Goal: Information Seeking & Learning: Learn about a topic

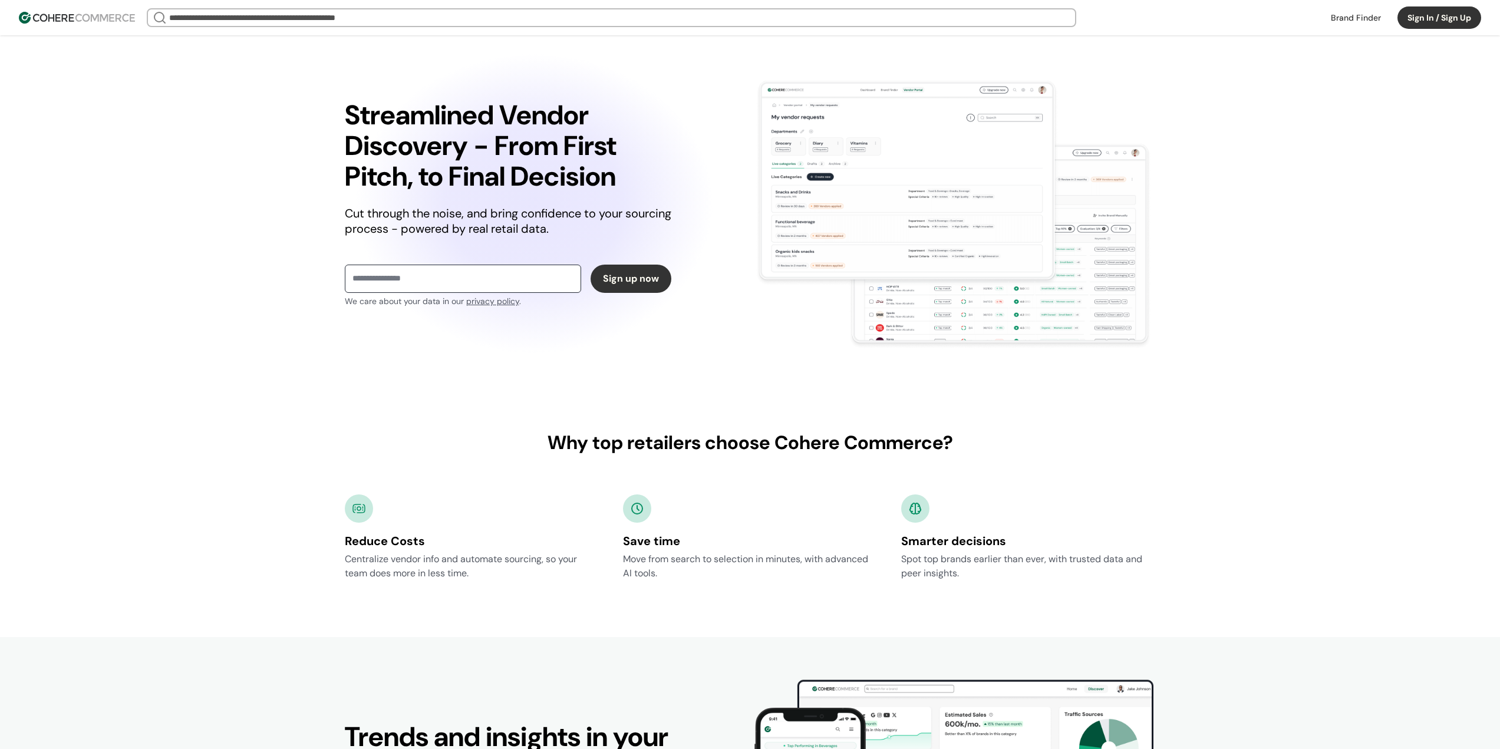
click at [1352, 18] on link at bounding box center [1356, 18] width 64 height 18
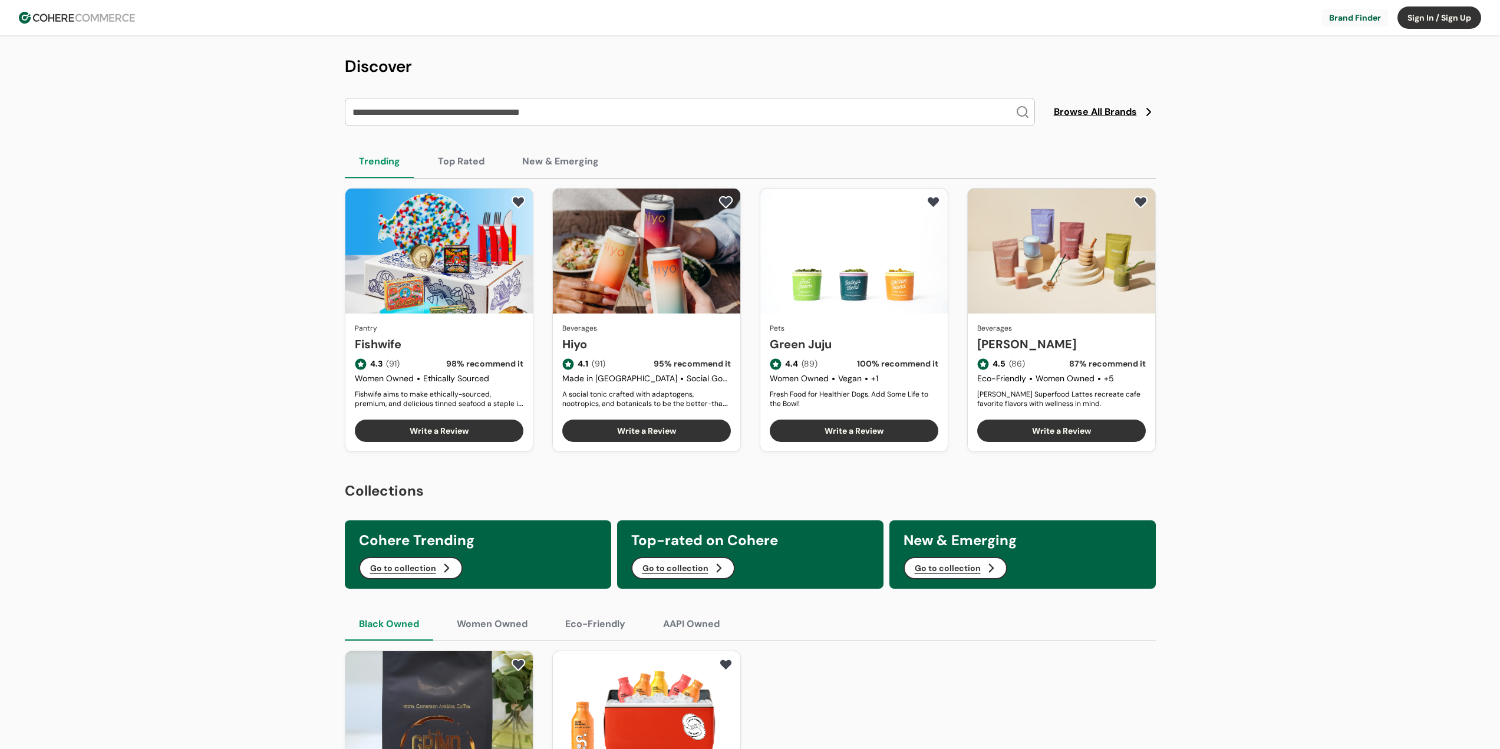
click at [467, 159] on button "Top Rated" at bounding box center [461, 161] width 75 height 33
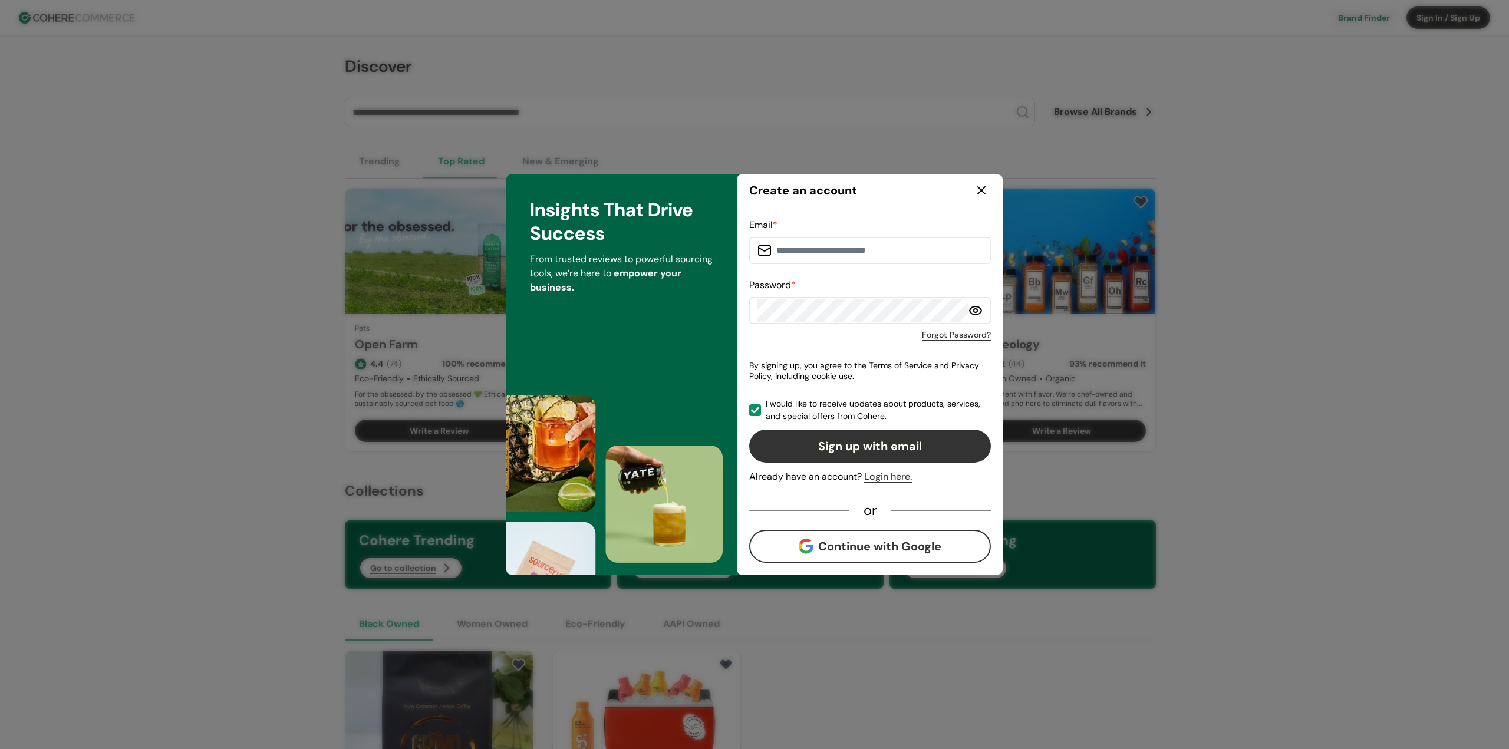
click at [983, 191] on icon at bounding box center [981, 190] width 7 height 7
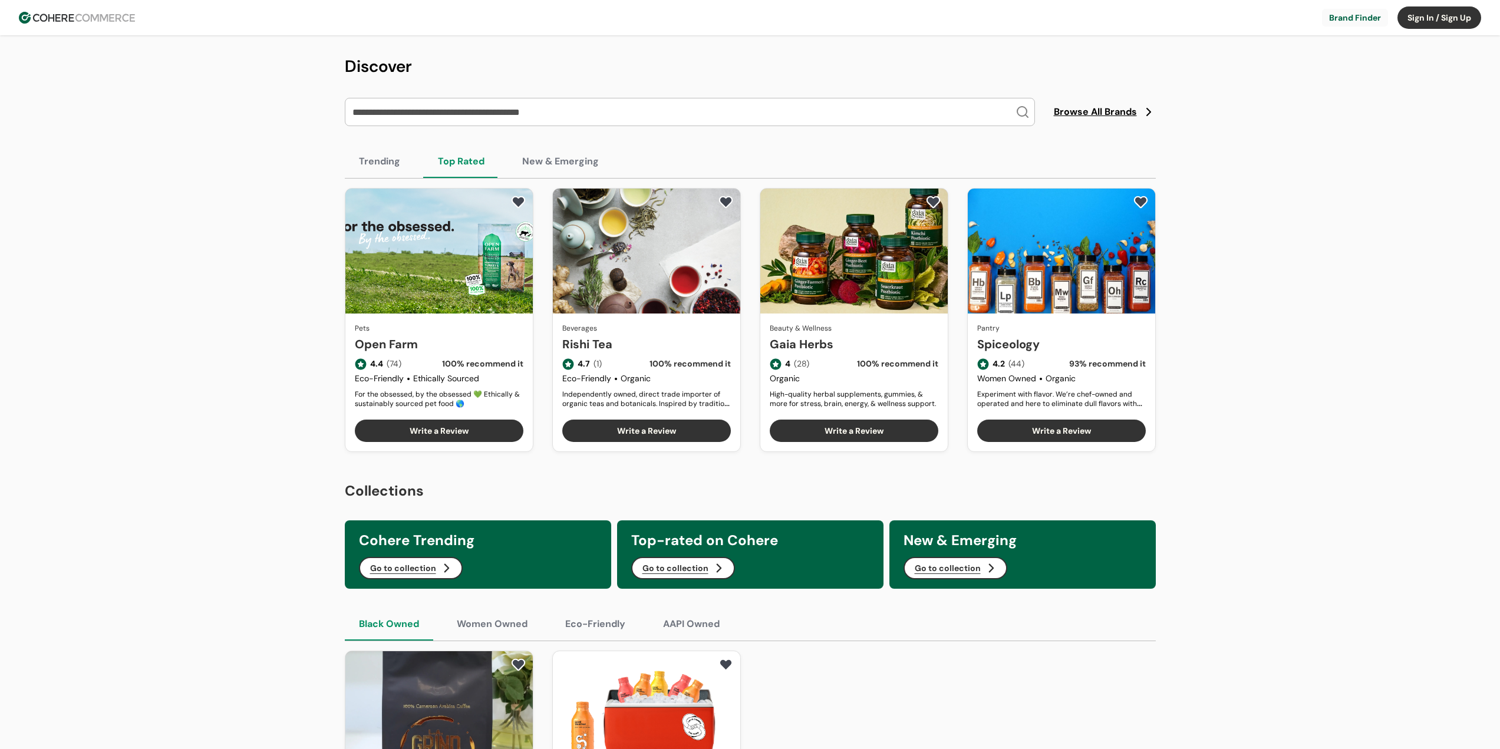
click at [564, 160] on button "New & Emerging" at bounding box center [560, 161] width 105 height 33
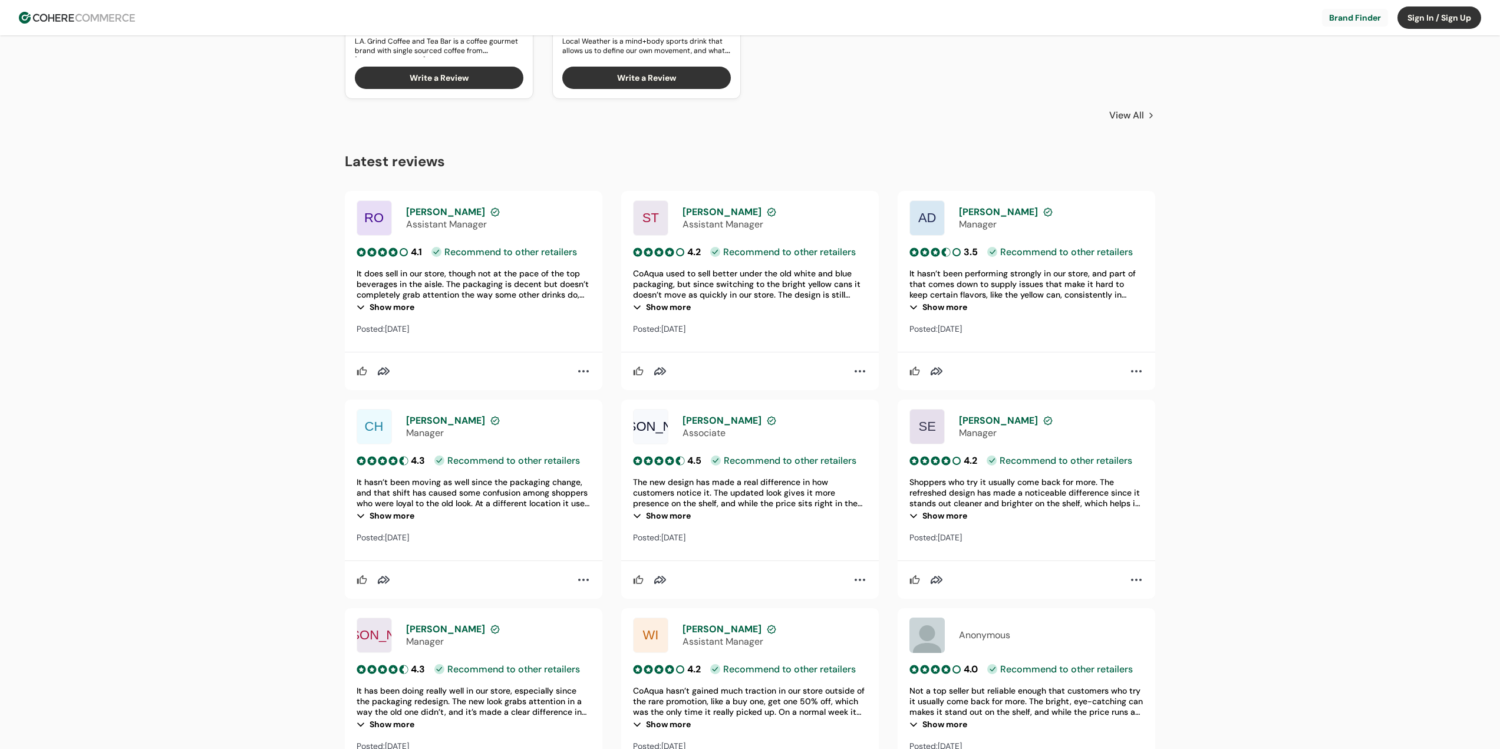
scroll to position [825, 0]
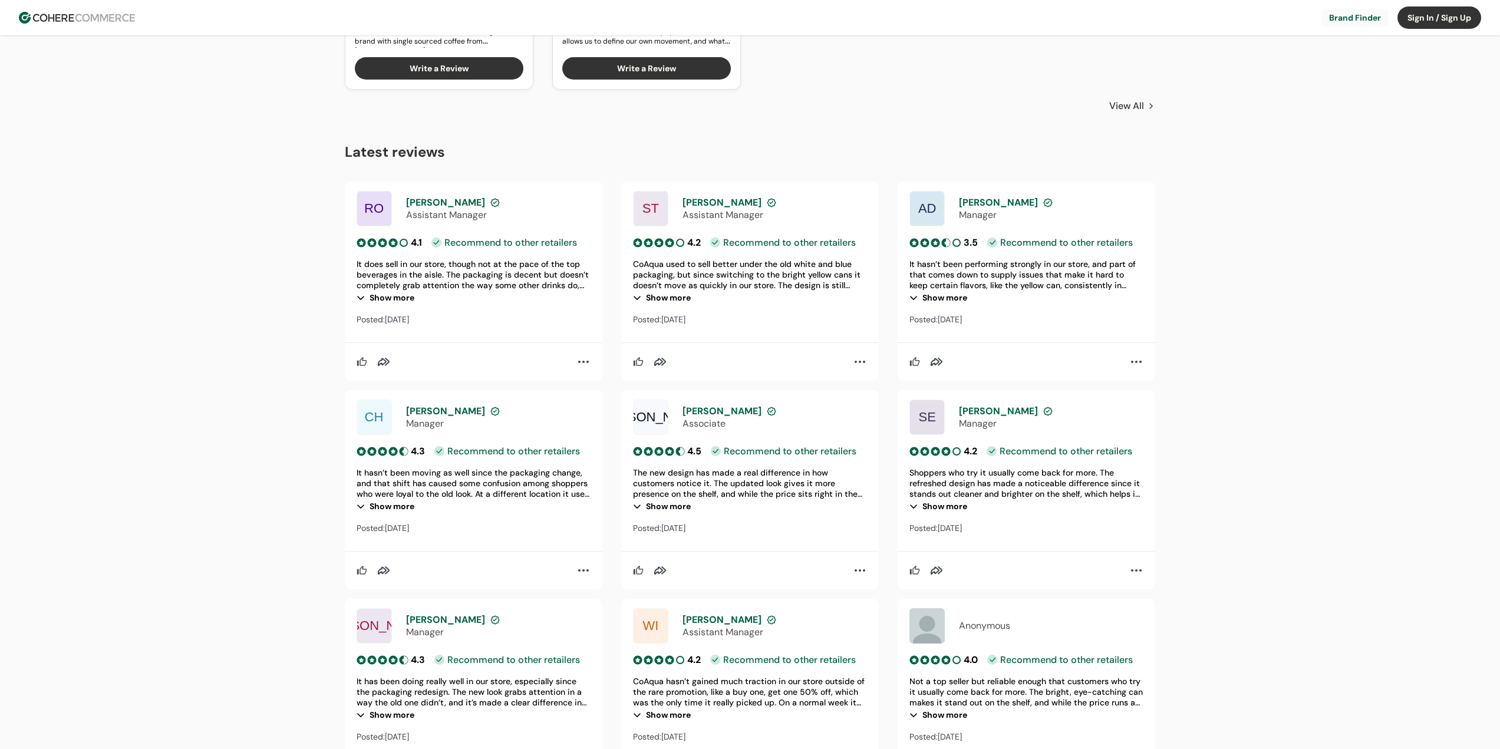
click at [384, 296] on div "Show more" at bounding box center [474, 298] width 234 height 14
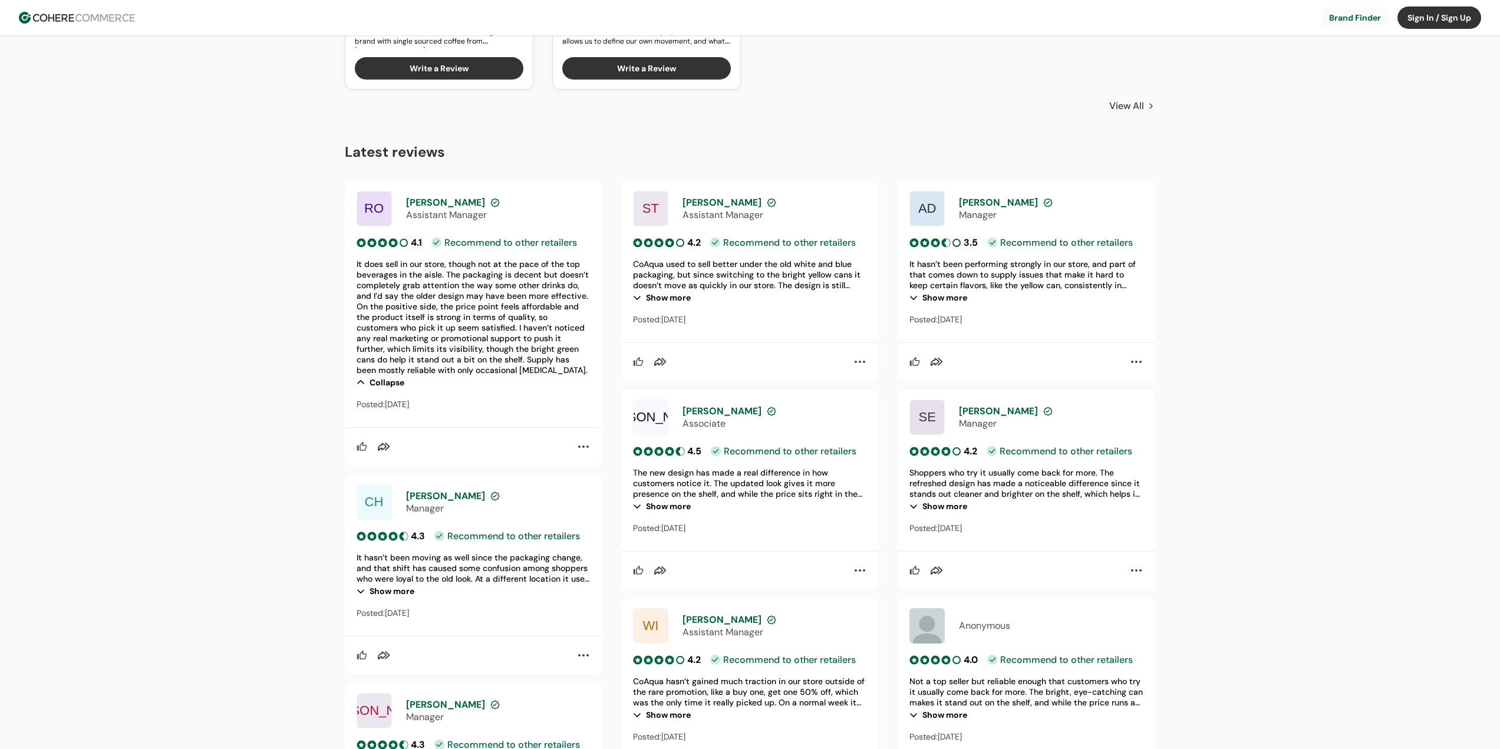
click at [677, 297] on div "Show more" at bounding box center [750, 298] width 234 height 14
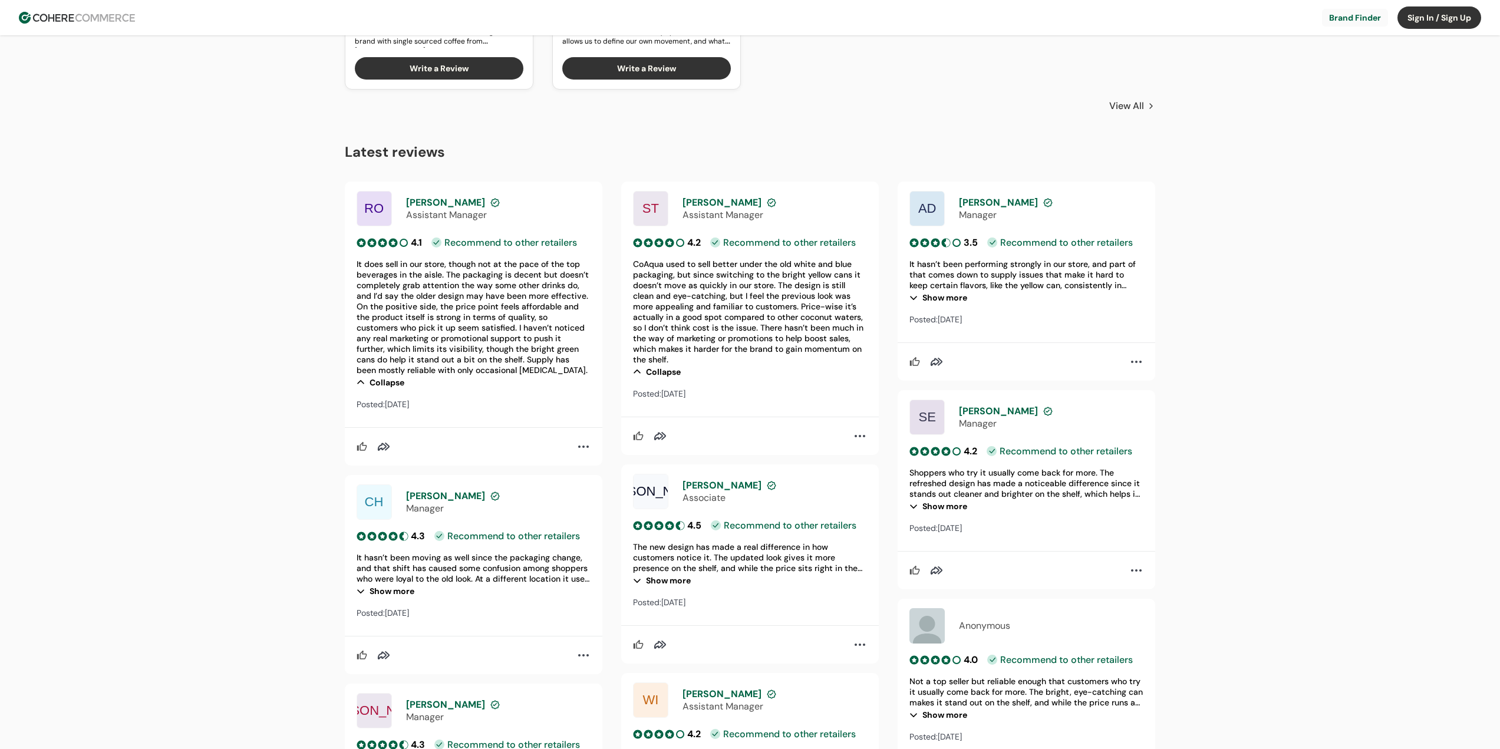
click at [953, 301] on div "Show more" at bounding box center [1027, 298] width 234 height 14
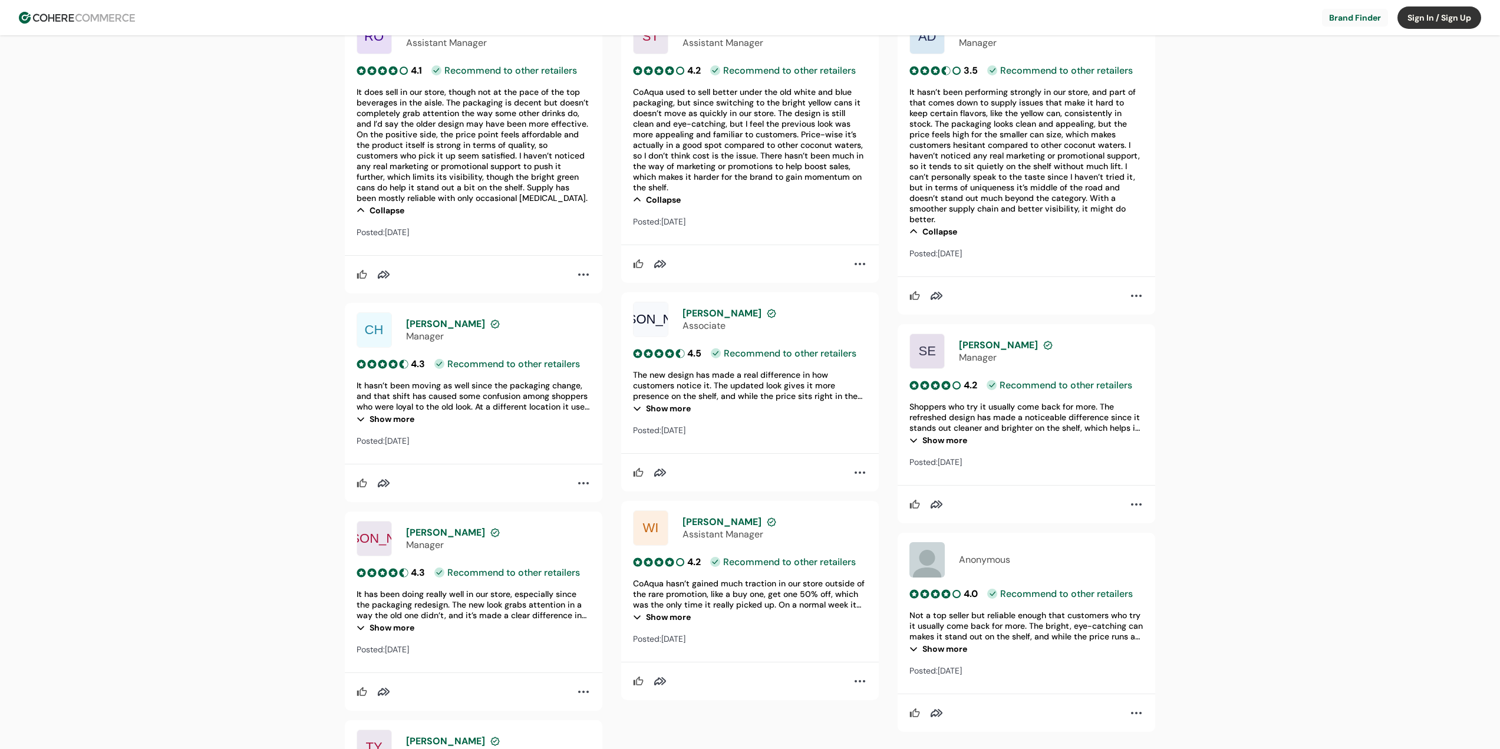
scroll to position [1002, 0]
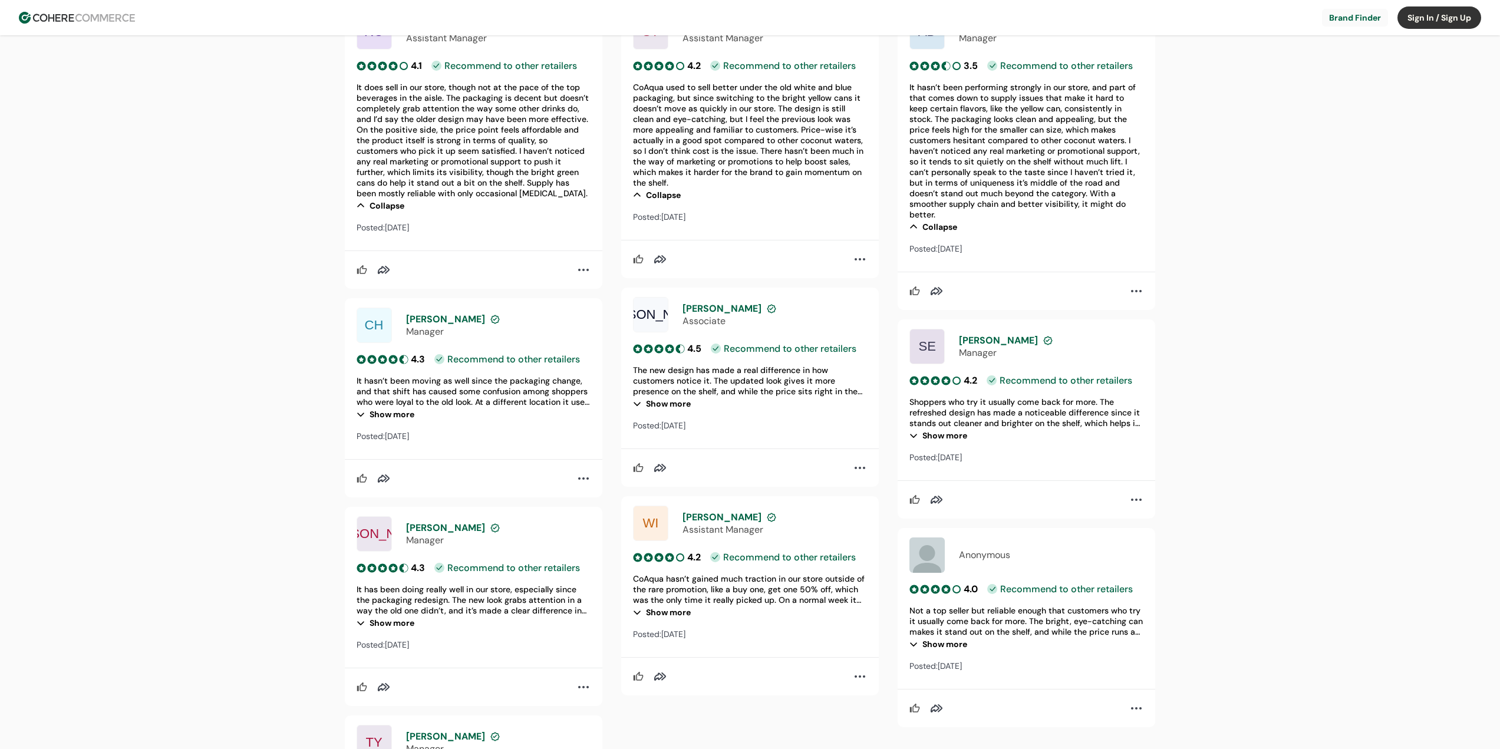
click at [396, 417] on div "Show more" at bounding box center [474, 414] width 234 height 14
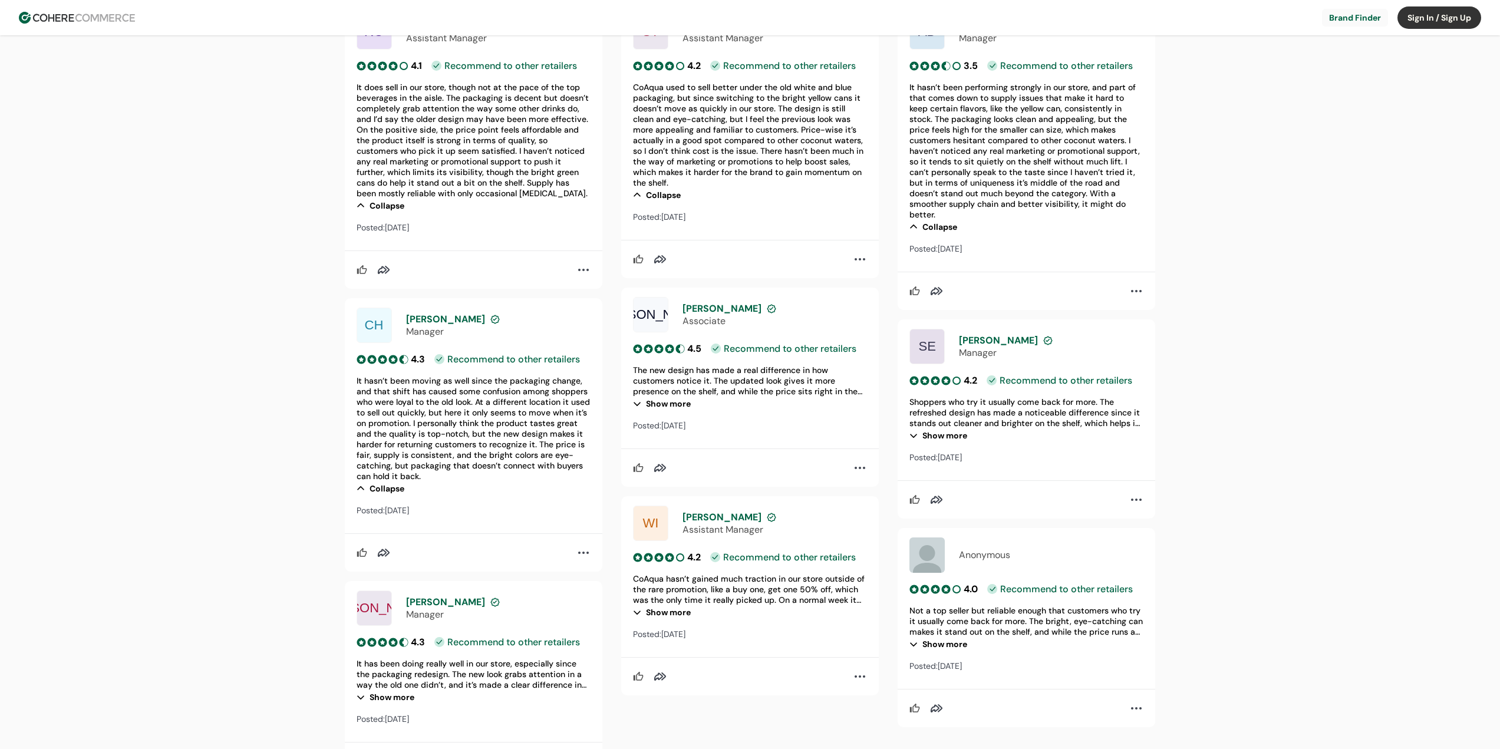
drag, startPoint x: 478, startPoint y: 400, endPoint x: 485, endPoint y: 424, distance: 25.9
click at [485, 424] on div "It hasn’t been moving as well since the packaging change, and that shift has ca…" at bounding box center [474, 429] width 234 height 106
drag, startPoint x: 407, startPoint y: 417, endPoint x: 435, endPoint y: 413, distance: 28.0
click at [409, 417] on div "It hasn’t been moving as well since the packaging change, and that shift has ca…" at bounding box center [474, 429] width 234 height 106
click at [395, 463] on div "It hasn’t been moving as well since the packaging change, and that shift has ca…" at bounding box center [474, 429] width 234 height 106
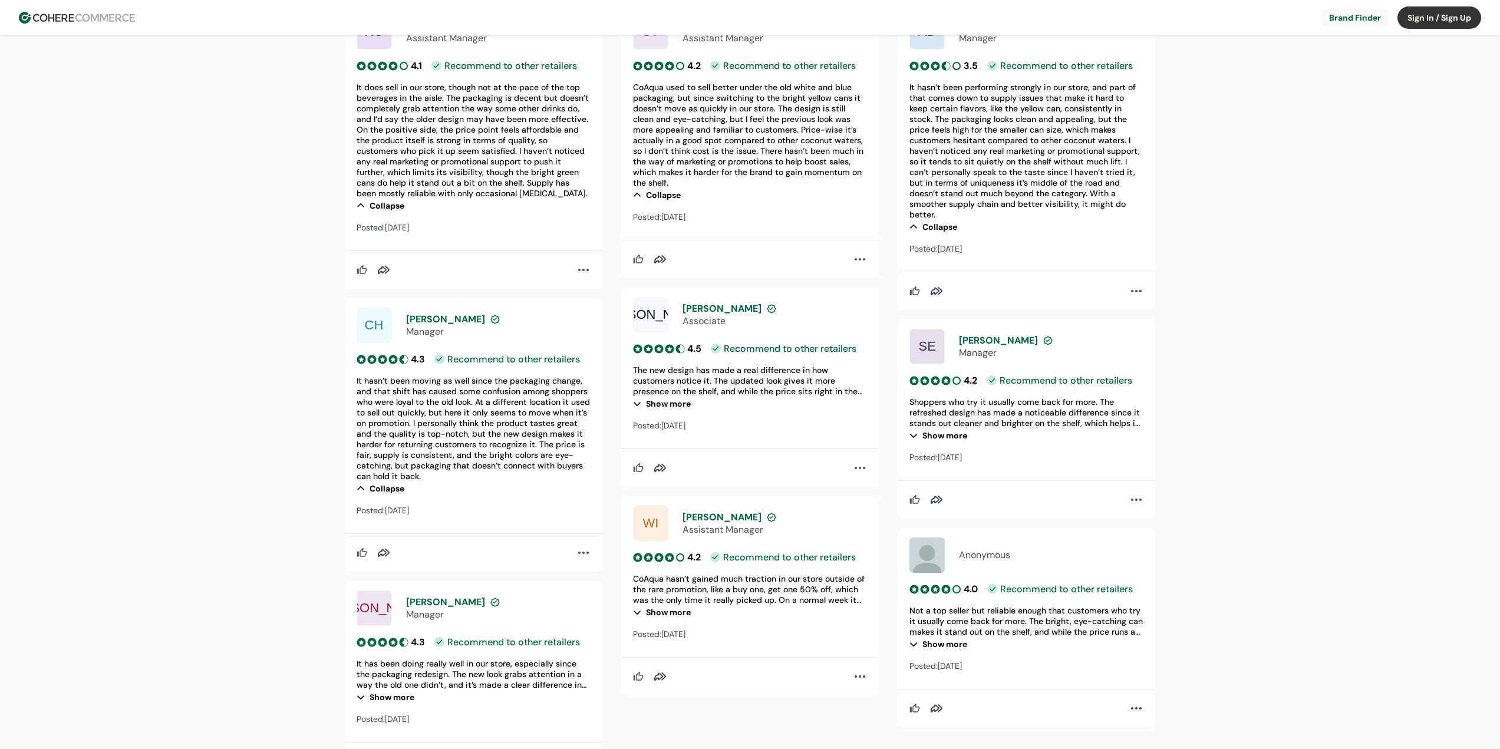
click at [382, 325] on p "CH" at bounding box center [374, 325] width 19 height 0
click at [419, 319] on span "Cheryl" at bounding box center [445, 319] width 79 height 12
click at [664, 397] on div "Show more" at bounding box center [750, 404] width 234 height 14
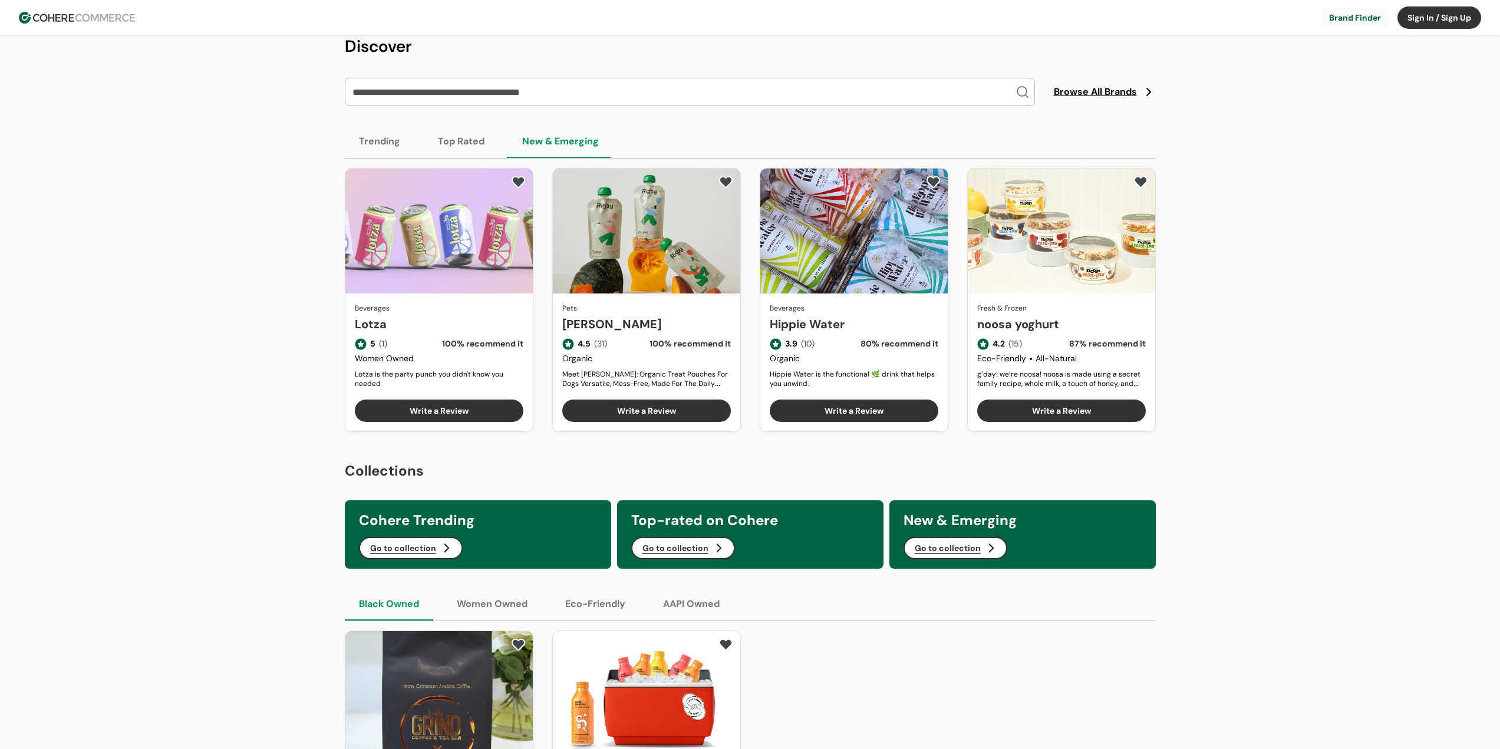
scroll to position [0, 0]
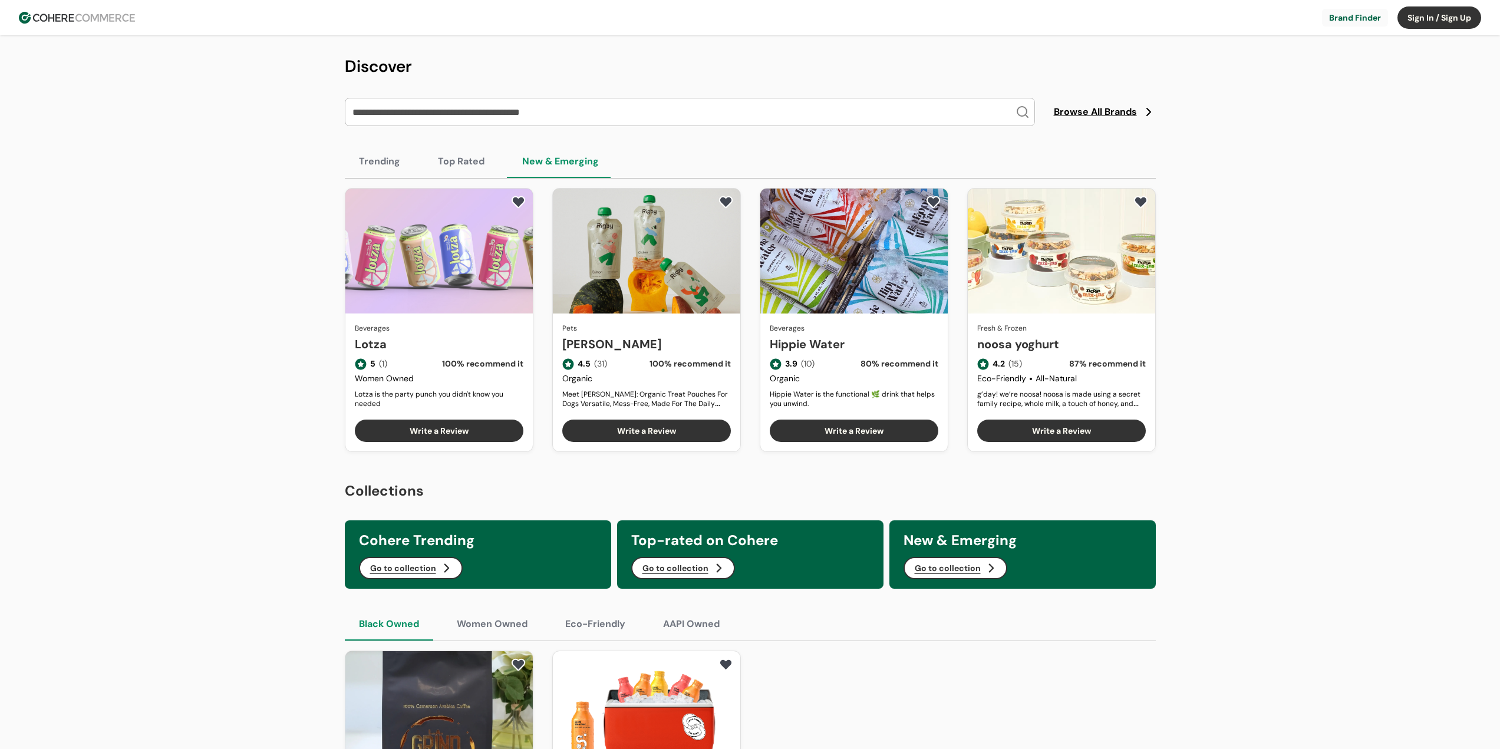
click at [1102, 110] on span "Browse All Brands" at bounding box center [1095, 112] width 83 height 14
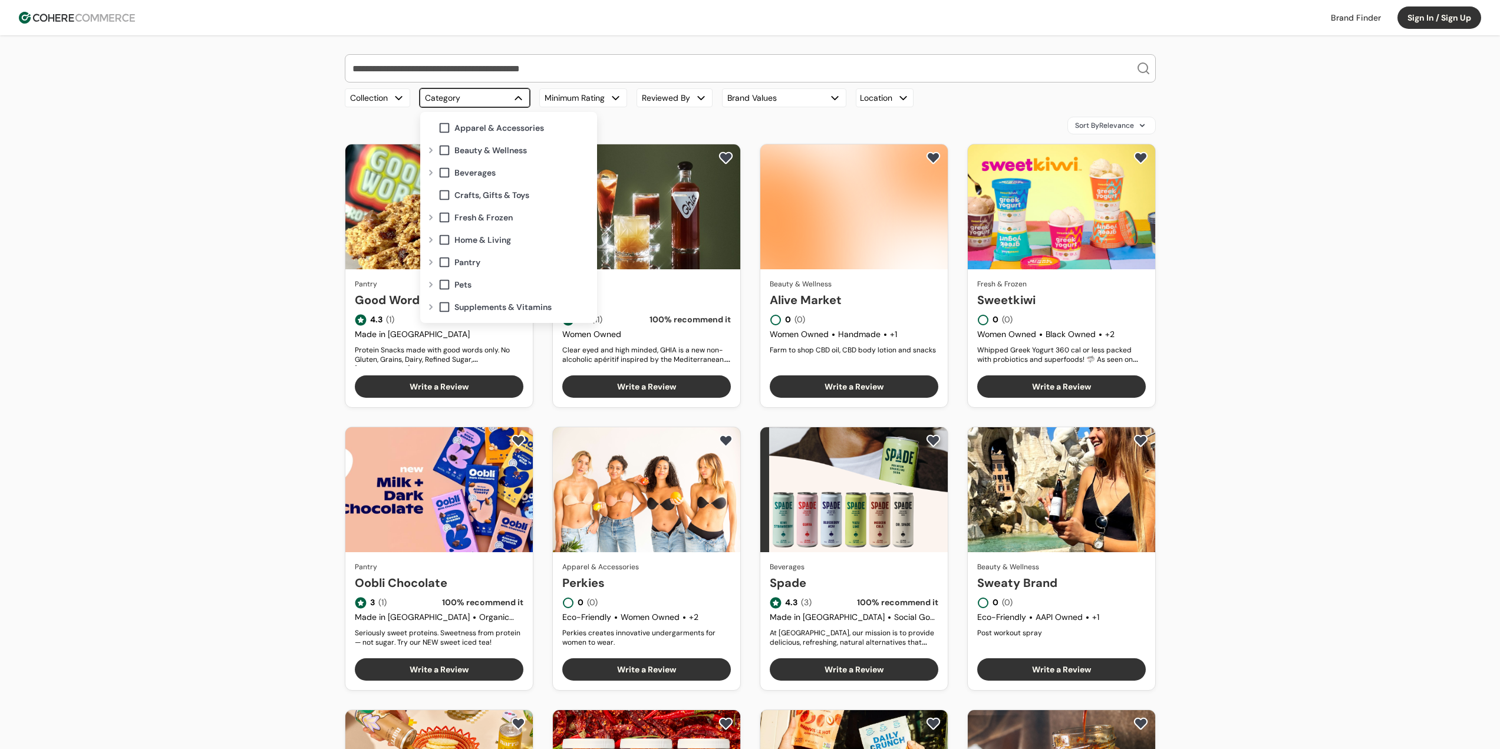
click at [515, 97] on div "button" at bounding box center [518, 98] width 12 height 12
click at [633, 118] on div "Sort By Relevance" at bounding box center [750, 126] width 811 height 18
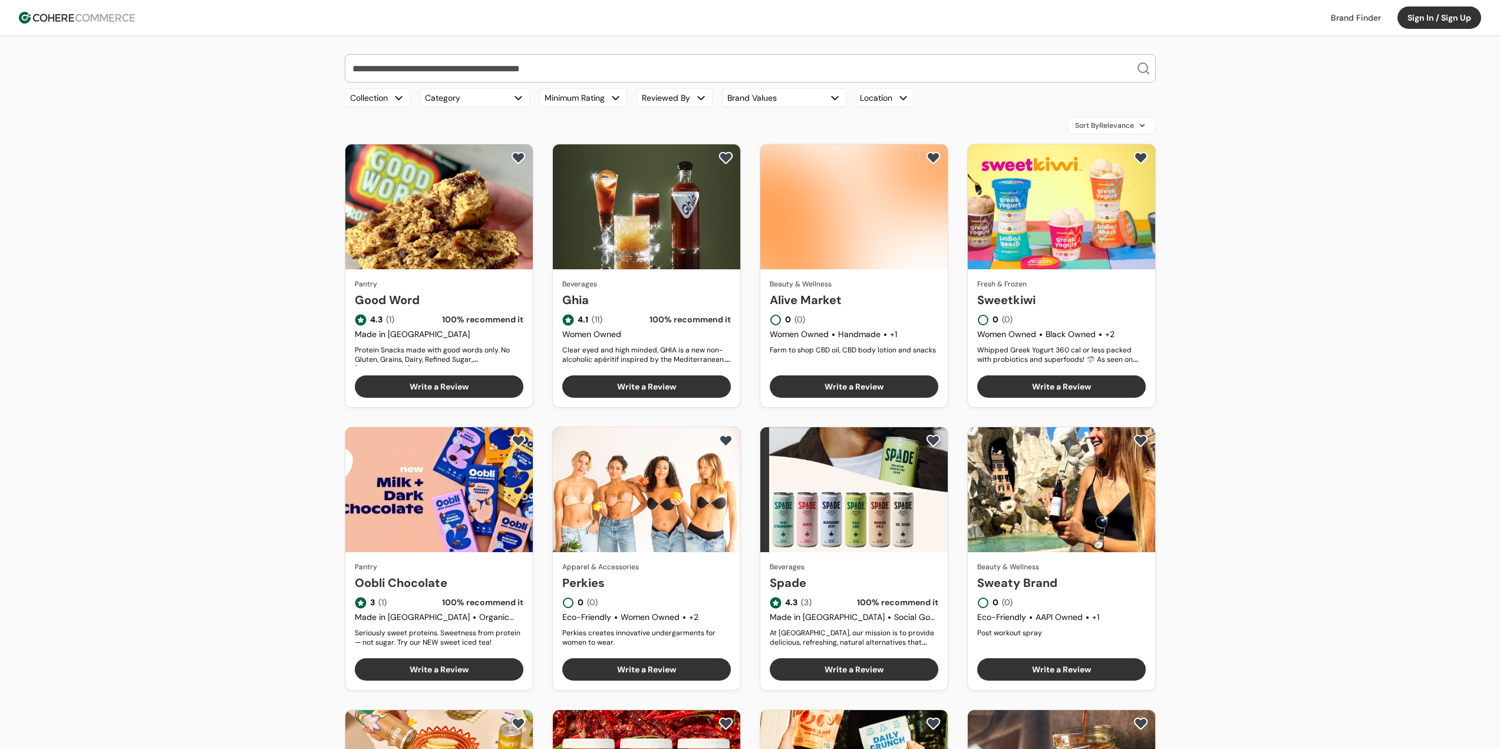
click at [608, 98] on button "Minimum Rating" at bounding box center [583, 97] width 88 height 19
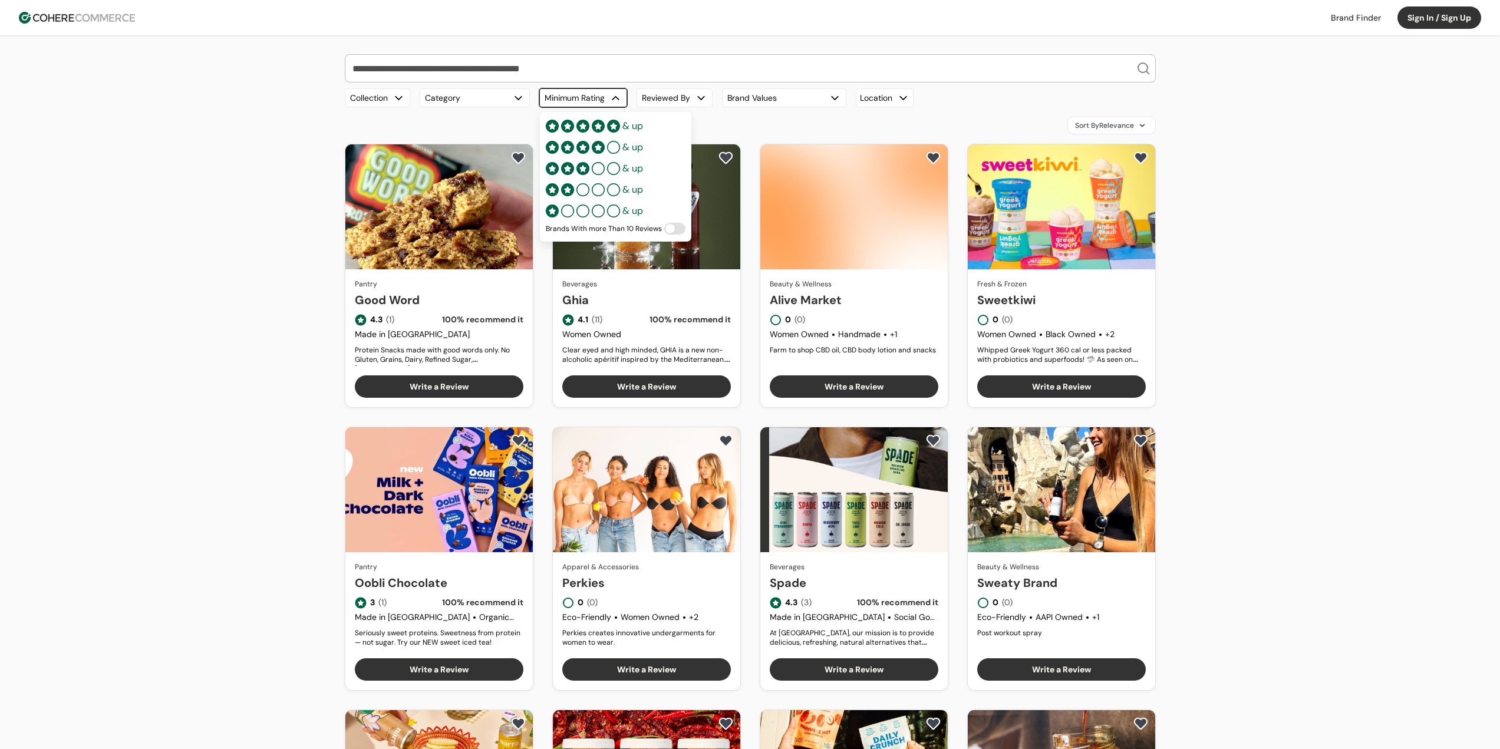
click at [493, 100] on button "Category" at bounding box center [475, 97] width 110 height 19
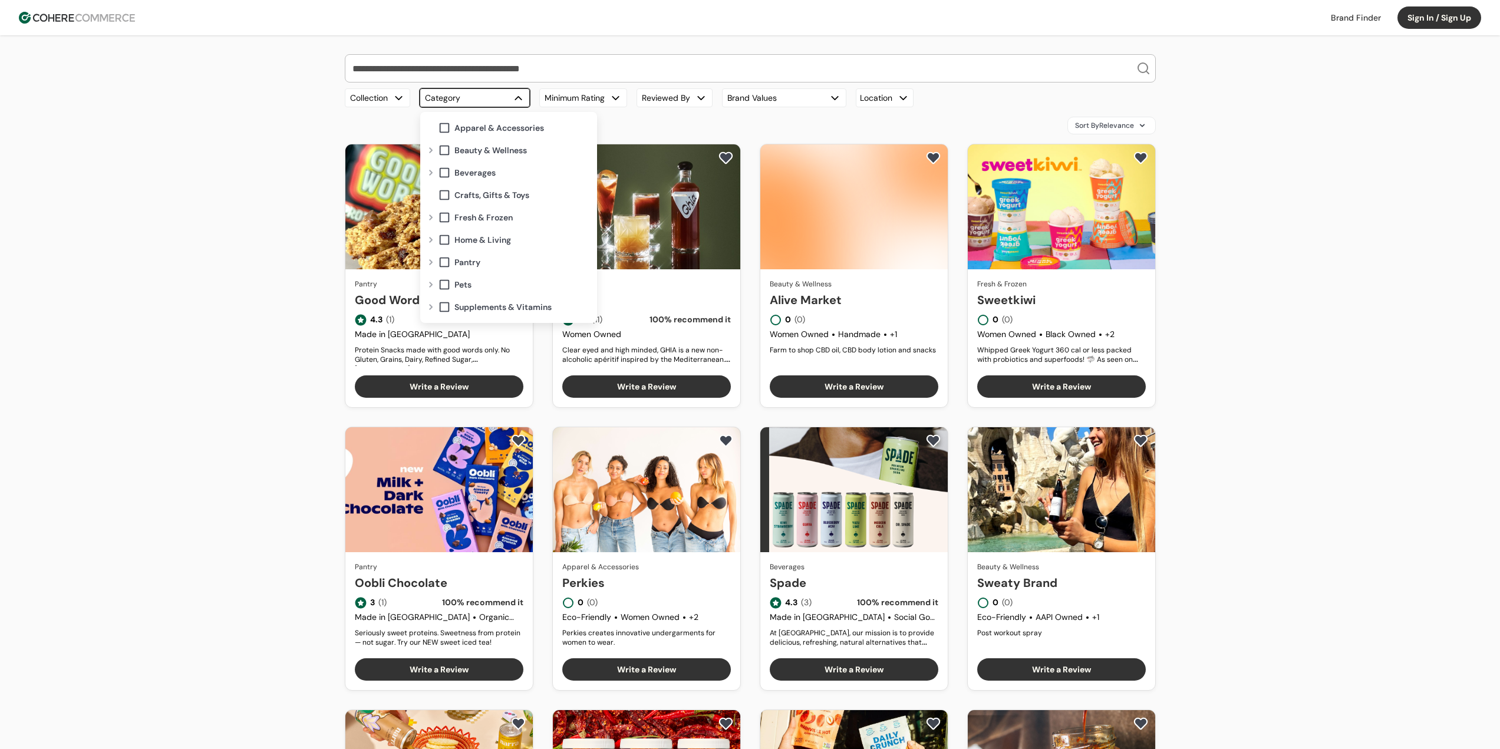
click at [433, 266] on div "Expand" at bounding box center [431, 262] width 14 height 9
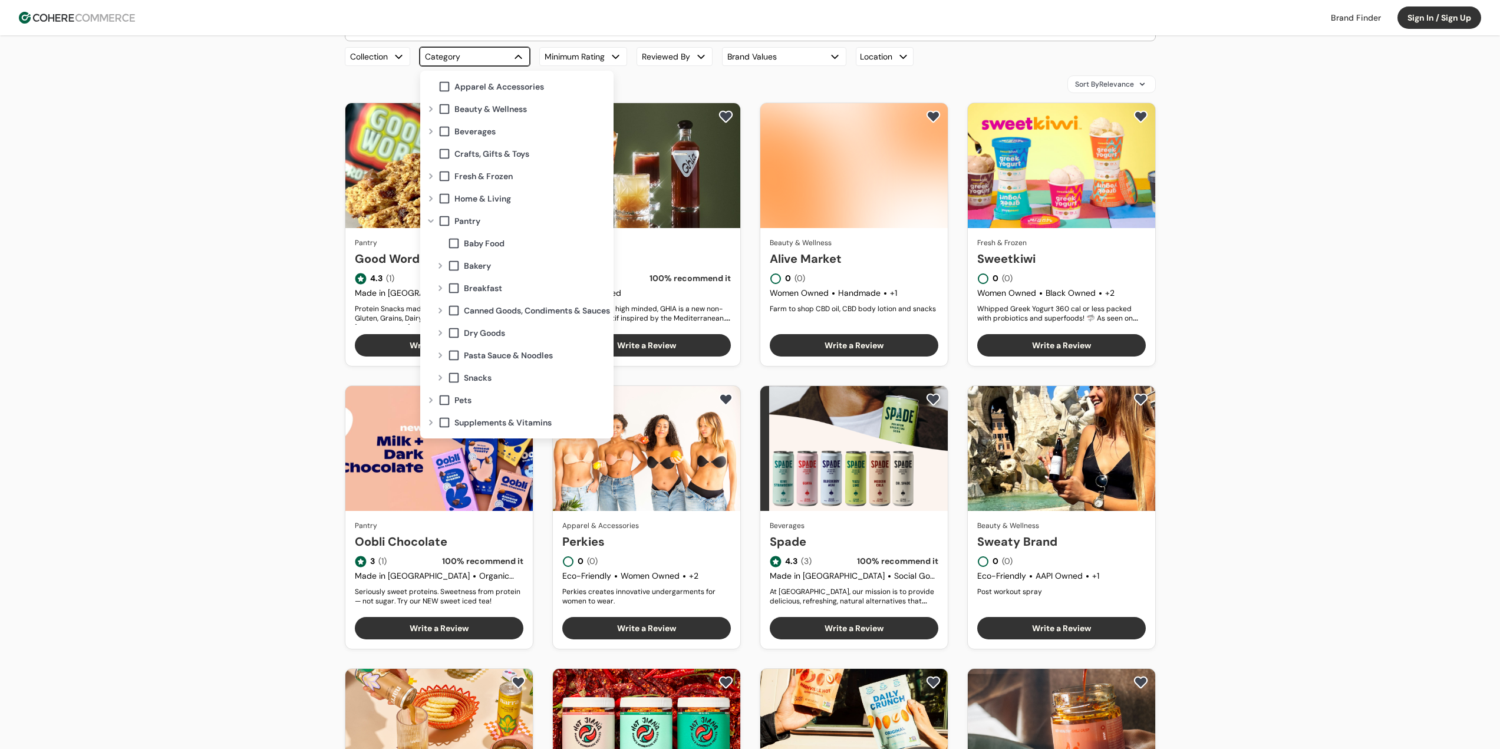
scroll to position [59, 0]
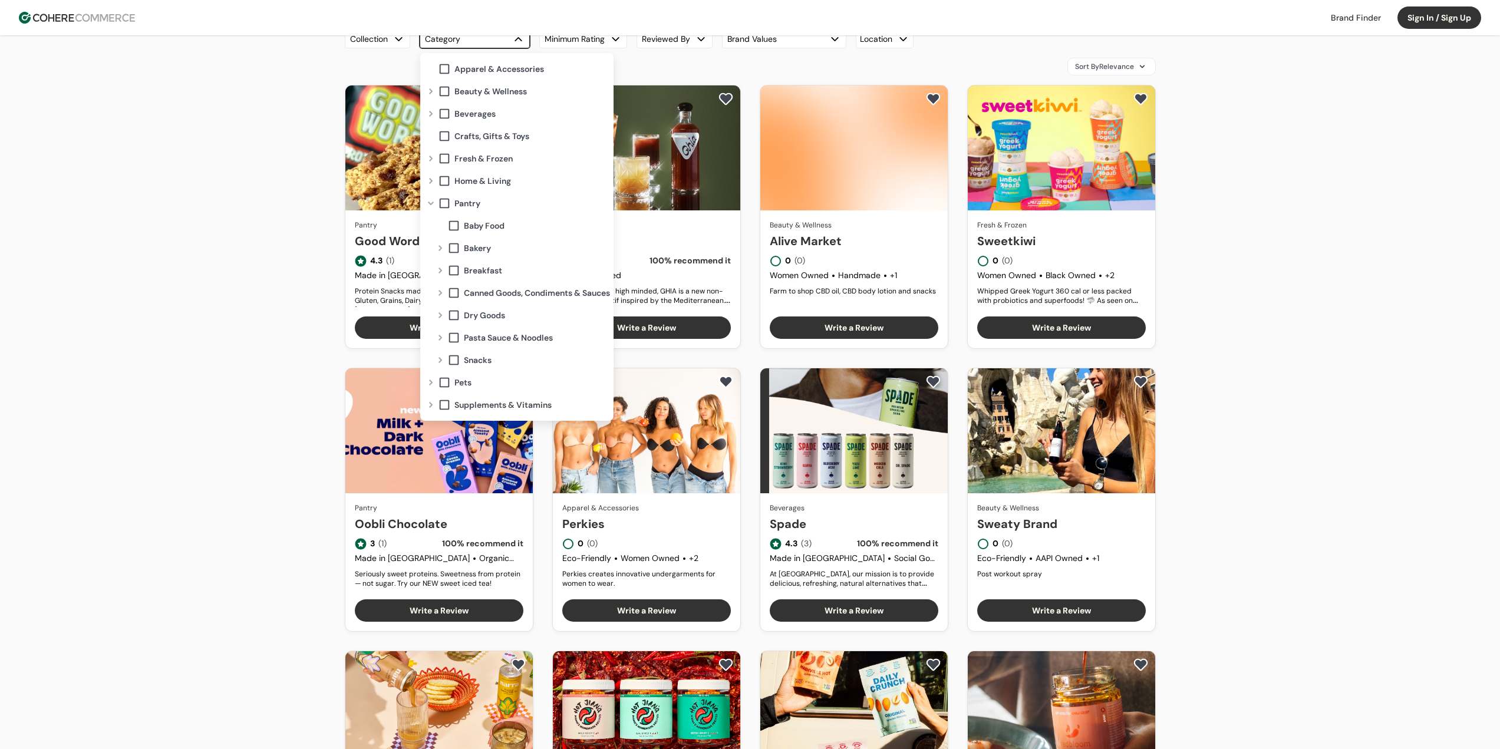
click at [434, 401] on div "Expand" at bounding box center [431, 404] width 14 height 9
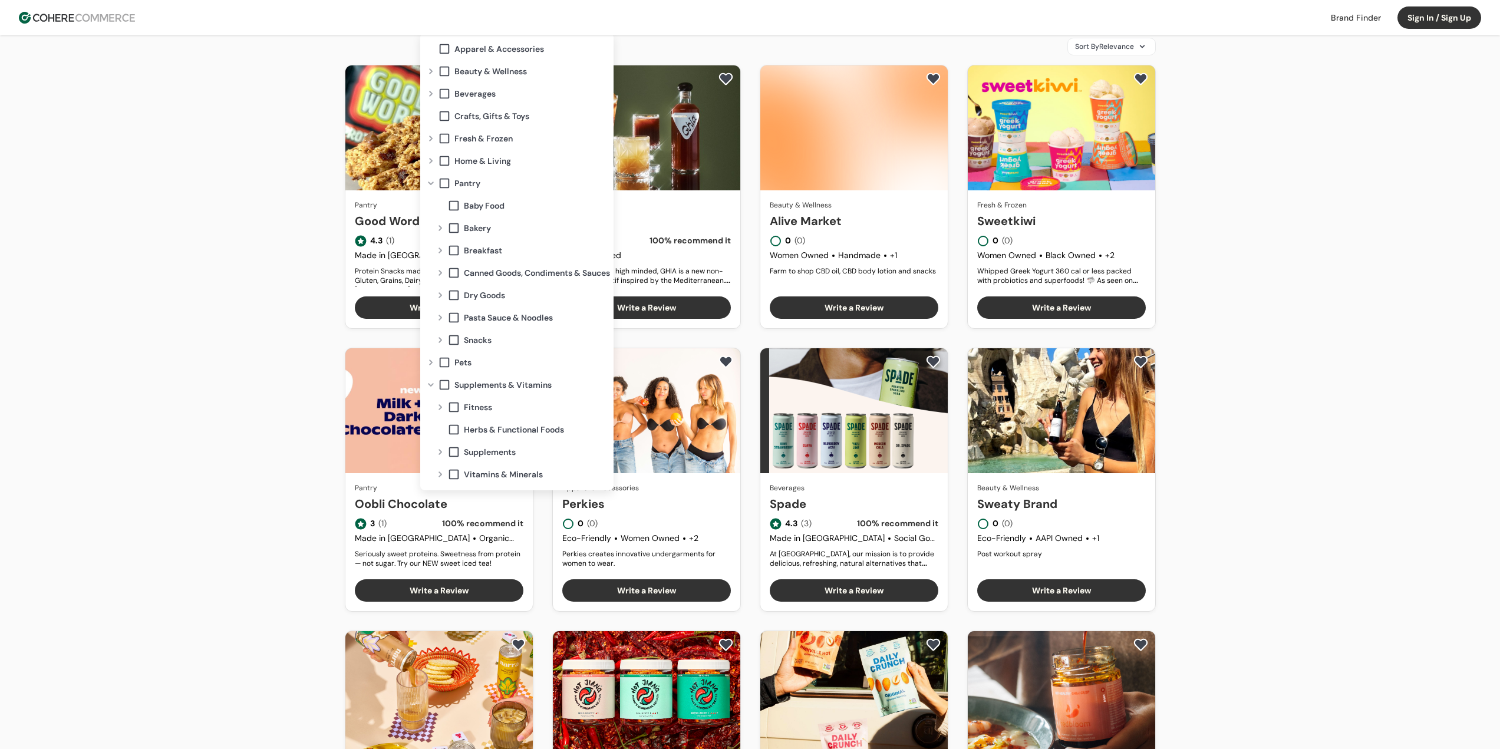
scroll to position [0, 0]
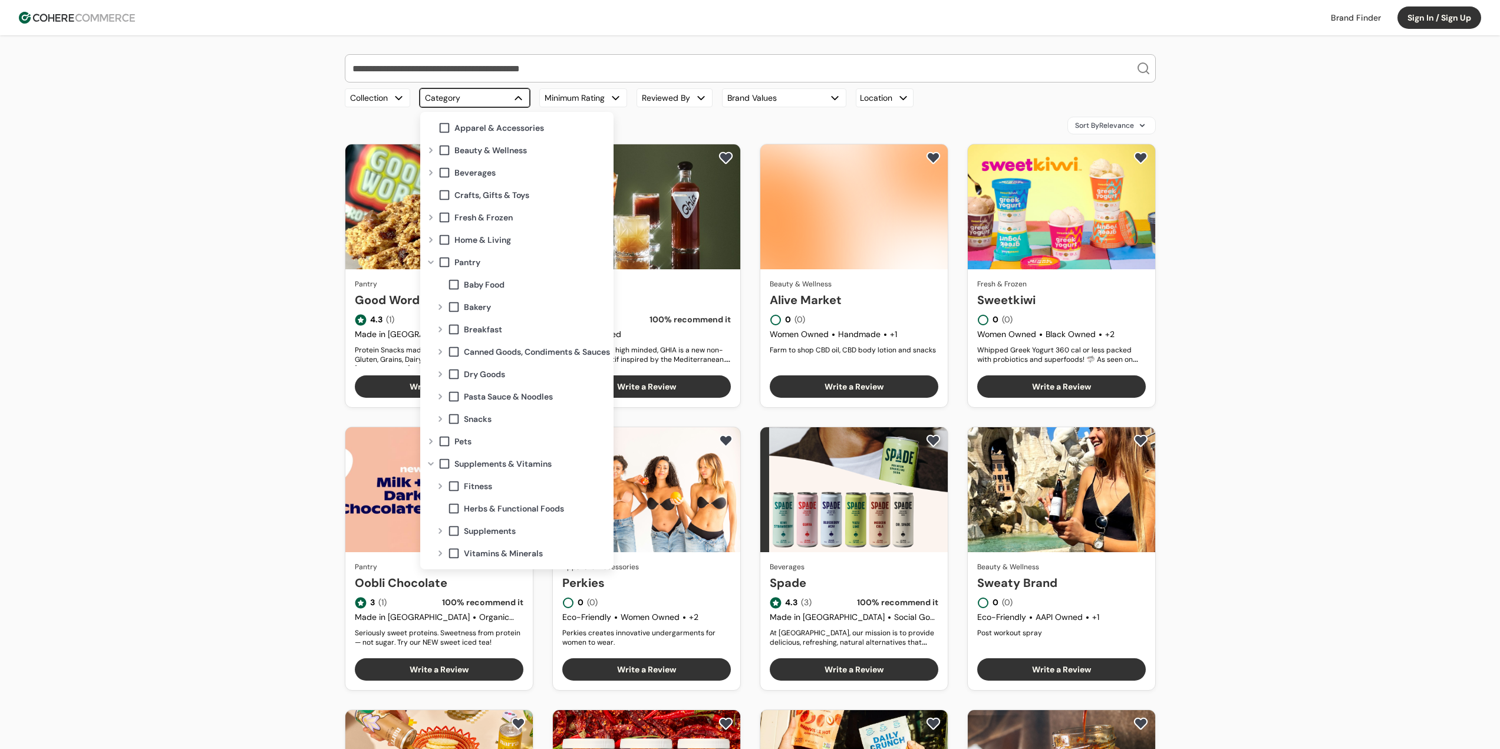
click at [446, 130] on span at bounding box center [444, 127] width 13 height 13
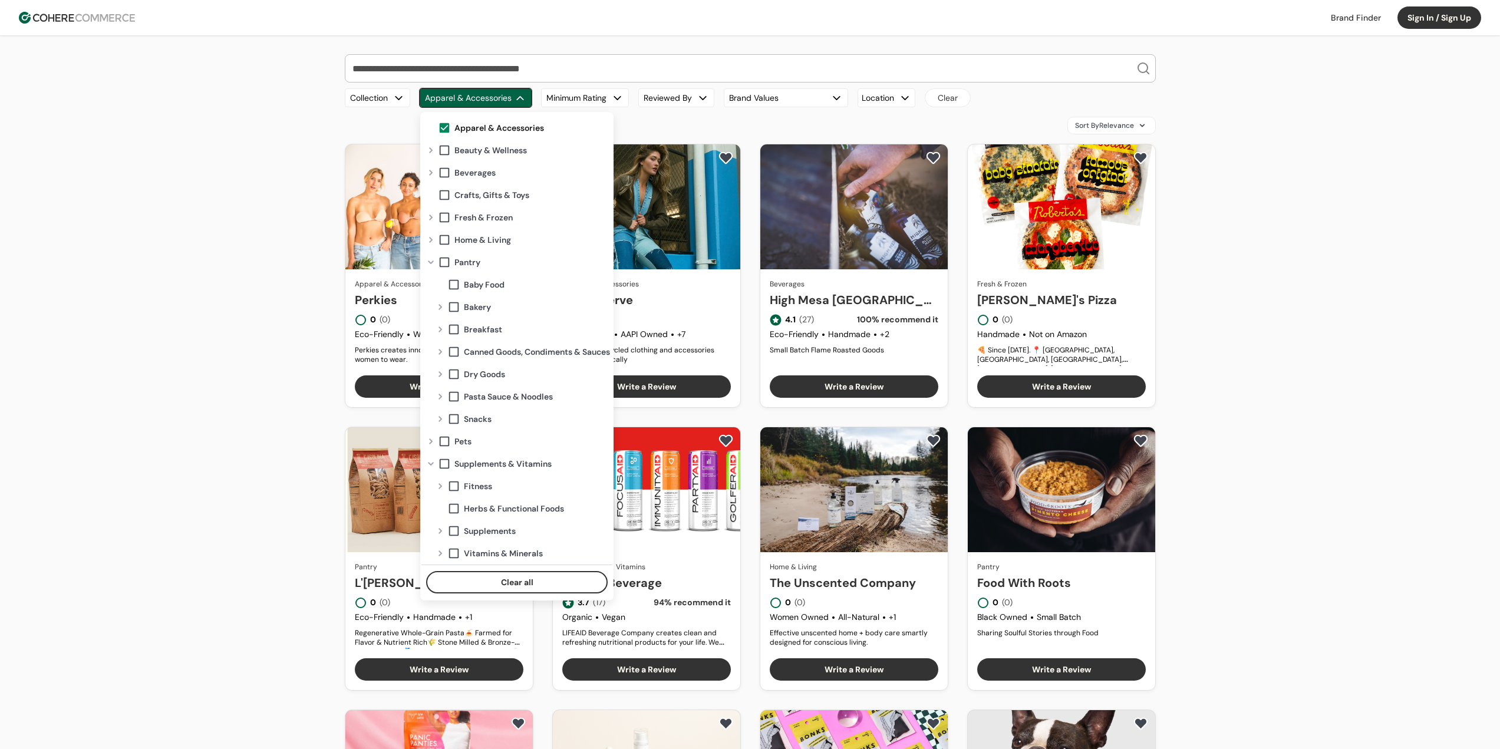
click at [1233, 244] on div "Our Top Brands Hero Bread Fishwife Hiyo Green Juju Blume Carbonaut Plant People…" at bounding box center [750, 529] width 1500 height 989
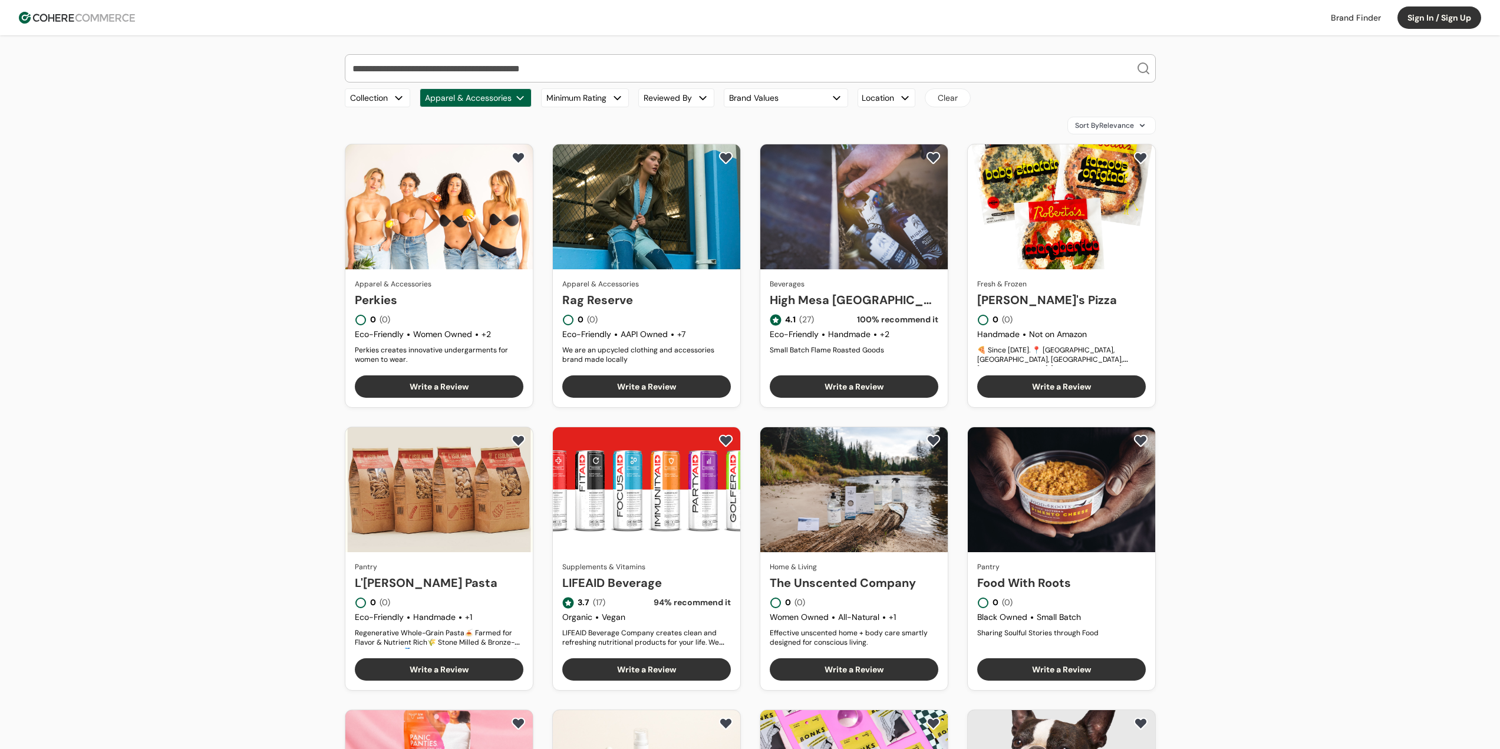
click at [1247, 251] on div "Our Top Brands Hero Bread Fishwife Hiyo Green Juju Blume Carbonaut Plant People…" at bounding box center [750, 529] width 1500 height 989
click at [1325, 314] on div "Our Top Brands Hero Bread Fishwife Hiyo Green Juju Blume Carbonaut Plant People…" at bounding box center [750, 529] width 1500 height 989
click at [1318, 331] on div "Our Top Brands Hero Bread Fishwife Hiyo Green Juju Blume Carbonaut Plant People…" at bounding box center [750, 529] width 1500 height 989
click at [1384, 350] on div "Our Top Brands Hero Bread Fishwife Hiyo Green Juju Blume Carbonaut Plant People…" at bounding box center [750, 529] width 1500 height 989
click at [1398, 353] on div "Our Top Brands Hero Bread Fishwife Hiyo Green Juju Blume Carbonaut Plant People…" at bounding box center [750, 529] width 1500 height 989
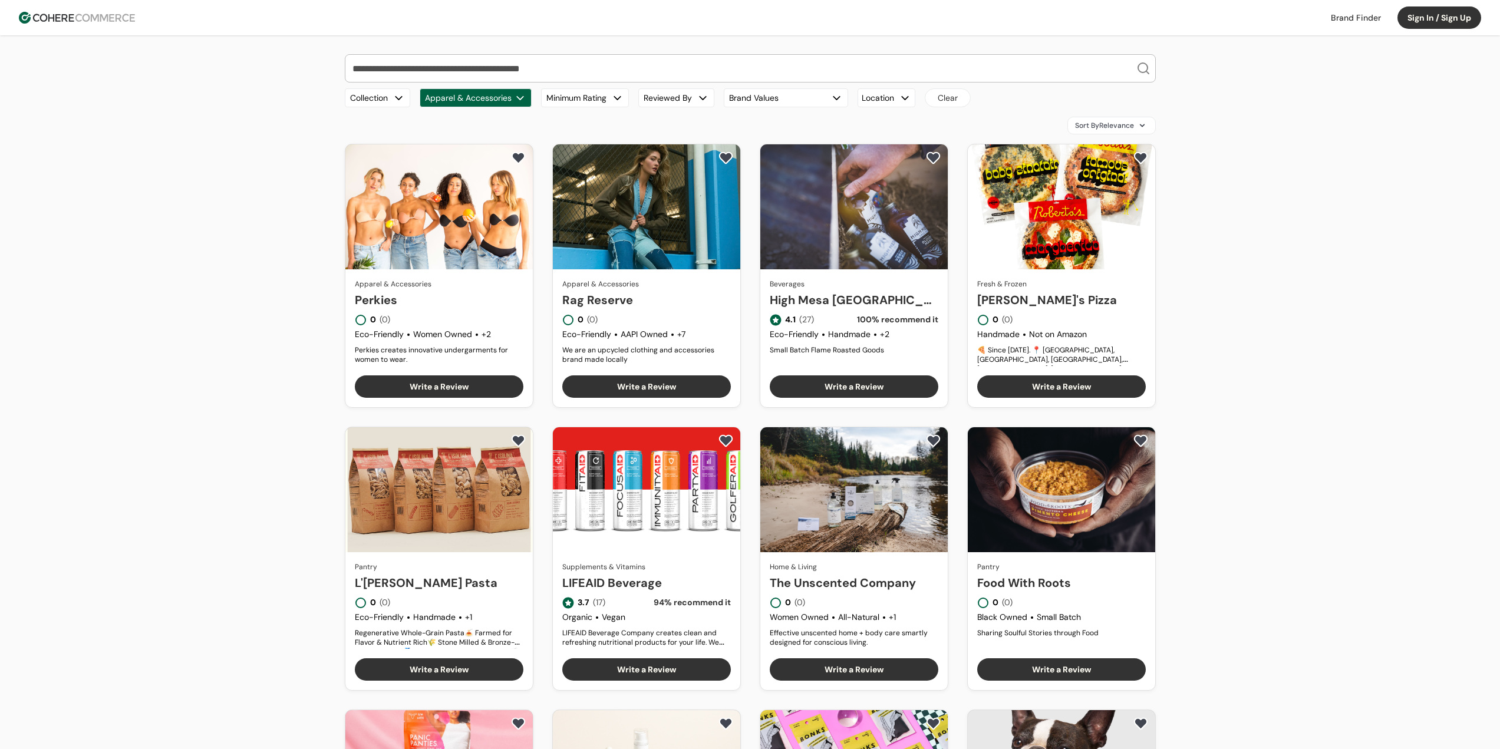
click at [1388, 339] on div "Our Top Brands Hero Bread Fishwife Hiyo Green Juju Blume Carbonaut Plant People…" at bounding box center [750, 529] width 1500 height 989
click at [1410, 340] on div "Our Top Brands Hero Bread Fishwife Hiyo Green Juju Blume Carbonaut Plant People…" at bounding box center [750, 529] width 1500 height 989
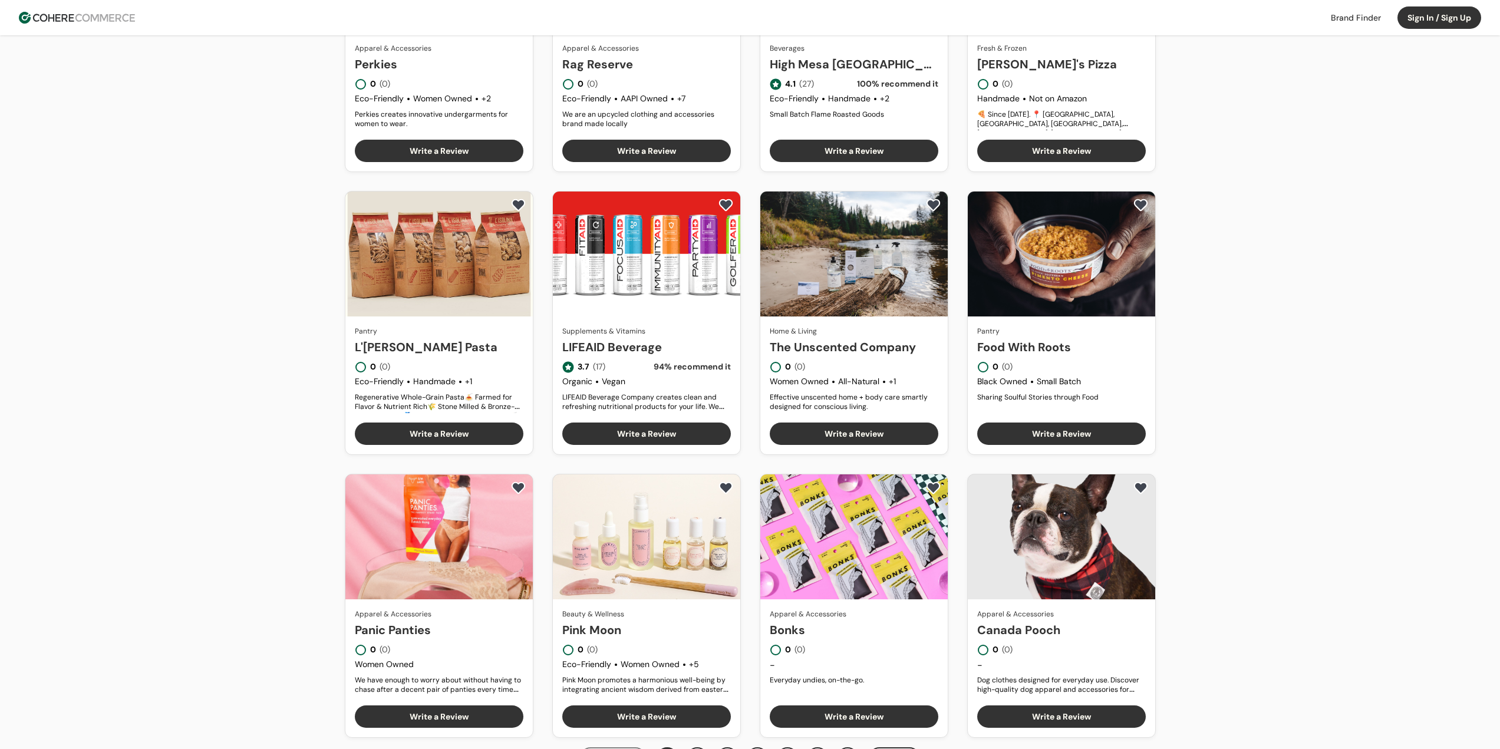
scroll to position [472, 0]
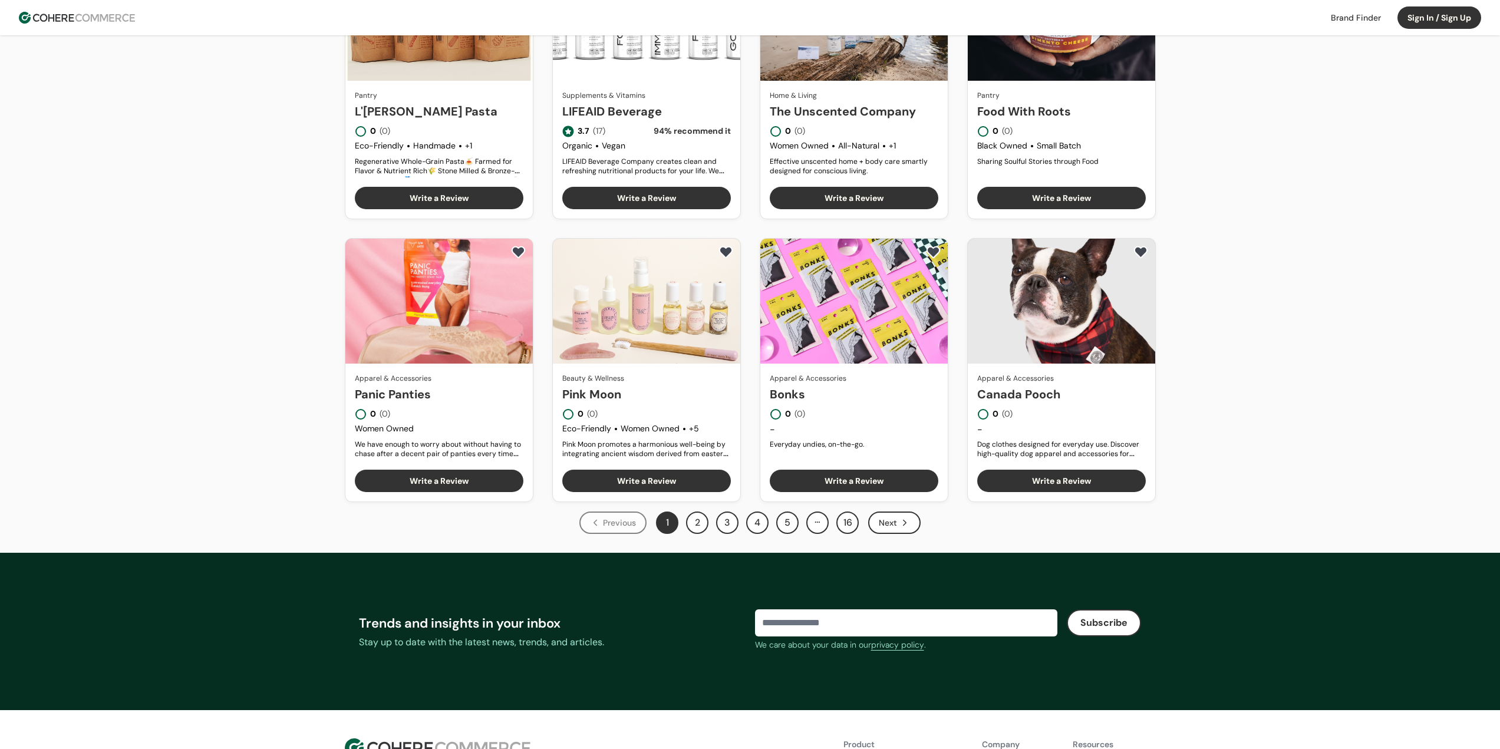
click at [699, 525] on button "2" at bounding box center [697, 523] width 22 height 22
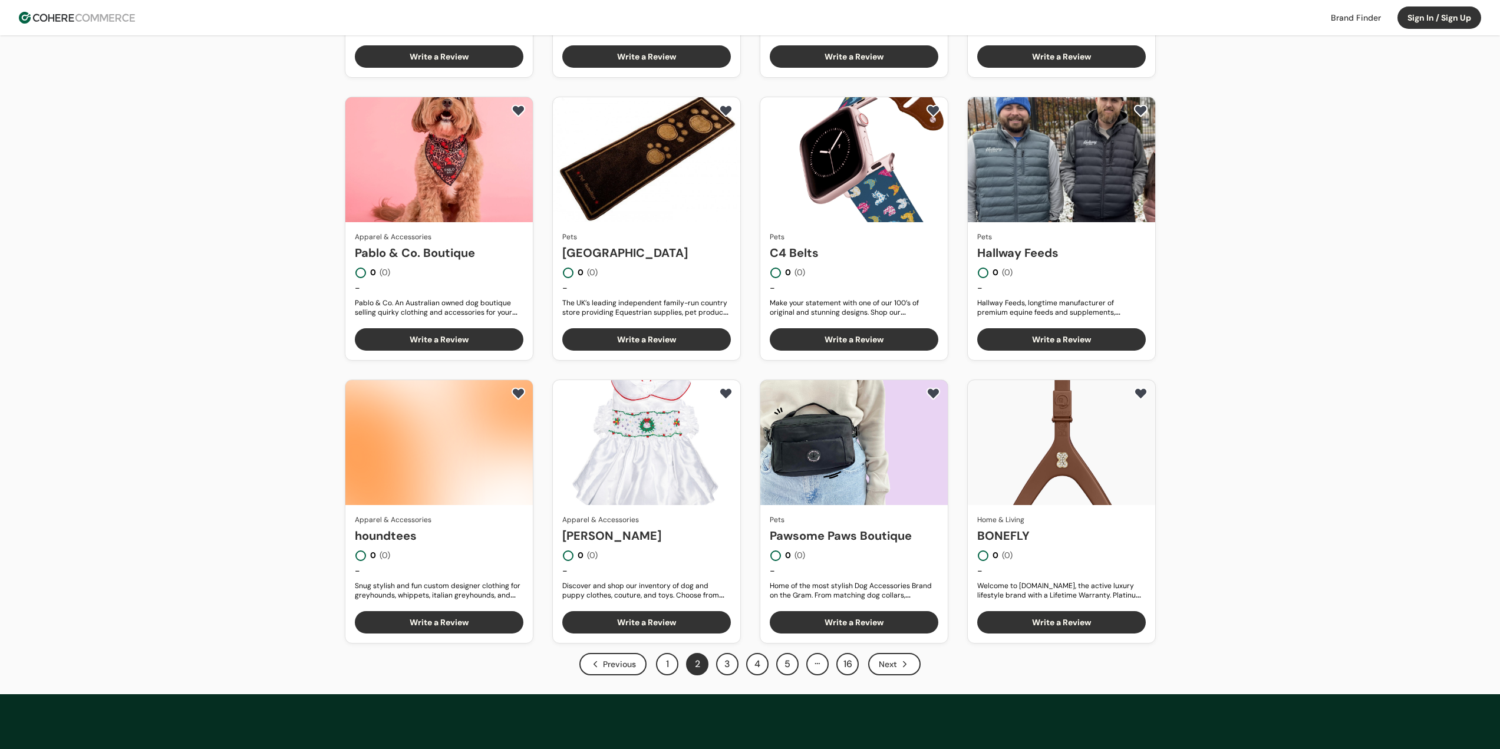
scroll to position [472, 0]
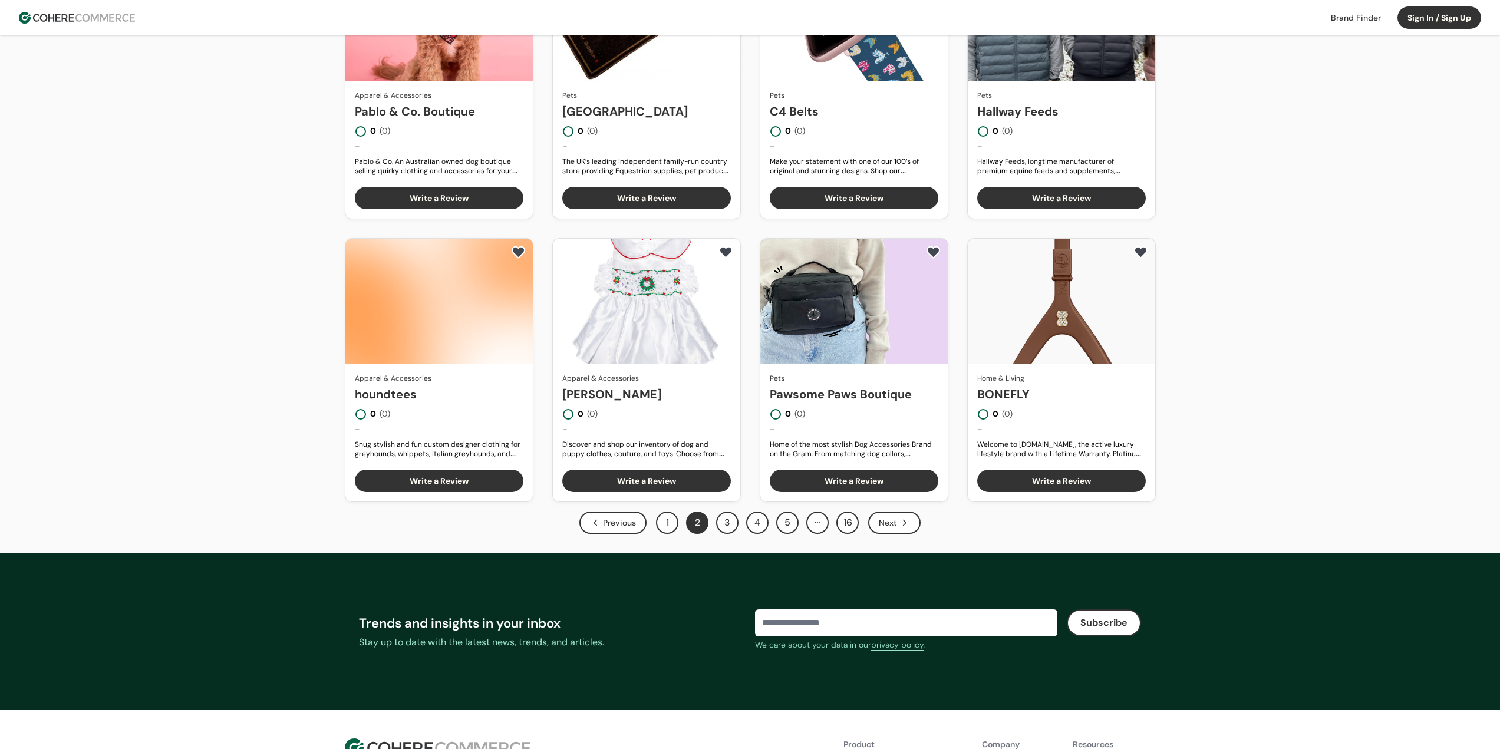
click at [735, 522] on button "3" at bounding box center [727, 523] width 22 height 22
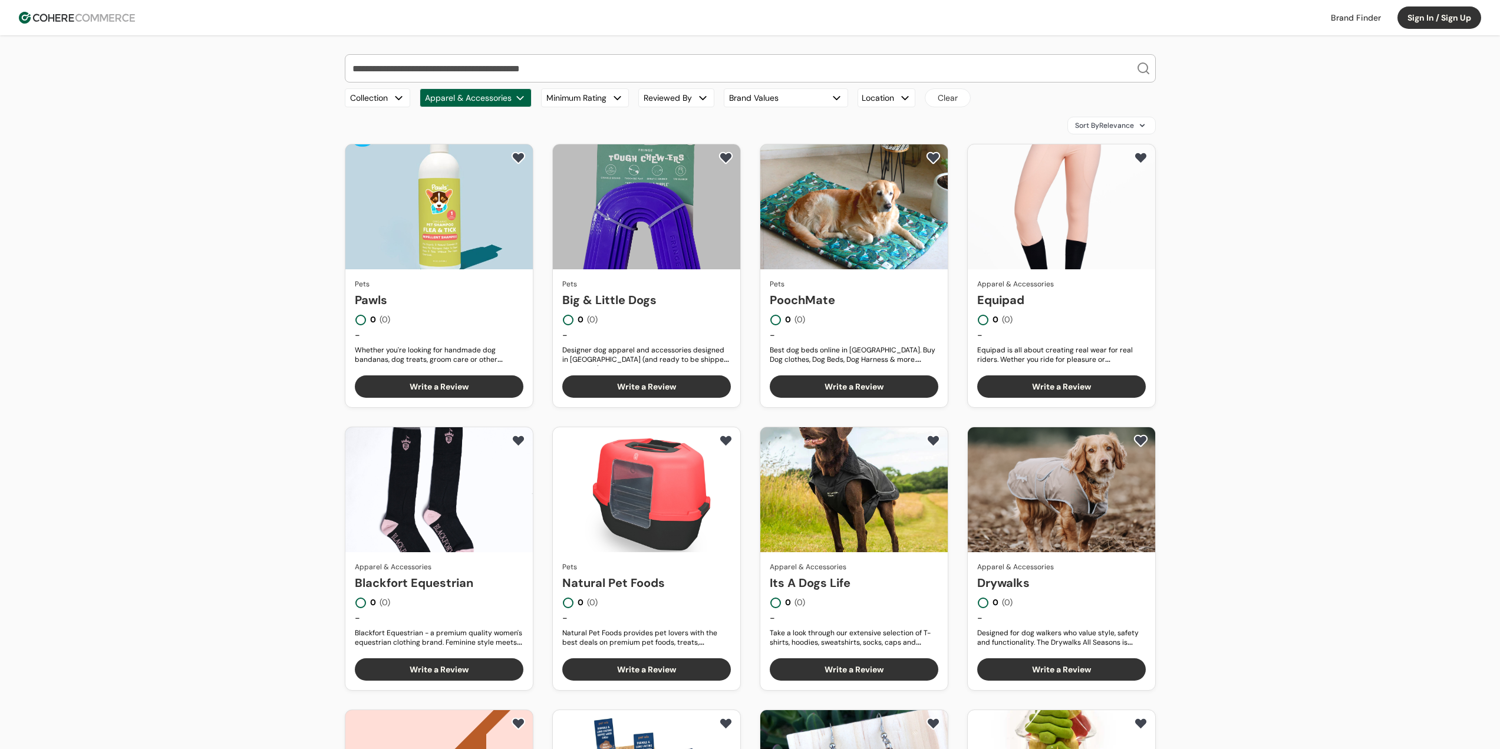
click at [521, 94] on div "button" at bounding box center [520, 98] width 12 height 12
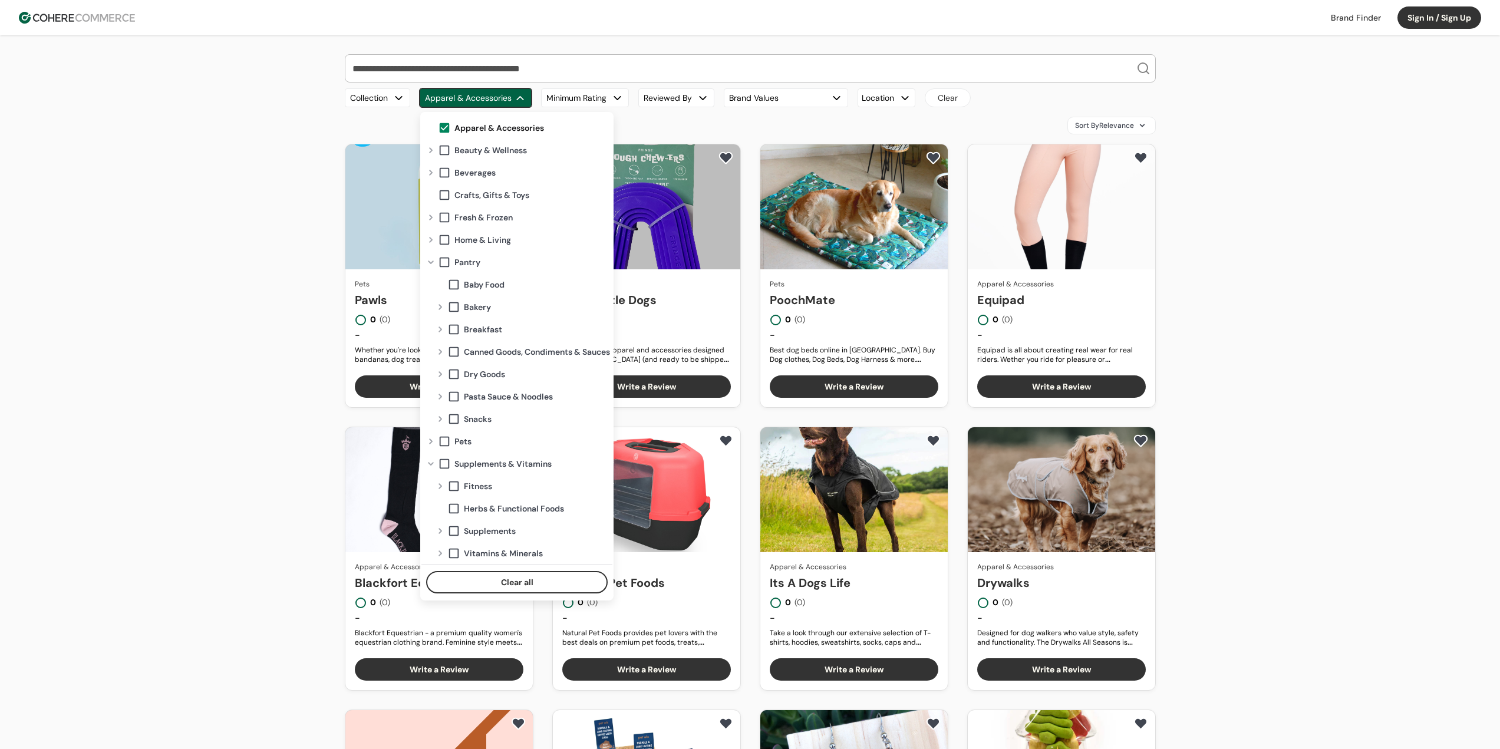
click at [1286, 464] on div "Our Top Brands Hero Bread Fishwife Hiyo Green Juju Blume Carbonaut Plant People…" at bounding box center [750, 534] width 1500 height 999
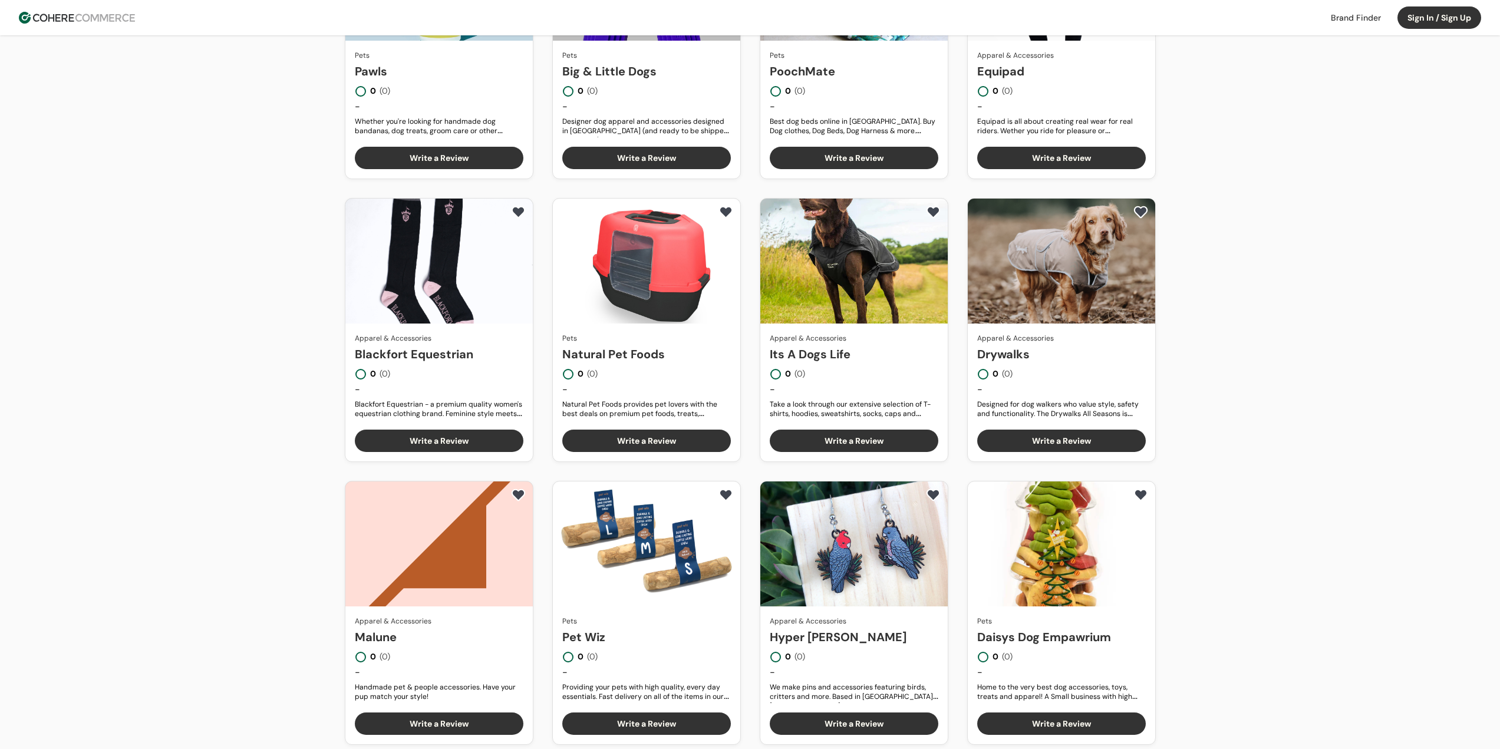
scroll to position [413, 0]
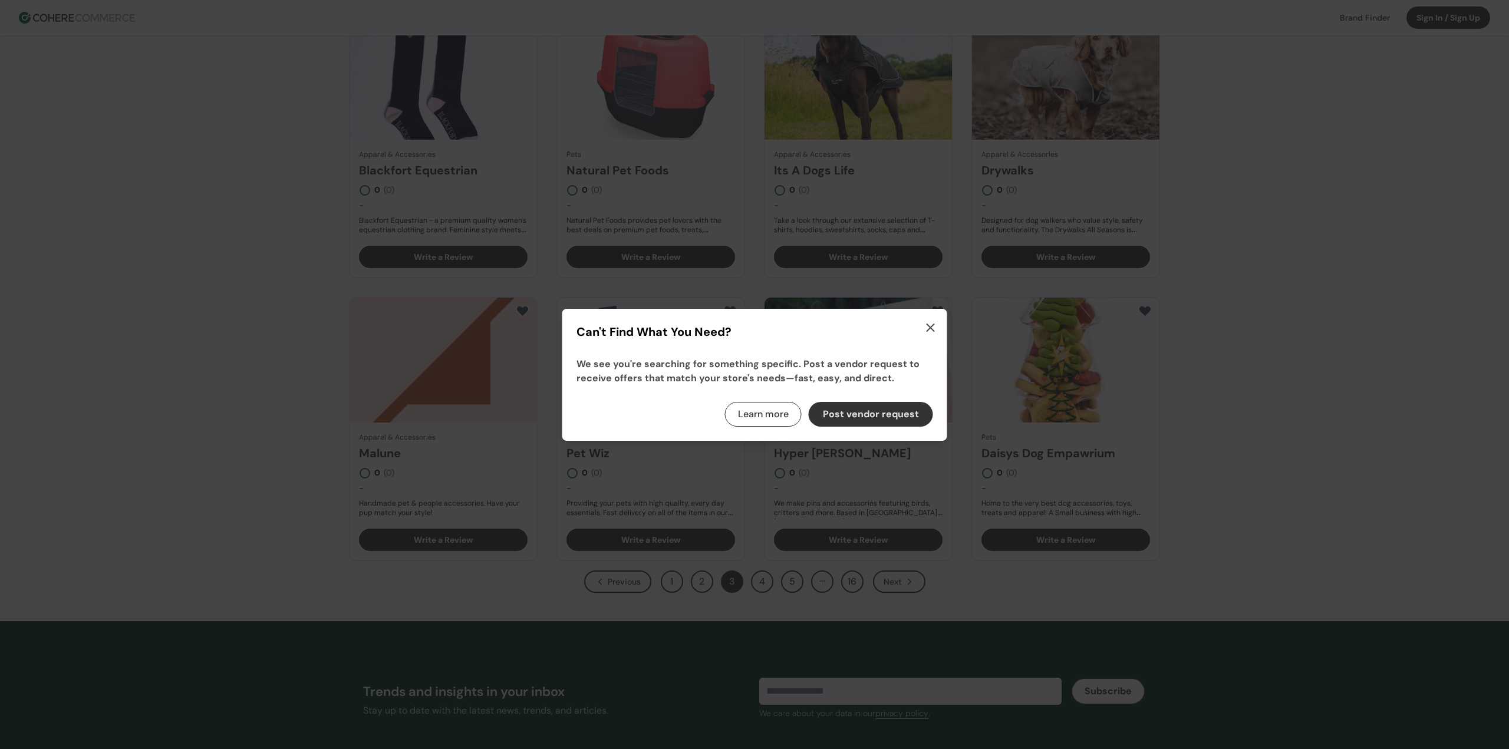
click at [928, 328] on icon "button" at bounding box center [931, 328] width 14 height 14
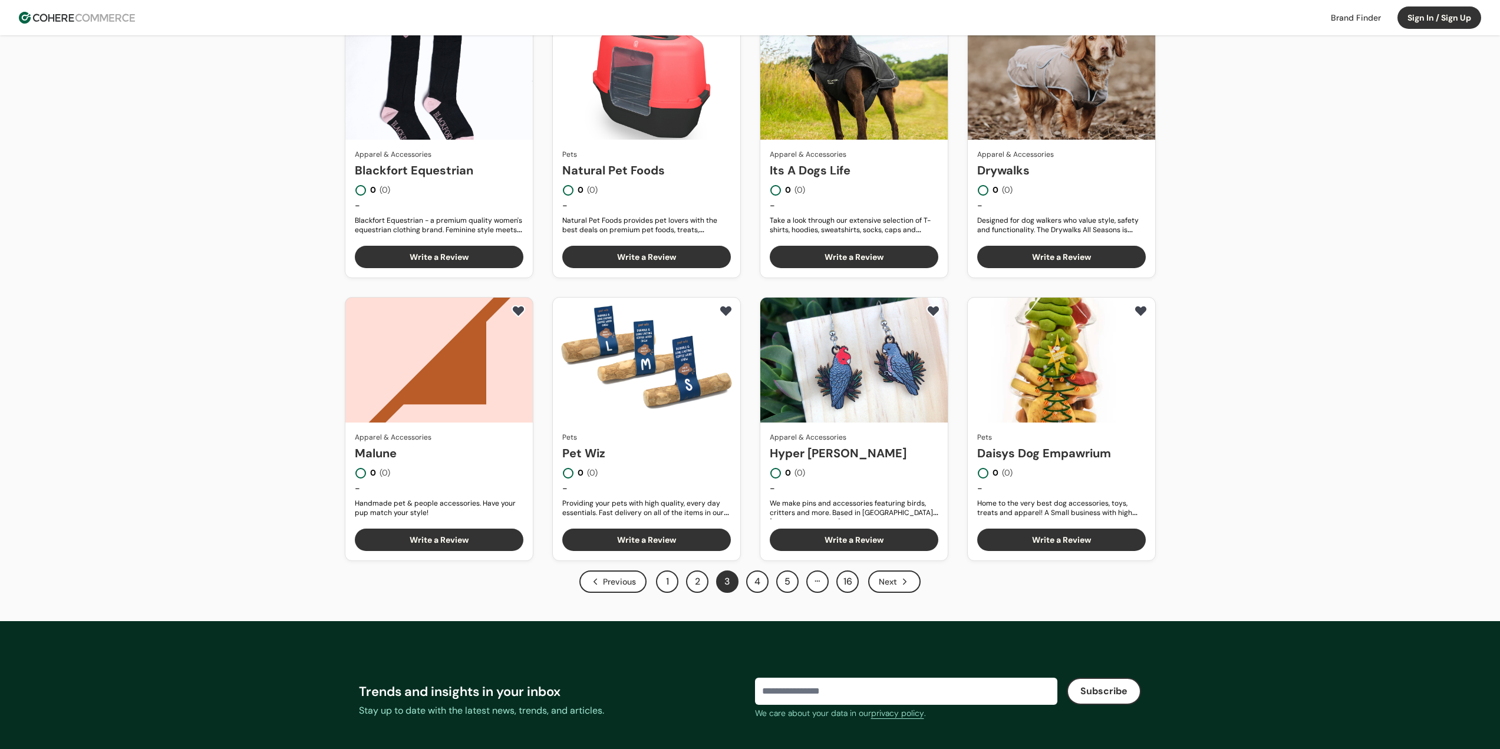
click at [839, 584] on button "16" at bounding box center [848, 582] width 22 height 22
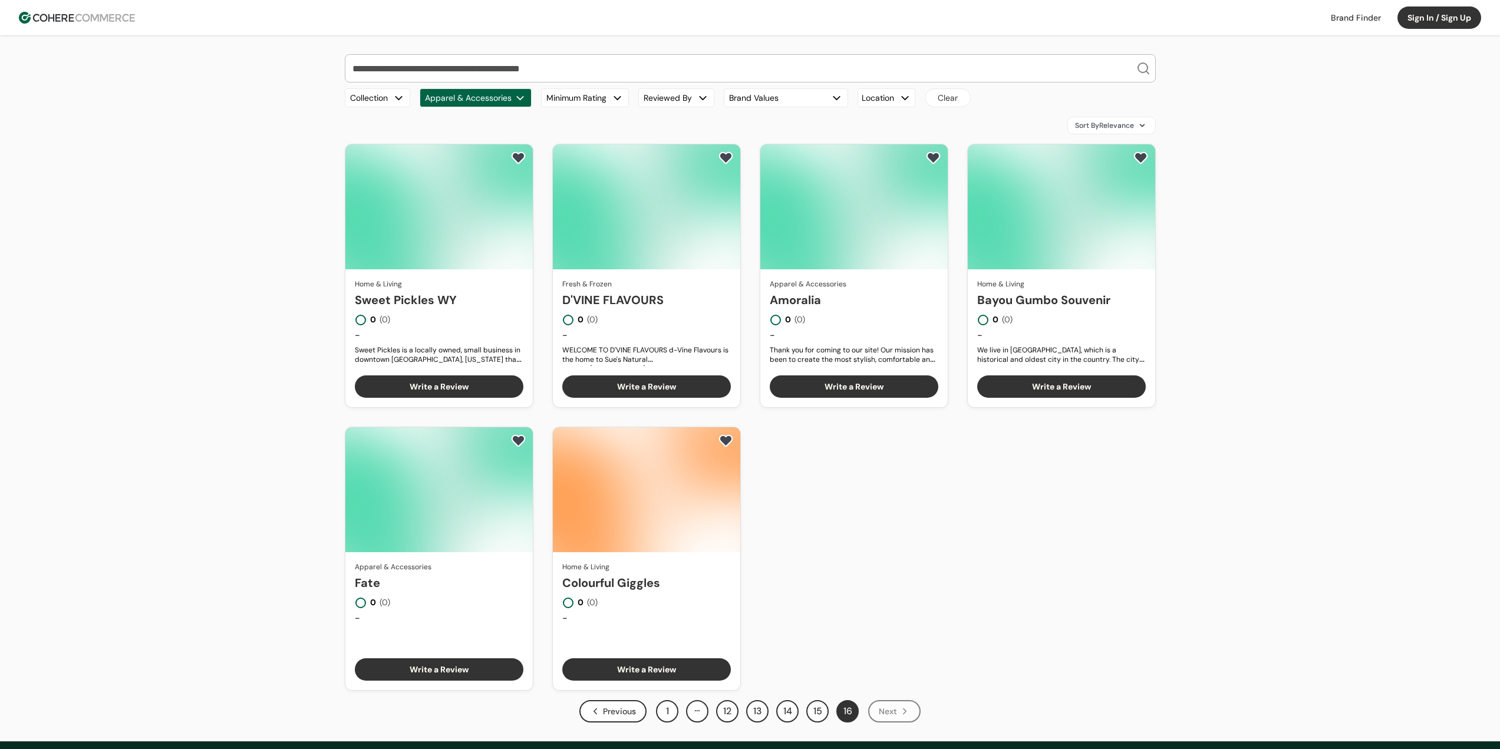
click at [758, 717] on button "13" at bounding box center [757, 711] width 22 height 22
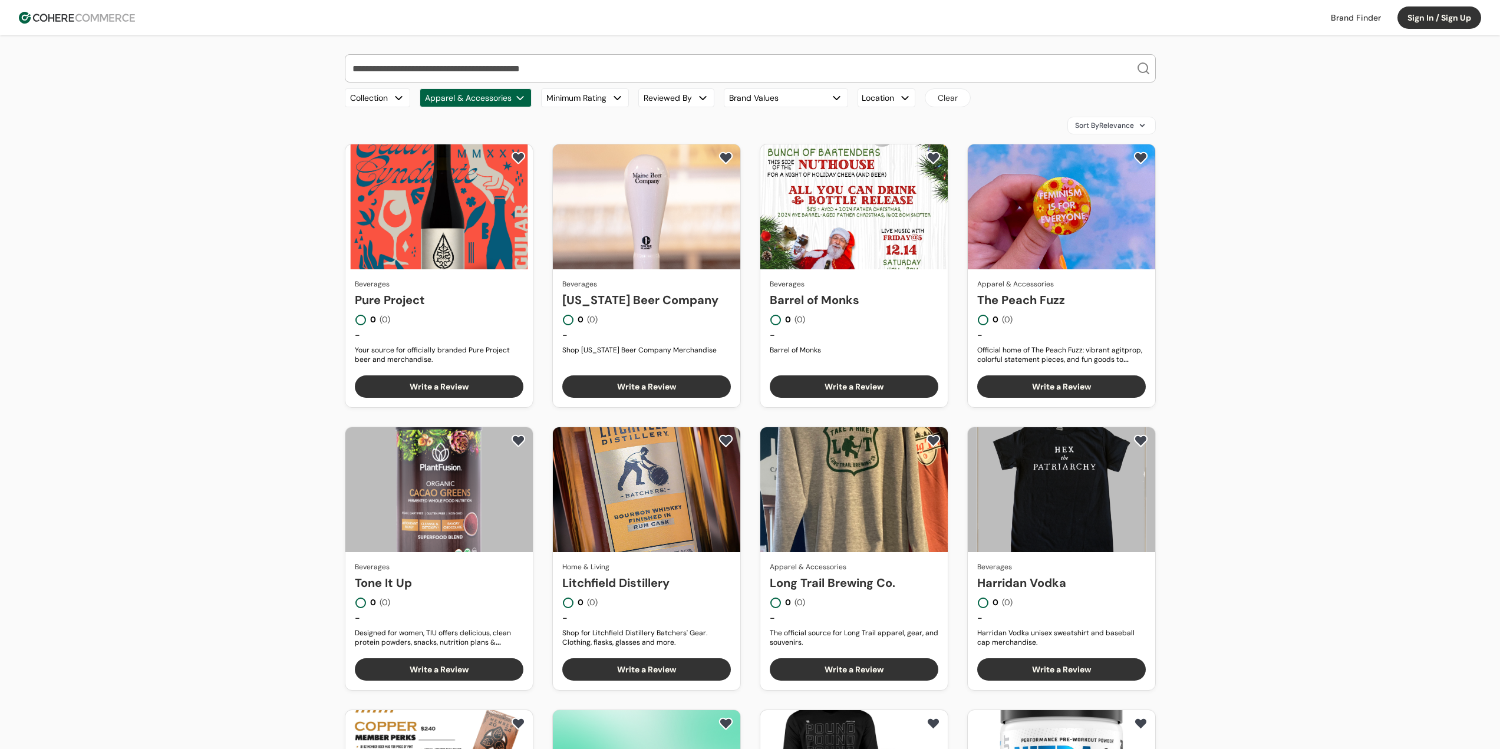
click at [479, 94] on button "Apparel & Accessories" at bounding box center [476, 97] width 112 height 19
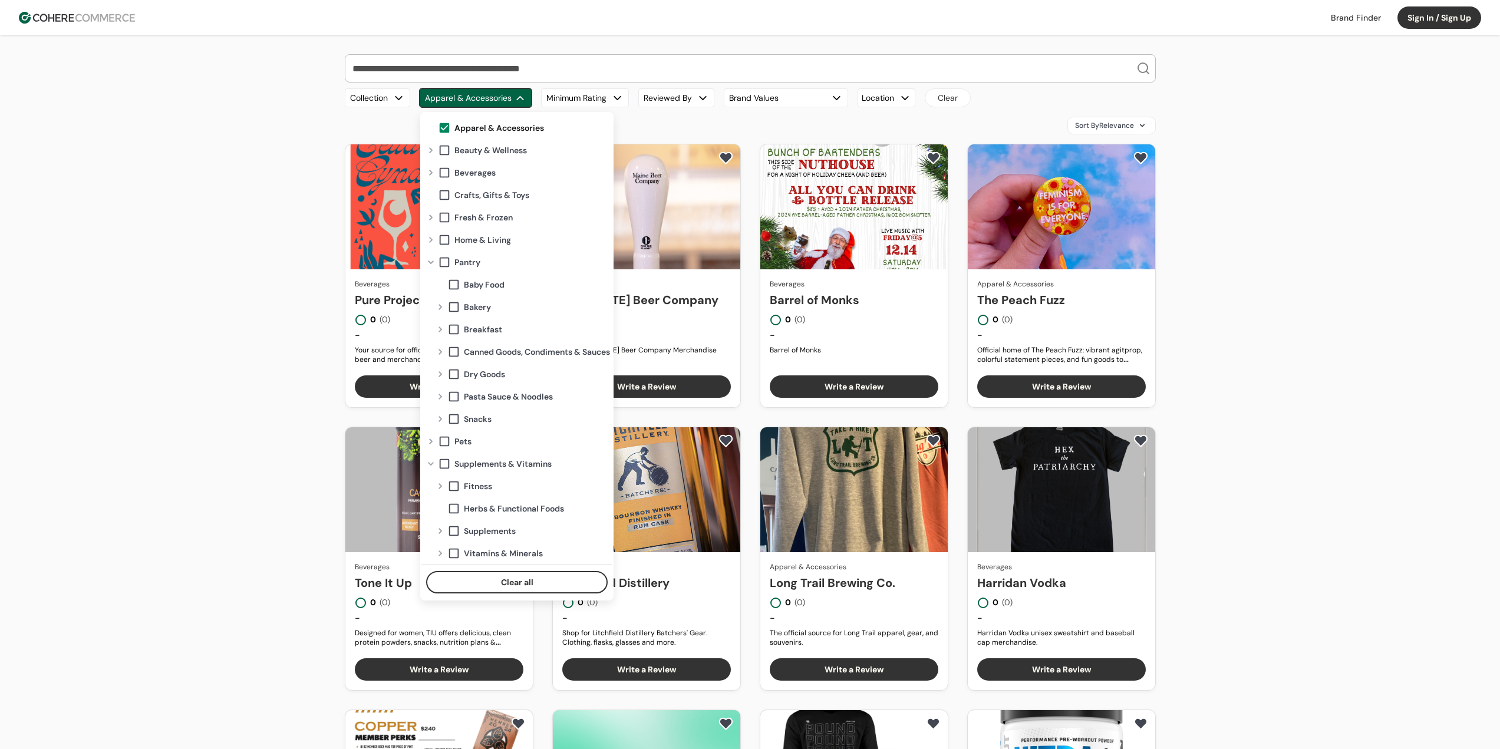
click at [443, 128] on span at bounding box center [444, 127] width 13 height 13
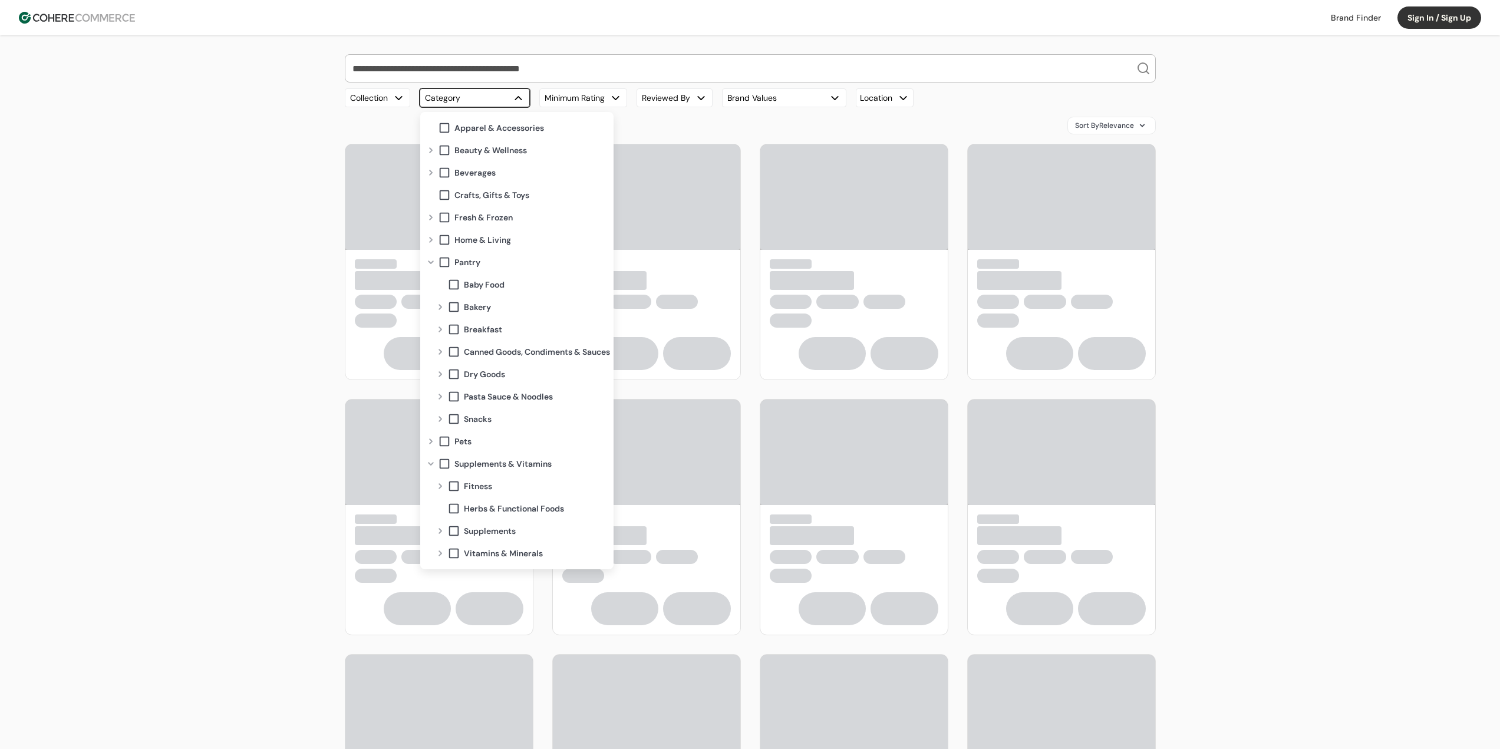
click at [294, 260] on div "Our Top Brands Hero Bread Fishwife Hiyo Green Juju Blume Carbonaut Plant People…" at bounding box center [750, 472] width 1500 height 874
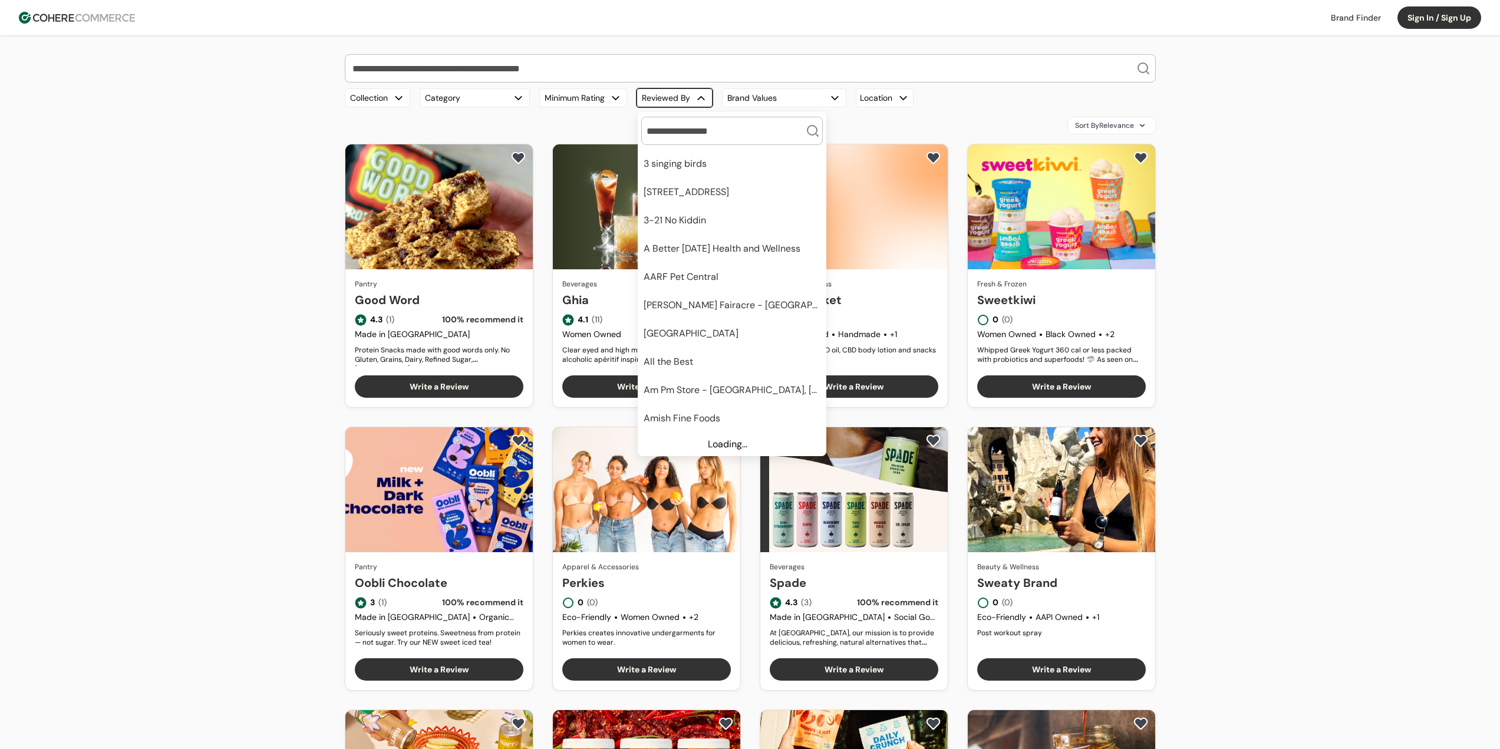
click at [677, 98] on button "Reviewed By" at bounding box center [675, 97] width 76 height 19
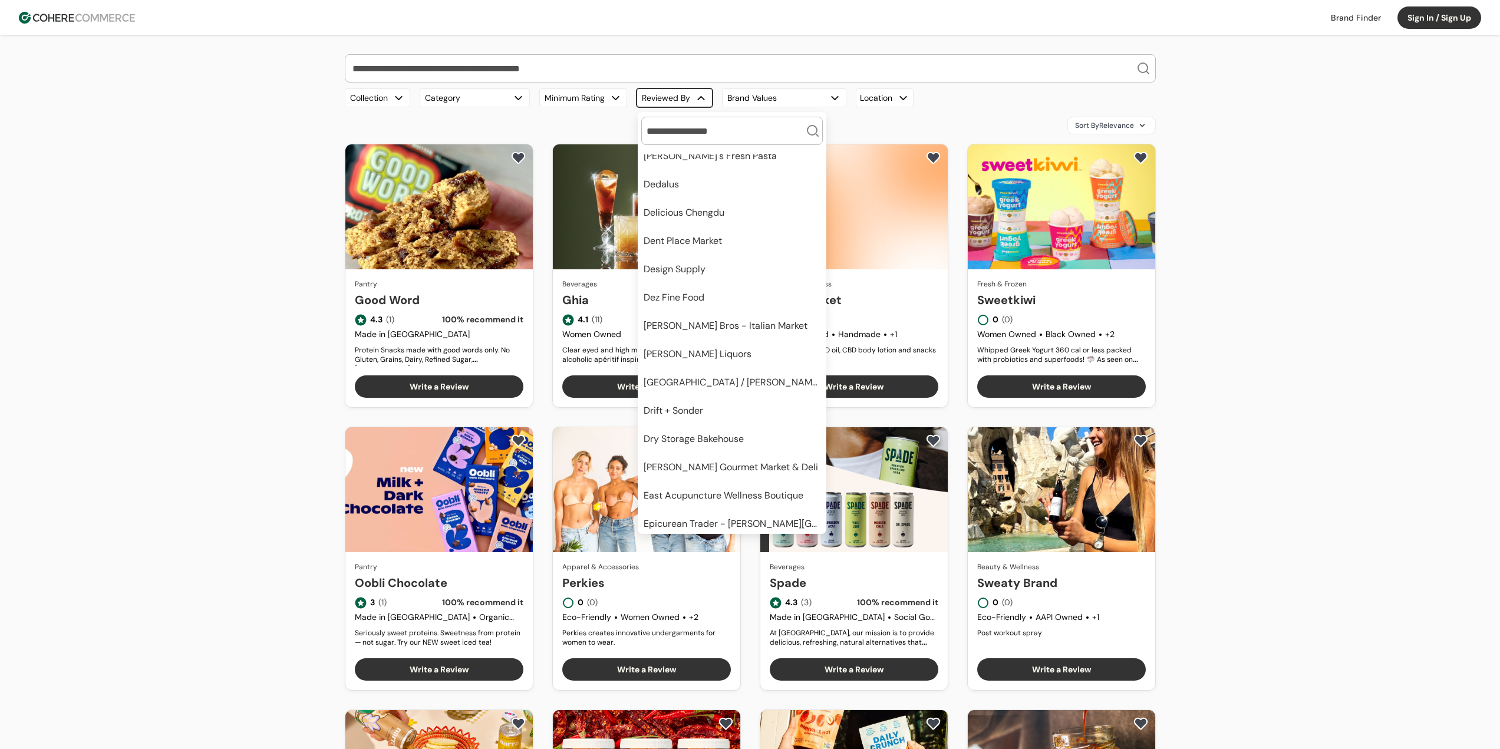
scroll to position [2621, 0]
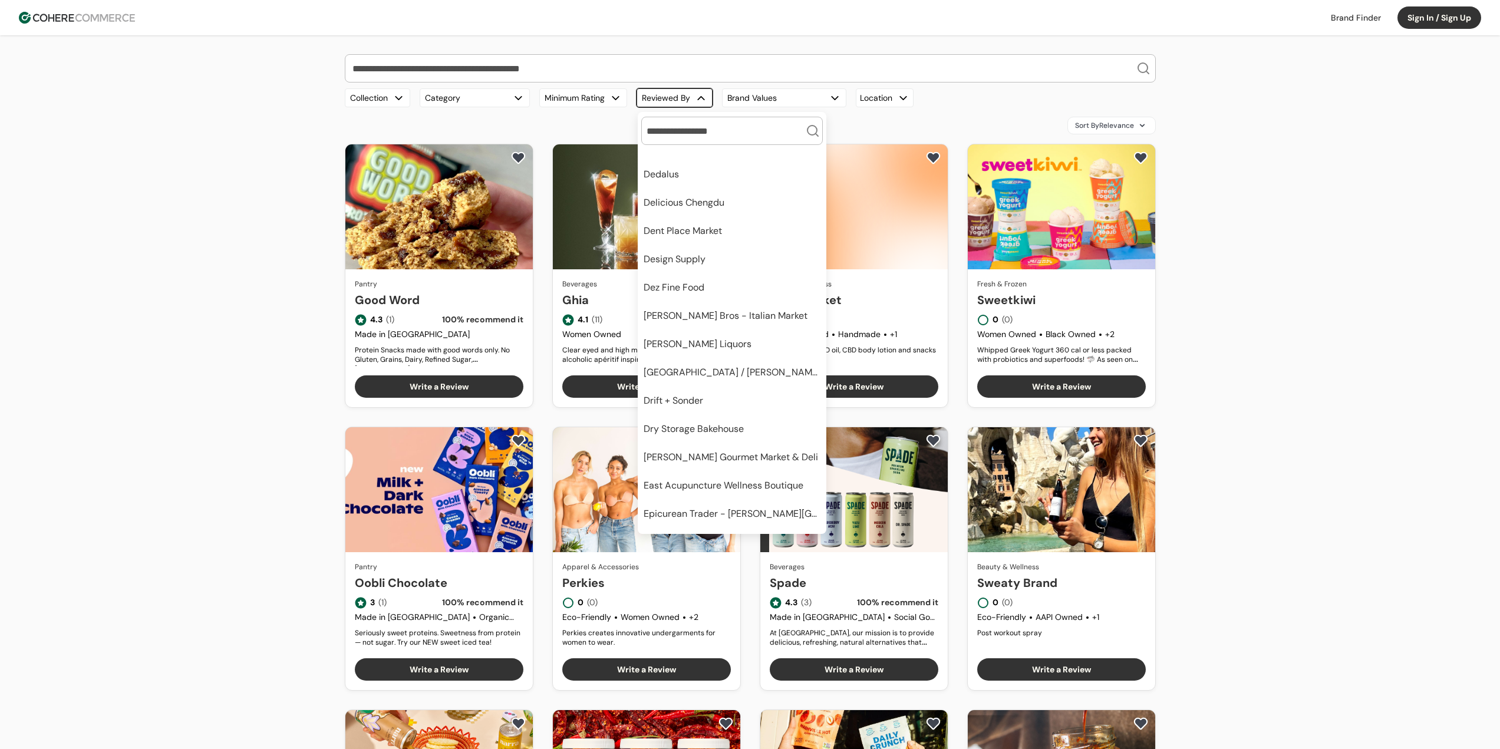
click at [760, 132] on input "search" at bounding box center [725, 130] width 162 height 27
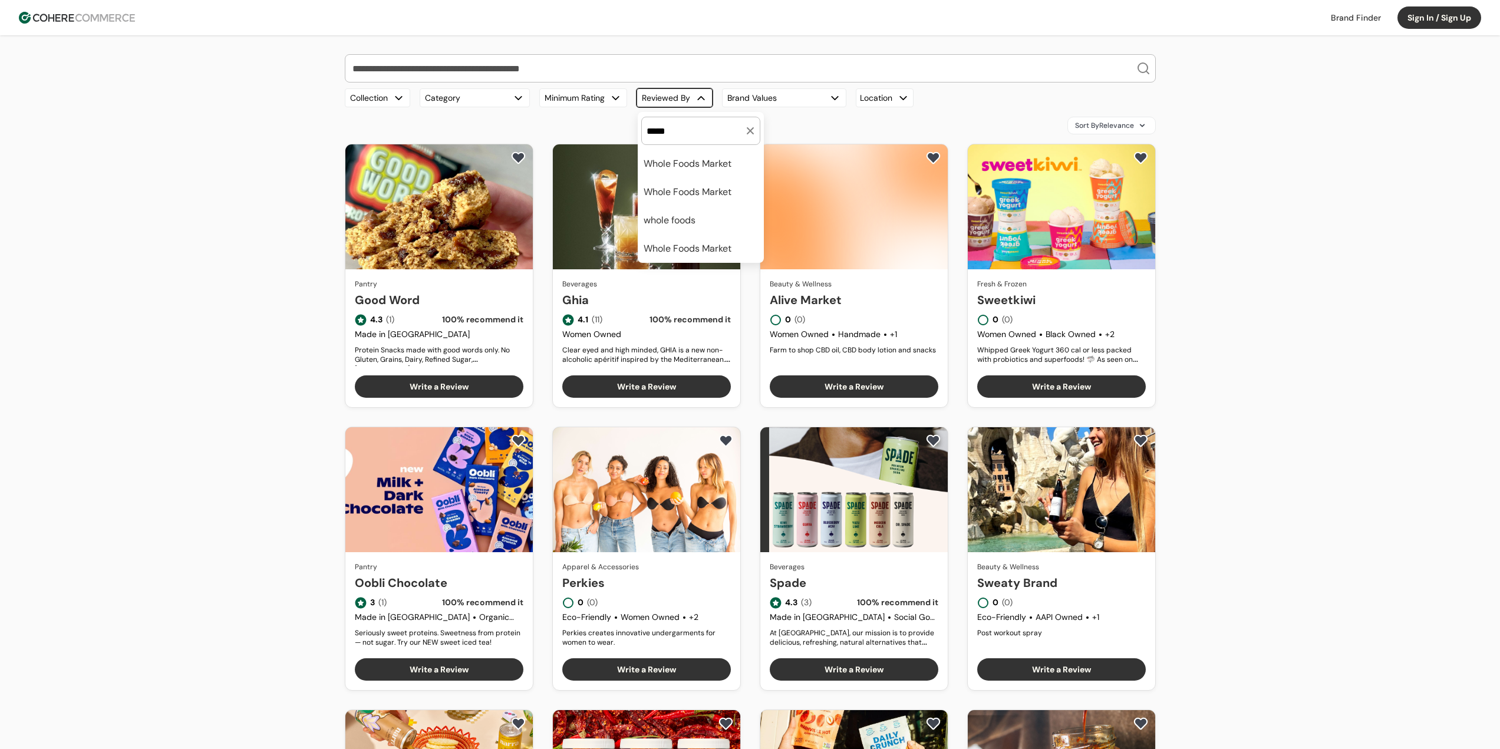
click at [713, 166] on span "Whole Foods Market" at bounding box center [688, 164] width 88 height 14
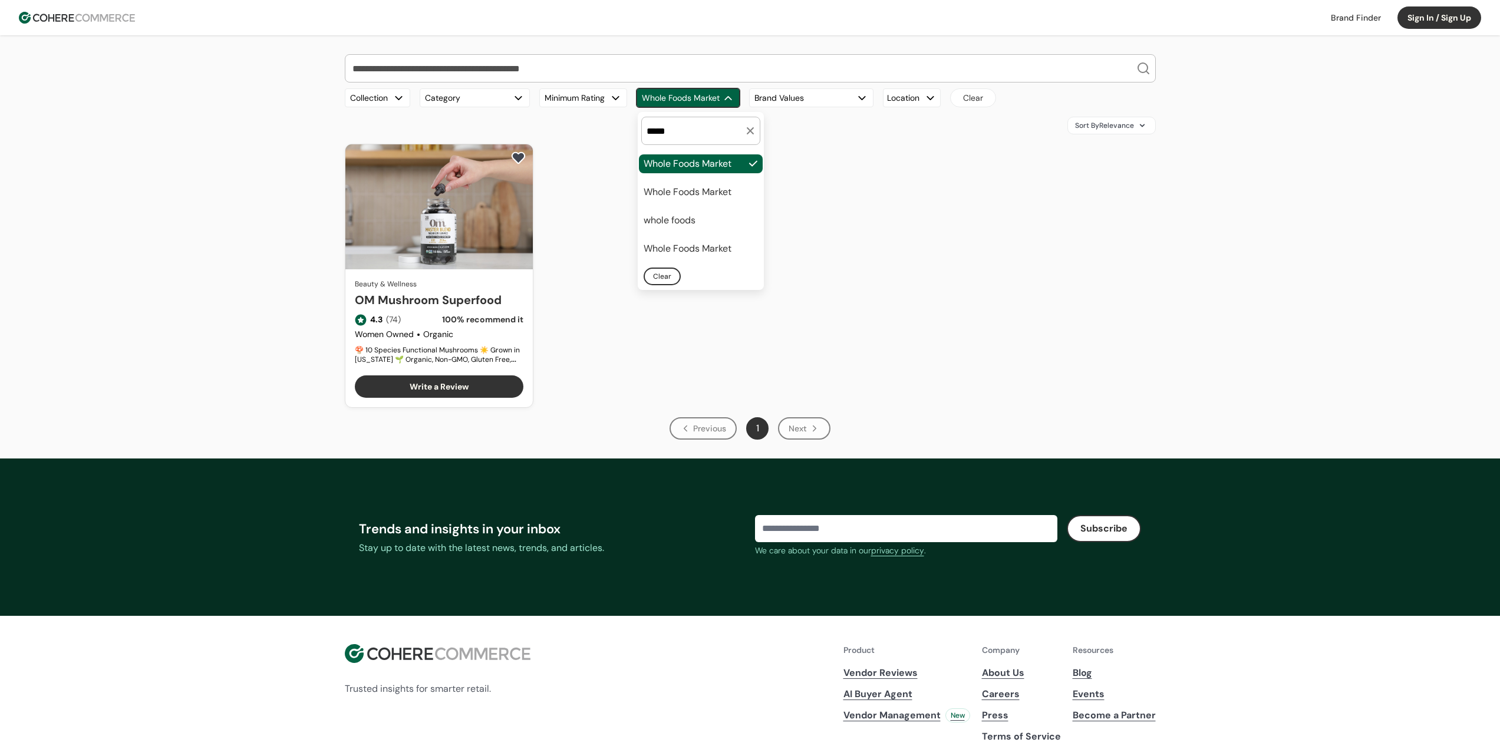
click at [709, 97] on button "Whole Foods Market" at bounding box center [688, 97] width 103 height 19
click at [706, 127] on input "*****" at bounding box center [693, 130] width 99 height 27
type input "*"
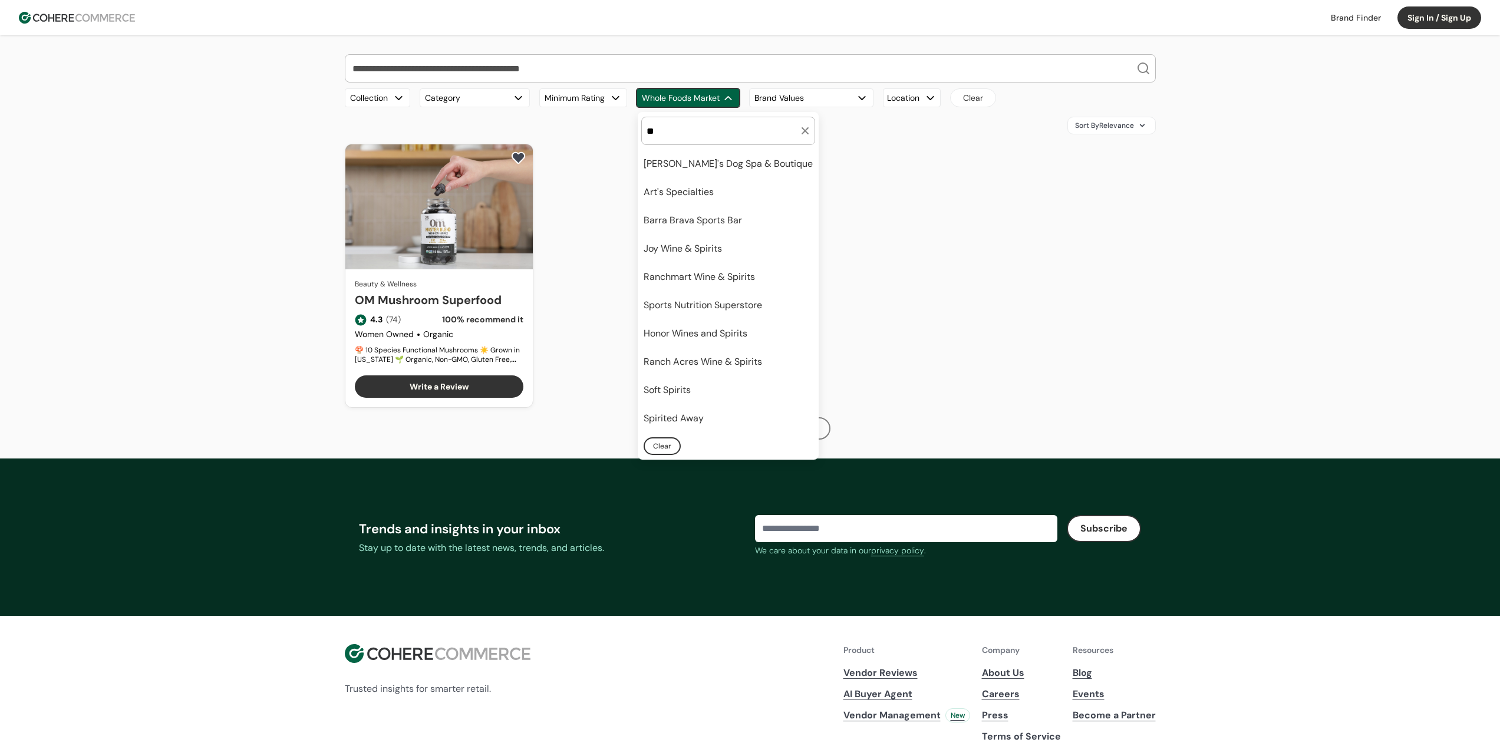
type input "*"
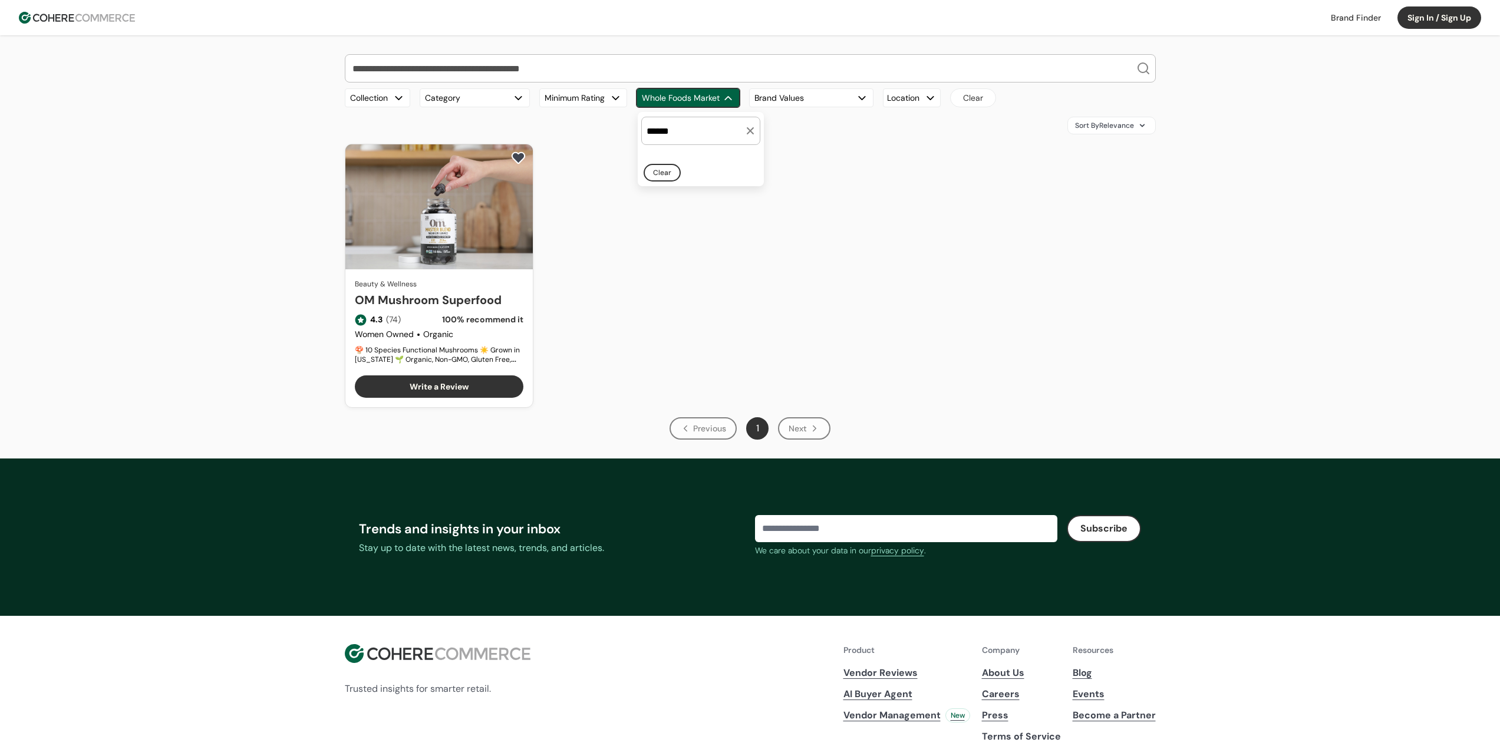
type input "******"
click at [755, 131] on button "button" at bounding box center [750, 131] width 20 height 20
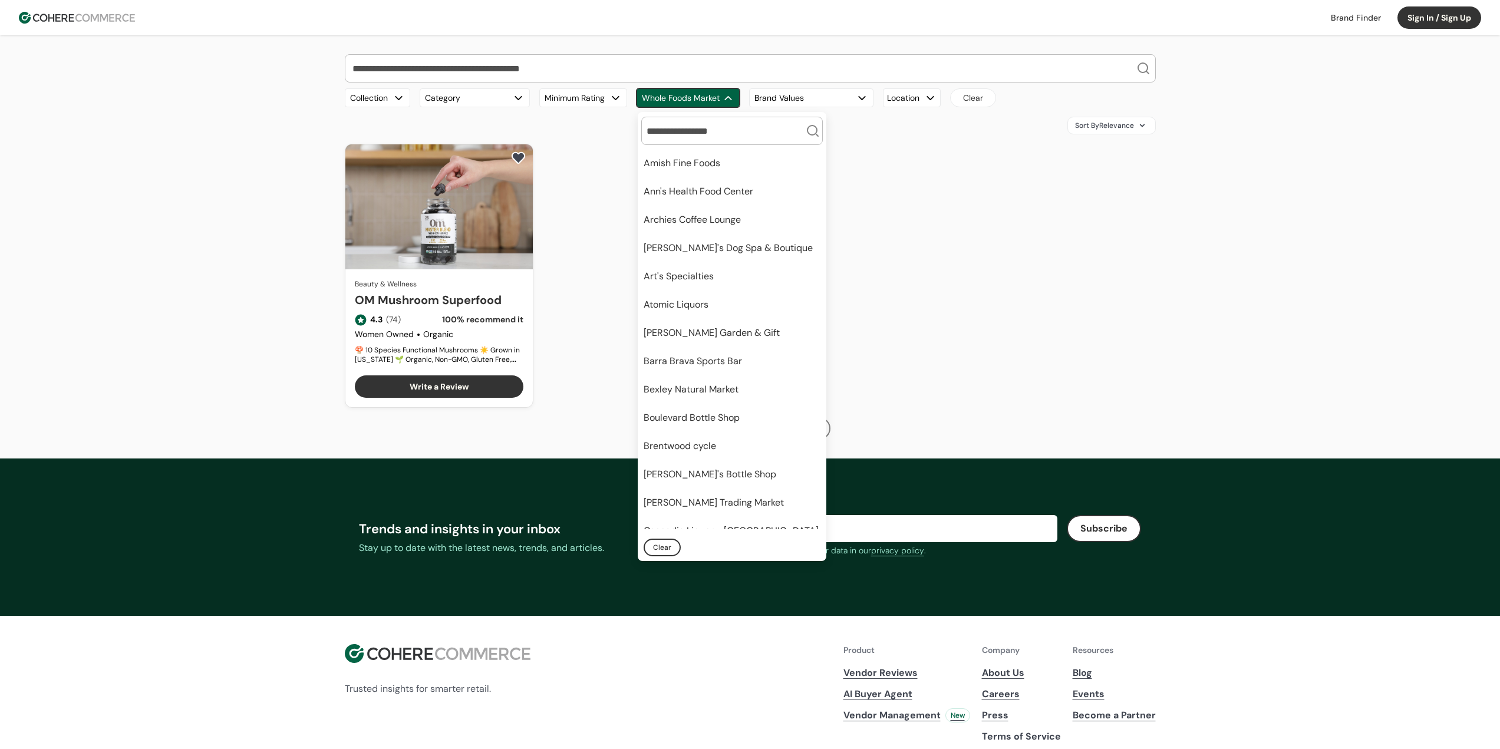
scroll to position [307, 0]
click at [591, 200] on div "Beauty & Wellness OM Mushroom Superfood 4.3 (74) 100 % recommend it Women Owned…" at bounding box center [750, 276] width 811 height 264
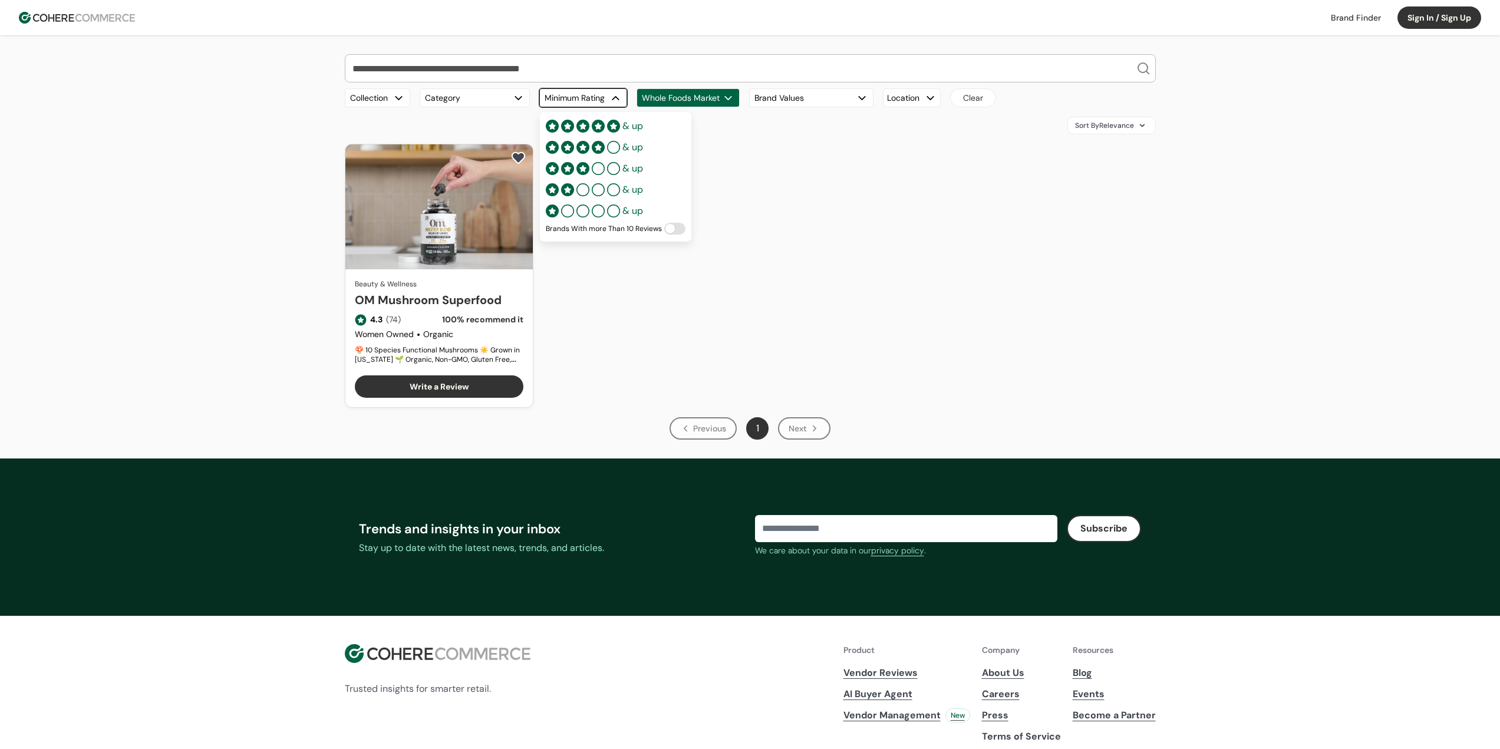
click at [577, 102] on button "Minimum Rating" at bounding box center [583, 97] width 88 height 19
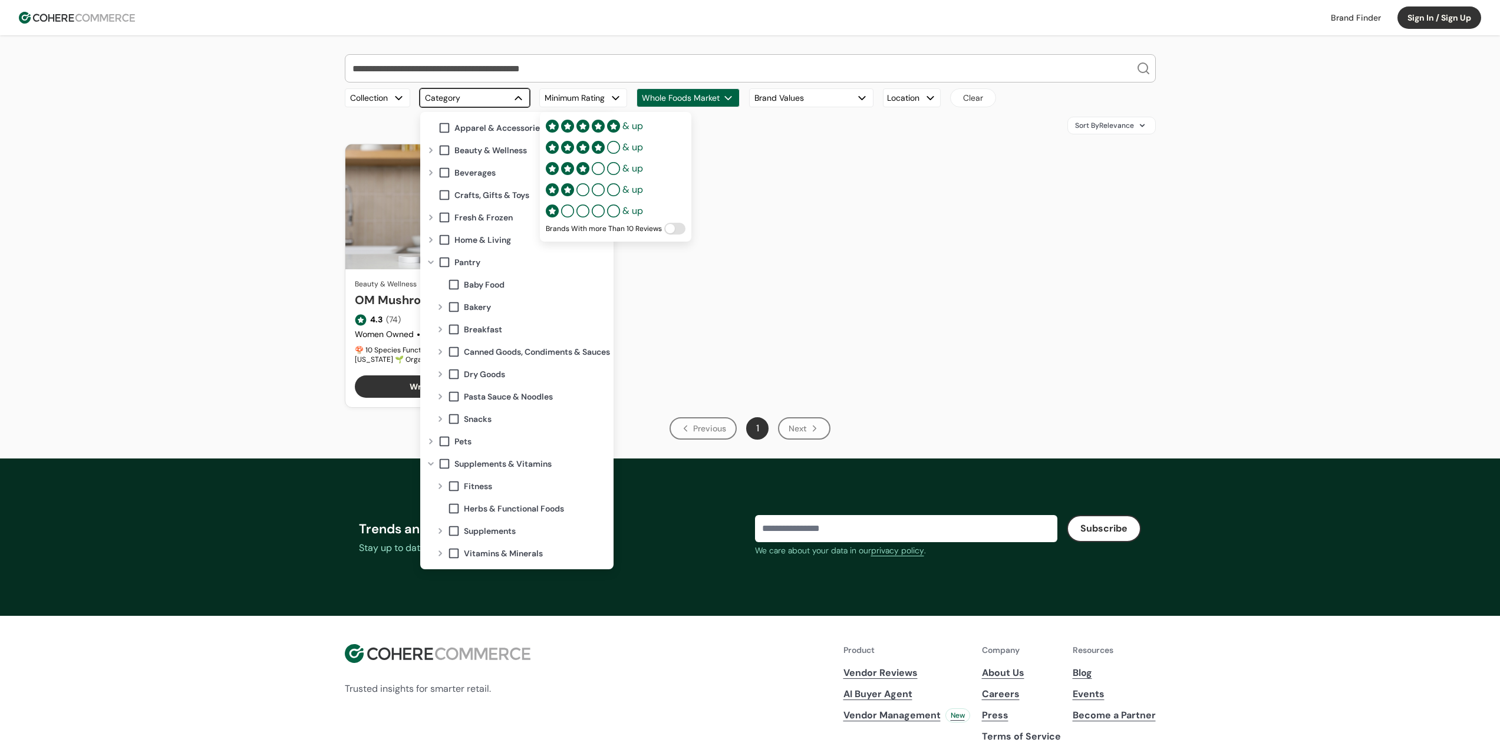
click at [480, 101] on button "Category" at bounding box center [475, 97] width 110 height 19
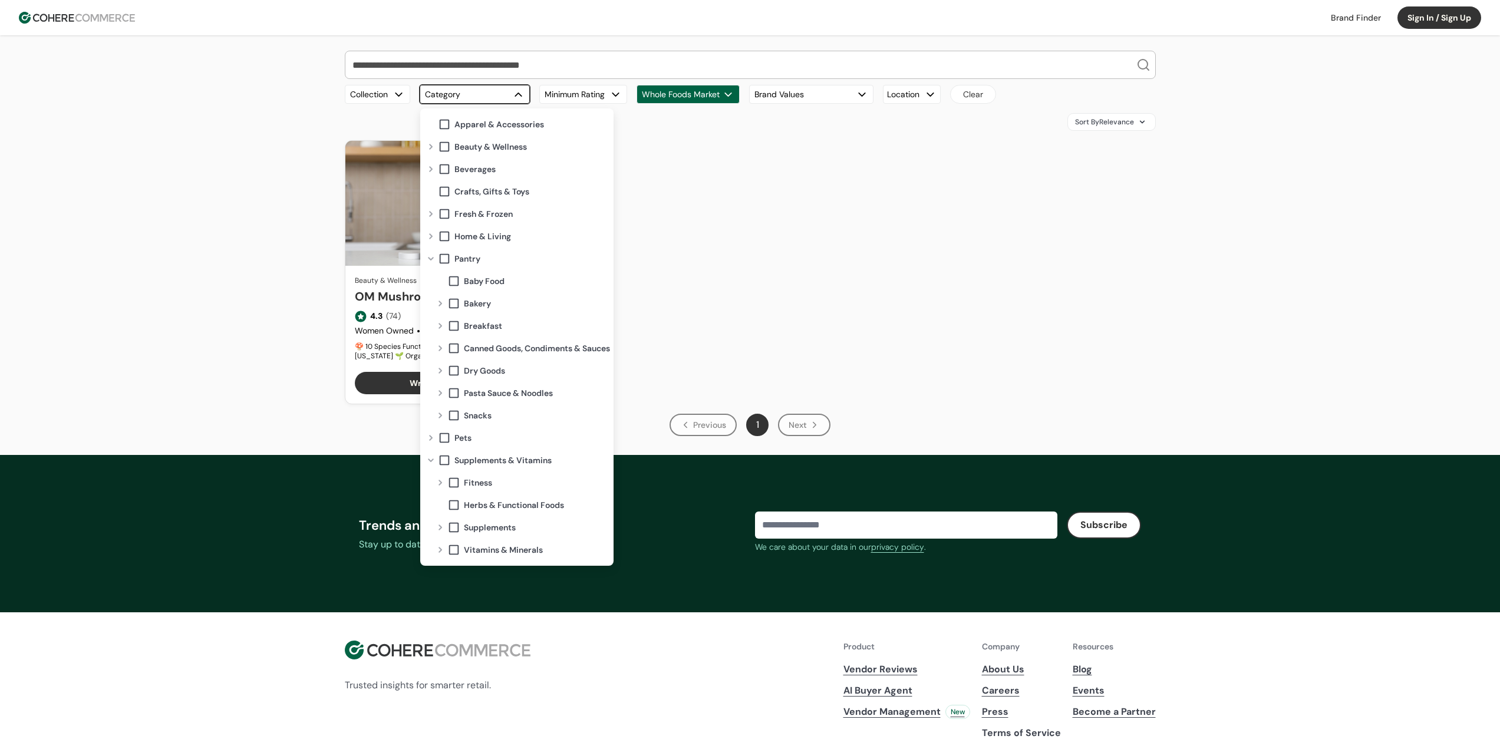
scroll to position [0, 0]
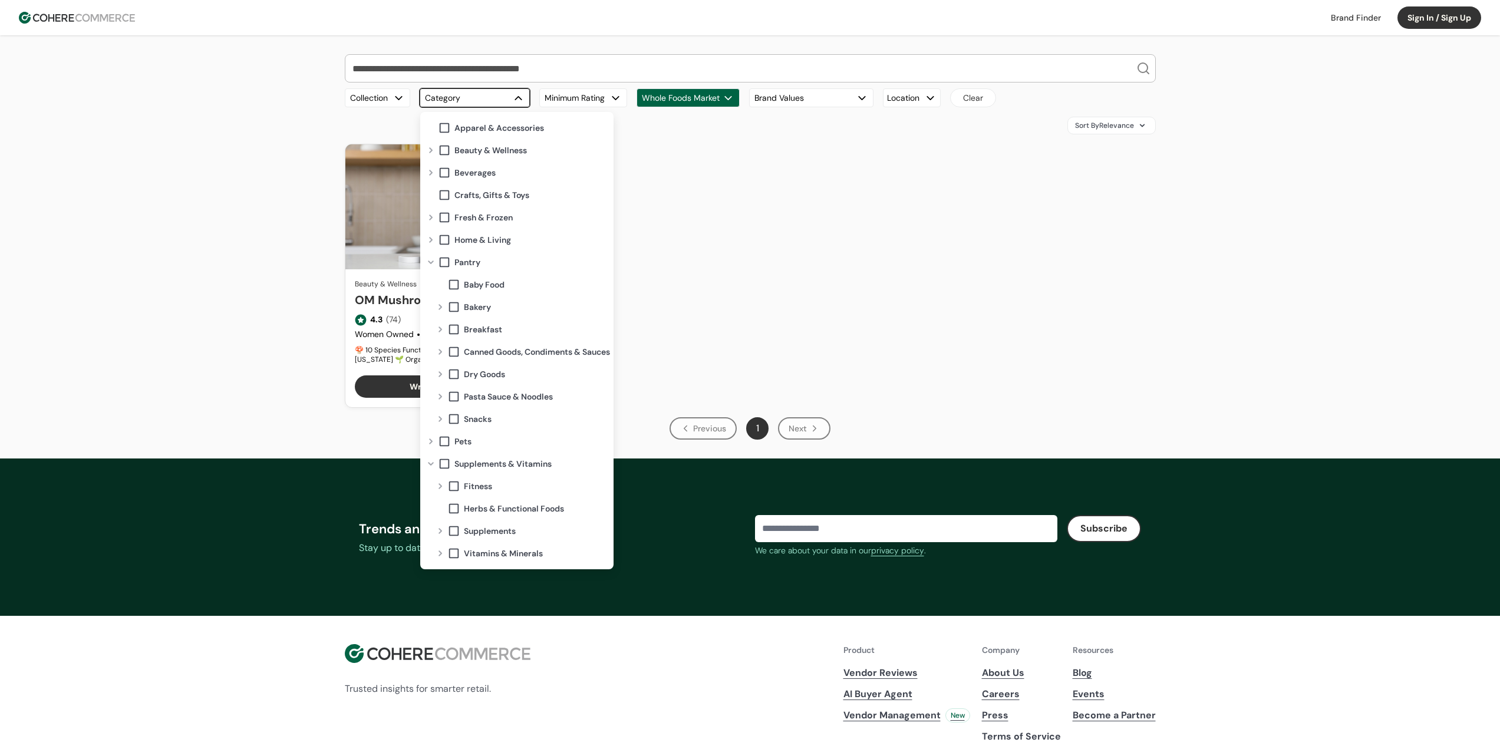
click at [433, 171] on div "Expand" at bounding box center [431, 172] width 14 height 9
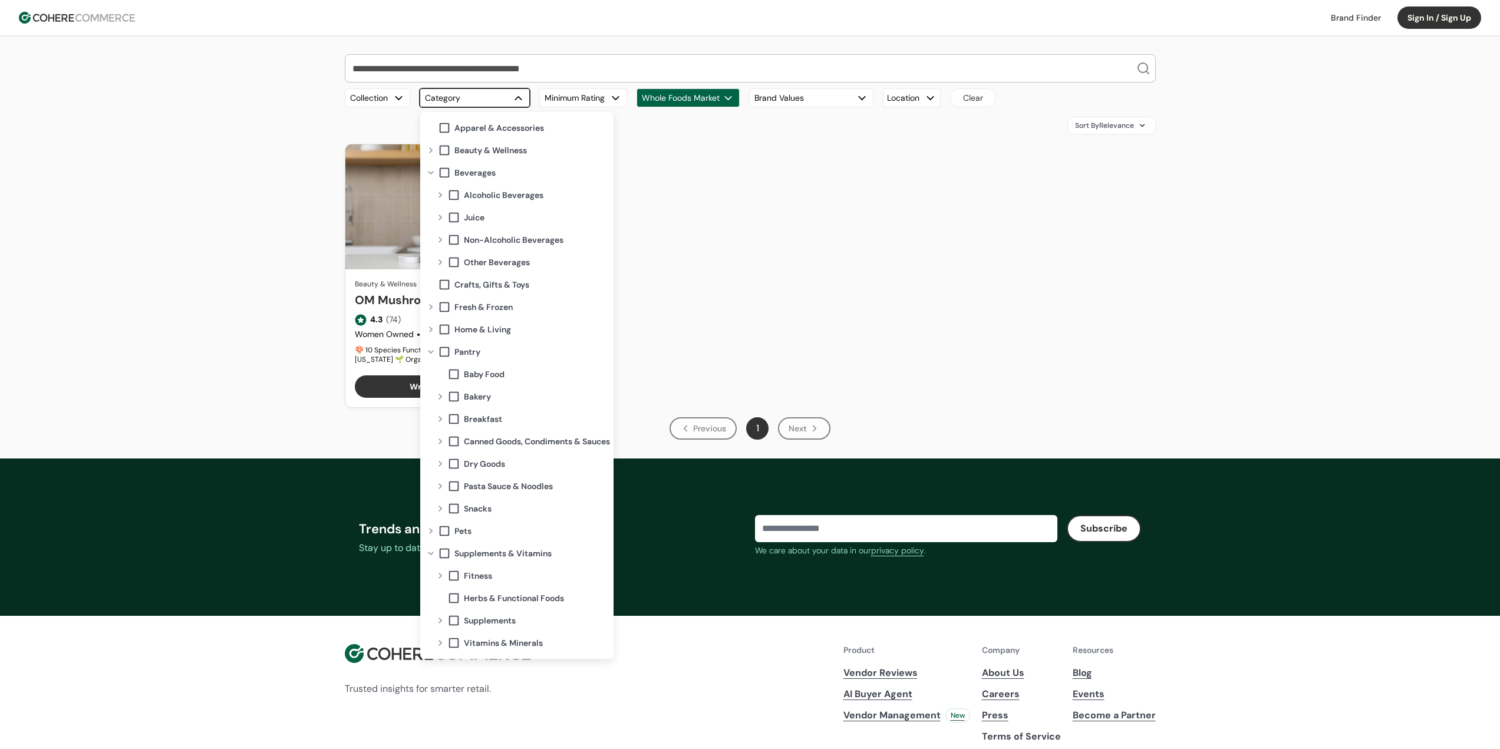
click at [442, 263] on div "Expand" at bounding box center [440, 262] width 14 height 9
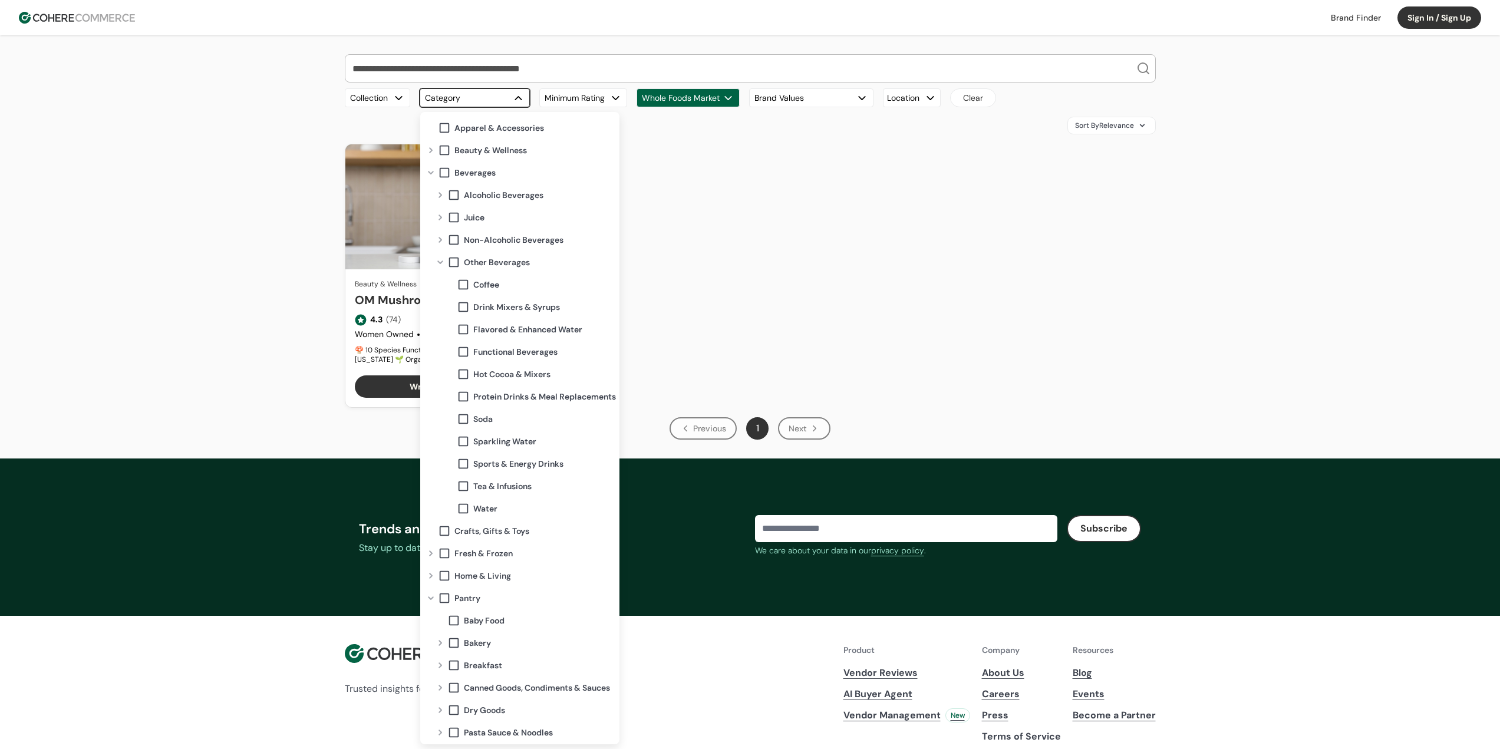
click at [442, 262] on div "Collapse" at bounding box center [440, 262] width 14 height 9
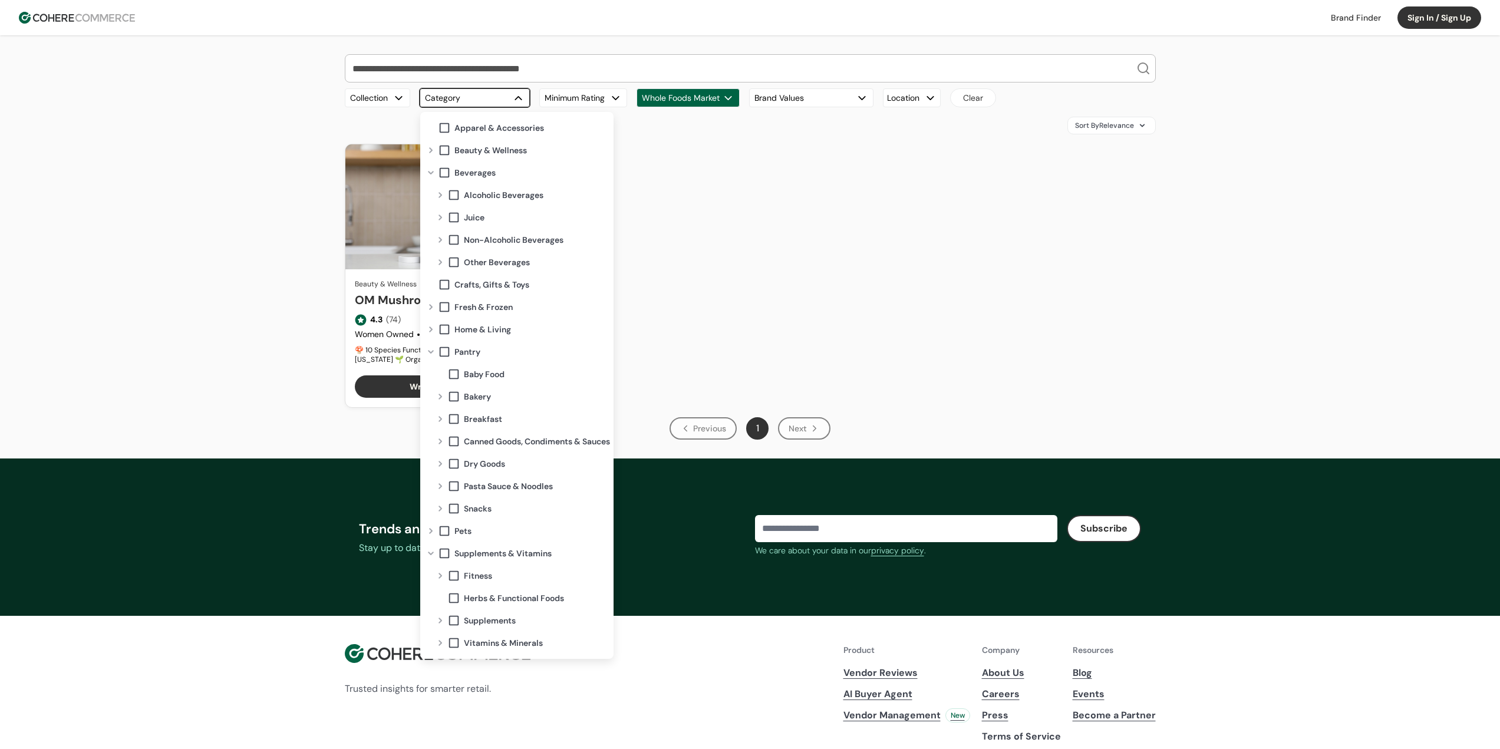
click at [433, 308] on div "Expand" at bounding box center [431, 306] width 14 height 9
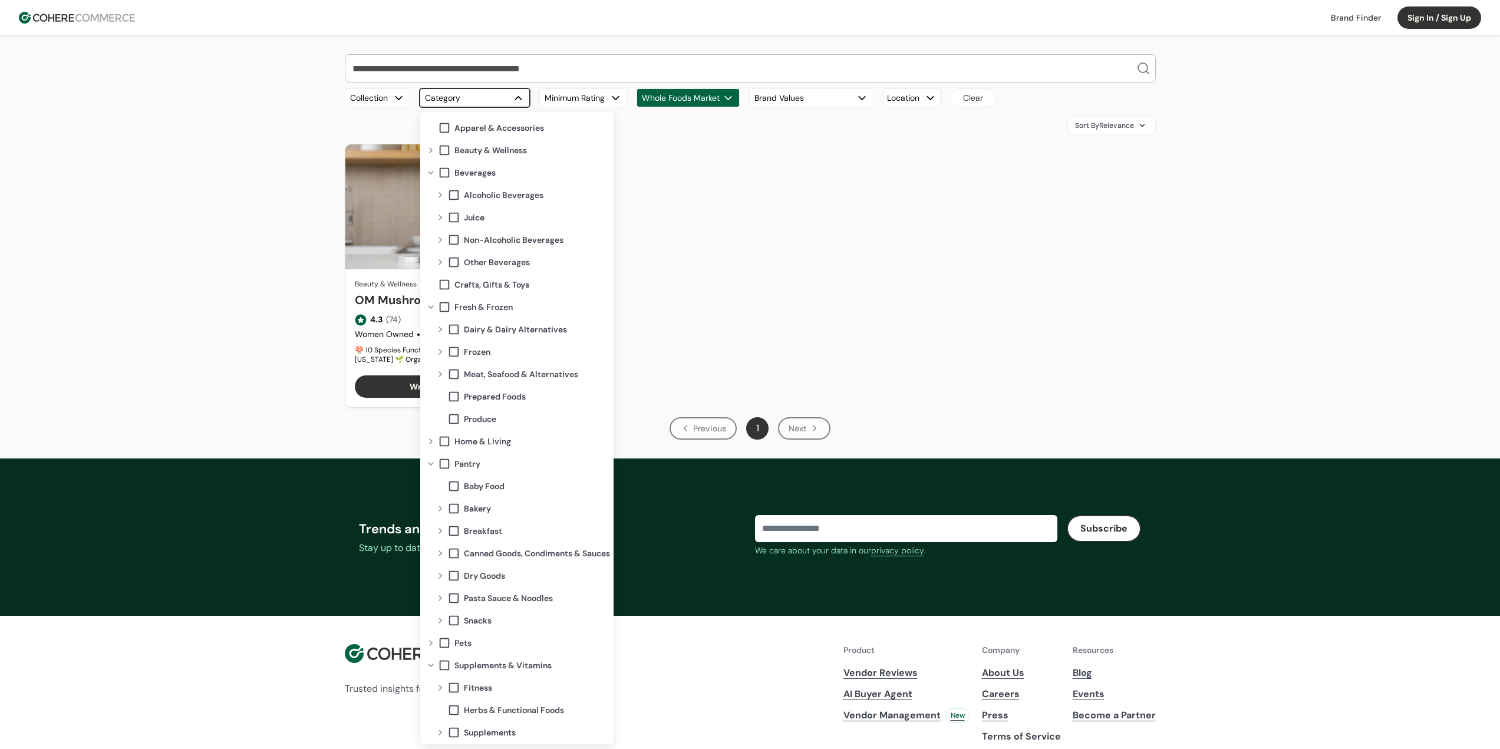
click at [432, 306] on div "Collapse" at bounding box center [431, 306] width 14 height 9
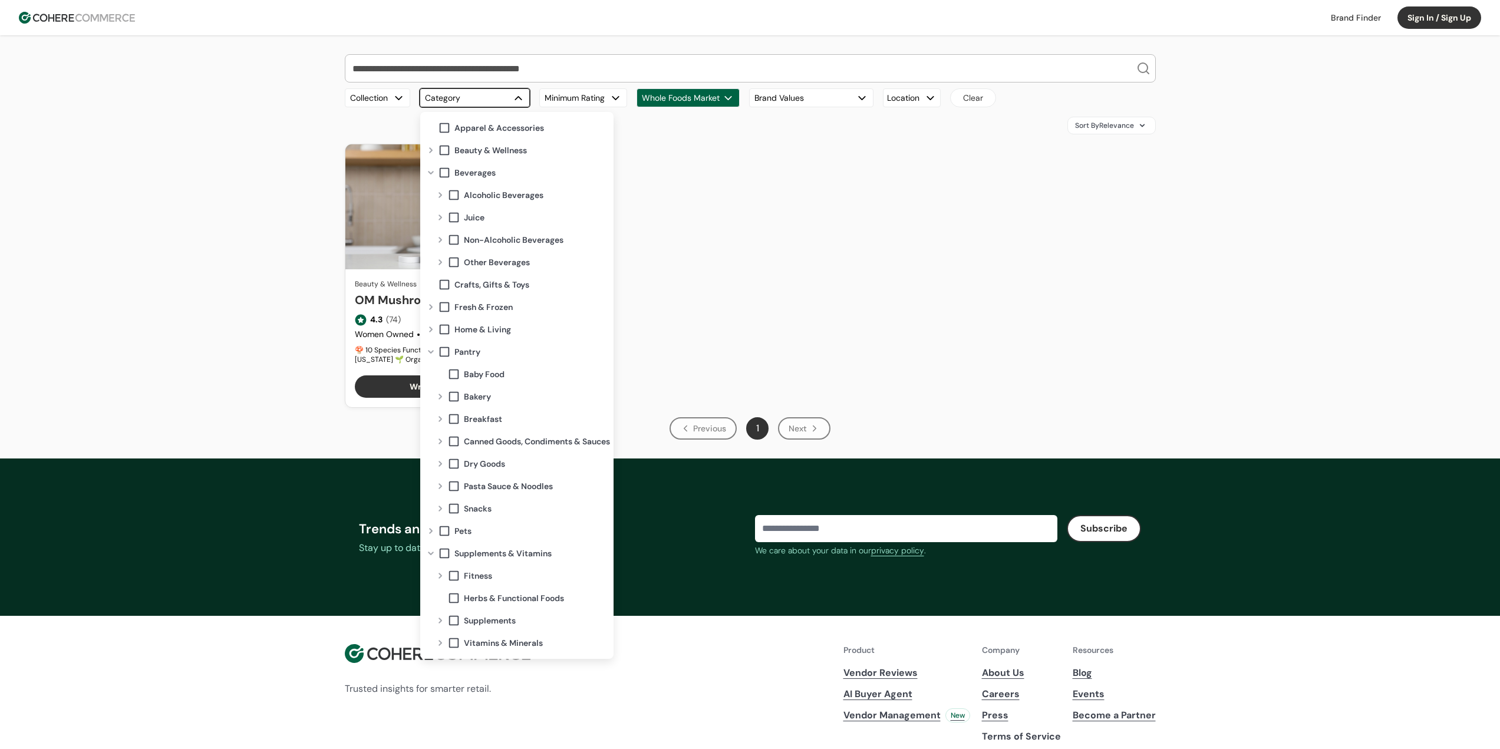
click at [443, 486] on div "Expand" at bounding box center [440, 486] width 14 height 9
click at [444, 485] on div "Collapse" at bounding box center [440, 486] width 14 height 9
click at [444, 444] on div "Expand" at bounding box center [440, 441] width 14 height 9
click at [462, 466] on span at bounding box center [463, 463] width 13 height 13
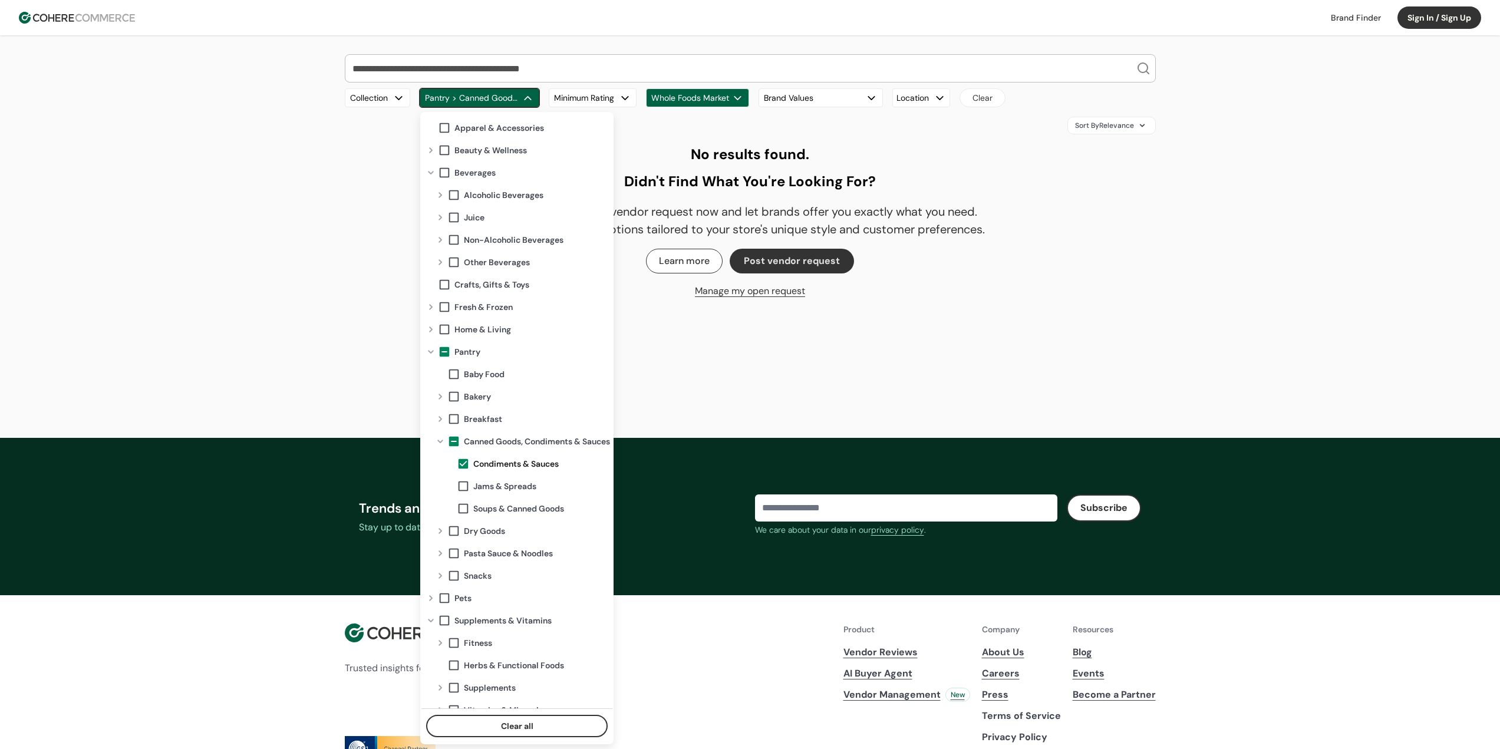
click at [1293, 314] on div "Our Top Brands Hero Bread Fishwife Hiyo Green Juju Blume Carbonaut Plant People…" at bounding box center [750, 178] width 1500 height 287
click at [500, 97] on button "Pantry > Canned Goods, Condiments & Sauces > Condiments & Sauces" at bounding box center [480, 97] width 120 height 19
click at [383, 369] on div "Our Top Brands Hero Bread Fishwife Hiyo Green Juju Blume Carbonaut Plant People…" at bounding box center [750, 219] width 1500 height 438
click at [520, 100] on button "Pantry > Canned Goods, Condiments & Sauces > Condiments & Sauces" at bounding box center [480, 97] width 120 height 19
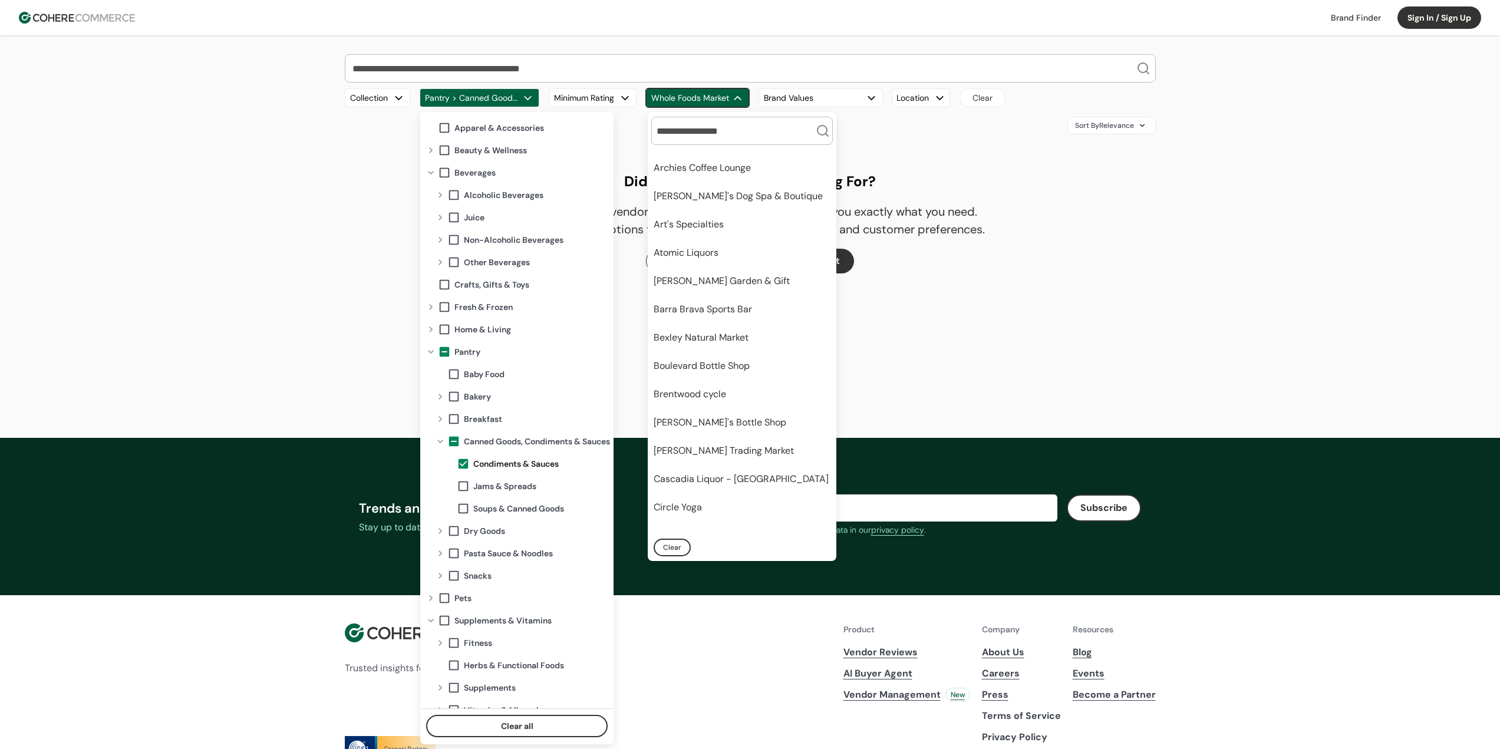
click at [700, 103] on button "Whole Foods Market" at bounding box center [697, 97] width 103 height 19
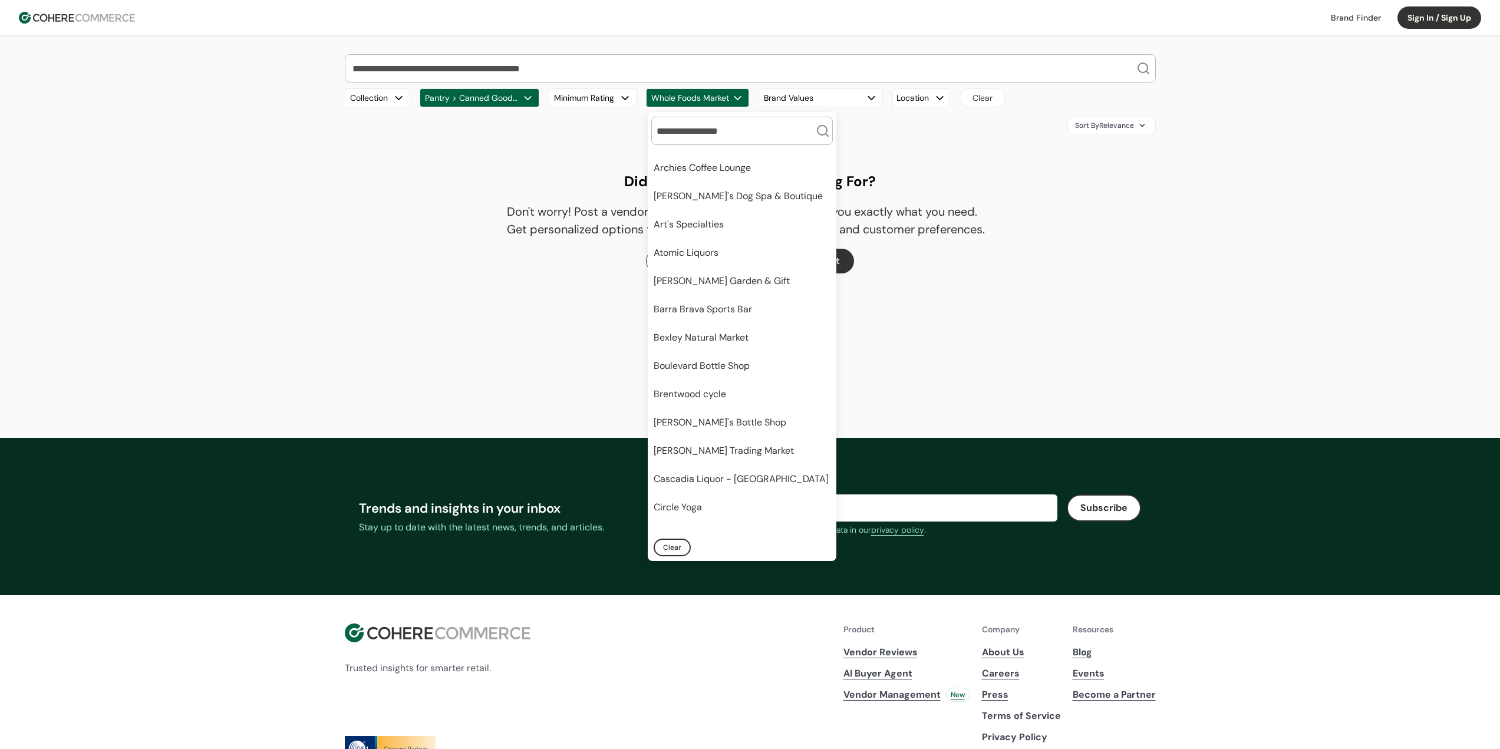
click at [1007, 159] on div "Our Top Brands Hero Bread Fishwife Hiyo Green Juju Blume Carbonaut Plant People…" at bounding box center [750, 178] width 811 height 249
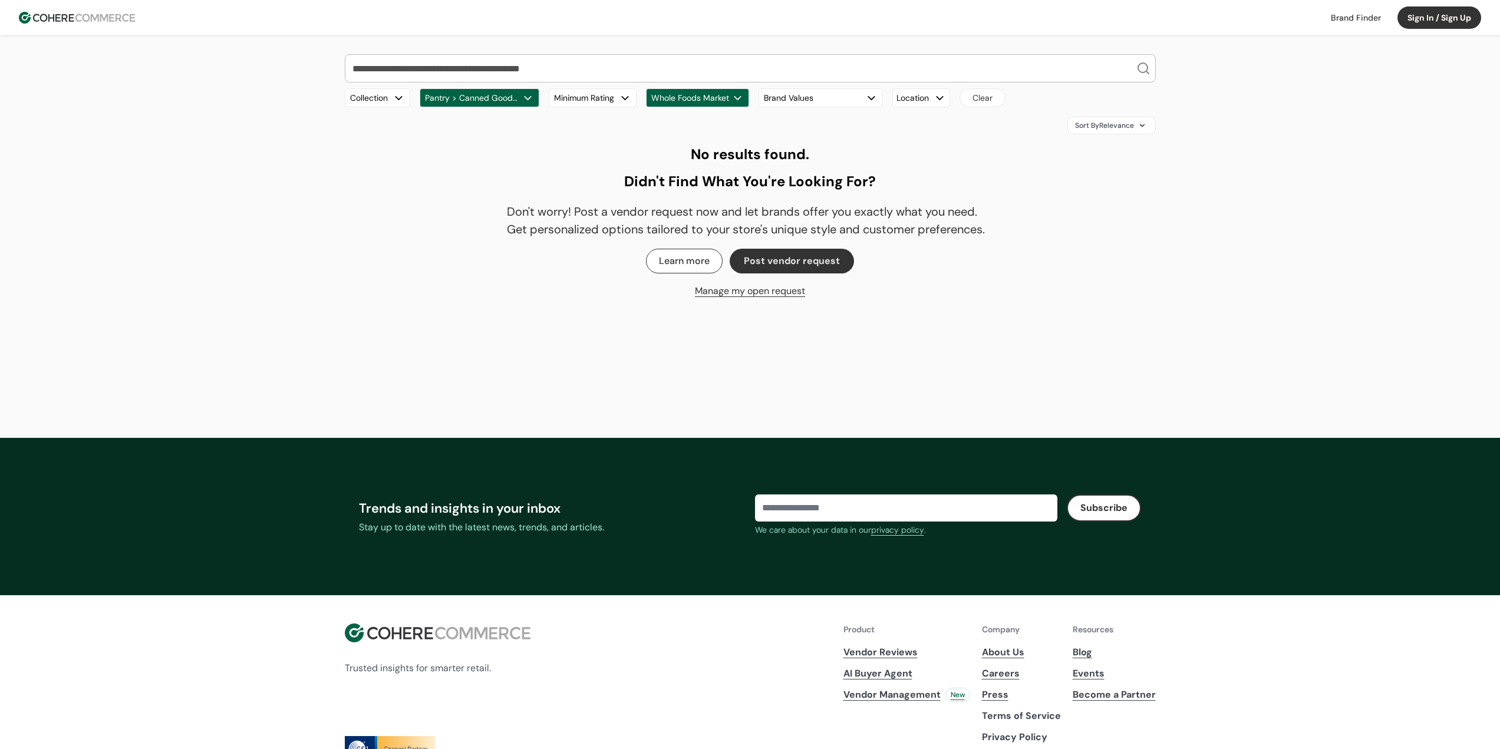
click at [991, 103] on button "Clear" at bounding box center [983, 97] width 46 height 19
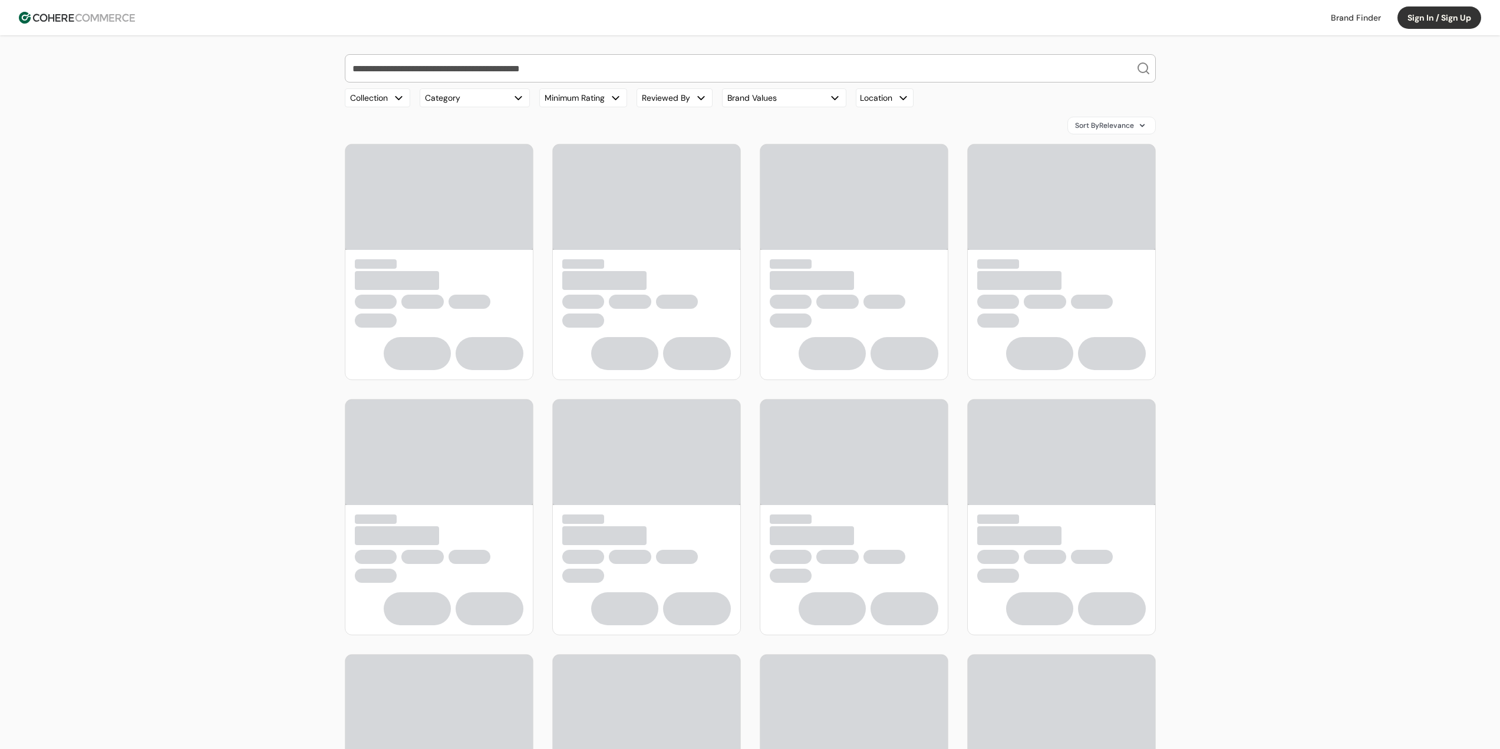
click at [494, 95] on button "Category" at bounding box center [475, 97] width 110 height 19
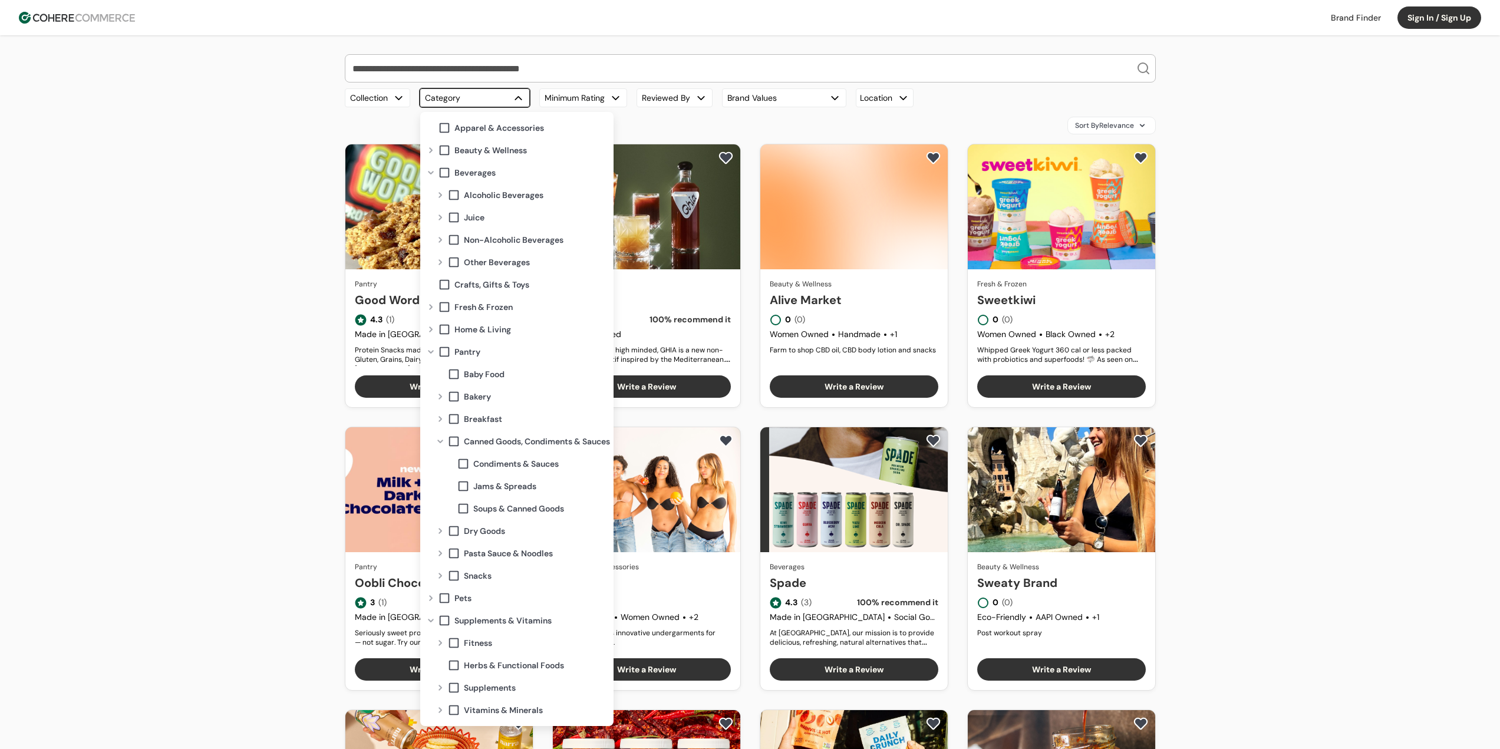
click at [463, 462] on span at bounding box center [463, 463] width 13 height 13
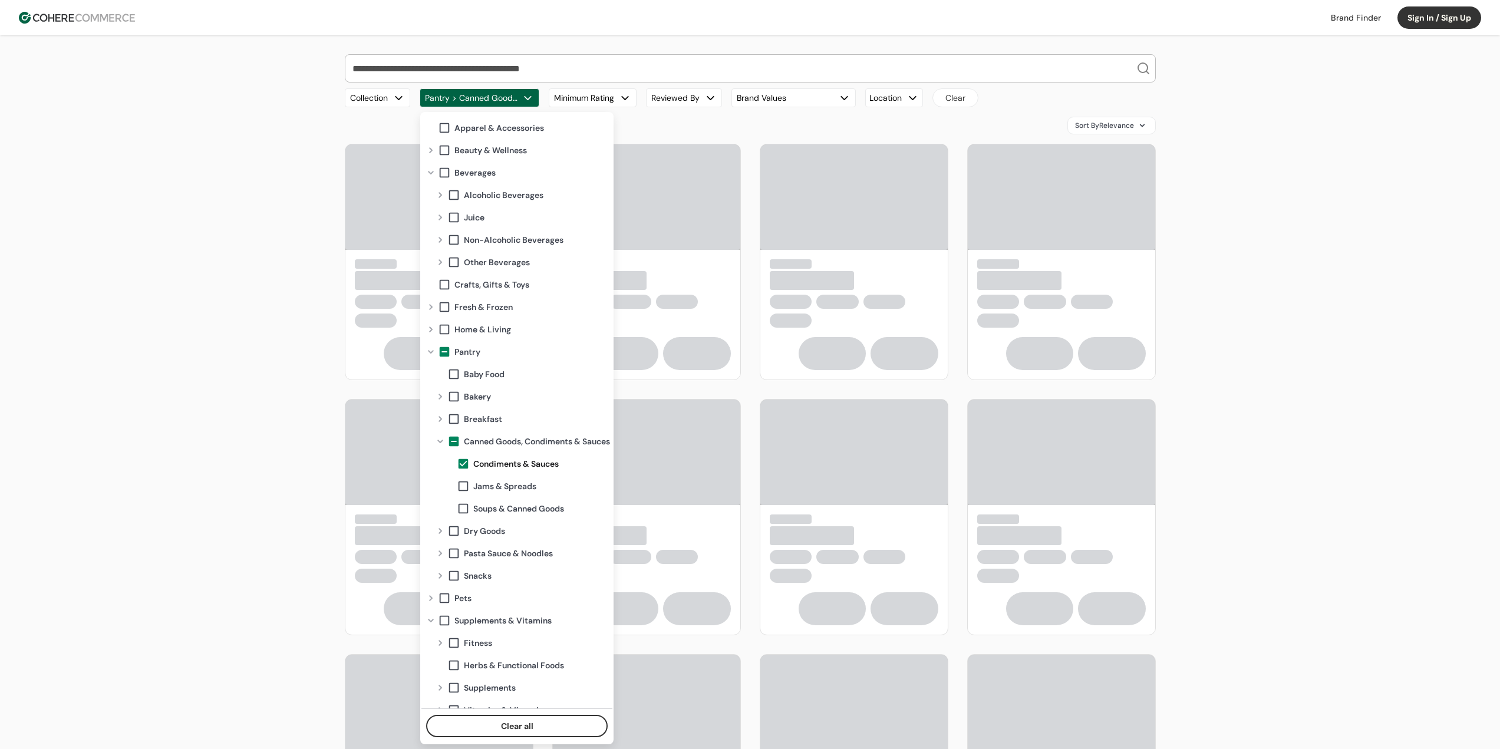
drag, startPoint x: 159, startPoint y: 367, endPoint x: 164, endPoint y: 361, distance: 8.4
click at [159, 367] on div "Our Top Brands Hero Bread Fishwife Hiyo Green Juju Blume Carbonaut Plant People…" at bounding box center [750, 472] width 1500 height 874
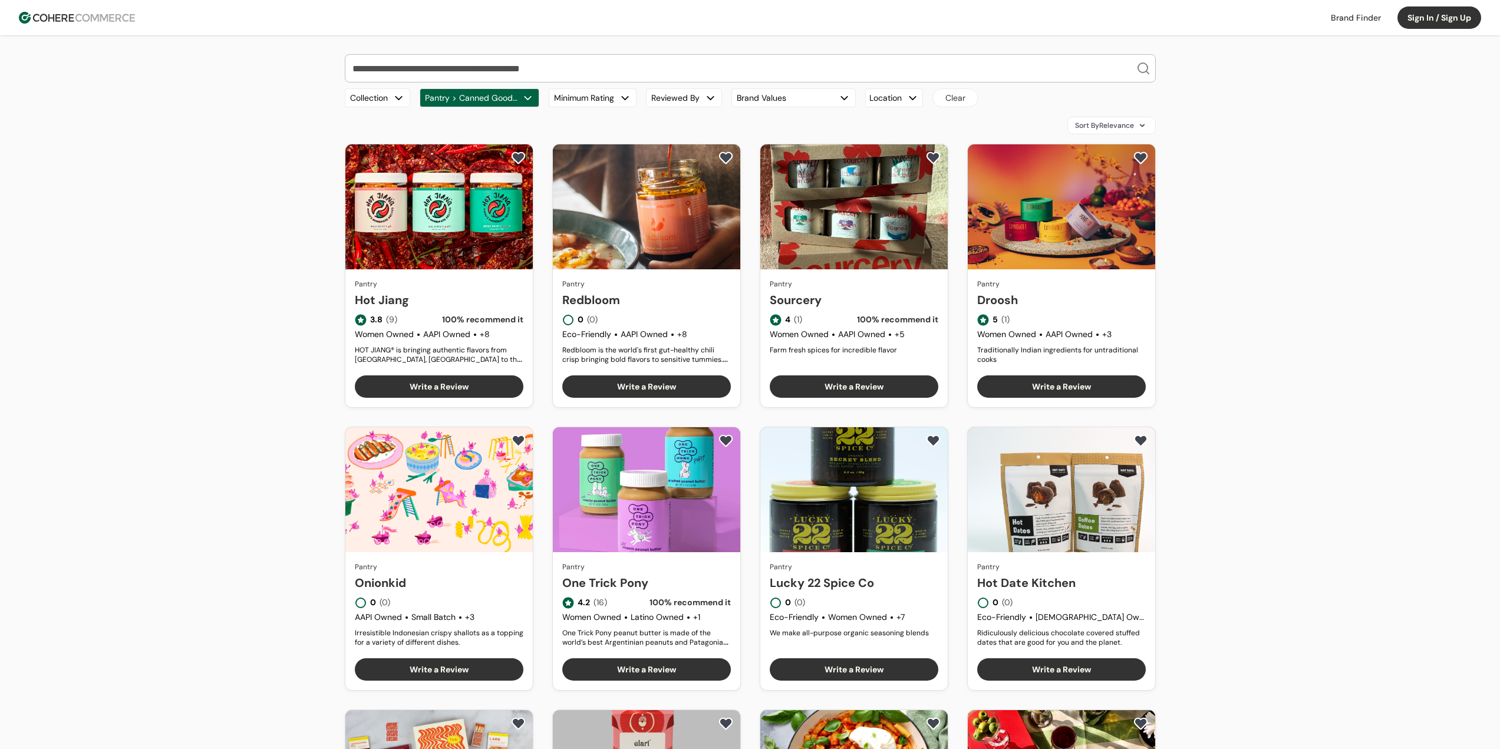
click at [1352, 390] on div "Our Top Brands Hero Bread Fishwife Hiyo Green Juju Blume Carbonaut Plant People…" at bounding box center [750, 529] width 1500 height 989
click at [1370, 381] on div "Our Top Brands Hero Bread Fishwife Hiyo Green Juju Blume Carbonaut Plant People…" at bounding box center [750, 529] width 1500 height 989
click at [617, 99] on button "Minimum Rating" at bounding box center [593, 97] width 88 height 19
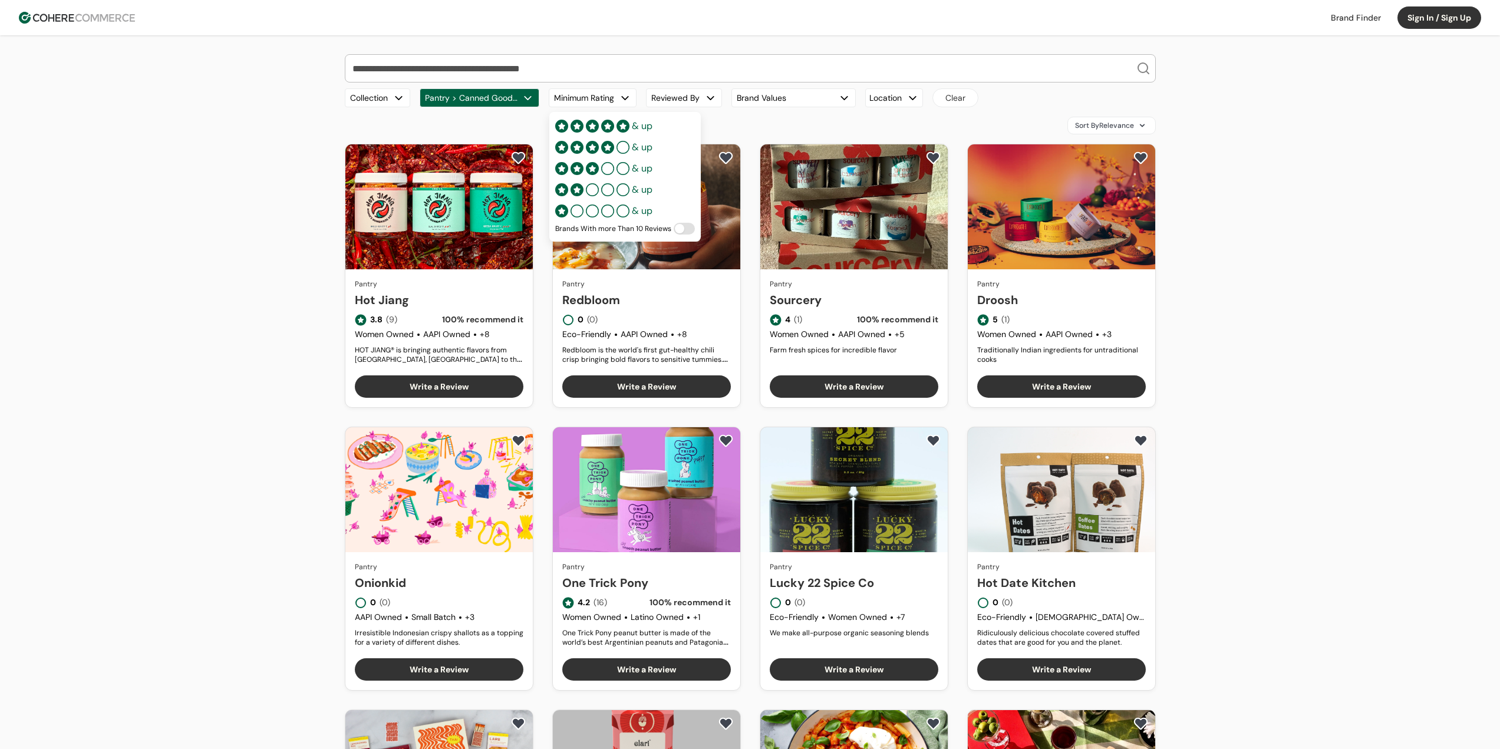
drag, startPoint x: 738, startPoint y: 124, endPoint x: 787, endPoint y: 102, distance: 53.6
click at [742, 121] on div "Sort By Relevance" at bounding box center [750, 126] width 811 height 18
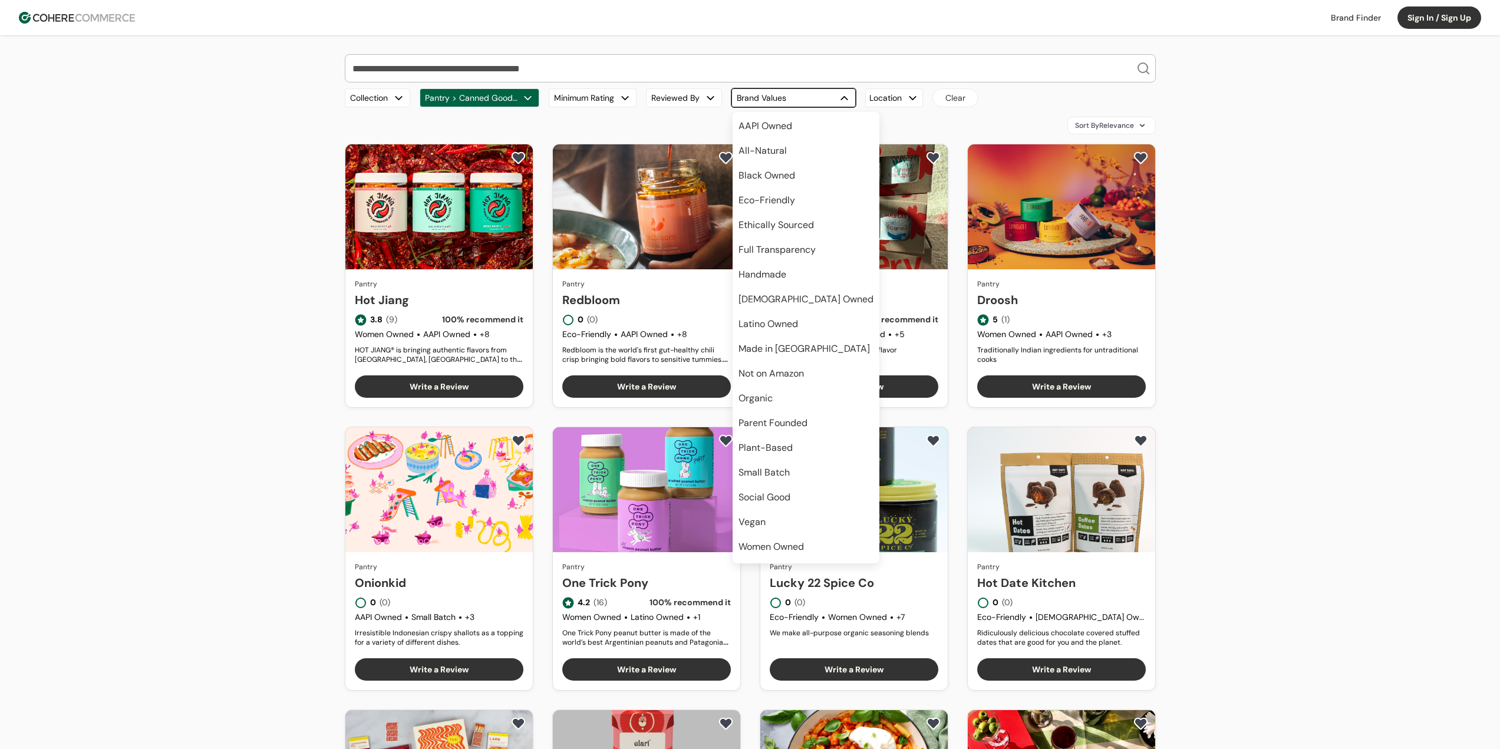
click at [787, 102] on button "Brand Values" at bounding box center [794, 97] width 124 height 19
drag, startPoint x: 869, startPoint y: 121, endPoint x: 887, endPoint y: 103, distance: 25.0
click at [870, 120] on div "Sort By Relevance" at bounding box center [750, 126] width 811 height 18
click at [888, 101] on div "Location" at bounding box center [894, 97] width 58 height 19
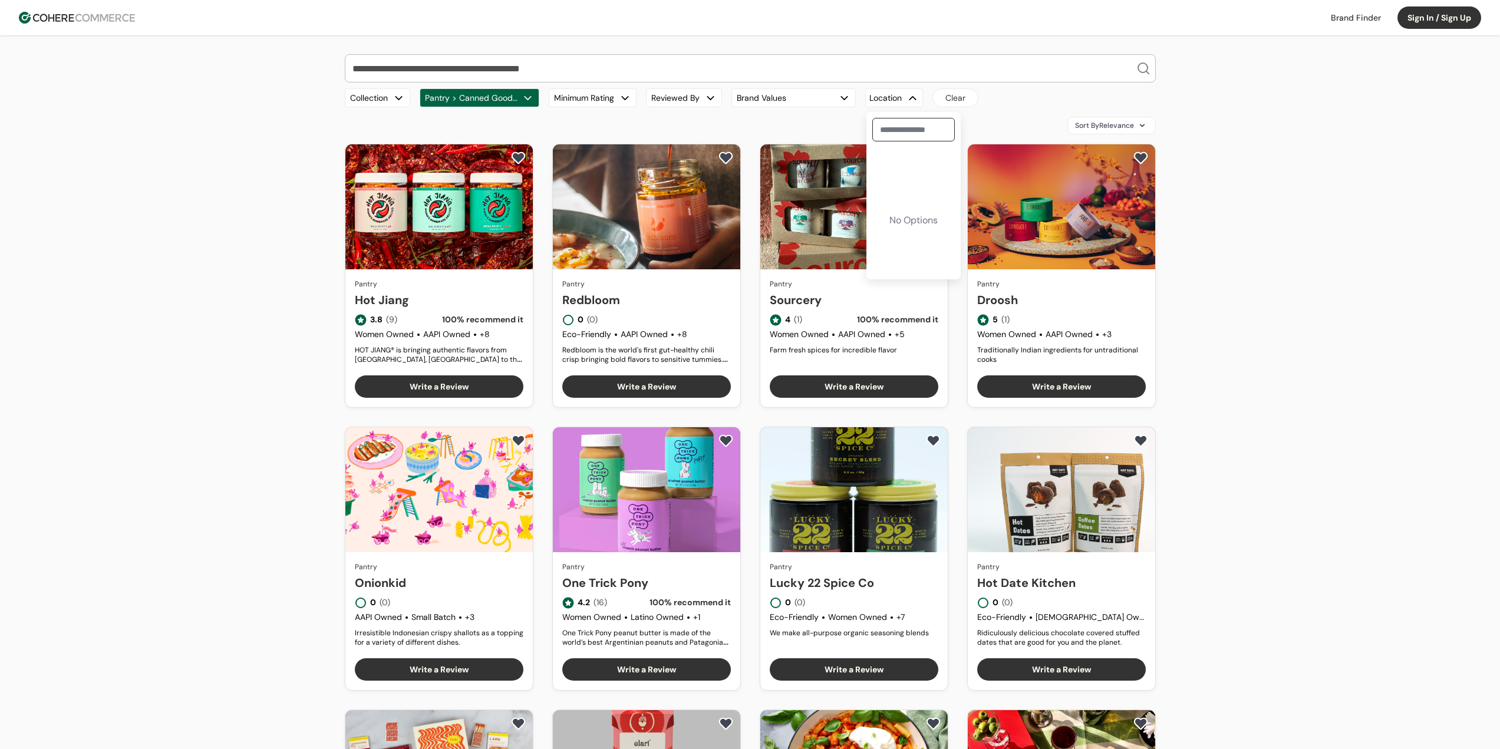
click at [782, 132] on div "Sort By Relevance" at bounding box center [750, 126] width 811 height 18
click at [804, 130] on div "Sort By Relevance" at bounding box center [750, 126] width 811 height 18
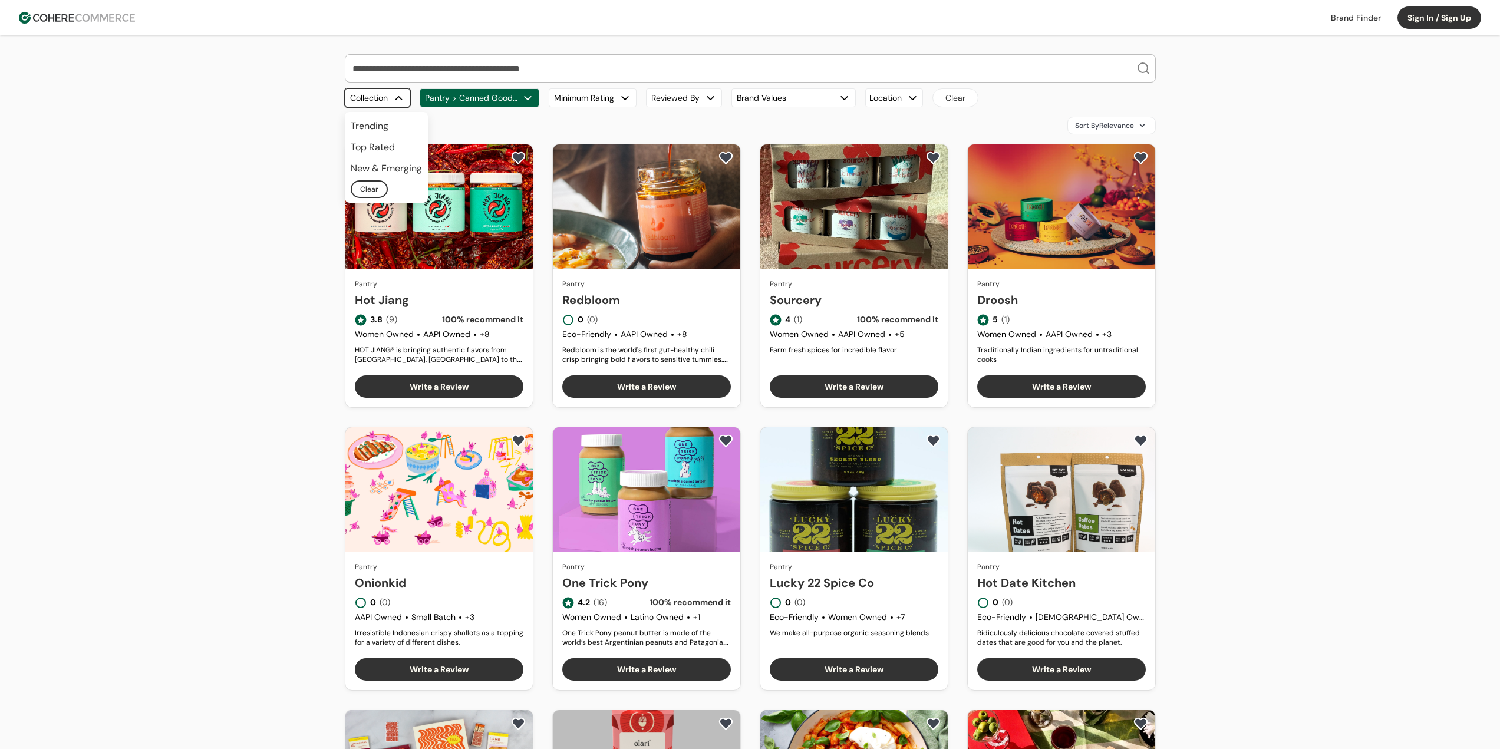
click at [395, 96] on div "button" at bounding box center [399, 98] width 12 height 12
click at [610, 124] on div "Sort By Relevance" at bounding box center [750, 126] width 811 height 18
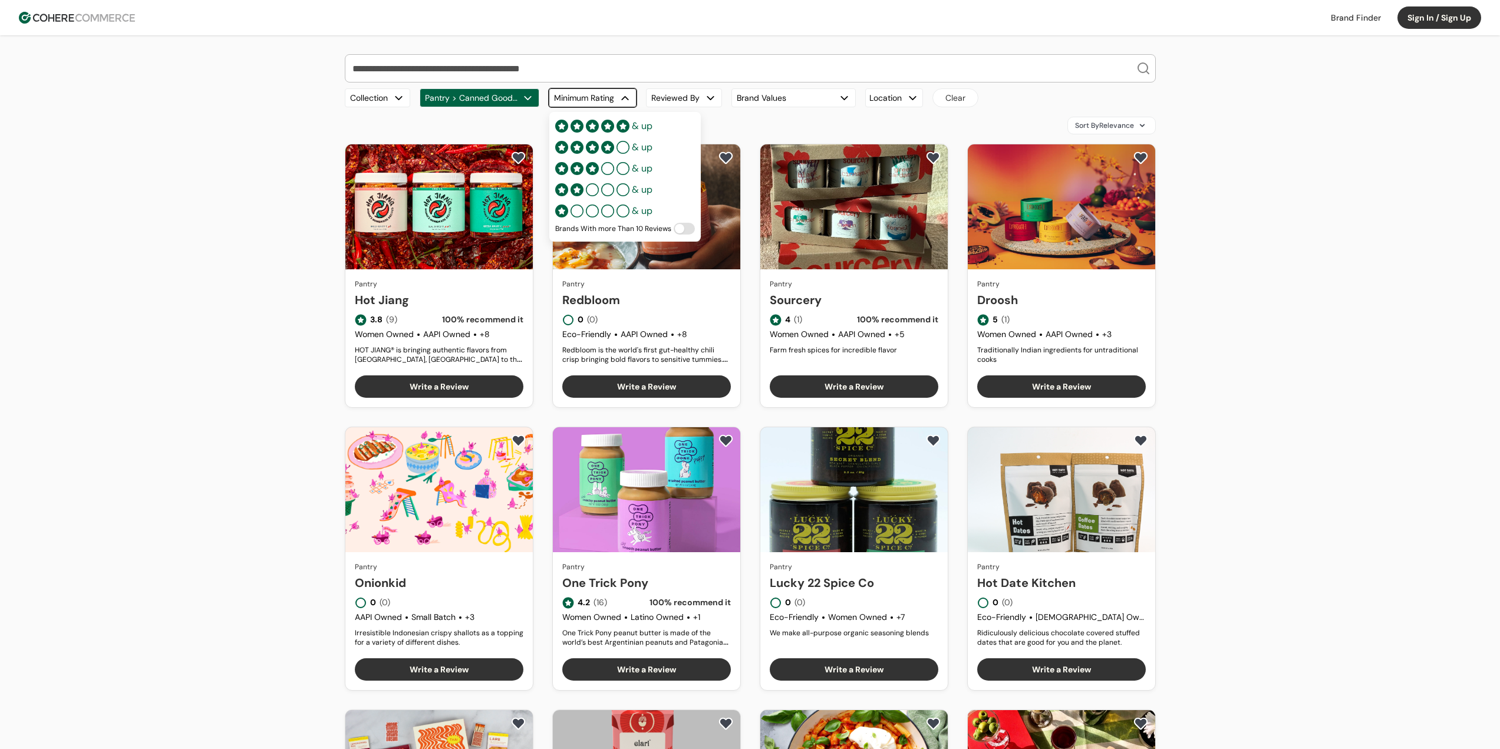
click at [609, 97] on button "Minimum Rating" at bounding box center [593, 97] width 88 height 19
click at [638, 169] on span "& up" at bounding box center [642, 169] width 21 height 14
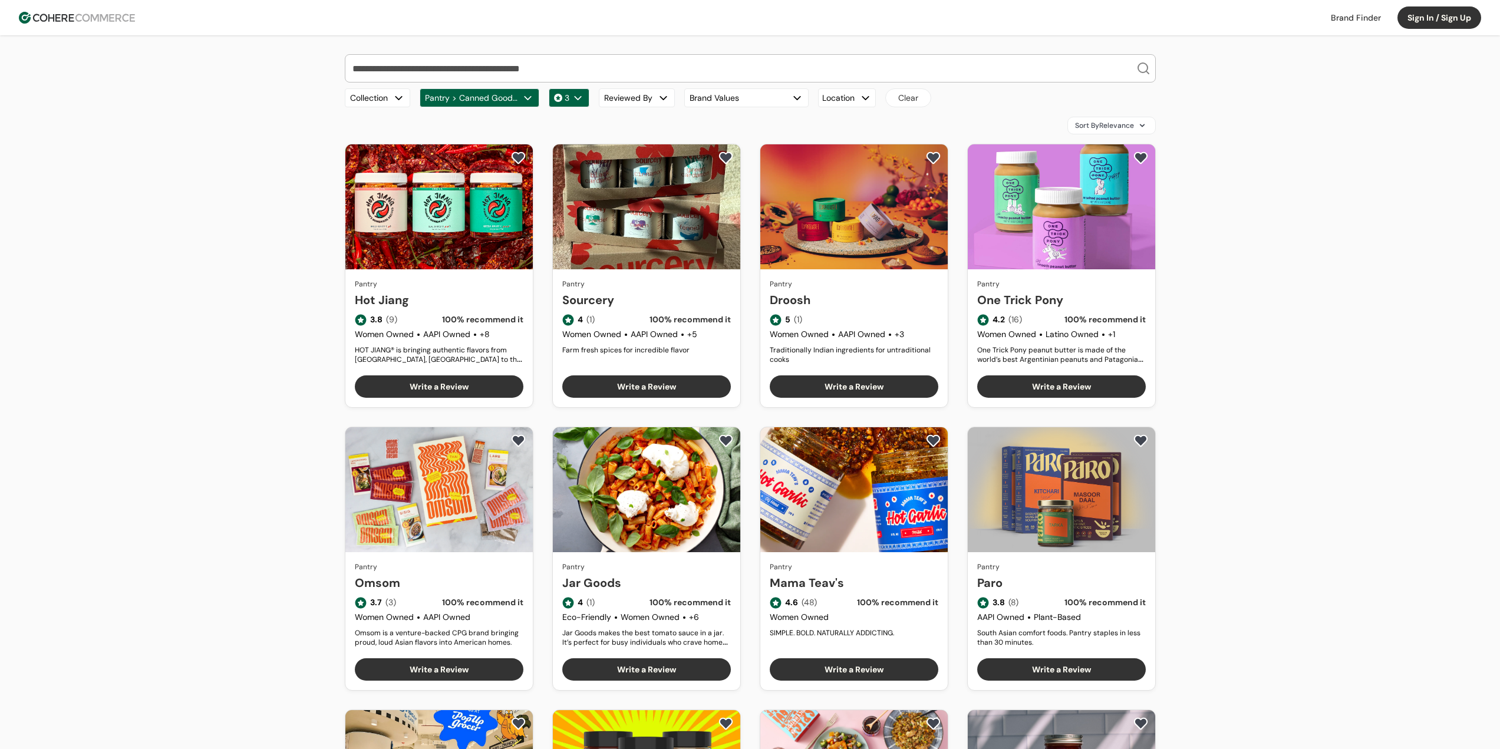
drag, startPoint x: 1216, startPoint y: 318, endPoint x: 1237, endPoint y: 312, distance: 21.9
click at [1217, 318] on div "Our Top Brands Hero Bread Fishwife Hiyo Green Juju Blume Carbonaut Plant People…" at bounding box center [750, 529] width 1500 height 989
click at [1283, 319] on div "Our Top Brands Hero Bread Fishwife Hiyo Green Juju Blume Carbonaut Plant People…" at bounding box center [750, 529] width 1500 height 989
click at [1295, 319] on div "Our Top Brands Hero Bread Fishwife Hiyo Green Juju Blume Carbonaut Plant People…" at bounding box center [750, 529] width 1500 height 989
click at [1266, 396] on div "Our Top Brands Hero Bread Fishwife Hiyo Green Juju Blume Carbonaut Plant People…" at bounding box center [750, 529] width 1500 height 989
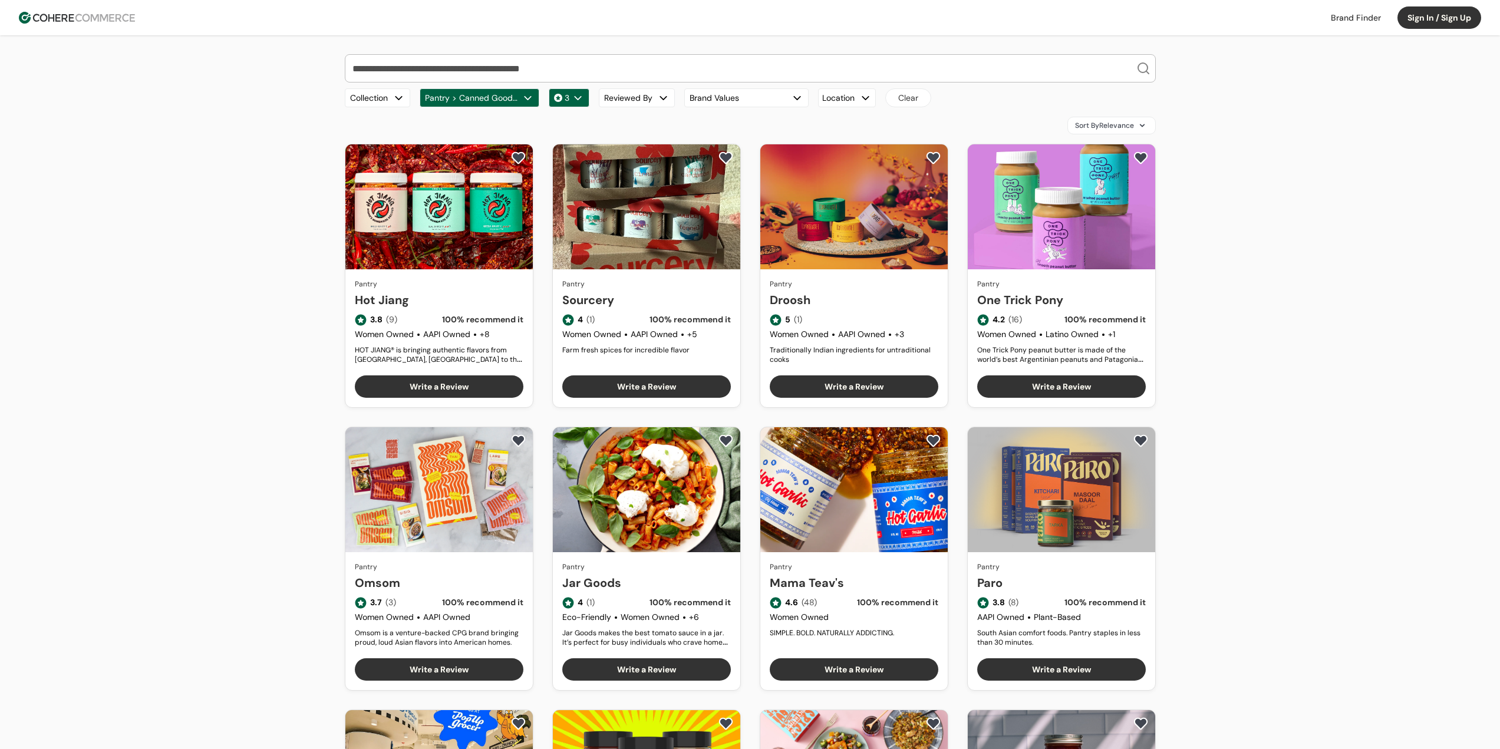
click at [1276, 402] on div "Our Top Brands Hero Bread Fishwife Hiyo Green Juju Blume Carbonaut Plant People…" at bounding box center [750, 529] width 1500 height 989
click at [456, 291] on link "Hot Jiang" at bounding box center [439, 300] width 169 height 18
click at [312, 364] on div "Our Top Brands Hero Bread Fishwife Hiyo Green Juju Blume Carbonaut Plant People…" at bounding box center [750, 529] width 1500 height 989
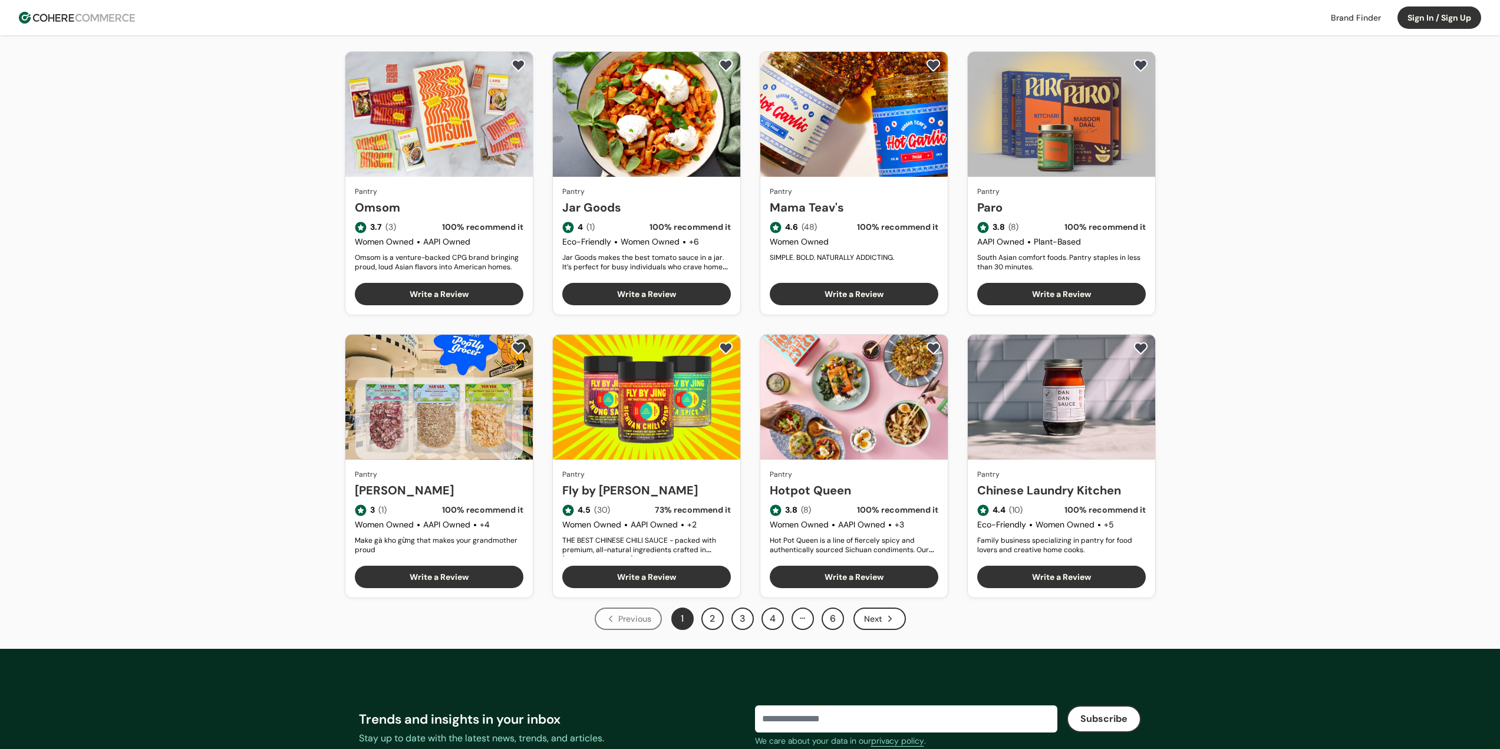
scroll to position [413, 0]
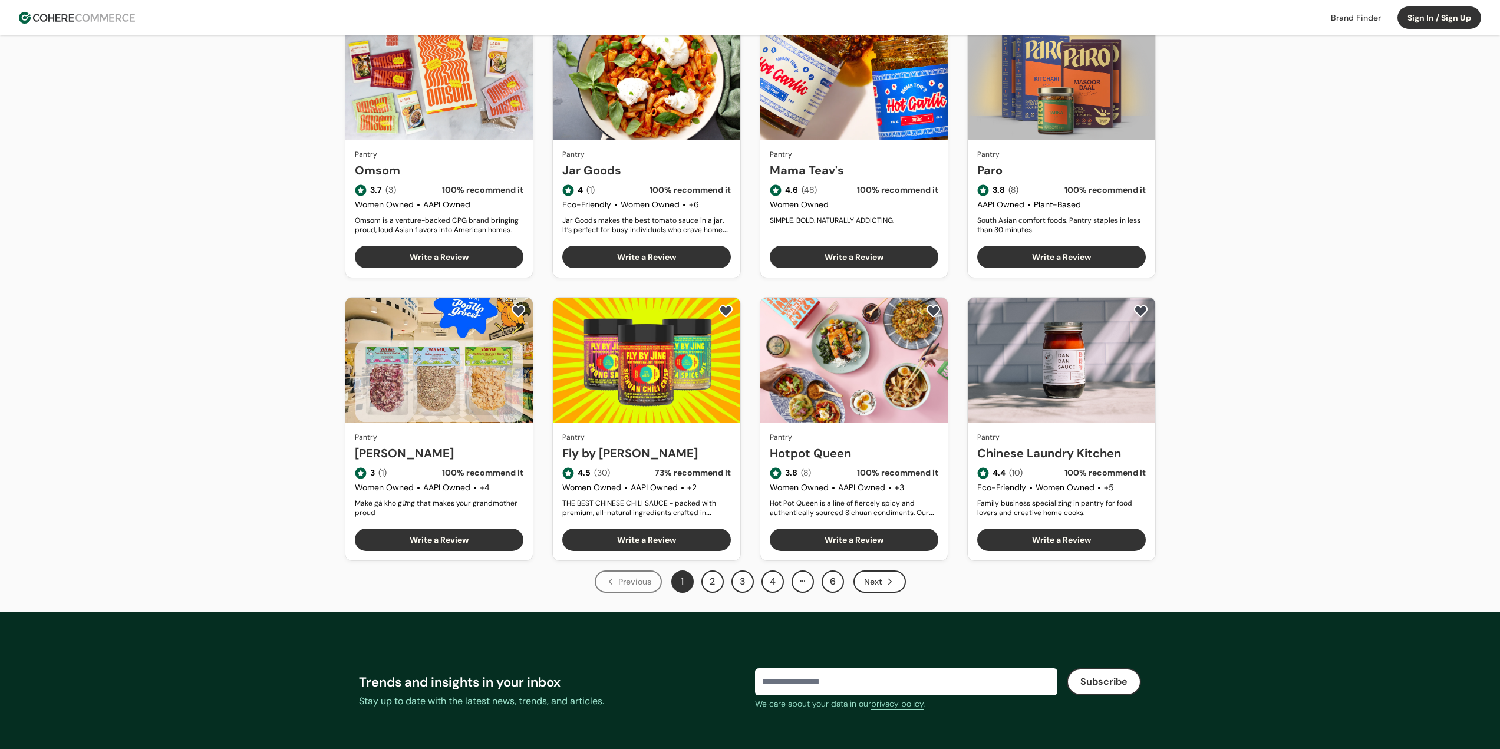
click at [1312, 374] on div "Our Top Brands Hero Bread Fishwife Hiyo Green Juju Blume Carbonaut Plant People…" at bounding box center [750, 117] width 1500 height 989
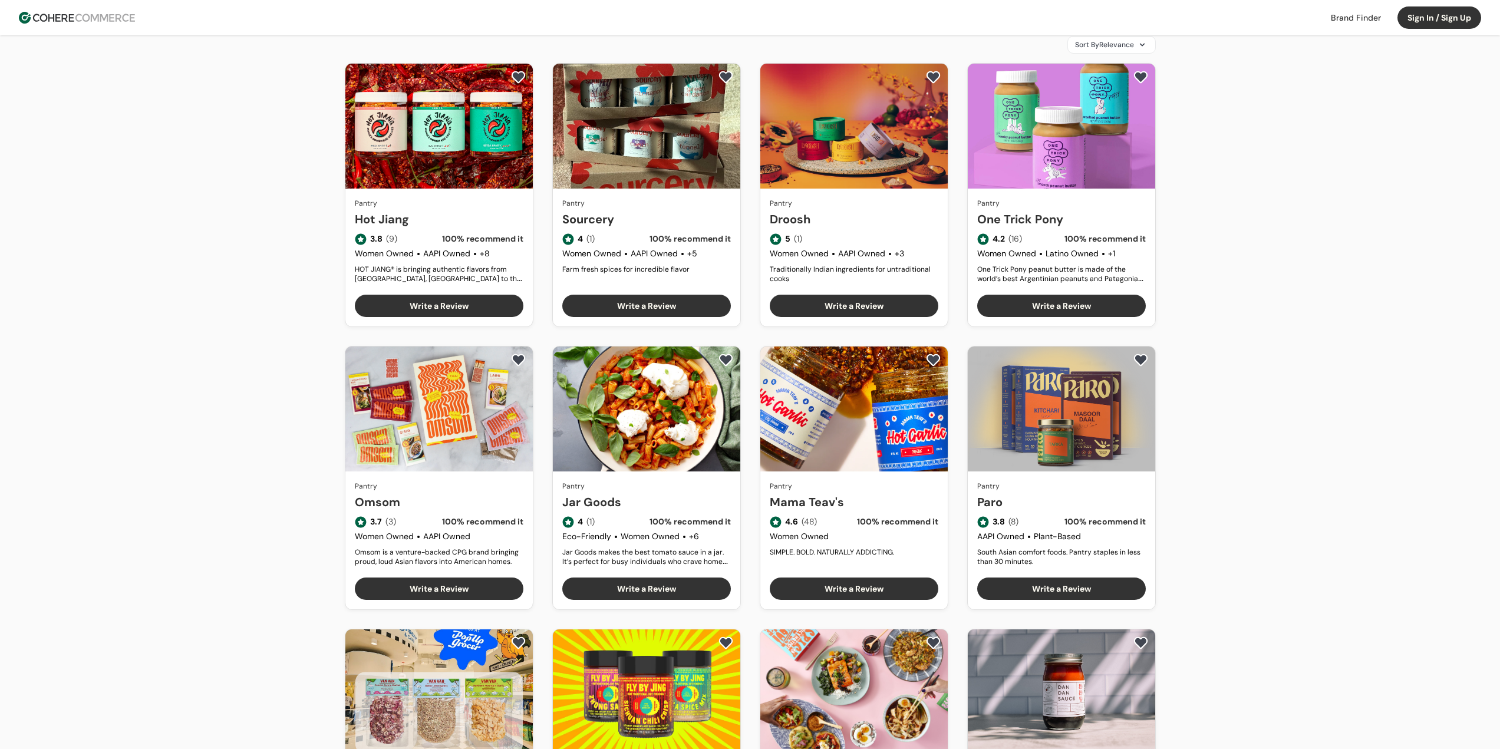
scroll to position [354, 0]
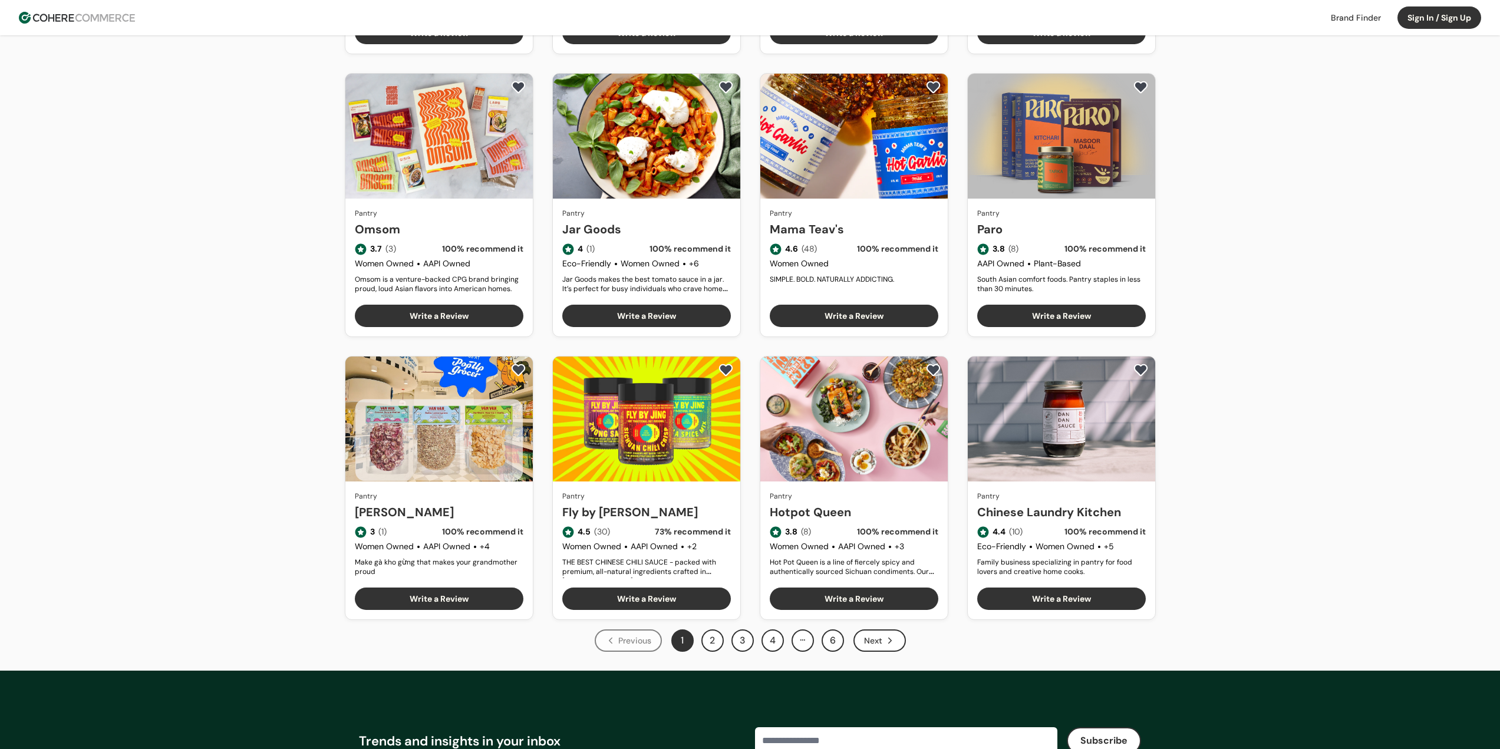
click at [719, 643] on button "2" at bounding box center [713, 641] width 22 height 22
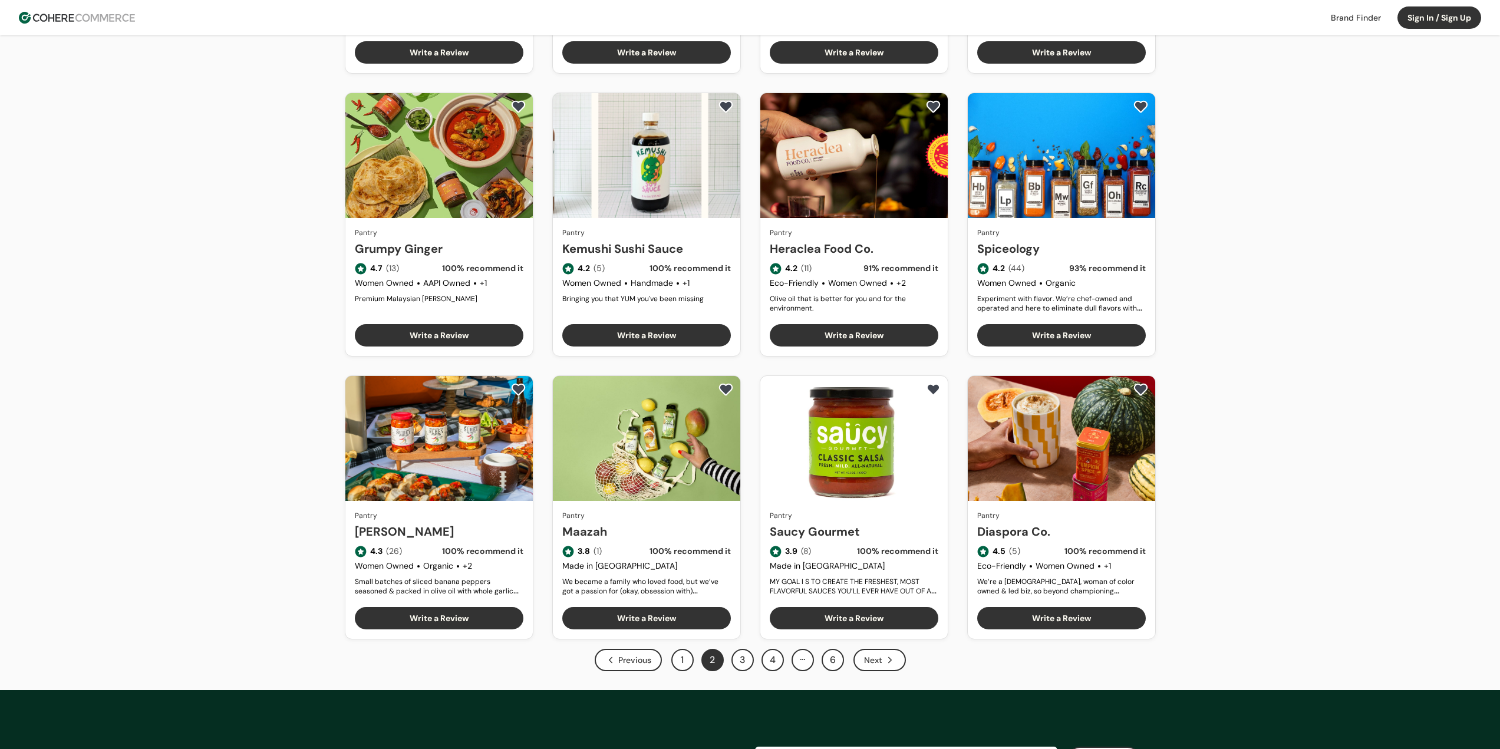
scroll to position [354, 0]
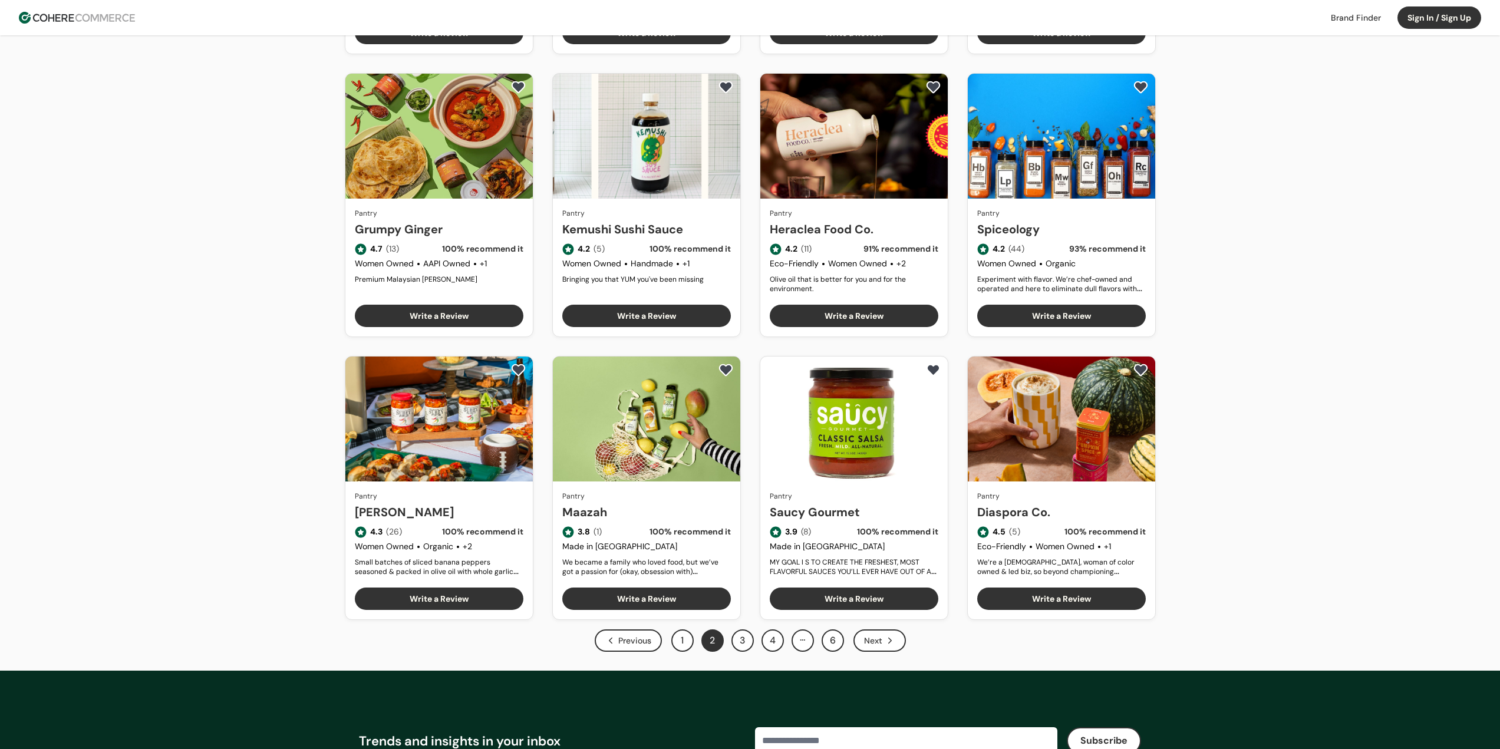
drag, startPoint x: 1300, startPoint y: 496, endPoint x: 1316, endPoint y: 479, distance: 23.4
click at [1302, 495] on div "Our Top Brands Hero Bread Fishwife Hiyo Green Juju Blume Carbonaut Plant People…" at bounding box center [750, 176] width 1500 height 989
click at [1316, 479] on div "Our Top Brands Hero Bread Fishwife Hiyo Green Juju Blume Carbonaut Plant People…" at bounding box center [750, 176] width 1500 height 989
click at [1316, 503] on div "Our Top Brands Hero Bread Fishwife Hiyo Green Juju Blume Carbonaut Plant People…" at bounding box center [750, 176] width 1500 height 989
click at [1326, 496] on div "Our Top Brands Hero Bread Fishwife Hiyo Green Juju Blume Carbonaut Plant People…" at bounding box center [750, 176] width 1500 height 989
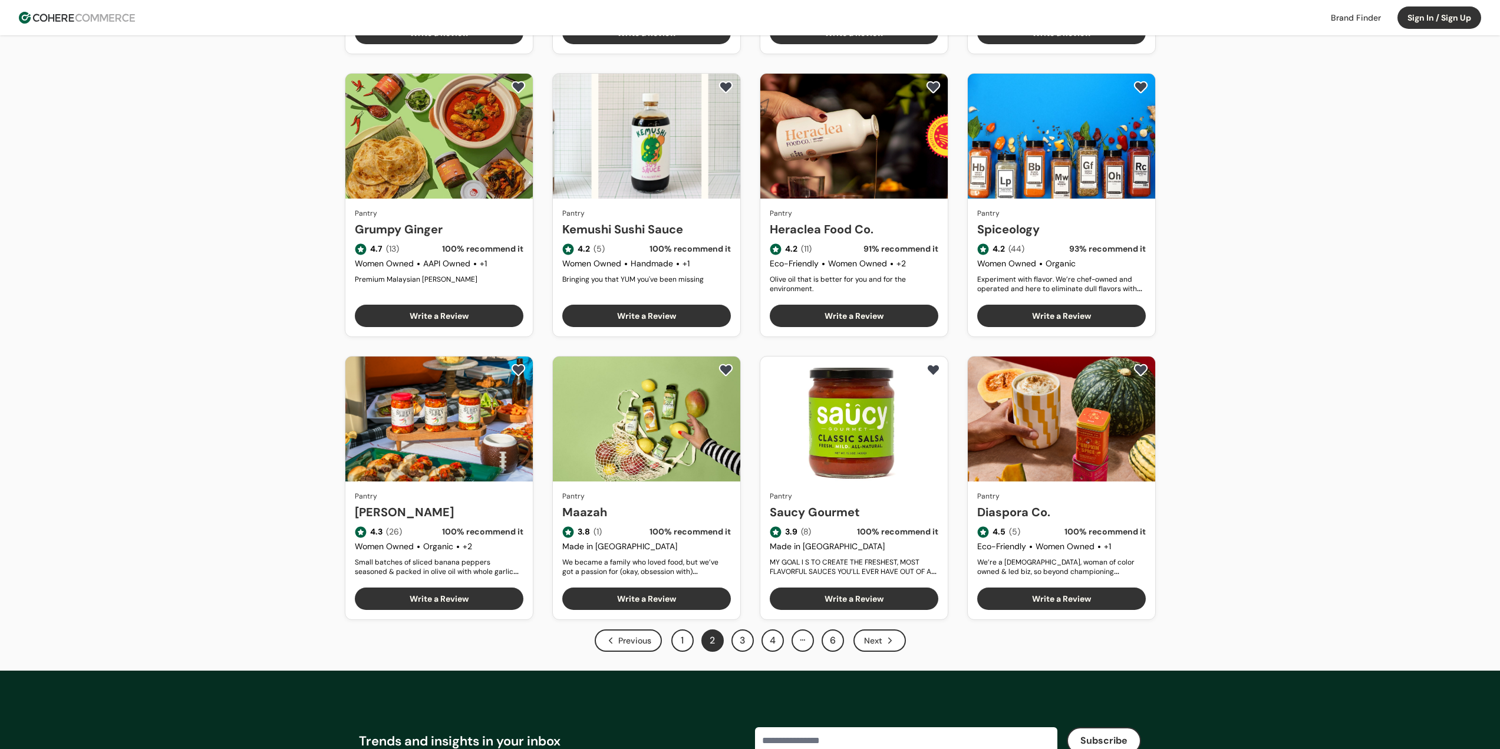
click at [745, 641] on button "3" at bounding box center [743, 641] width 22 height 22
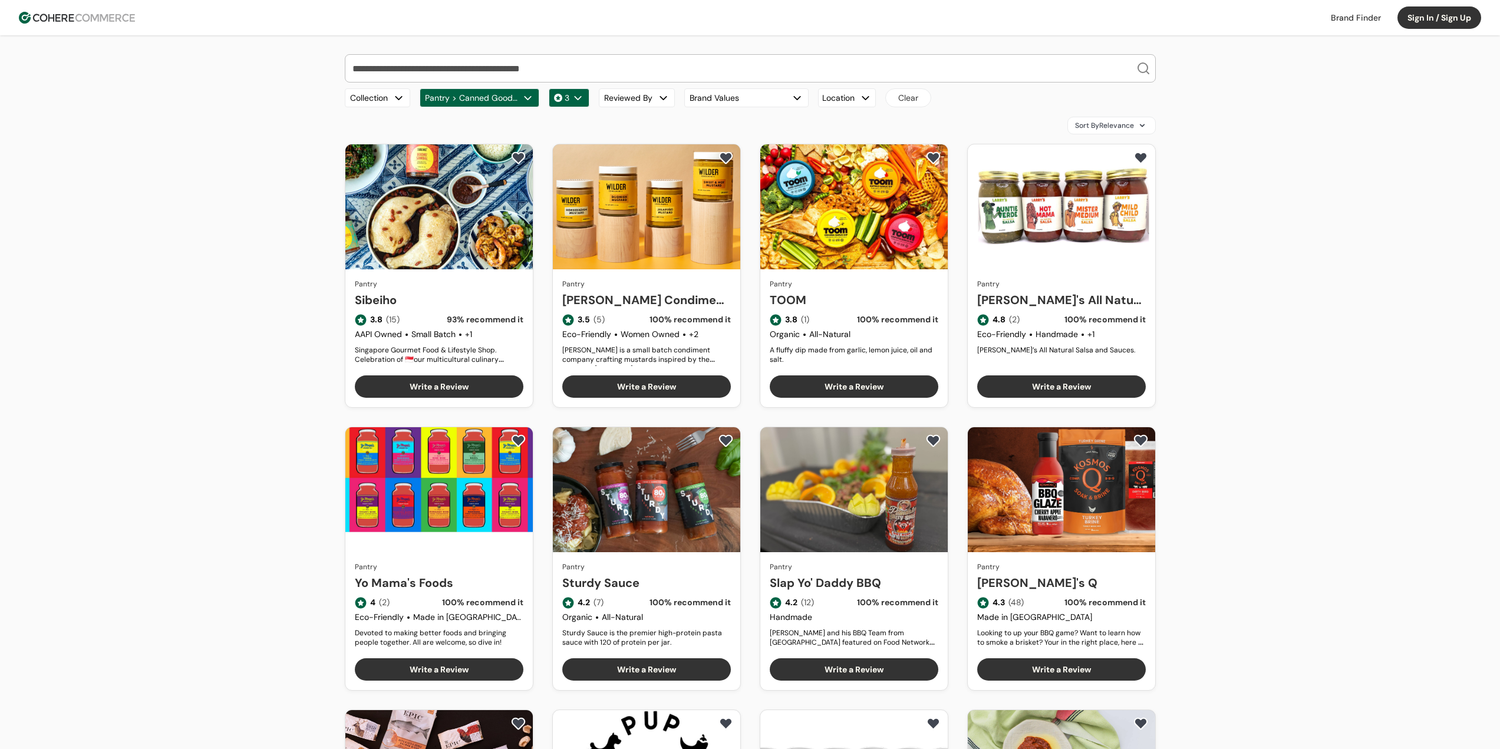
drag, startPoint x: 1292, startPoint y: 497, endPoint x: 1297, endPoint y: 500, distance: 6.1
click at [1293, 498] on div "Our Top Brands Hero Bread Fishwife Hiyo Green Juju Blume Carbonaut Plant People…" at bounding box center [750, 534] width 1500 height 999
click at [1299, 501] on div "Our Top Brands Hero Bread Fishwife Hiyo Green Juju Blume Carbonaut Plant People…" at bounding box center [750, 534] width 1500 height 999
click at [1302, 501] on div "Our Top Brands Hero Bread Fishwife Hiyo Green Juju Blume Carbonaut Plant People…" at bounding box center [750, 534] width 1500 height 999
click at [1117, 130] on span "Sort By Relevance" at bounding box center [1104, 125] width 59 height 11
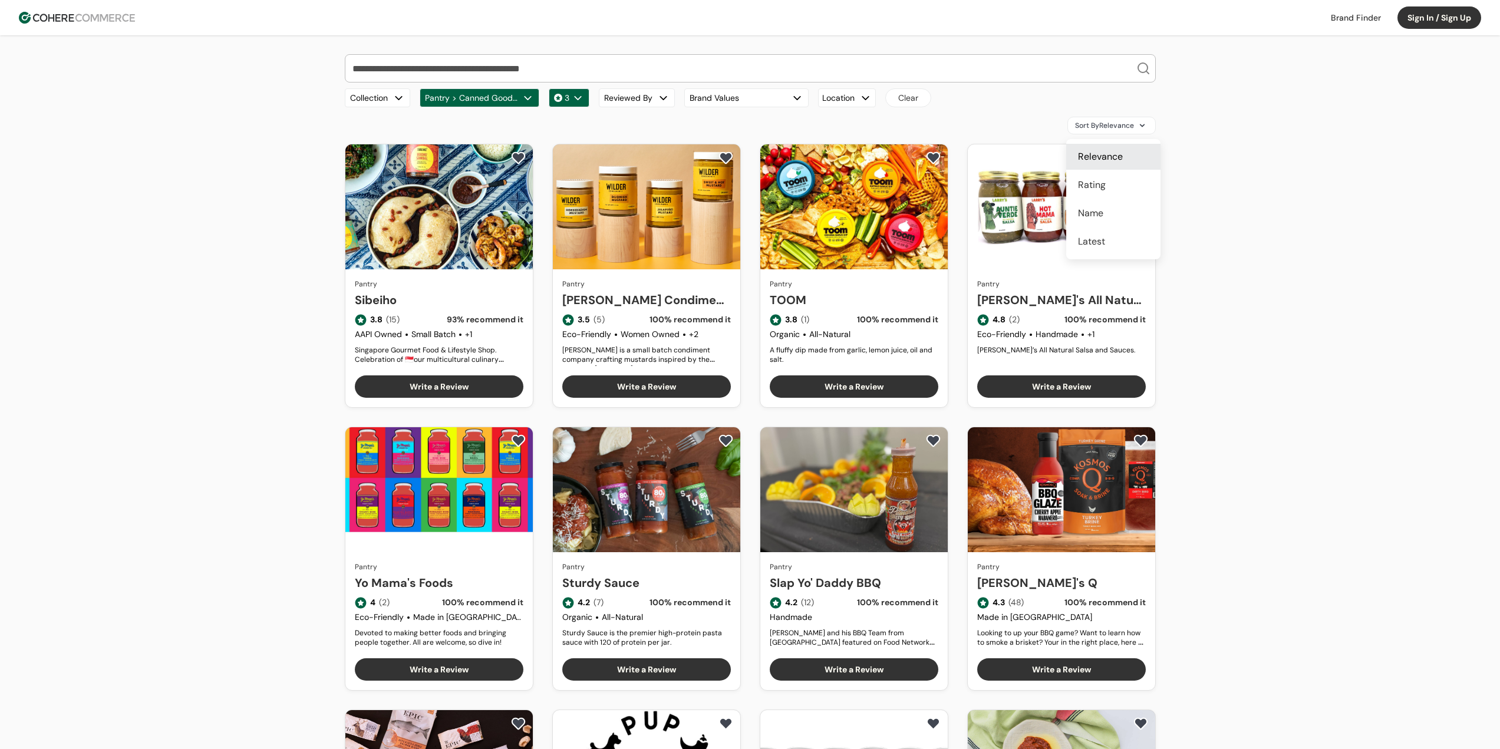
click at [1114, 184] on div "Rating" at bounding box center [1113, 185] width 94 height 26
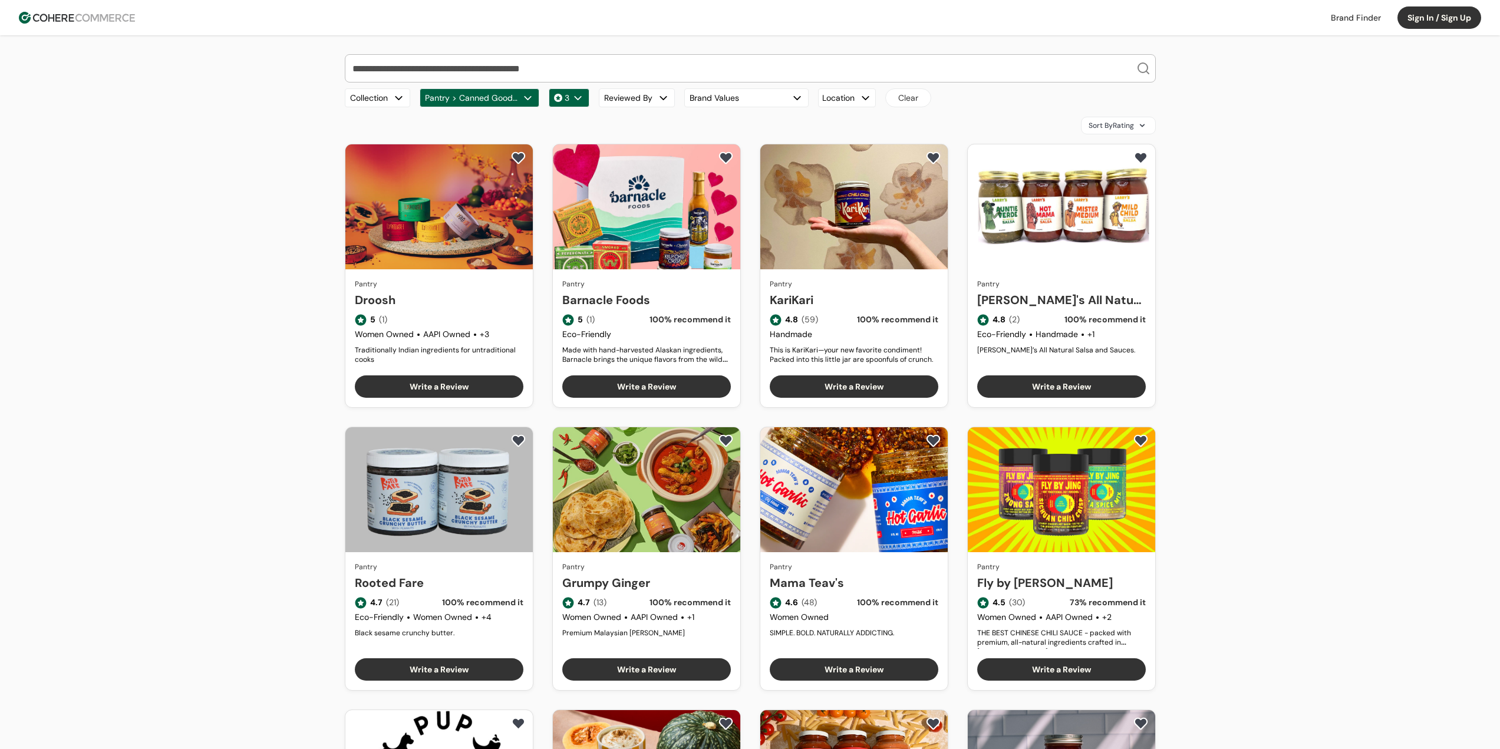
drag, startPoint x: 1243, startPoint y: 608, endPoint x: 1264, endPoint y: 622, distance: 25.2
click at [1243, 608] on div "Our Top Brands Hero Bread Fishwife Hiyo Green Juju Blume Carbonaut Plant People…" at bounding box center [750, 529] width 1500 height 989
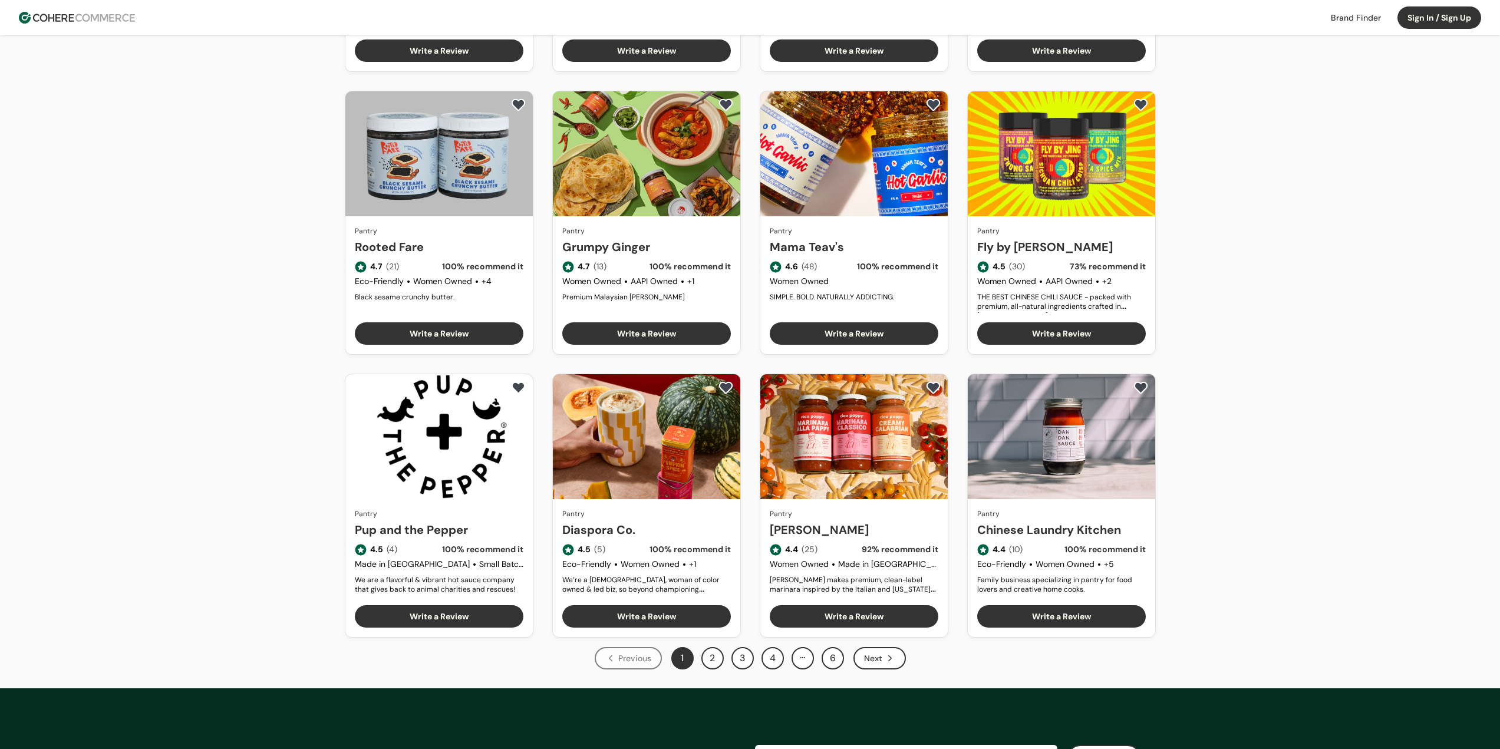
scroll to position [413, 0]
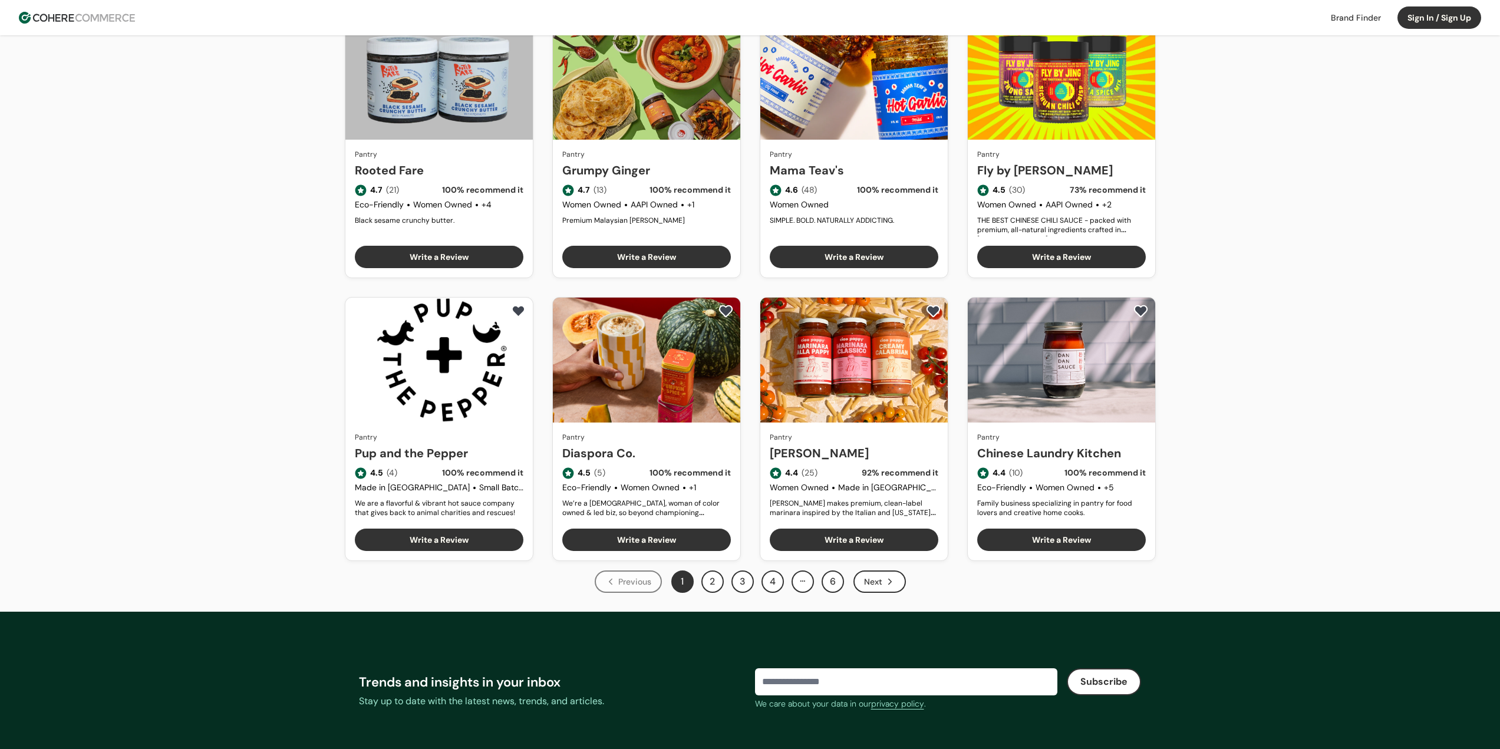
click at [716, 583] on button "2" at bounding box center [713, 582] width 22 height 22
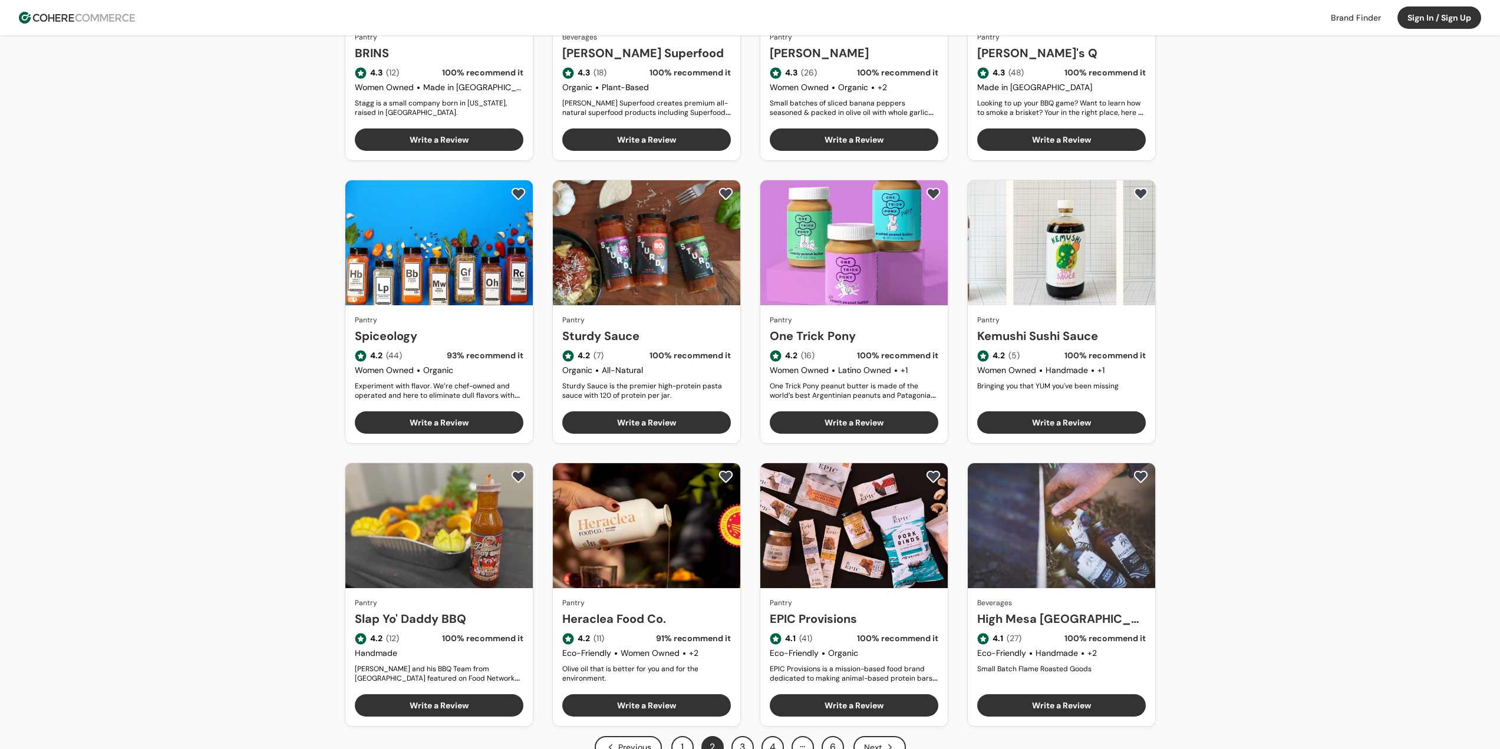
scroll to position [295, 0]
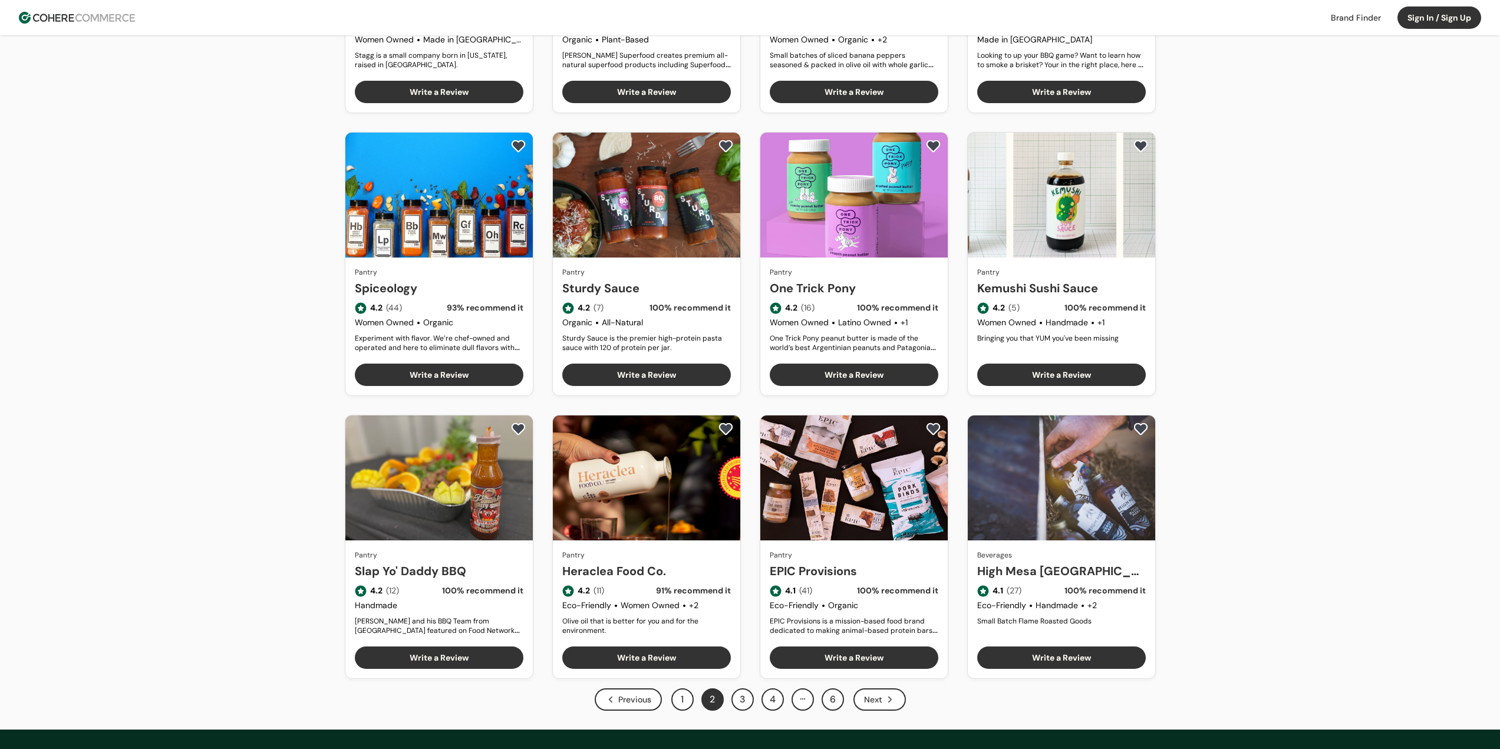
click at [681, 702] on button "1" at bounding box center [682, 700] width 22 height 22
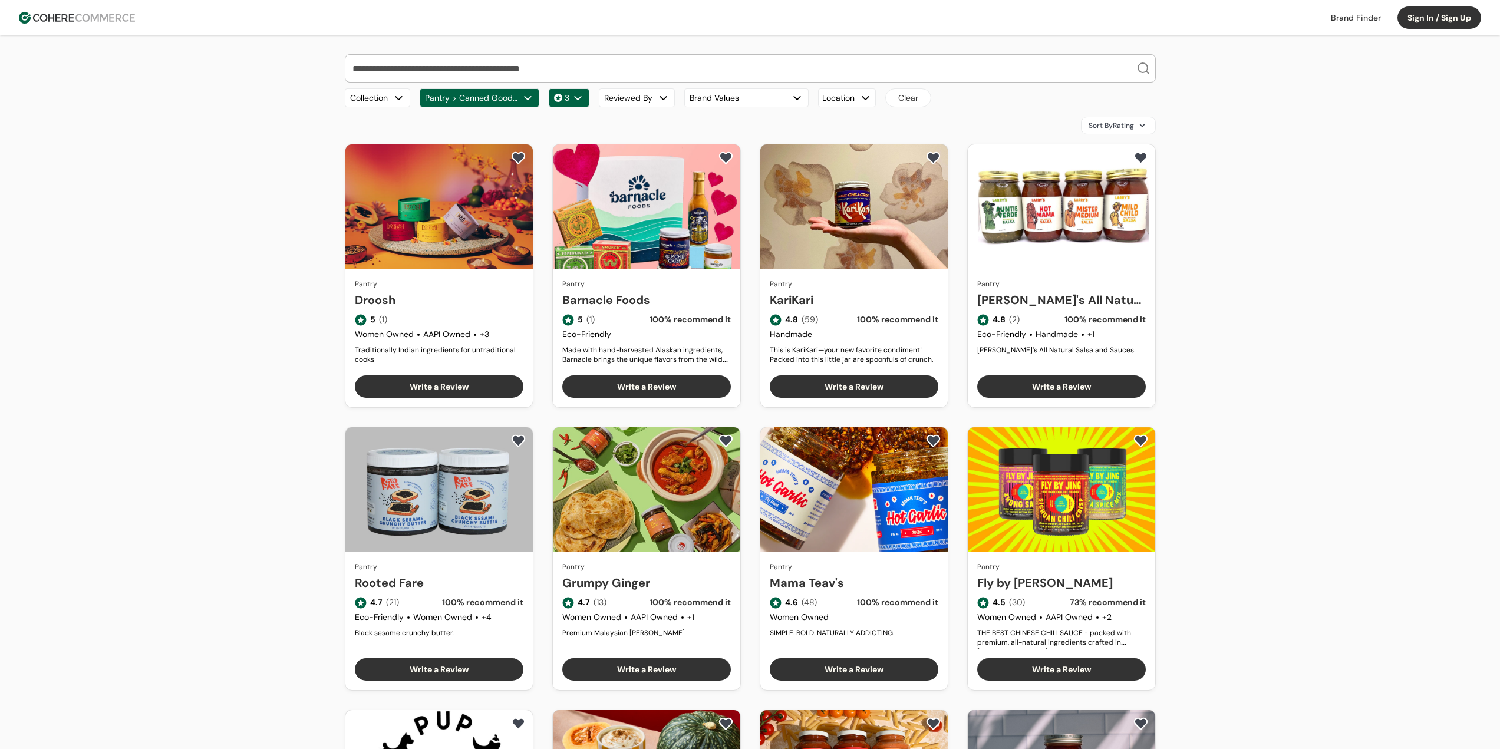
drag, startPoint x: 265, startPoint y: 506, endPoint x: 260, endPoint y: 502, distance: 6.3
click at [261, 504] on div "Our Top Brands Hero Bread Fishwife Hiyo Green Juju Blume Carbonaut Plant People…" at bounding box center [750, 529] width 1500 height 989
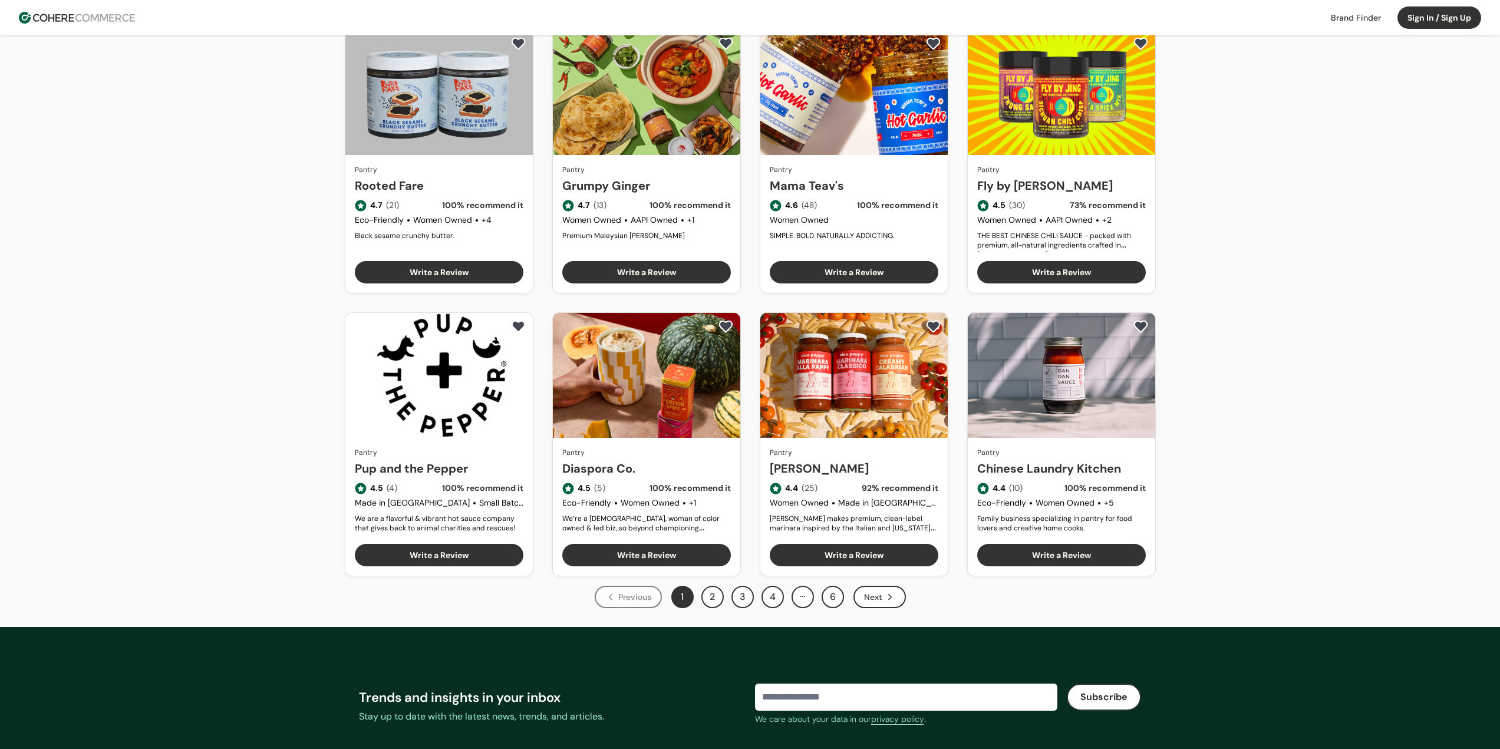
scroll to position [413, 0]
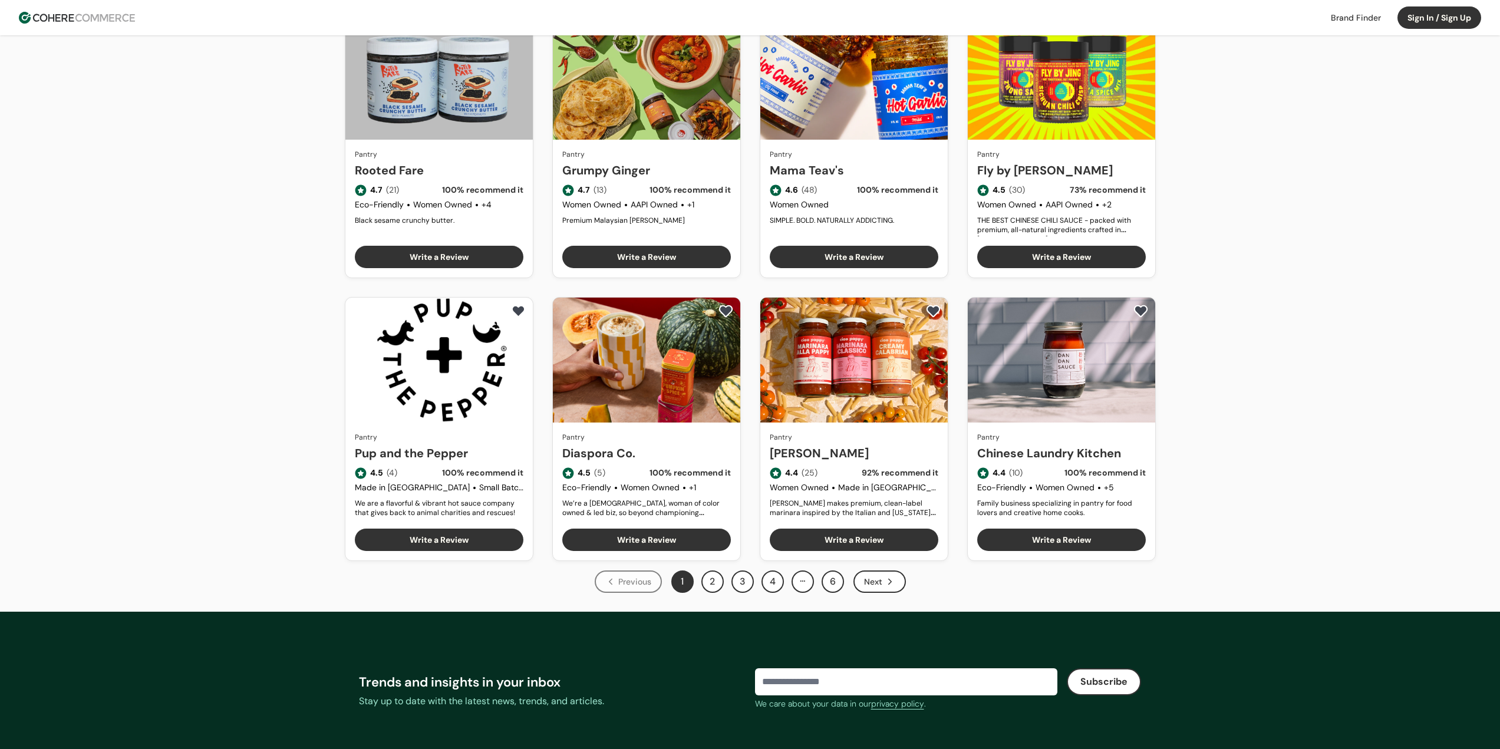
click at [712, 582] on button "2" at bounding box center [713, 582] width 22 height 22
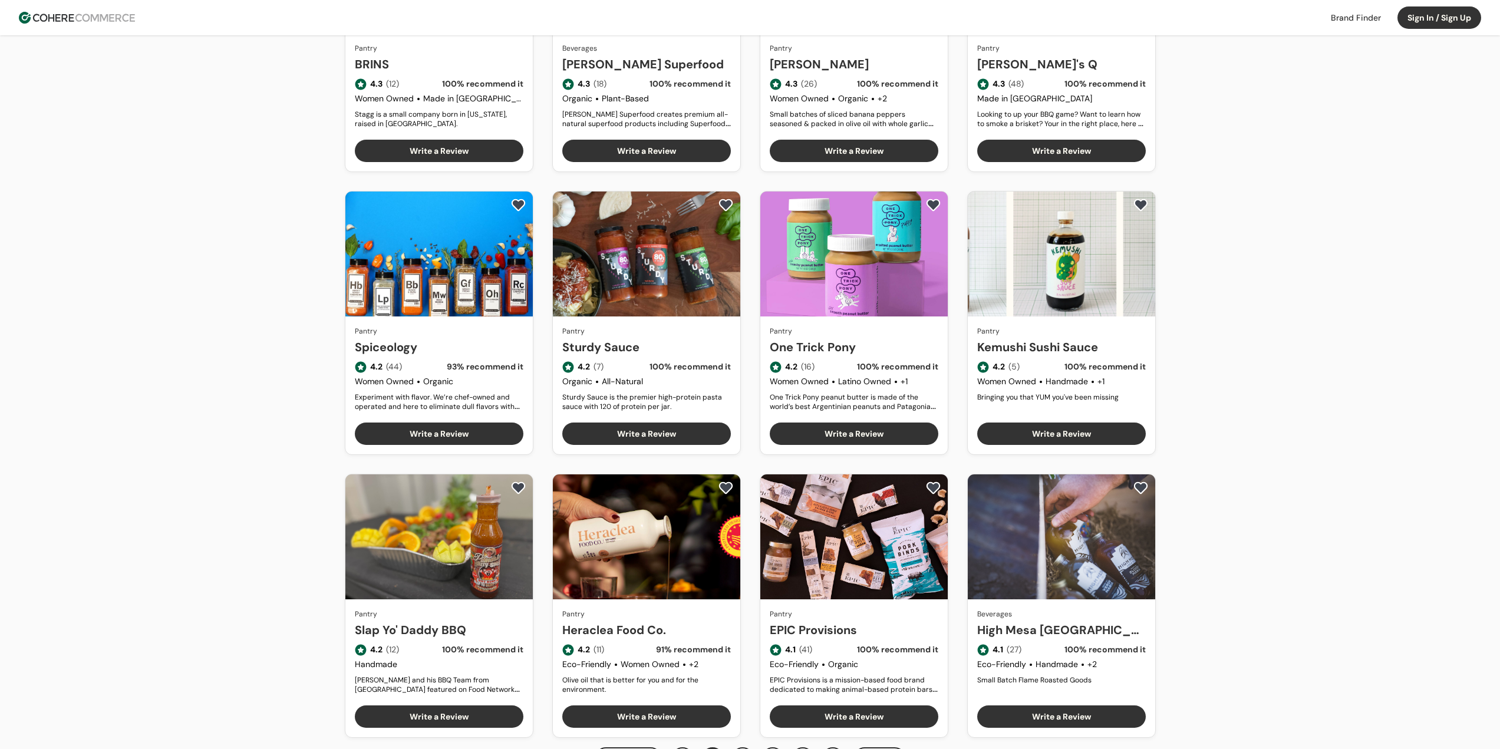
scroll to position [472, 0]
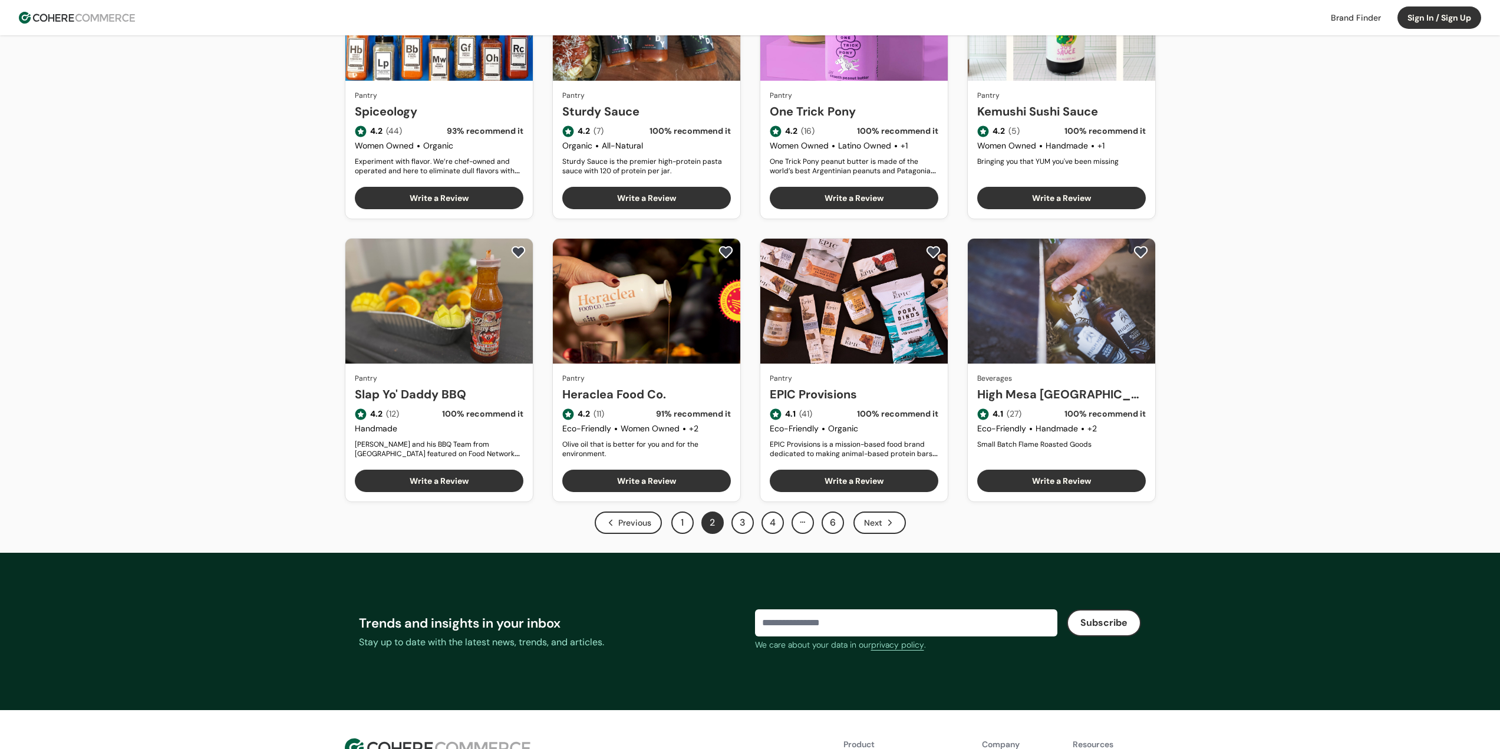
click at [749, 519] on button "3" at bounding box center [743, 523] width 22 height 22
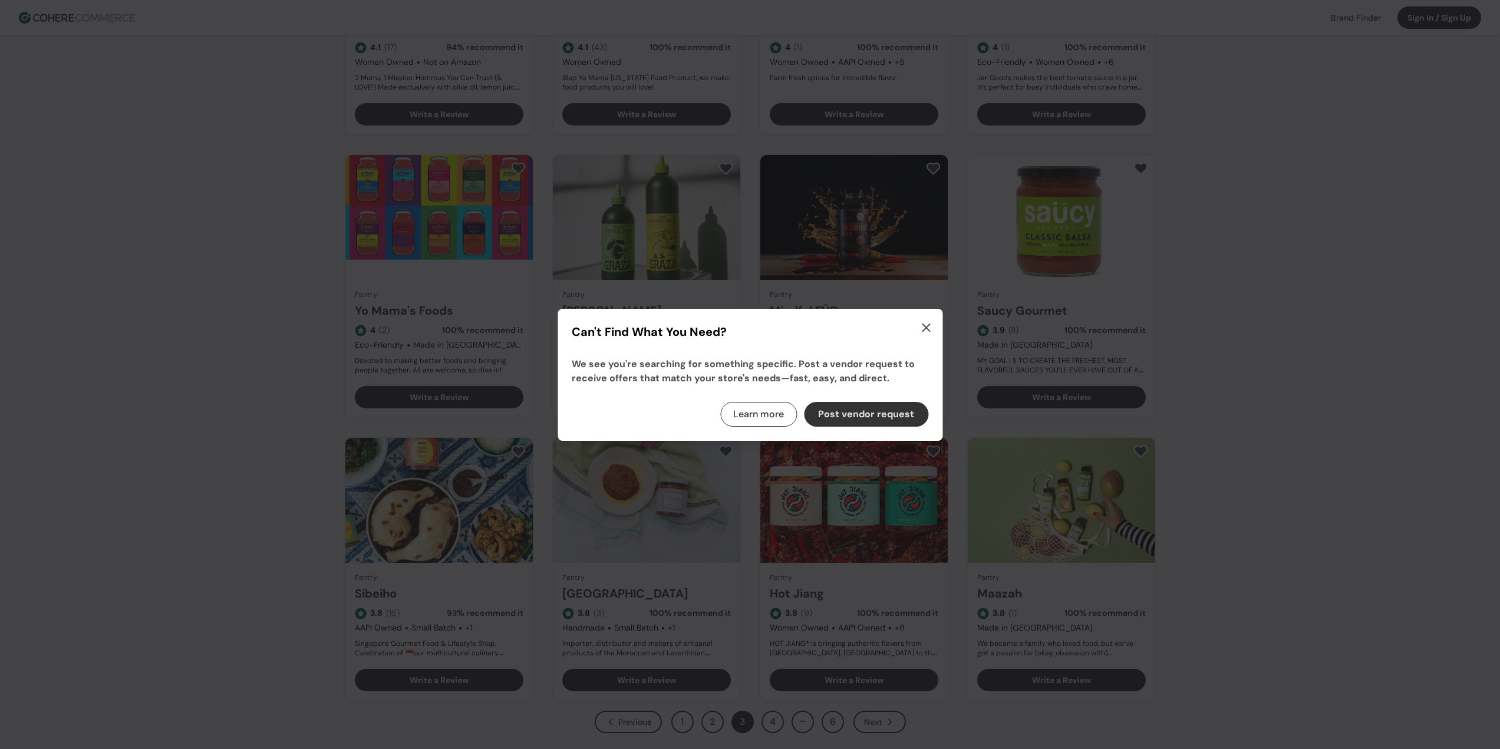
scroll to position [354, 0]
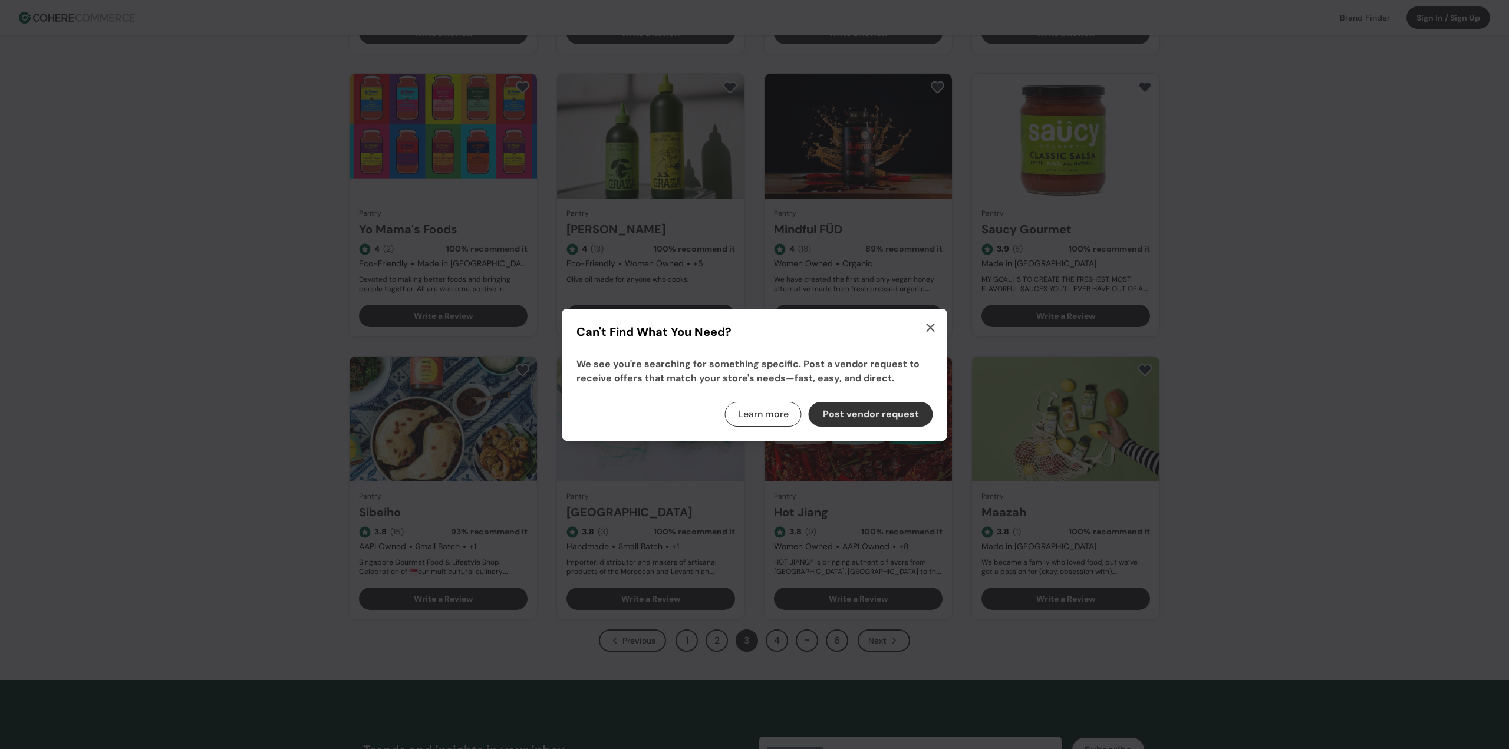
click at [933, 325] on icon "button" at bounding box center [930, 327] width 7 height 7
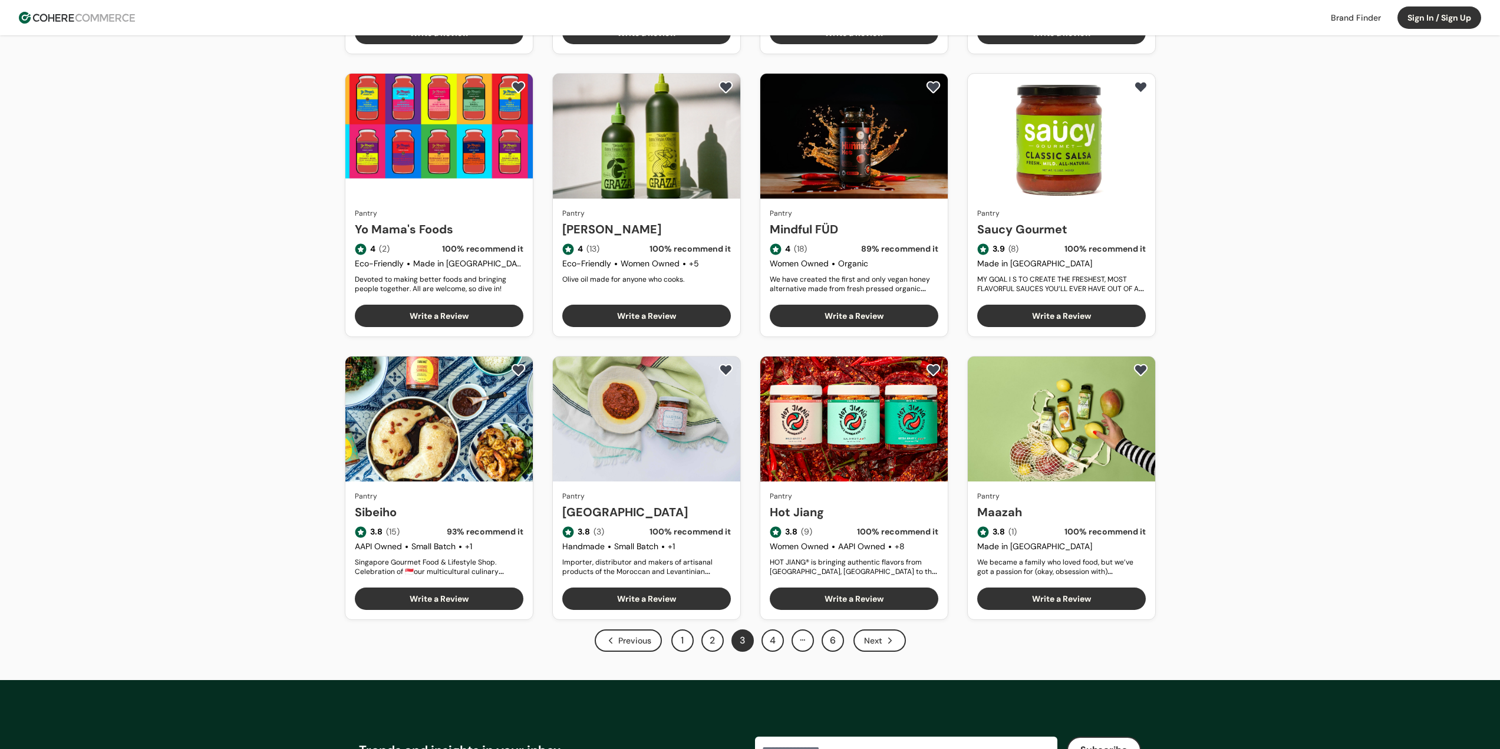
click at [1332, 443] on div "Our Top Brands Hero Bread Fishwife Hiyo Green Juju Blume Carbonaut Plant People…" at bounding box center [750, 181] width 1500 height 999
click at [1334, 450] on div "Our Top Brands Hero Bread Fishwife Hiyo Green Juju Blume Carbonaut Plant People…" at bounding box center [750, 181] width 1500 height 999
click at [773, 644] on button "4" at bounding box center [773, 641] width 22 height 22
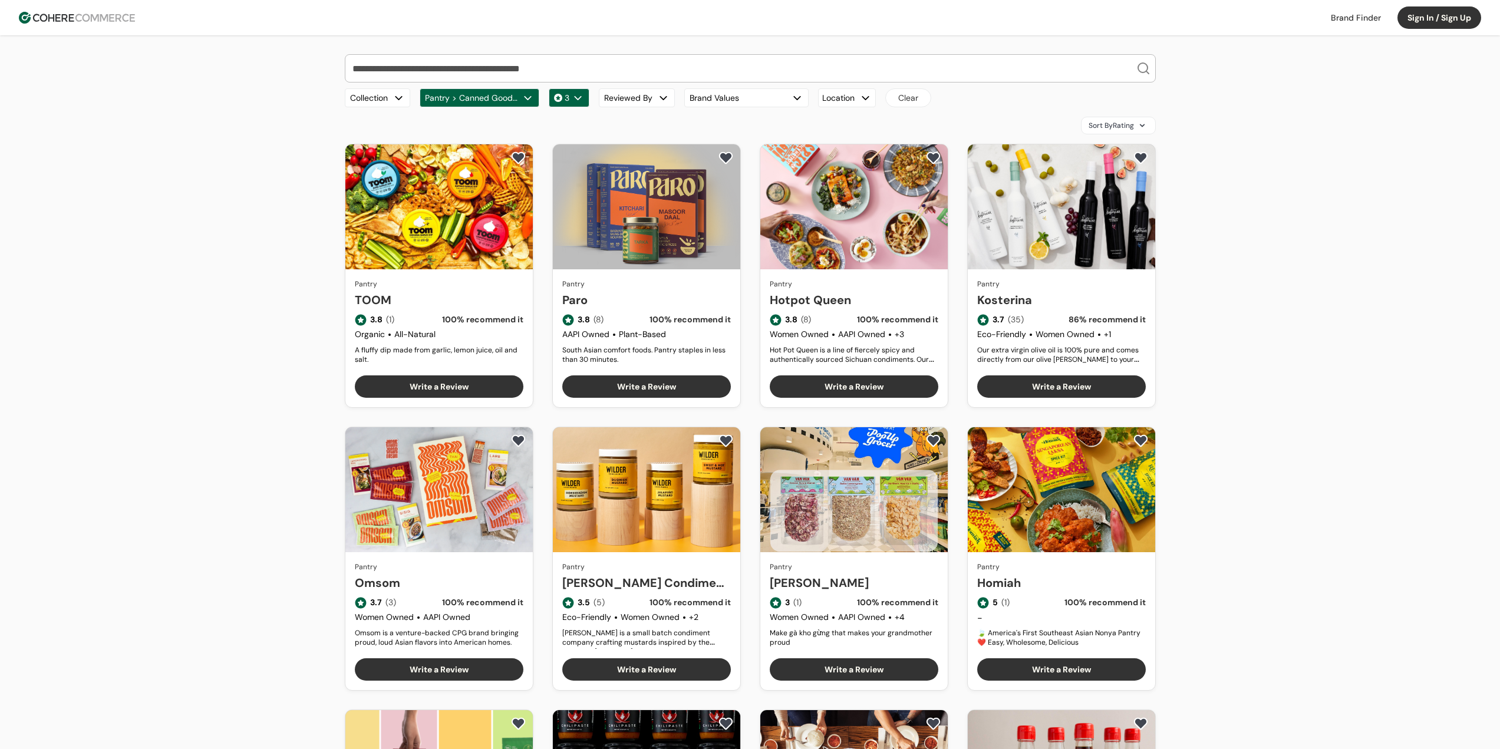
click at [1309, 496] on div "Our Top Brands Hero Bread Fishwife Hiyo Green Juju Blume Carbonaut Plant People…" at bounding box center [750, 529] width 1500 height 989
click at [1313, 497] on div "Our Top Brands Hero Bread Fishwife Hiyo Green Juju Blume Carbonaut Plant People…" at bounding box center [750, 529] width 1500 height 989
click at [1323, 497] on div "Our Top Brands Hero Bread Fishwife Hiyo Green Juju Blume Carbonaut Plant People…" at bounding box center [750, 529] width 1500 height 989
click at [1304, 495] on div "Our Top Brands Hero Bread Fishwife Hiyo Green Juju Blume Carbonaut Plant People…" at bounding box center [750, 529] width 1500 height 989
click at [1320, 492] on div "Our Top Brands Hero Bread Fishwife Hiyo Green Juju Blume Carbonaut Plant People…" at bounding box center [750, 529] width 1500 height 989
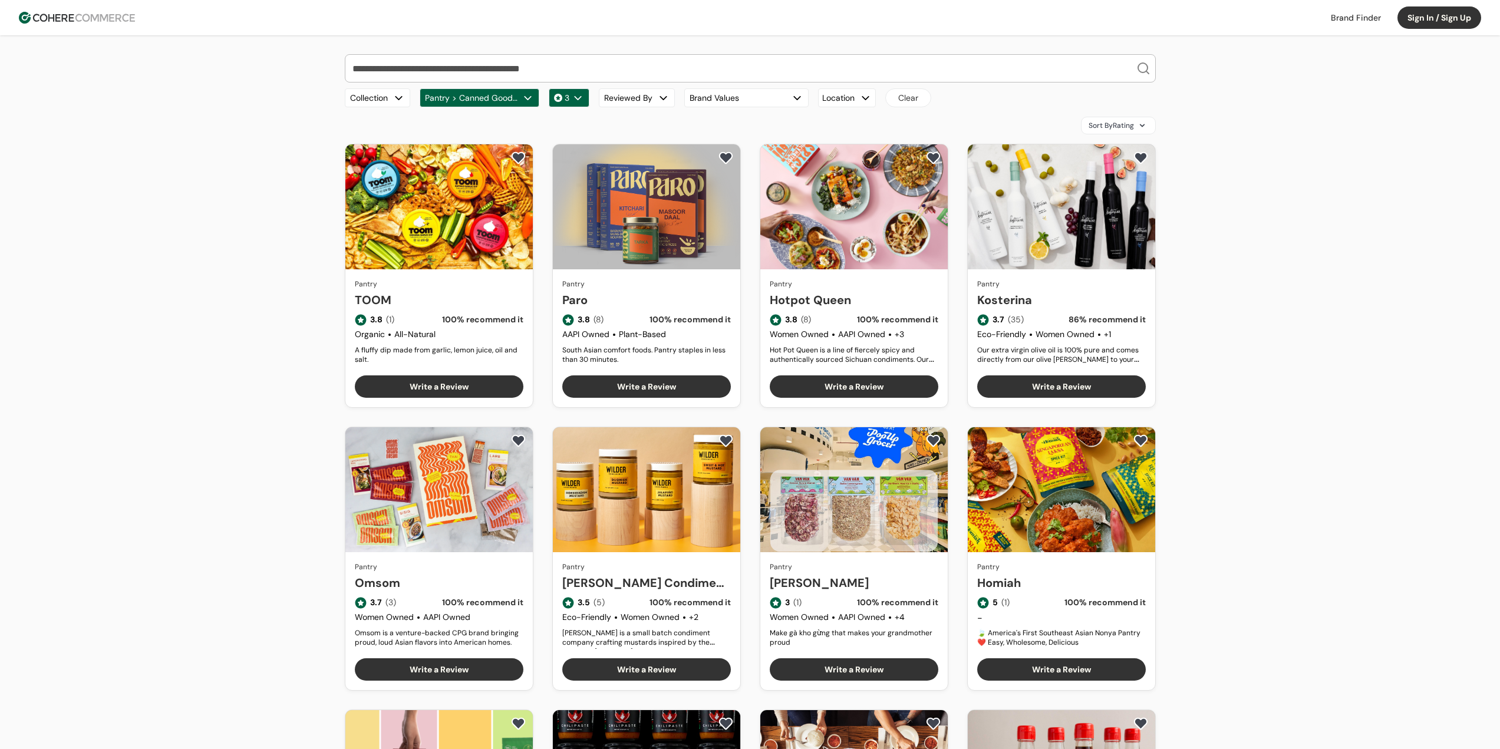
click at [1321, 492] on div "Our Top Brands Hero Bread Fishwife Hiyo Green Juju Blume Carbonaut Plant People…" at bounding box center [750, 529] width 1500 height 989
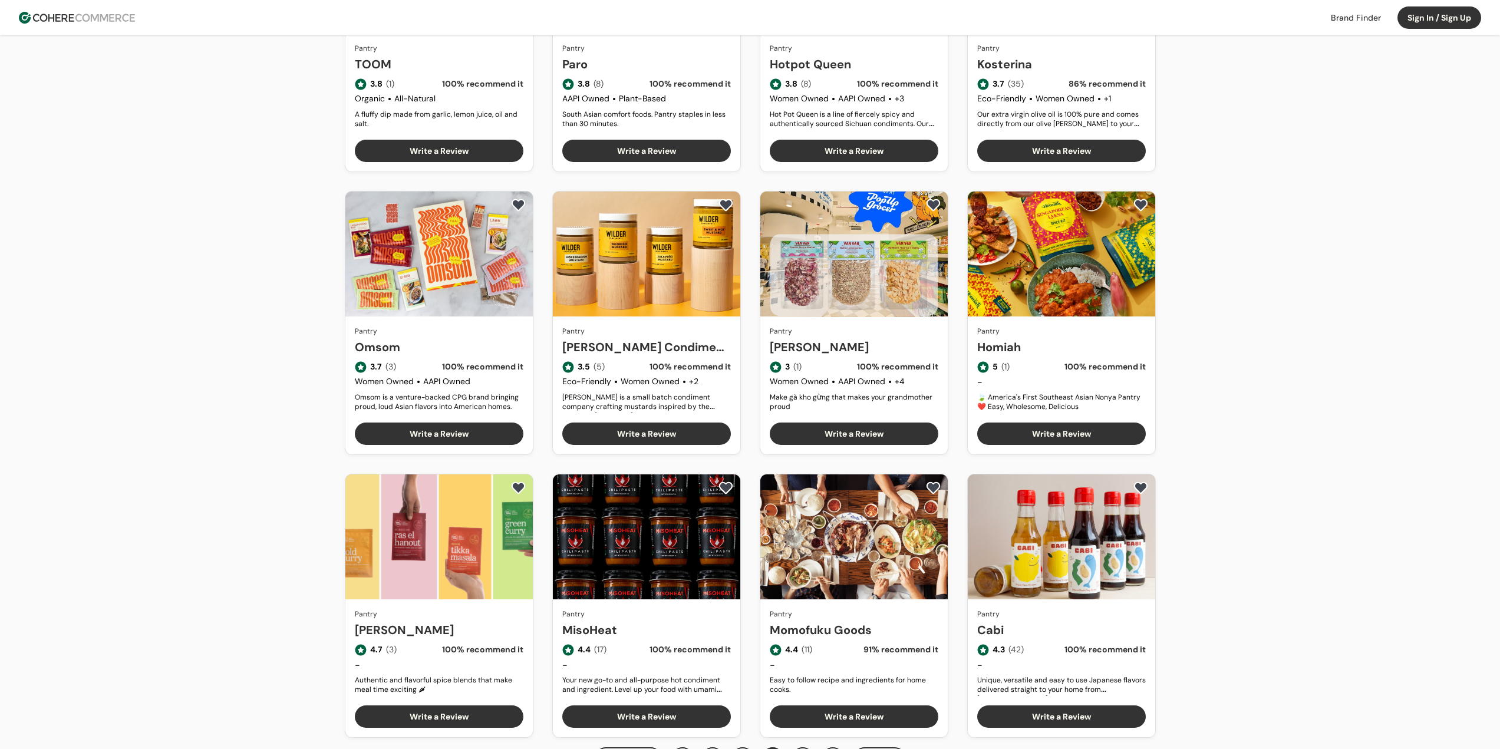
scroll to position [472, 0]
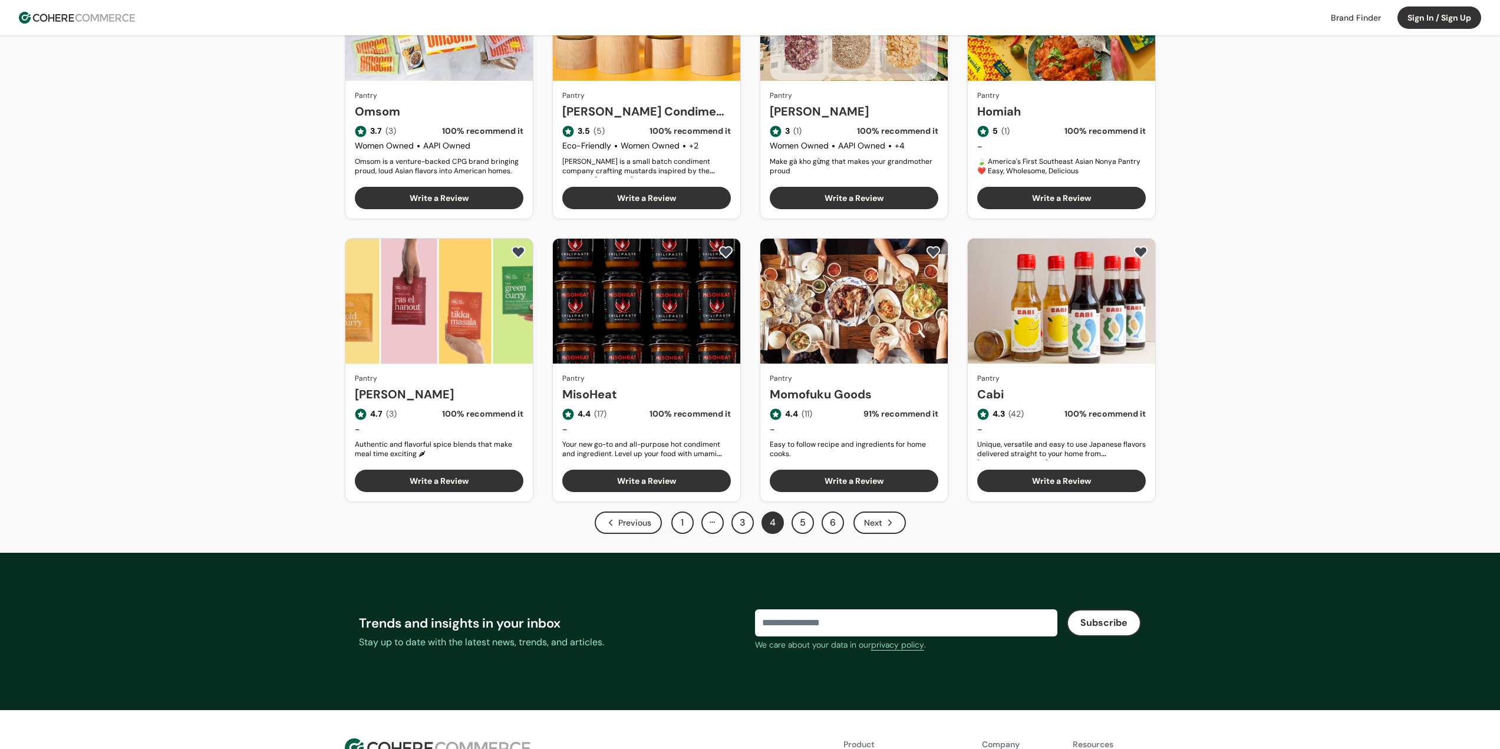
click at [743, 522] on button "3" at bounding box center [743, 523] width 22 height 22
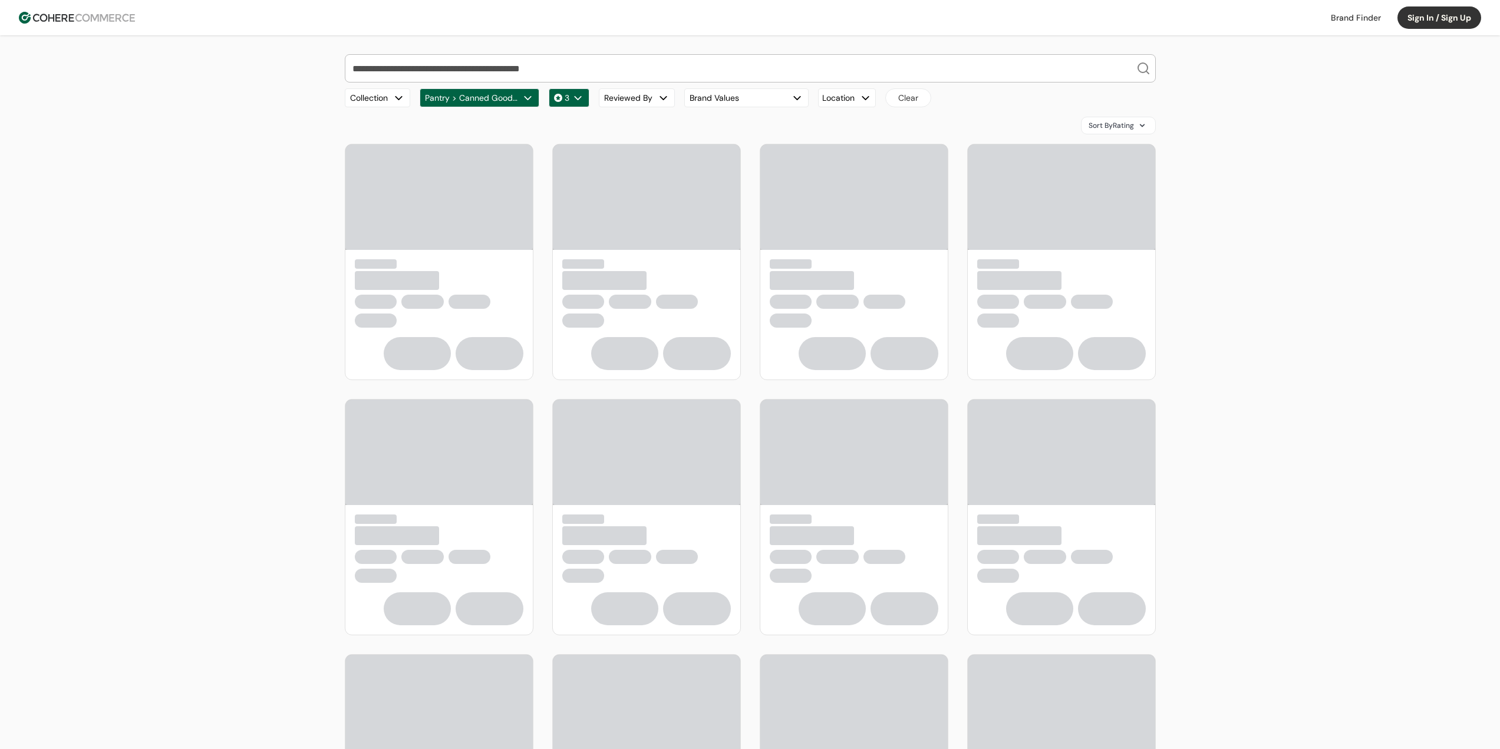
scroll to position [413, 0]
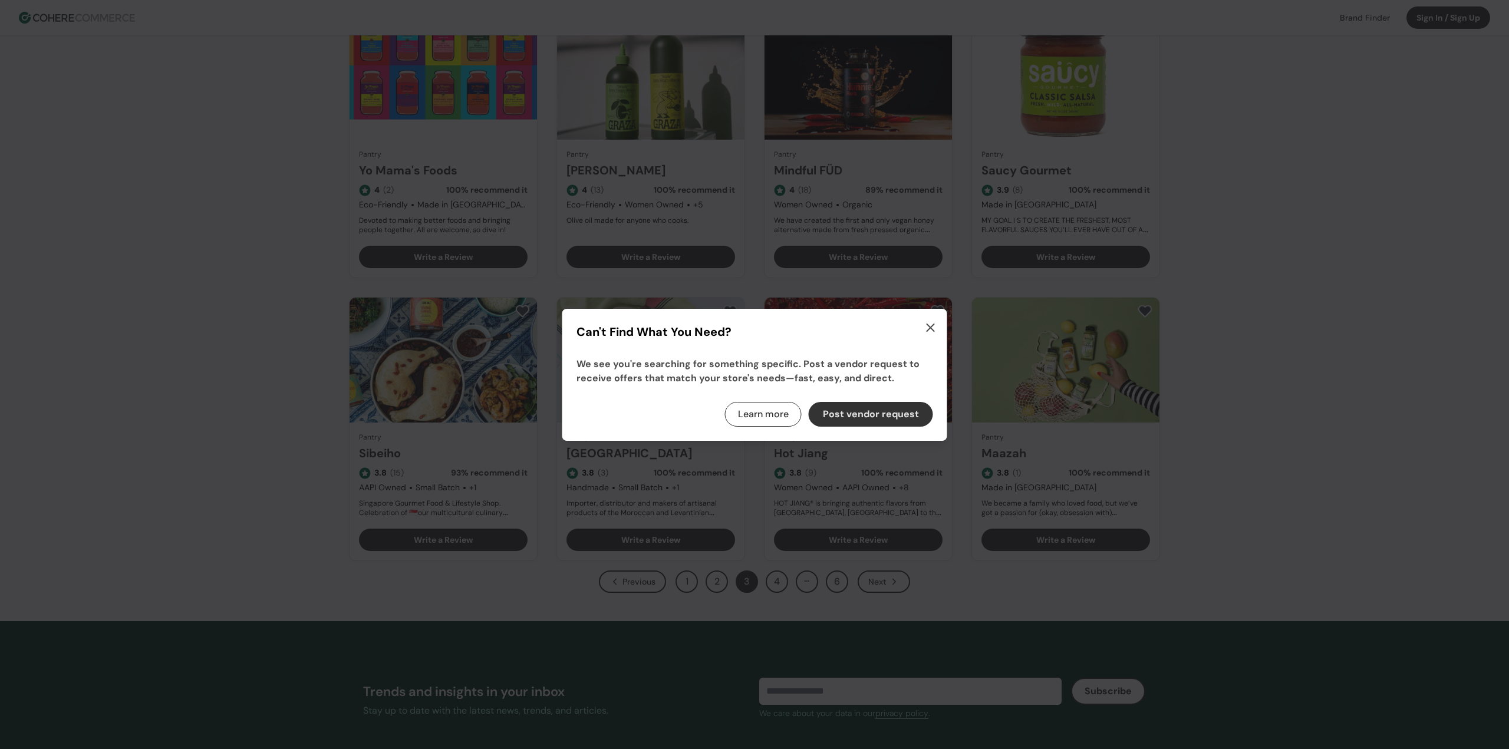
click at [931, 330] on icon "button" at bounding box center [931, 328] width 14 height 14
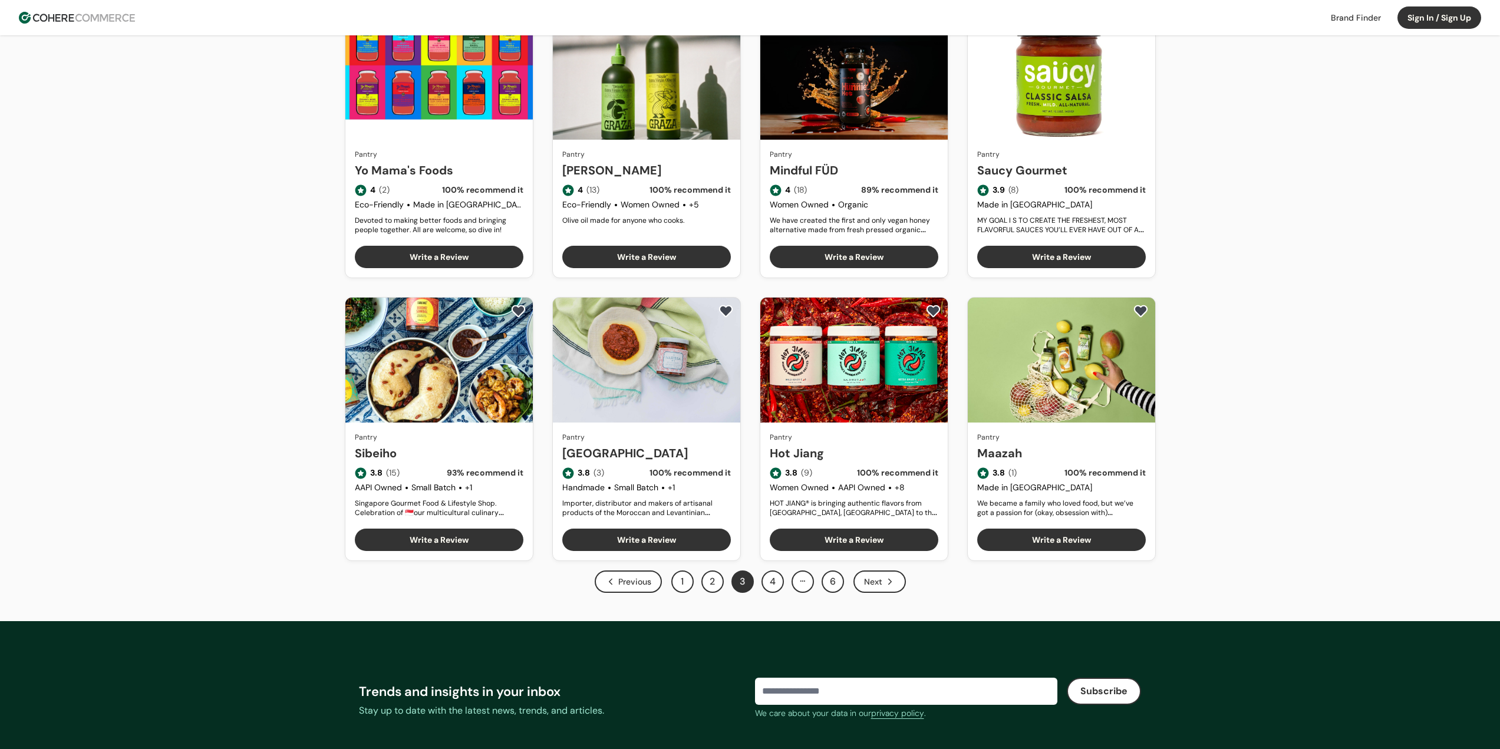
click at [873, 444] on link "Hot Jiang" at bounding box center [854, 453] width 169 height 18
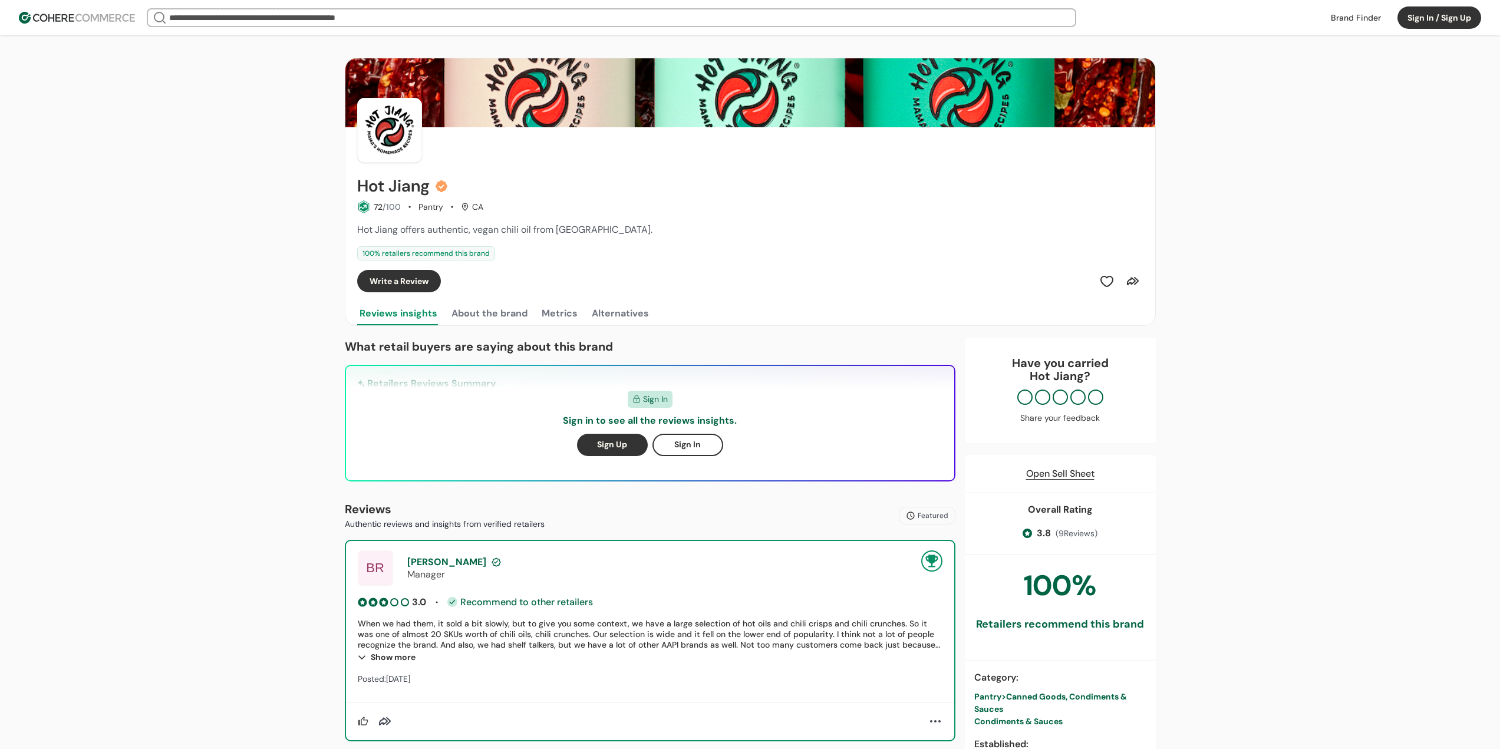
scroll to position [59, 0]
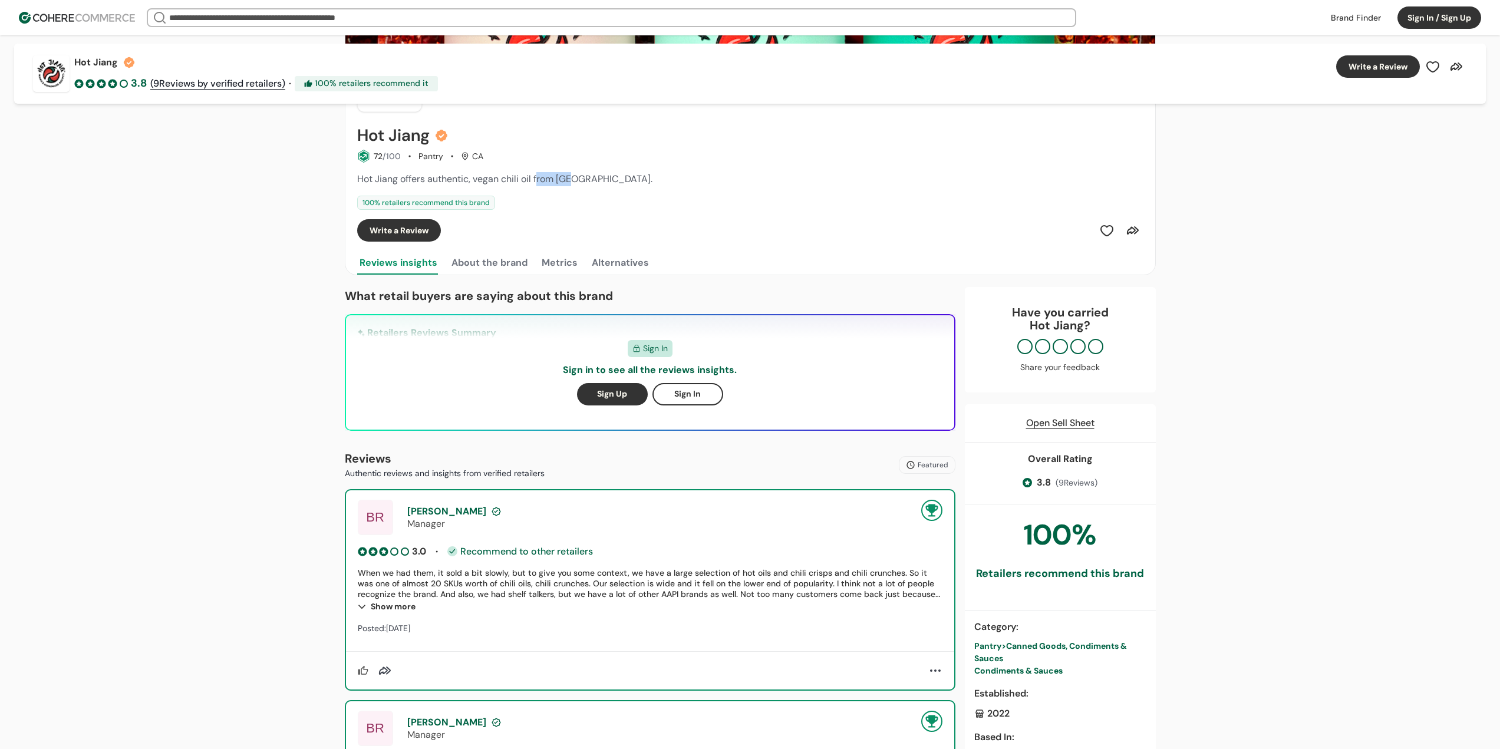
drag, startPoint x: 539, startPoint y: 178, endPoint x: 573, endPoint y: 183, distance: 34.5
click at [575, 179] on span "Hot Jiang offers authentic, vegan chili oil from Yunnan." at bounding box center [504, 179] width 295 height 12
click at [573, 183] on span "Hot Jiang offers authentic, vegan chili oil from Yunnan." at bounding box center [504, 179] width 295 height 12
click at [587, 182] on span "Hot Jiang offers authentic, vegan chili oil from Yunnan." at bounding box center [504, 179] width 295 height 12
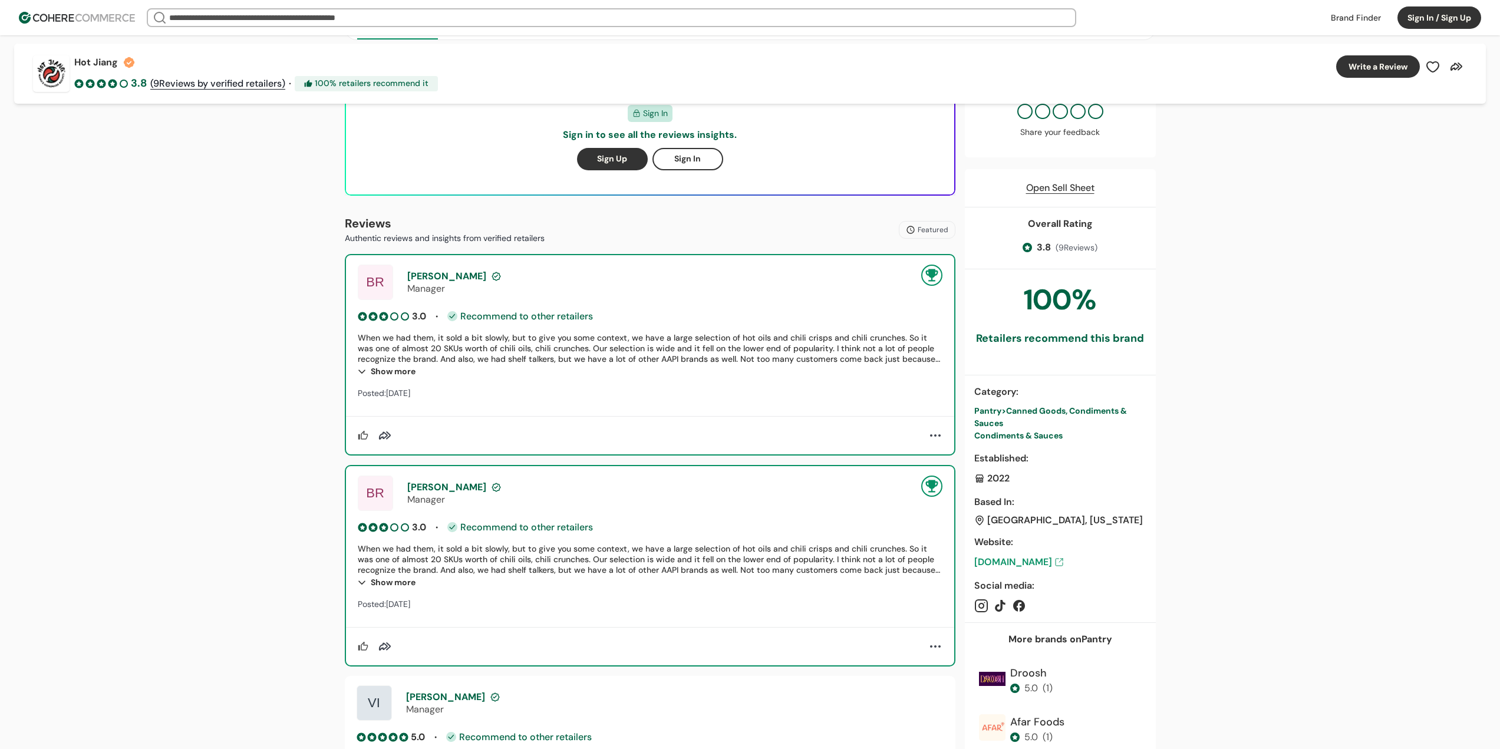
scroll to position [295, 0]
click at [392, 372] on div "Show more" at bounding box center [650, 371] width 585 height 14
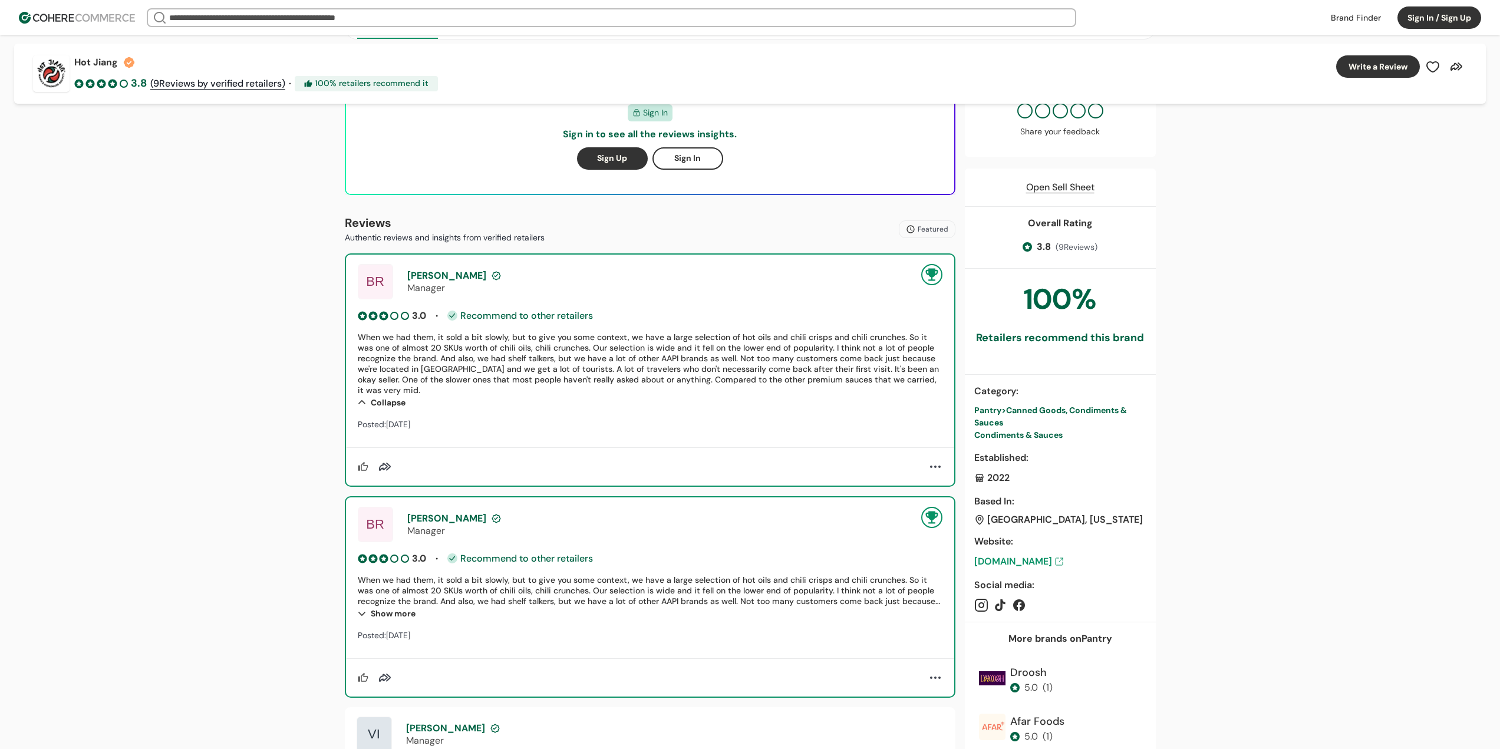
drag, startPoint x: 421, startPoint y: 368, endPoint x: 483, endPoint y: 371, distance: 62.0
click at [483, 371] on div "When we had them, it sold a bit slowly, but to give you some context, we have a…" at bounding box center [650, 364] width 585 height 64
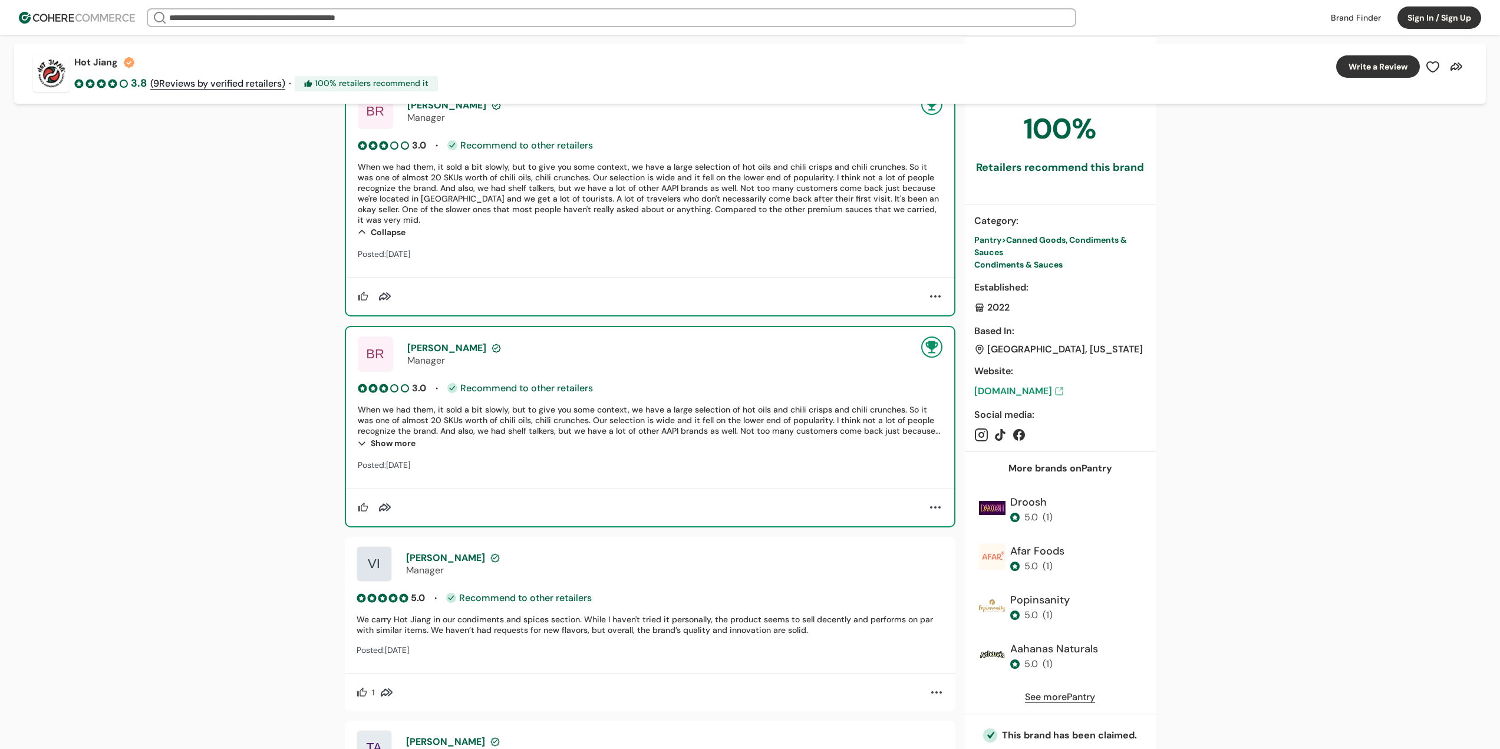
scroll to position [472, 0]
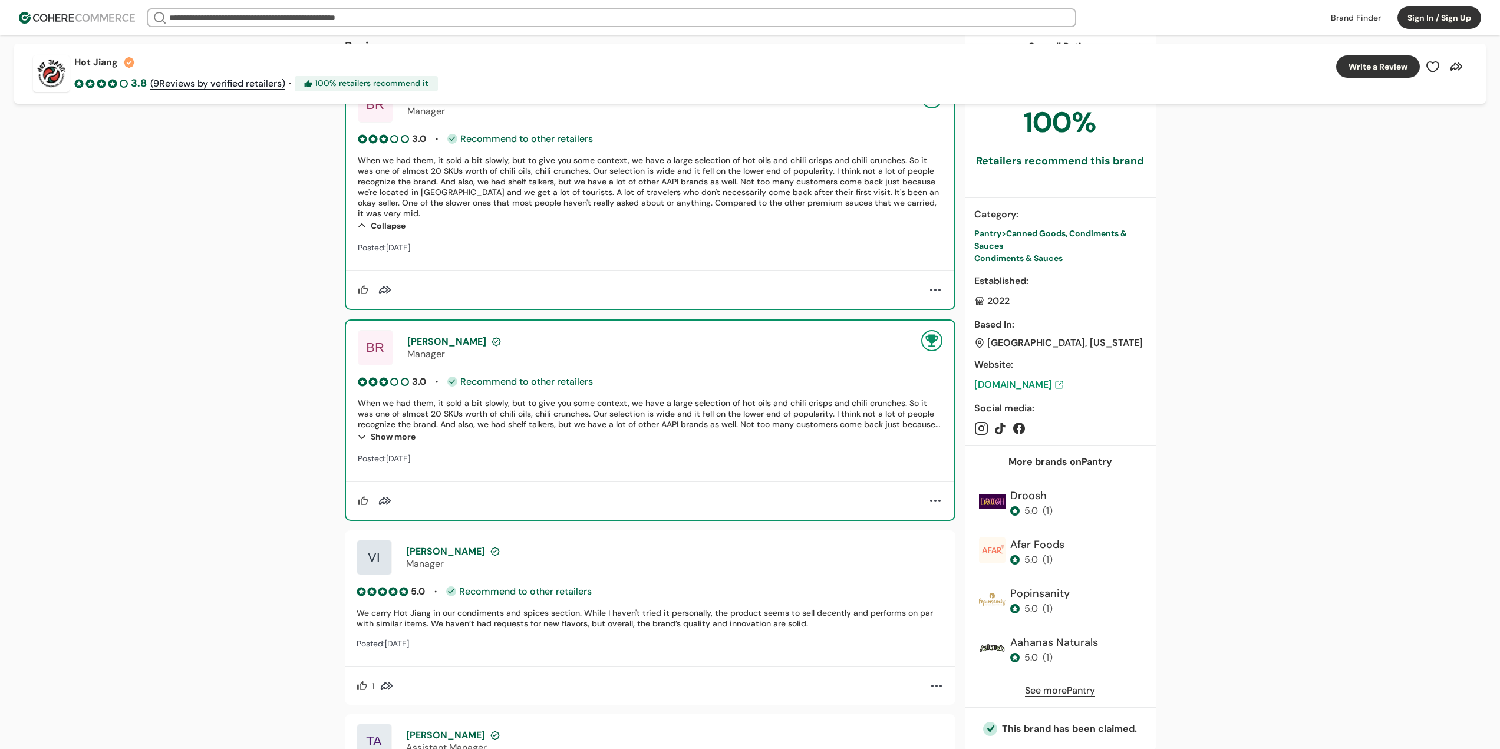
click at [393, 435] on div "Show more" at bounding box center [650, 437] width 585 height 14
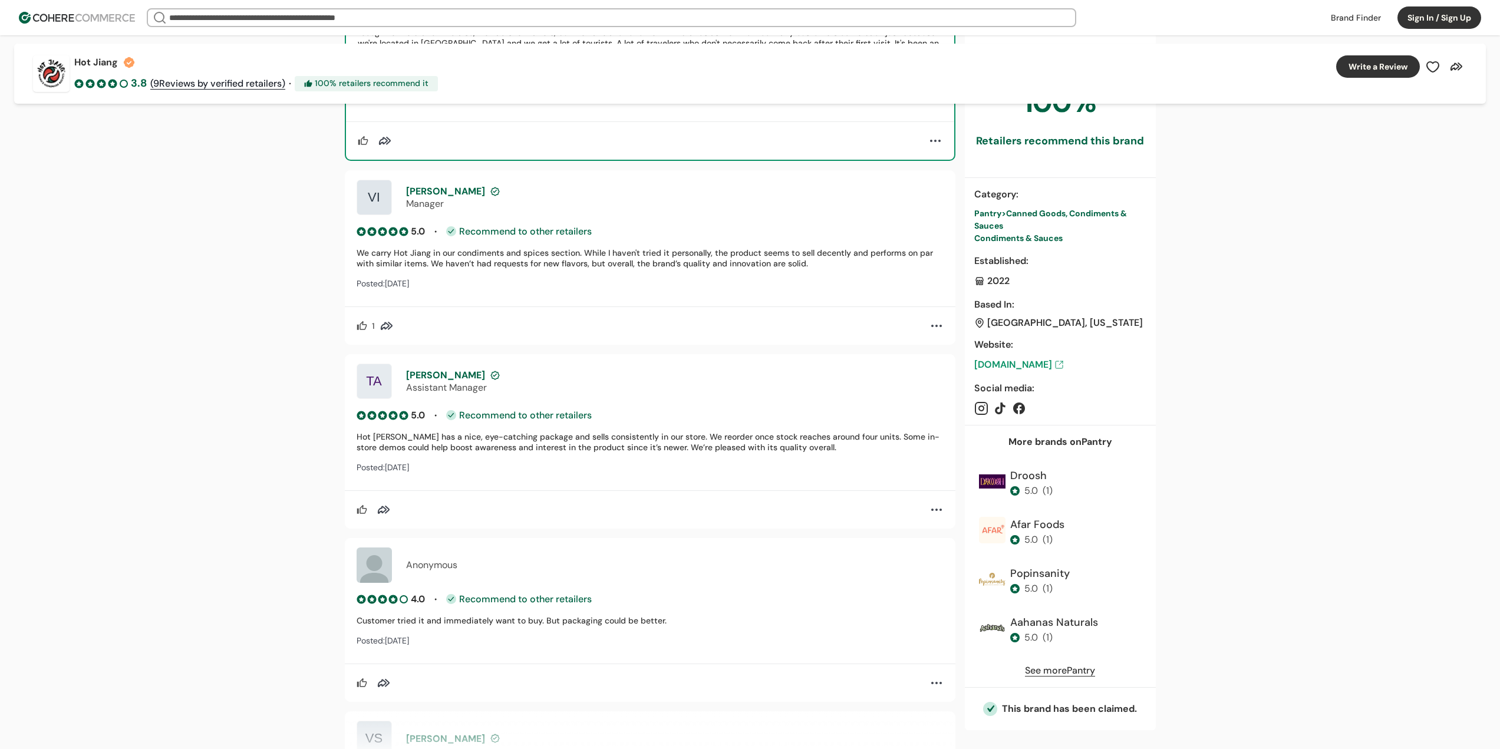
scroll to position [884, 0]
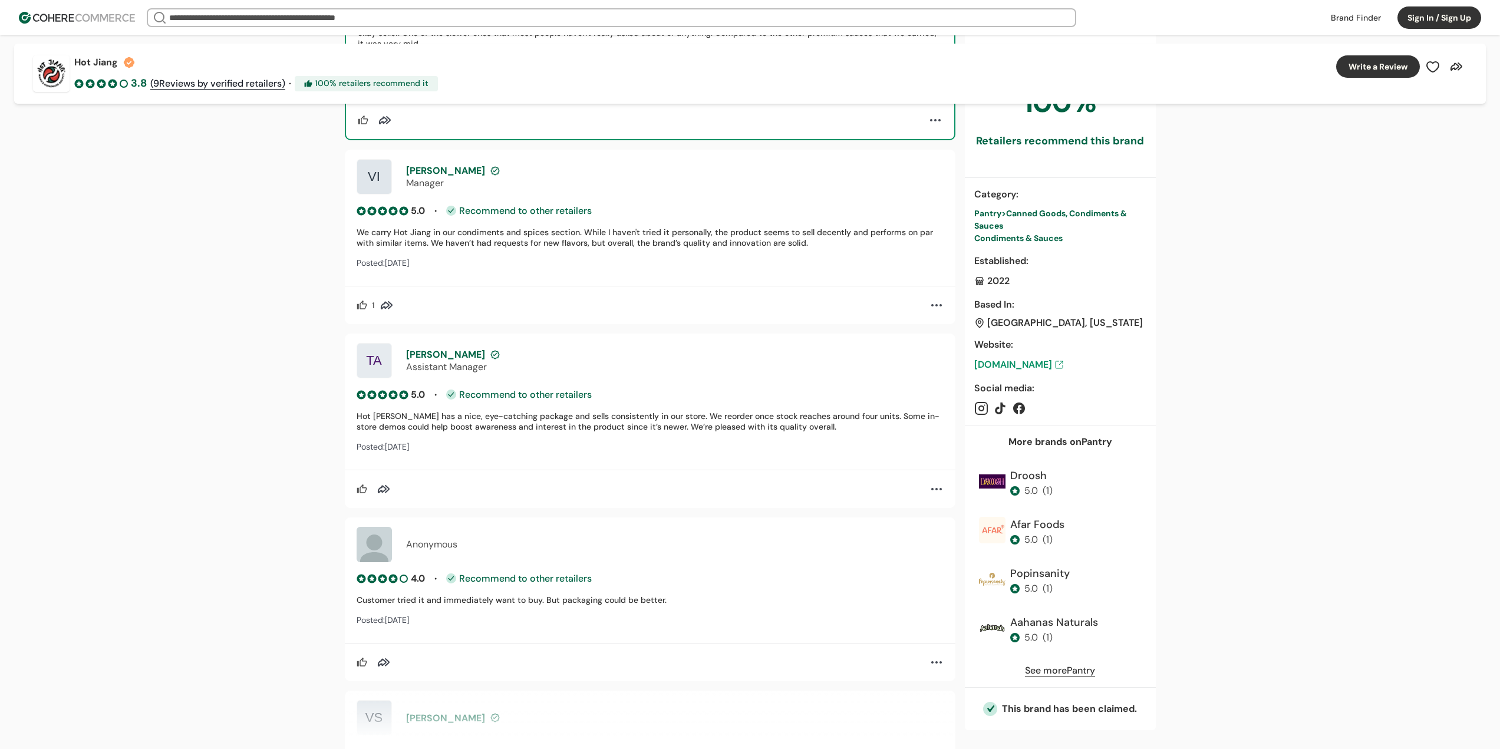
click at [557, 419] on div "Hot Jiang has a nice, eye-catching package and sells consistently in our store.…" at bounding box center [650, 421] width 587 height 21
click at [575, 421] on div "Hot Jiang has a nice, eye-catching package and sells consistently in our store.…" at bounding box center [650, 421] width 587 height 21
click at [590, 422] on div "Hot Jiang has a nice, eye-catching package and sells consistently in our store.…" at bounding box center [650, 421] width 587 height 21
click at [605, 425] on div "Hot Jiang has a nice, eye-catching package and sells consistently in our store.…" at bounding box center [650, 421] width 587 height 21
click at [620, 422] on div "Hot Jiang has a nice, eye-catching package and sells consistently in our store.…" at bounding box center [650, 421] width 587 height 21
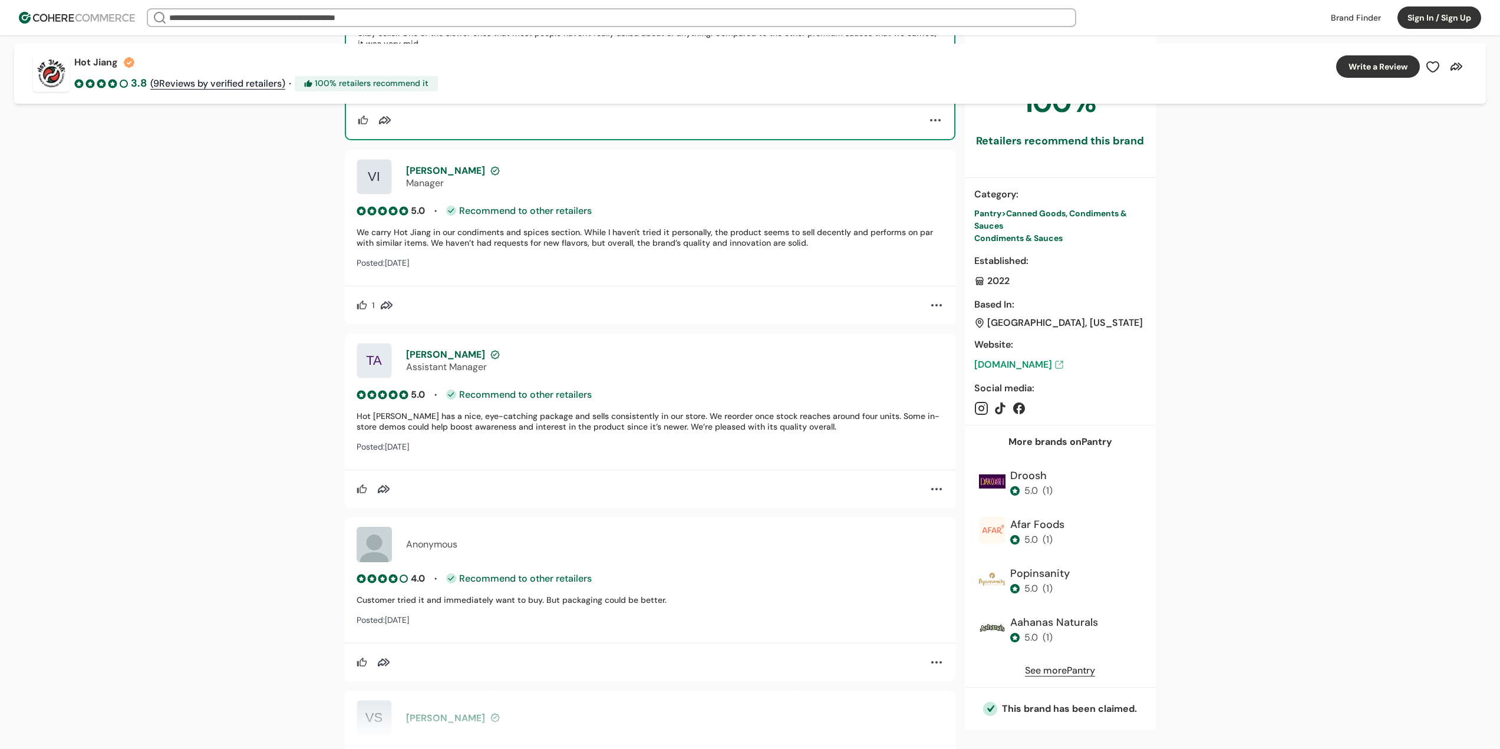
click at [639, 422] on div "Hot Jiang has a nice, eye-catching package and sells consistently in our store.…" at bounding box center [650, 421] width 587 height 21
click at [651, 422] on div "Hot Jiang has a nice, eye-catching package and sells consistently in our store.…" at bounding box center [650, 421] width 587 height 21
click at [672, 422] on div "Hot Jiang has a nice, eye-catching package and sells consistently in our store.…" at bounding box center [650, 421] width 587 height 21
click at [695, 422] on div "Hot Jiang has a nice, eye-catching package and sells consistently in our store.…" at bounding box center [650, 421] width 587 height 21
drag, startPoint x: 692, startPoint y: 427, endPoint x: 733, endPoint y: 425, distance: 41.9
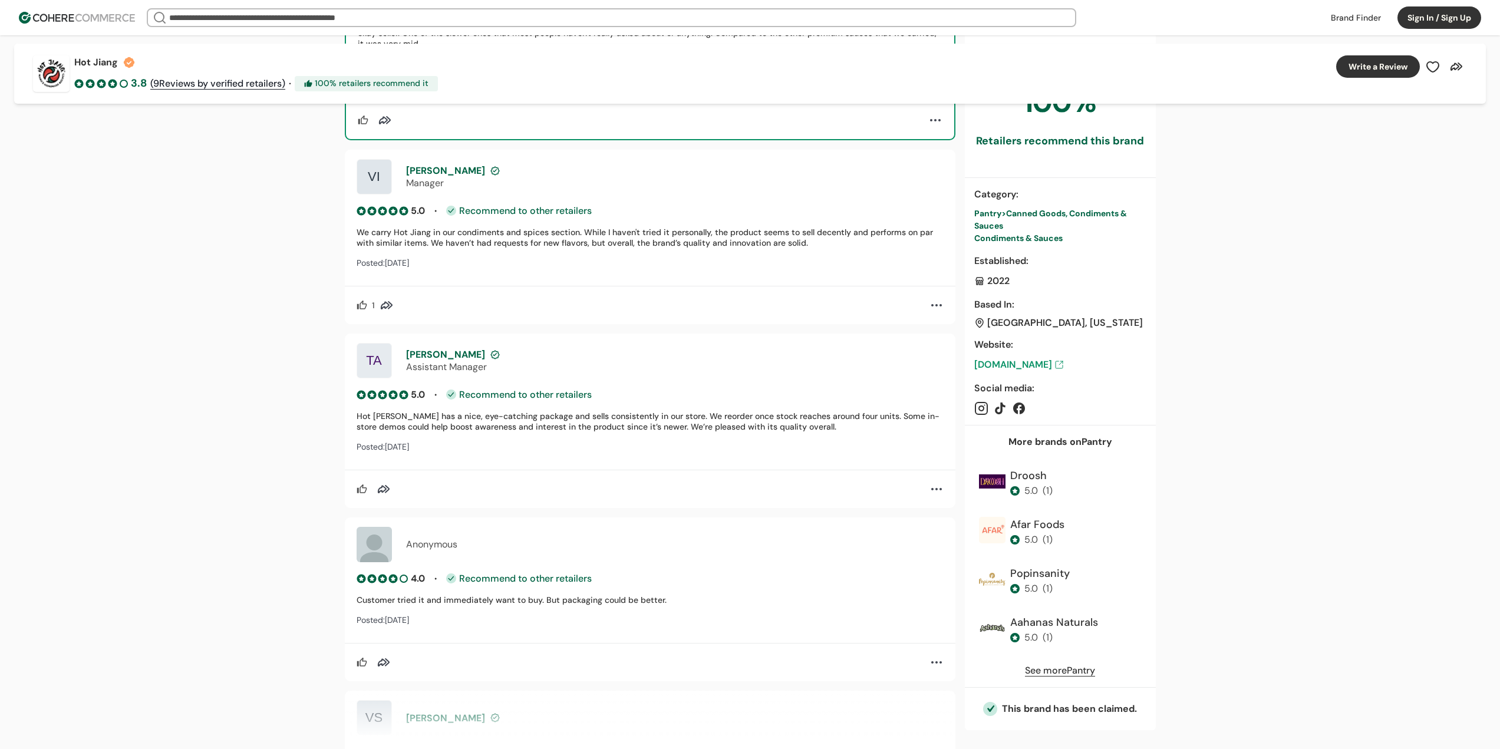
click at [693, 427] on div "Hot Jiang has a nice, eye-catching package and sells consistently in our store.…" at bounding box center [650, 421] width 587 height 21
click at [733, 425] on div "Hot Jiang has a nice, eye-catching package and sells consistently in our store.…" at bounding box center [650, 421] width 587 height 21
click at [761, 430] on div "Hot Jiang has a nice, eye-catching package and sells consistently in our store.…" at bounding box center [650, 421] width 587 height 21
click at [748, 429] on div "Hot Jiang has a nice, eye-catching package and sells consistently in our store.…" at bounding box center [650, 421] width 587 height 21
drag, startPoint x: 661, startPoint y: 415, endPoint x: 786, endPoint y: 439, distance: 127.2
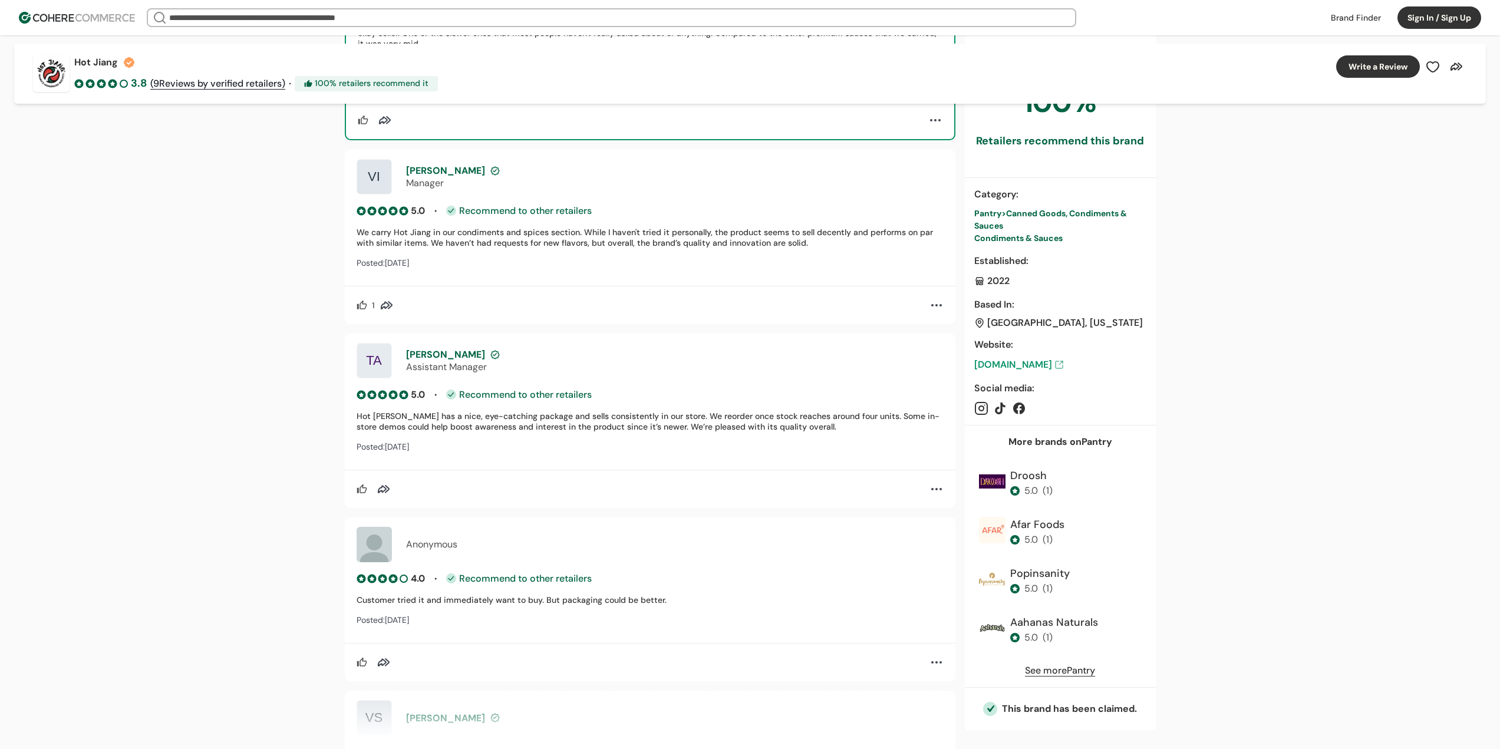
click at [786, 439] on div "5.0 • Recommend to other retailers Hot Jiang has a nice, eye-catching package a…" at bounding box center [650, 421] width 587 height 67
click at [787, 442] on div "Posted: Oct 2024" at bounding box center [650, 447] width 587 height 11
click at [793, 434] on div "5.0 • Recommend to other retailers Hot Jiang has a nice, eye-catching package a…" at bounding box center [650, 421] width 587 height 67
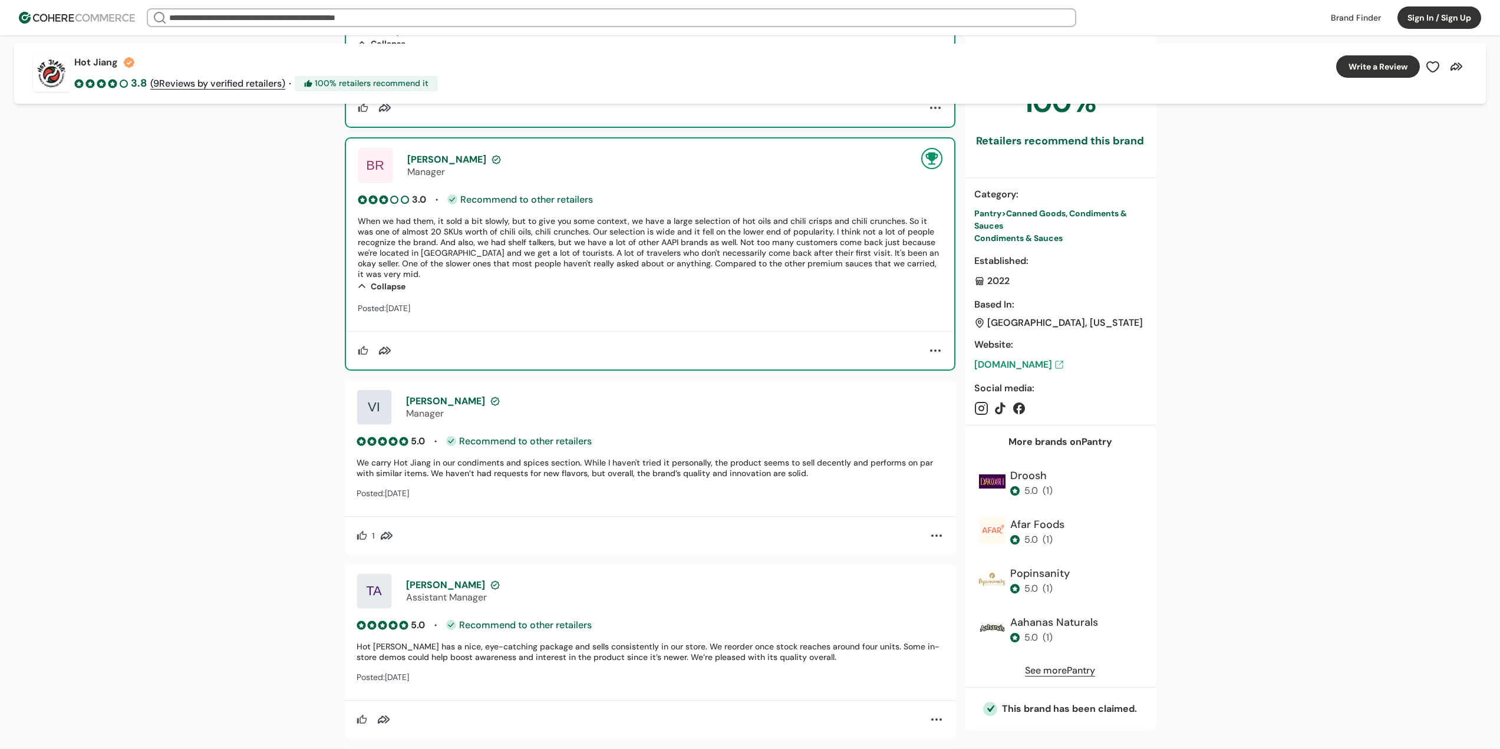
scroll to position [648, 0]
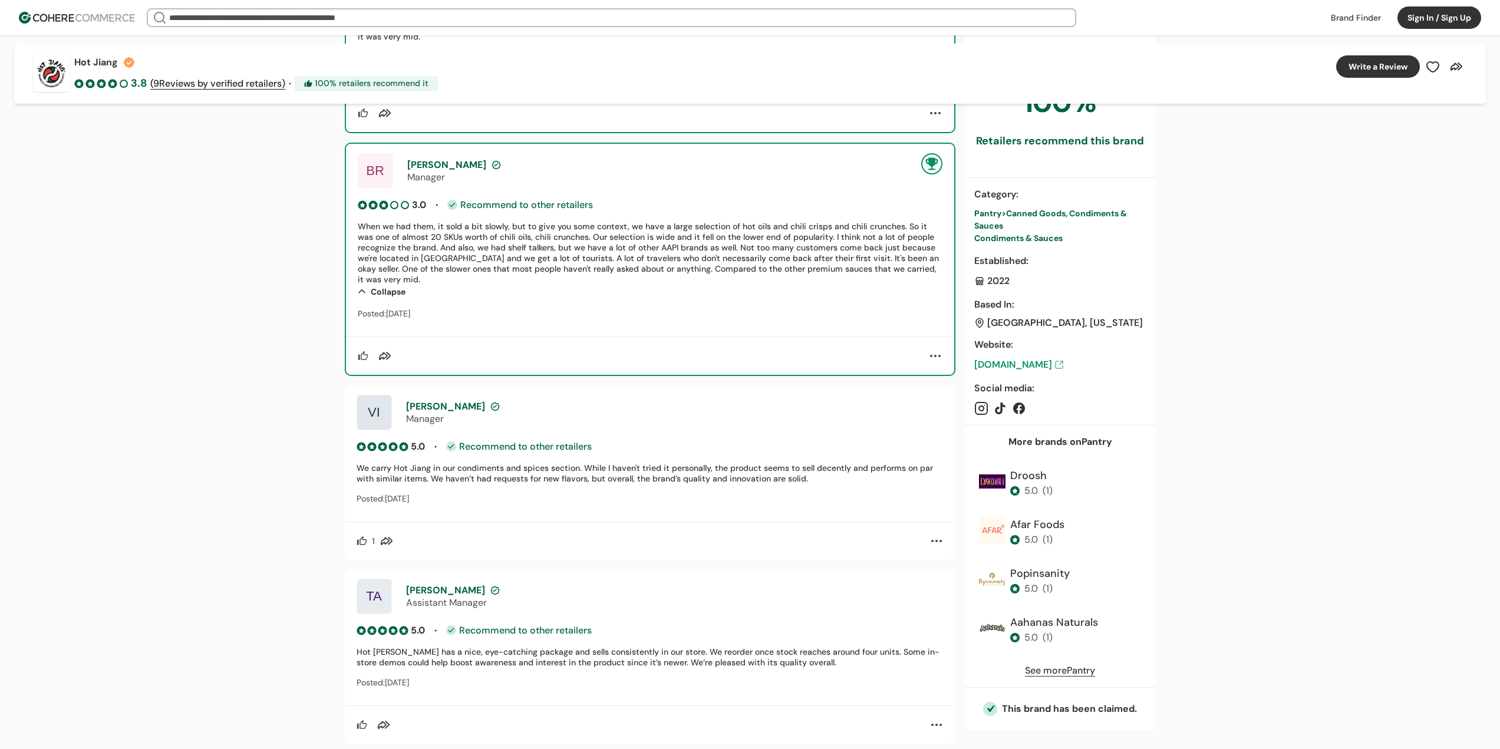
click at [420, 163] on span "Brian" at bounding box center [446, 165] width 79 height 12
click at [385, 169] on div "BR" at bounding box center [375, 170] width 34 height 35
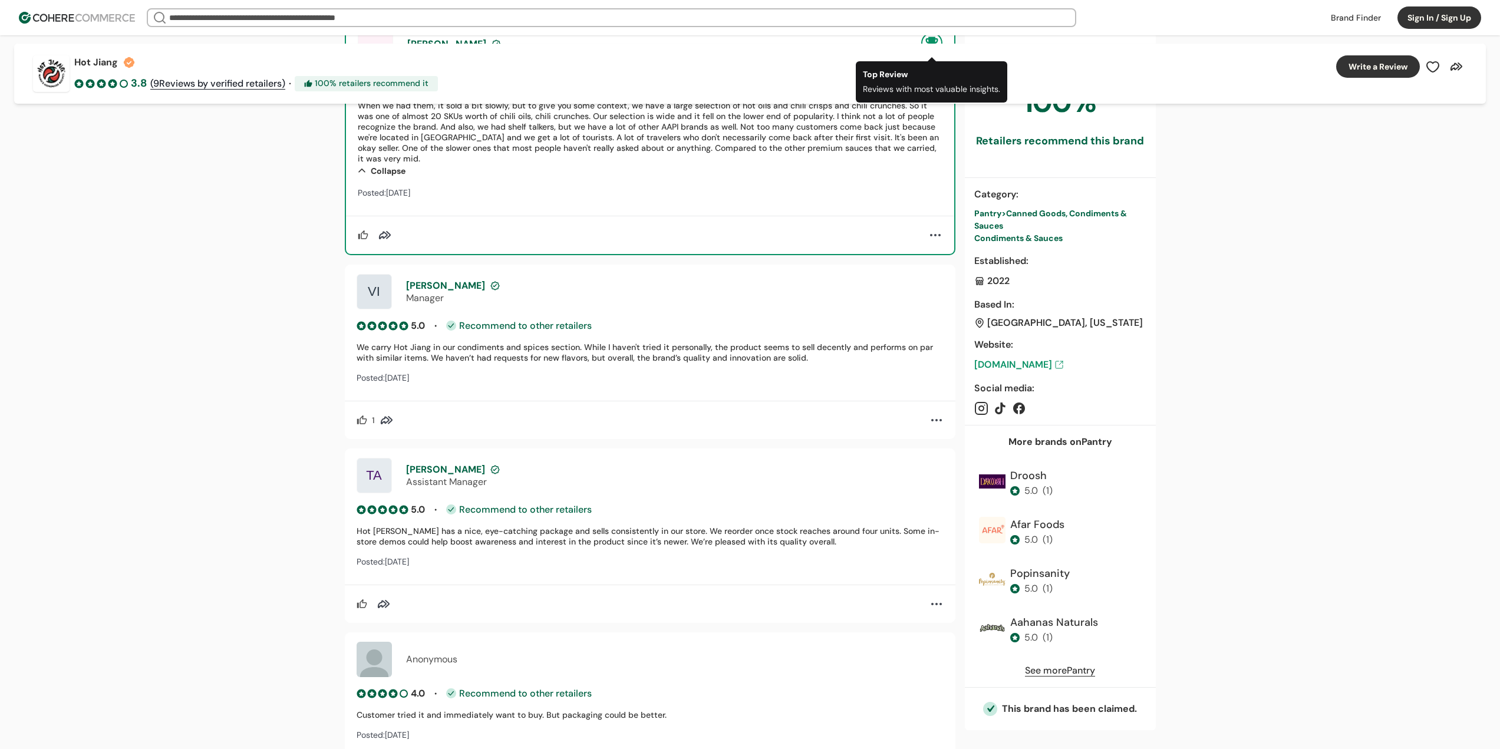
scroll to position [943, 0]
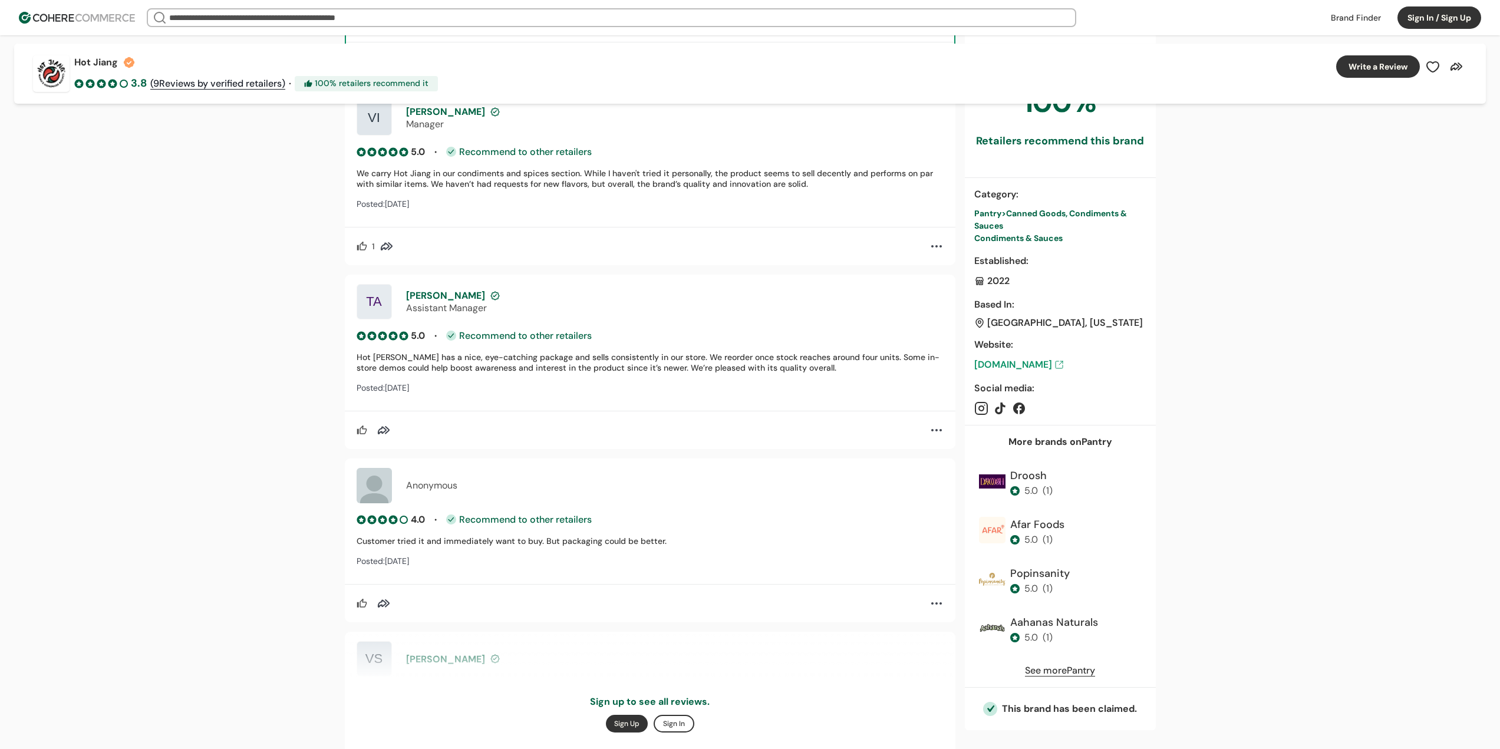
drag, startPoint x: 558, startPoint y: 542, endPoint x: 663, endPoint y: 539, distance: 105.6
click at [663, 539] on div "Customer tried it and immediately want to buy. But packaging could be better." at bounding box center [650, 541] width 587 height 11
click at [663, 545] on div "Customer tried it and immediately want to buy. But packaging could be better." at bounding box center [650, 541] width 587 height 11
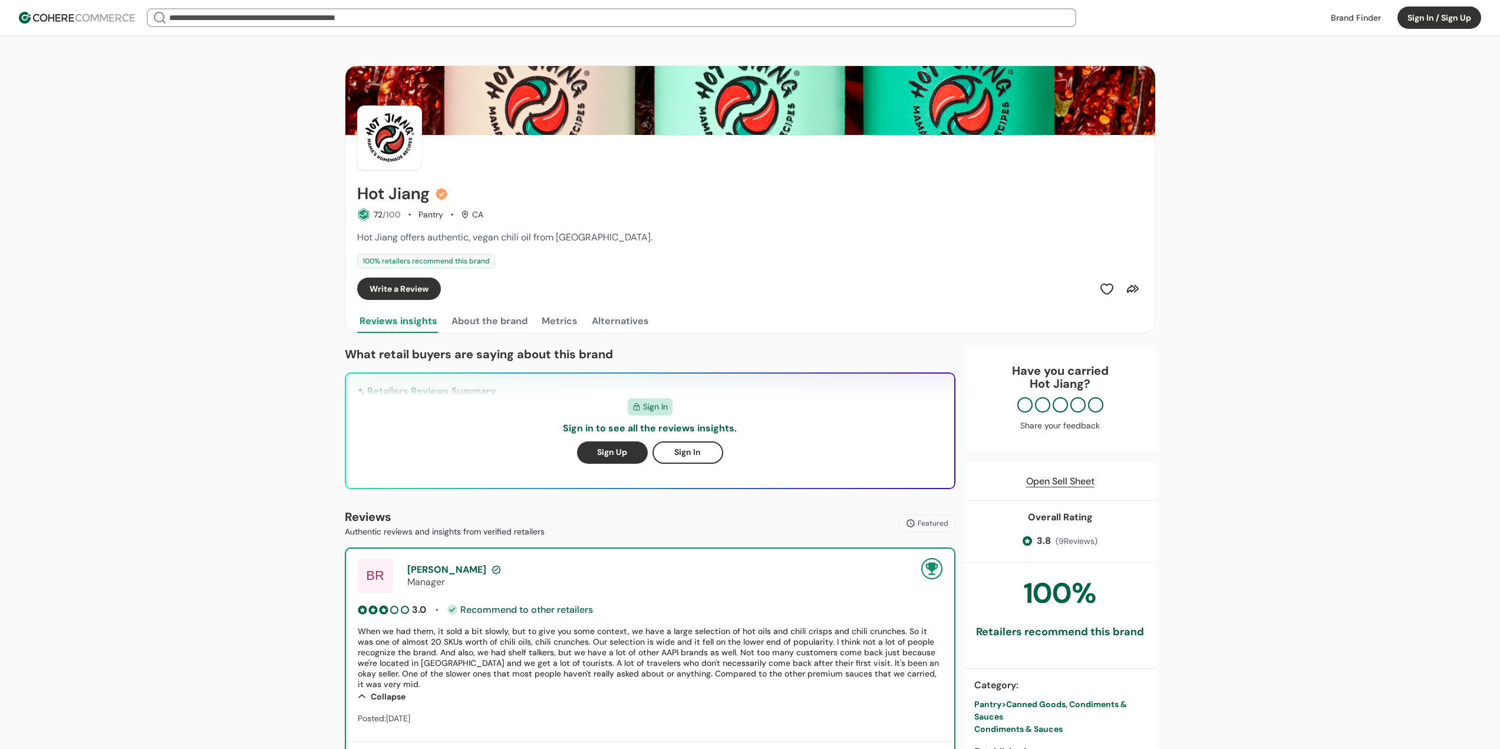
scroll to position [0, 0]
click at [502, 326] on button "About the brand" at bounding box center [489, 322] width 81 height 24
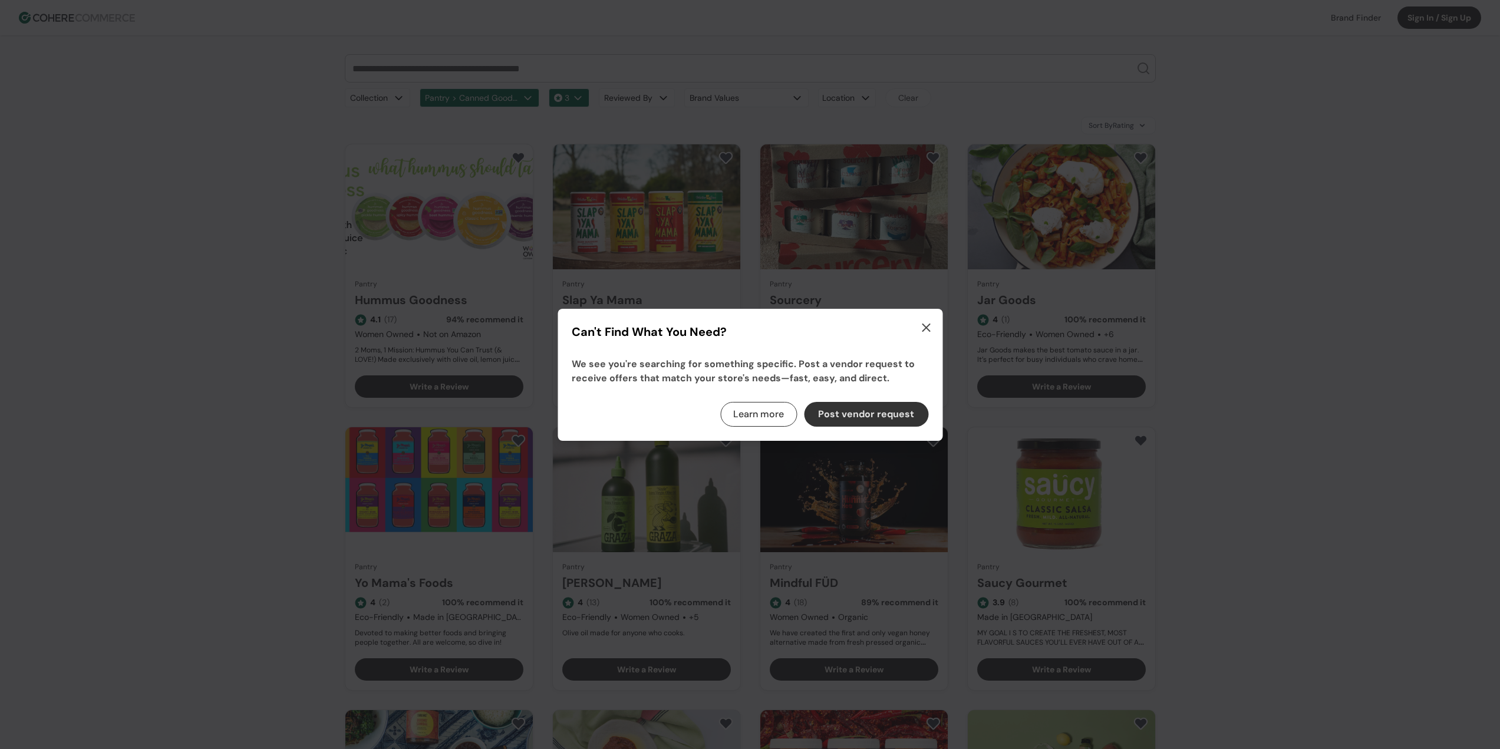
scroll to position [413, 0]
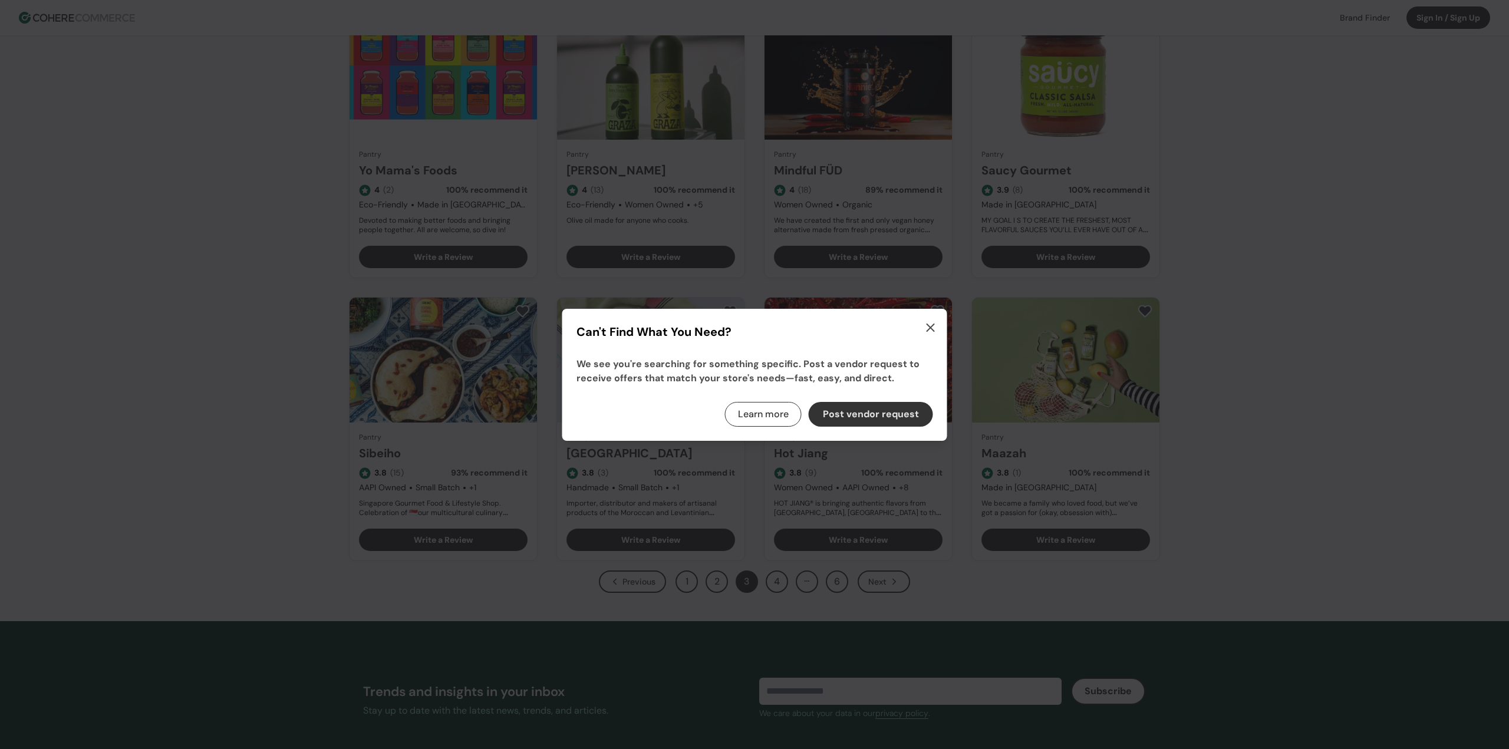
click at [933, 328] on icon "button" at bounding box center [931, 328] width 14 height 14
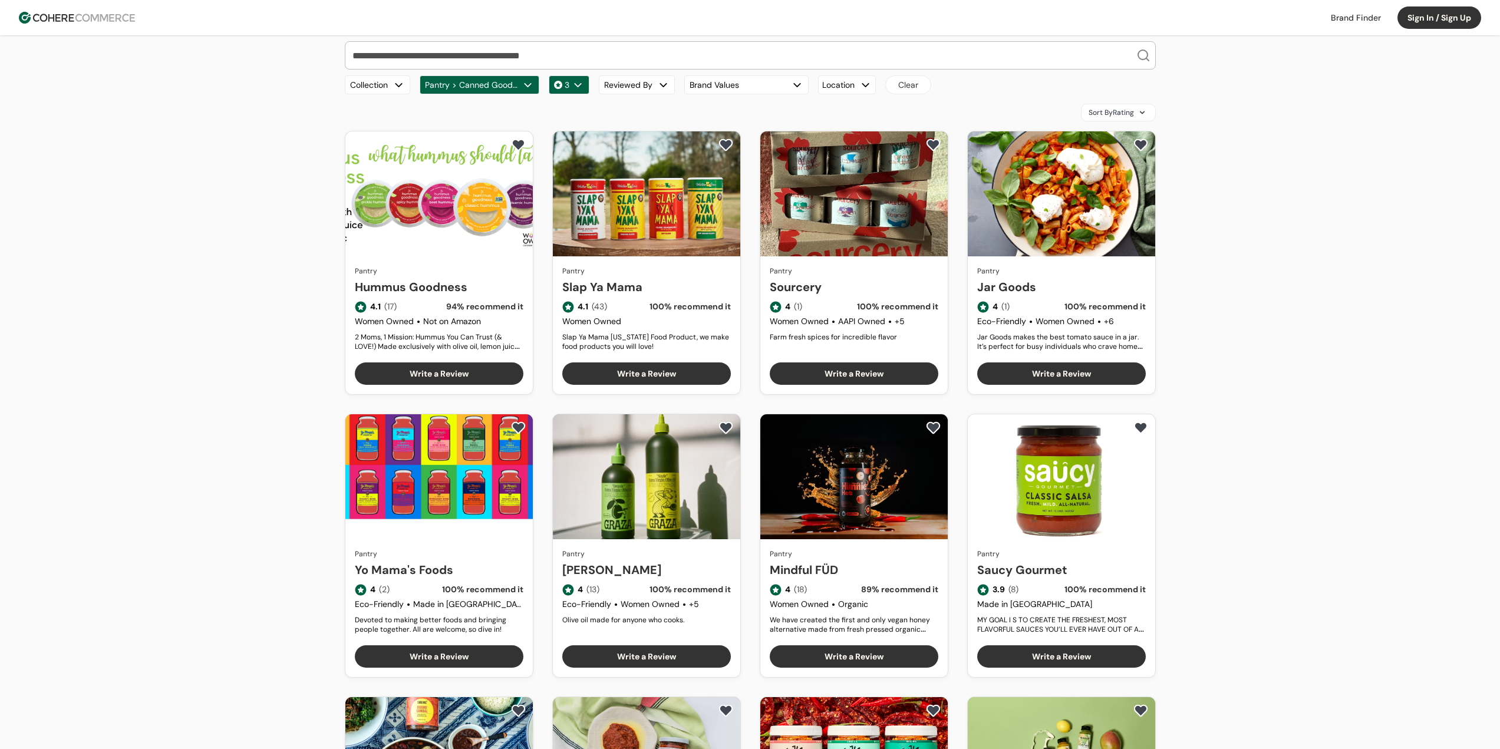
scroll to position [0, 0]
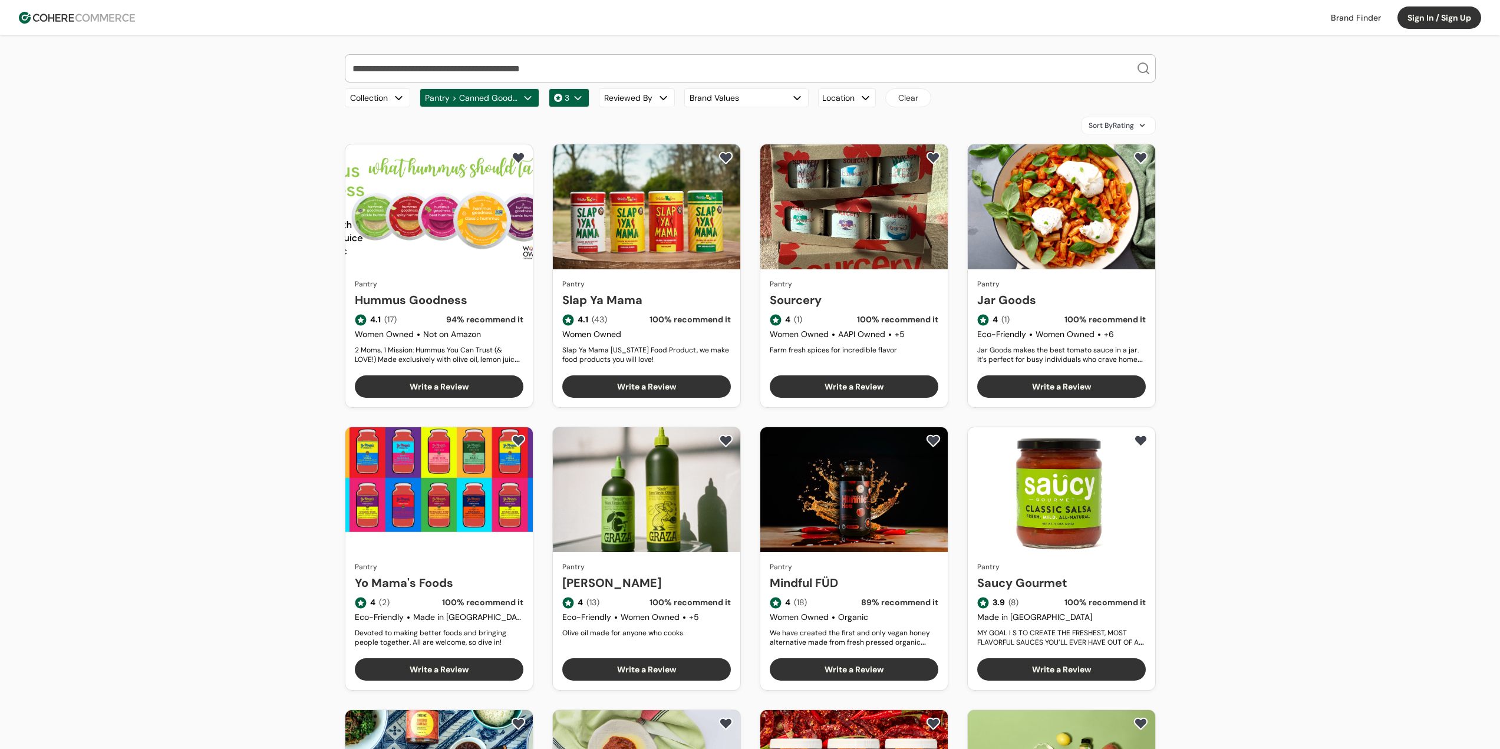
drag, startPoint x: 1400, startPoint y: 349, endPoint x: 1373, endPoint y: 323, distance: 37.1
click at [1397, 343] on div "Our Top Brands Hero Bread Fishwife Hiyo Green Juju [PERSON_NAME] Carbonaut Plan…" at bounding box center [750, 534] width 1500 height 999
click at [1351, 315] on div "Our Top Brands Hero Bread Fishwife Hiyo Green Juju Blume Carbonaut Plant People…" at bounding box center [750, 534] width 1500 height 999
click at [1375, 318] on div "Our Top Brands Hero Bread Fishwife Hiyo Green Juju Blume Carbonaut Plant People…" at bounding box center [750, 534] width 1500 height 999
click at [1380, 320] on div "Our Top Brands Hero Bread Fishwife Hiyo Green Juju Blume Carbonaut Plant People…" at bounding box center [750, 534] width 1500 height 999
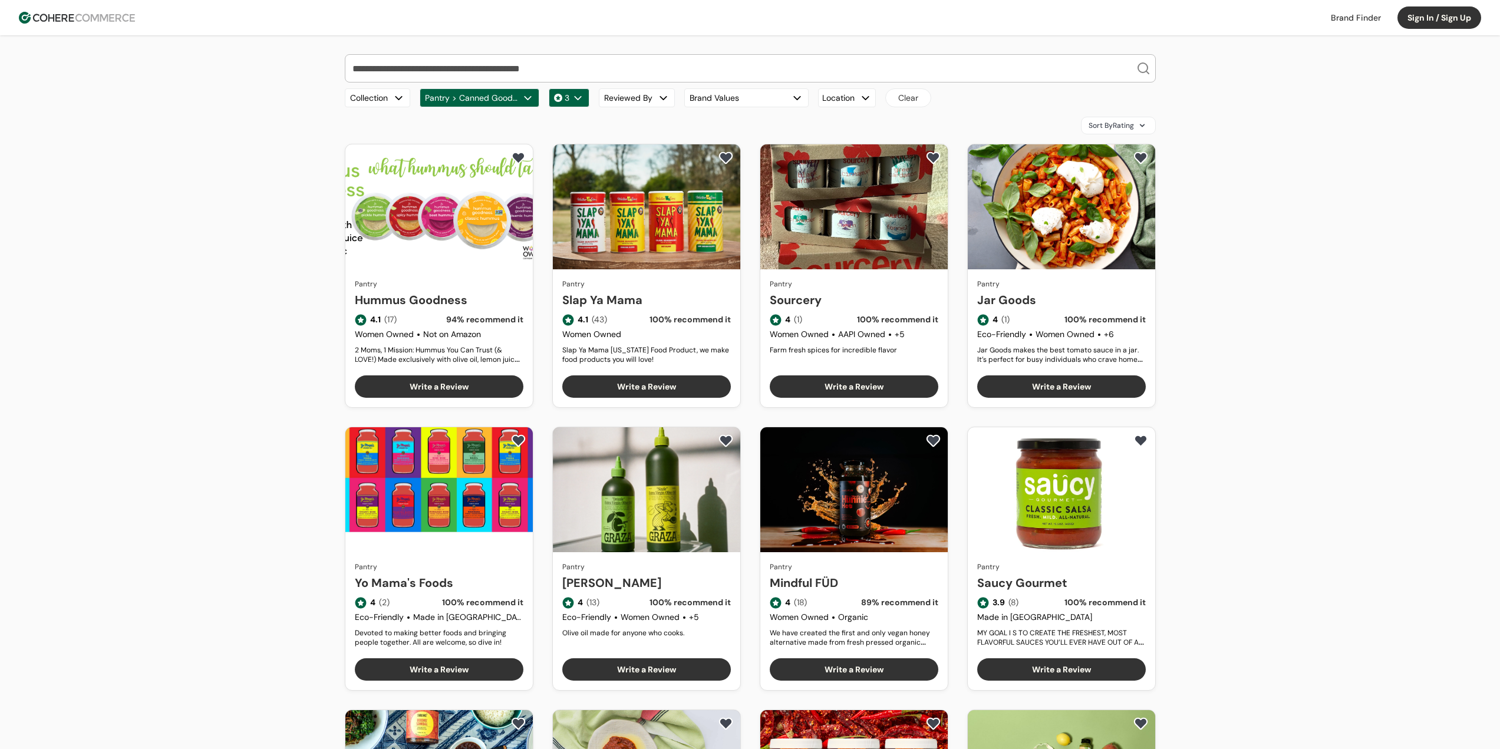
drag, startPoint x: 1351, startPoint y: 322, endPoint x: 1362, endPoint y: 324, distance: 10.8
click at [1351, 322] on div "Our Top Brands Hero Bread Fishwife Hiyo Green Juju Blume Carbonaut Plant People…" at bounding box center [750, 534] width 1500 height 999
drag, startPoint x: 1365, startPoint y: 324, endPoint x: 1374, endPoint y: 323, distance: 8.9
click at [1369, 324] on div "Our Top Brands Hero Bread Fishwife Hiyo Green Juju Blume Carbonaut Plant People…" at bounding box center [750, 534] width 1500 height 999
click at [1380, 324] on div "Our Top Brands Hero Bread Fishwife Hiyo Green Juju Blume Carbonaut Plant People…" at bounding box center [750, 534] width 1500 height 999
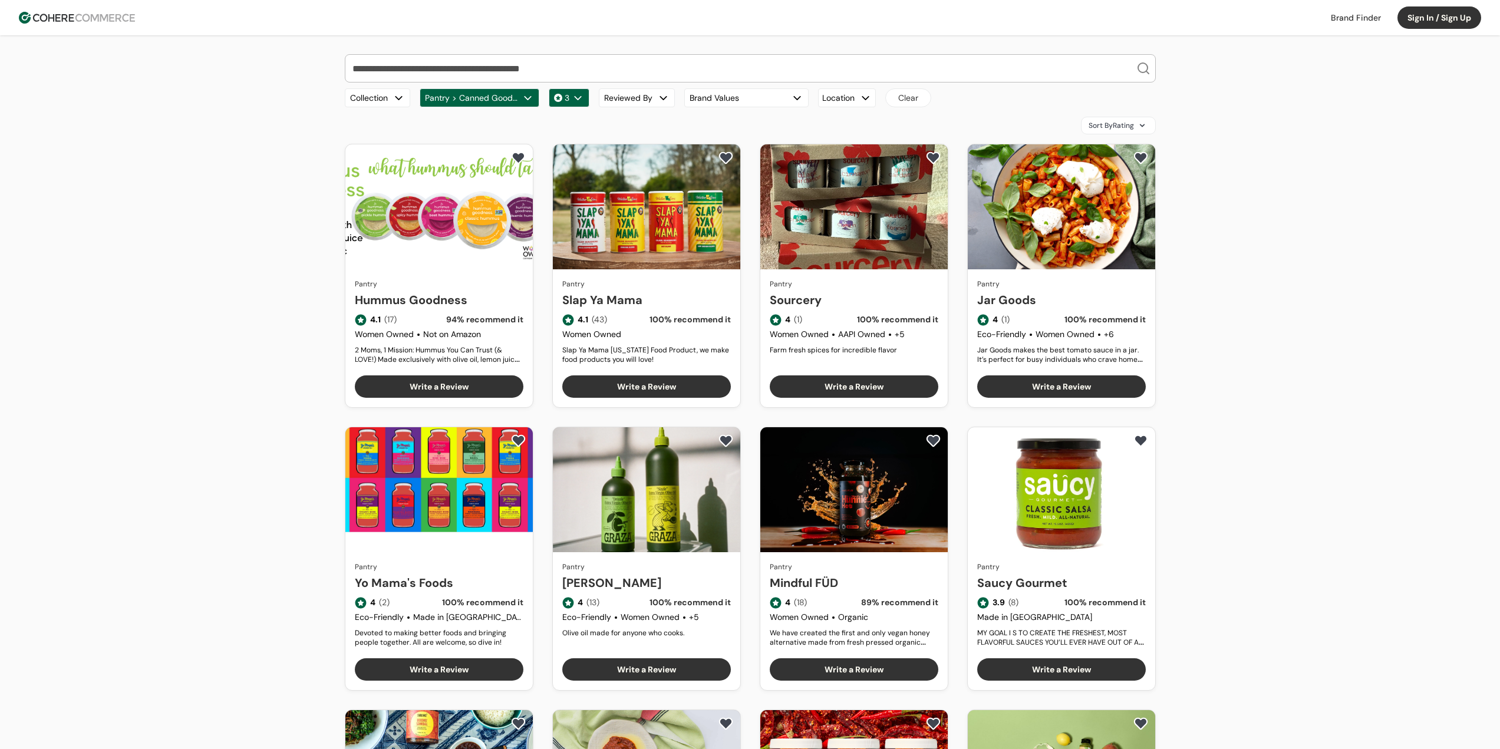
click at [1351, 324] on div "Our Top Brands Hero Bread Fishwife Hiyo Green Juju Blume Carbonaut Plant People…" at bounding box center [750, 534] width 1500 height 999
click at [1369, 325] on div "Our Top Brands Hero Bread Fishwife Hiyo Green Juju Blume Carbonaut Plant People…" at bounding box center [750, 534] width 1500 height 999
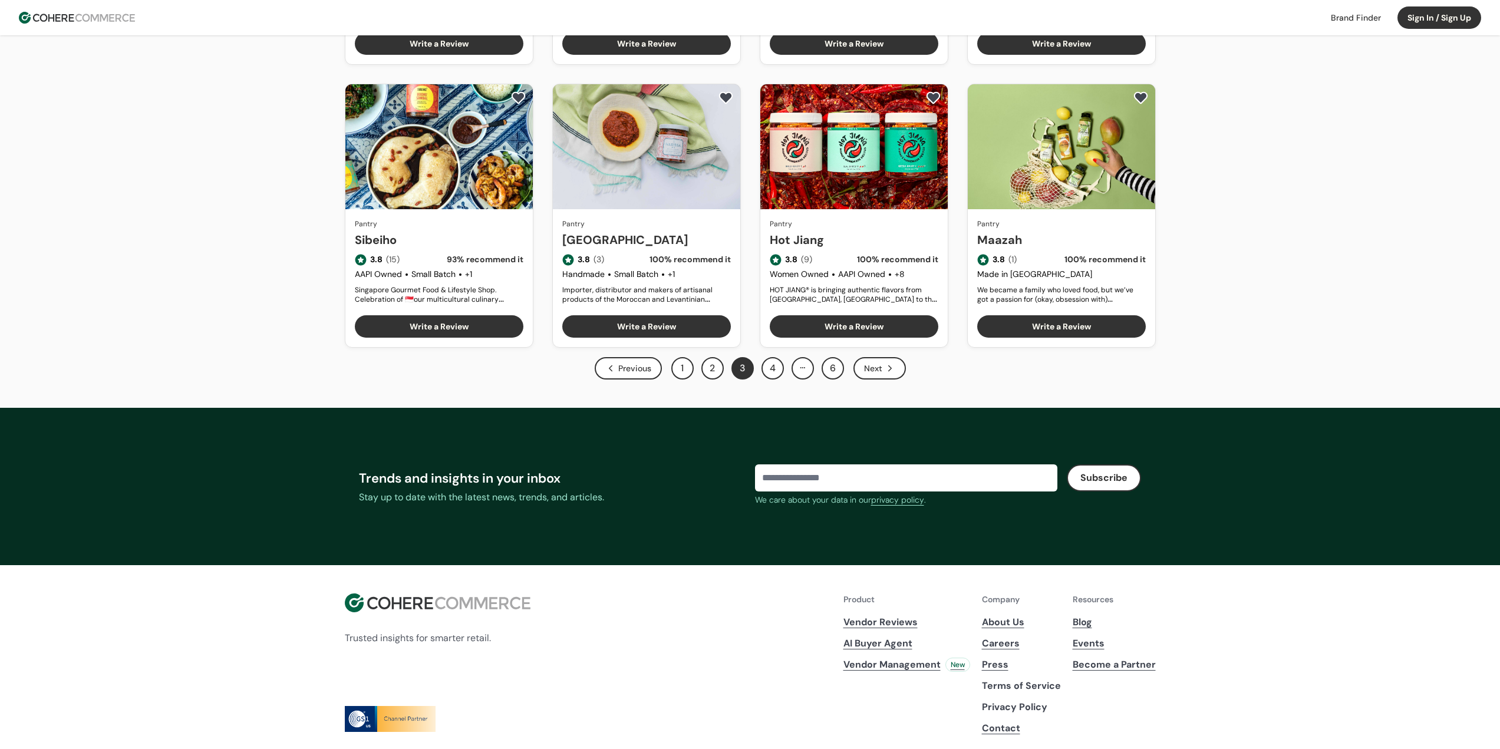
scroll to position [681, 0]
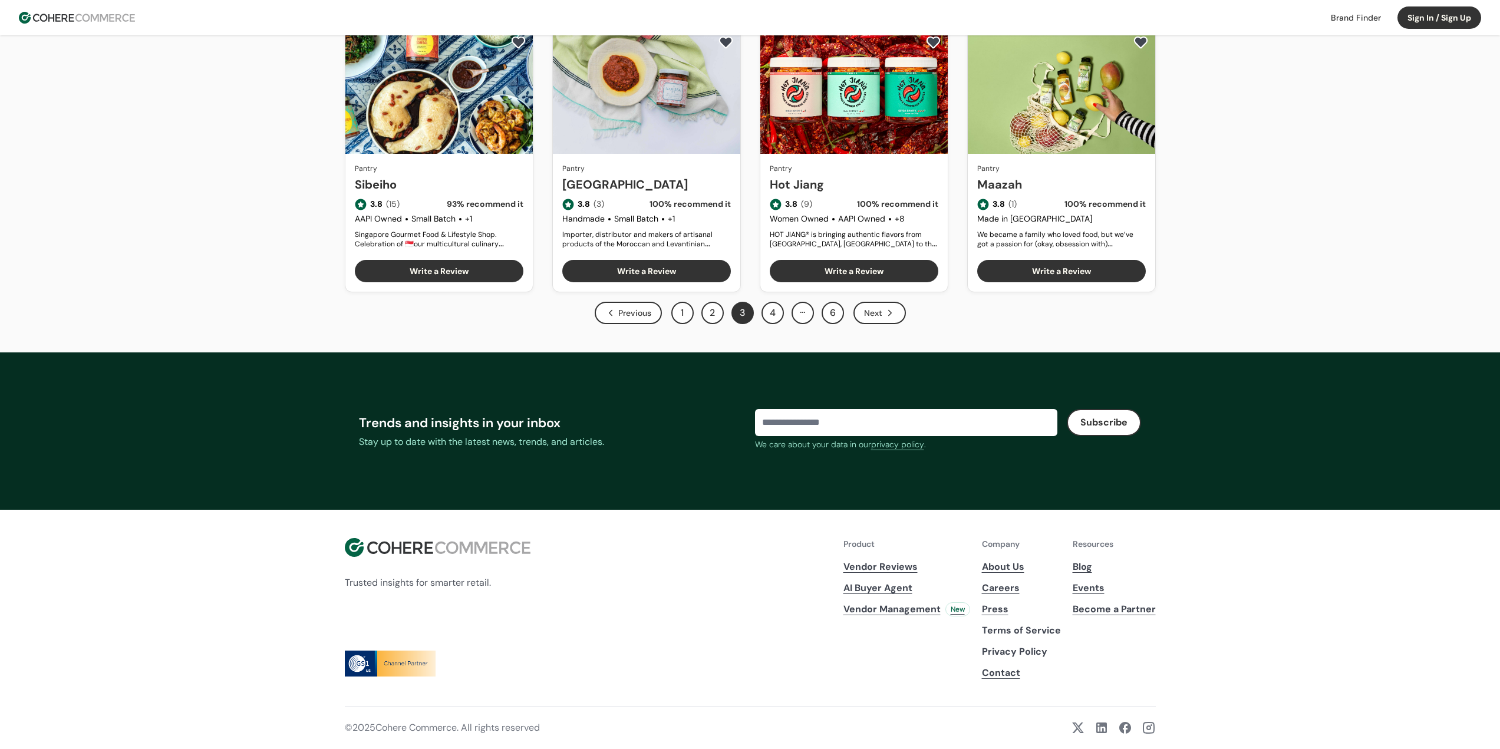
click at [1003, 564] on link "About Us" at bounding box center [1021, 567] width 79 height 14
